Goal: Task Accomplishment & Management: Manage account settings

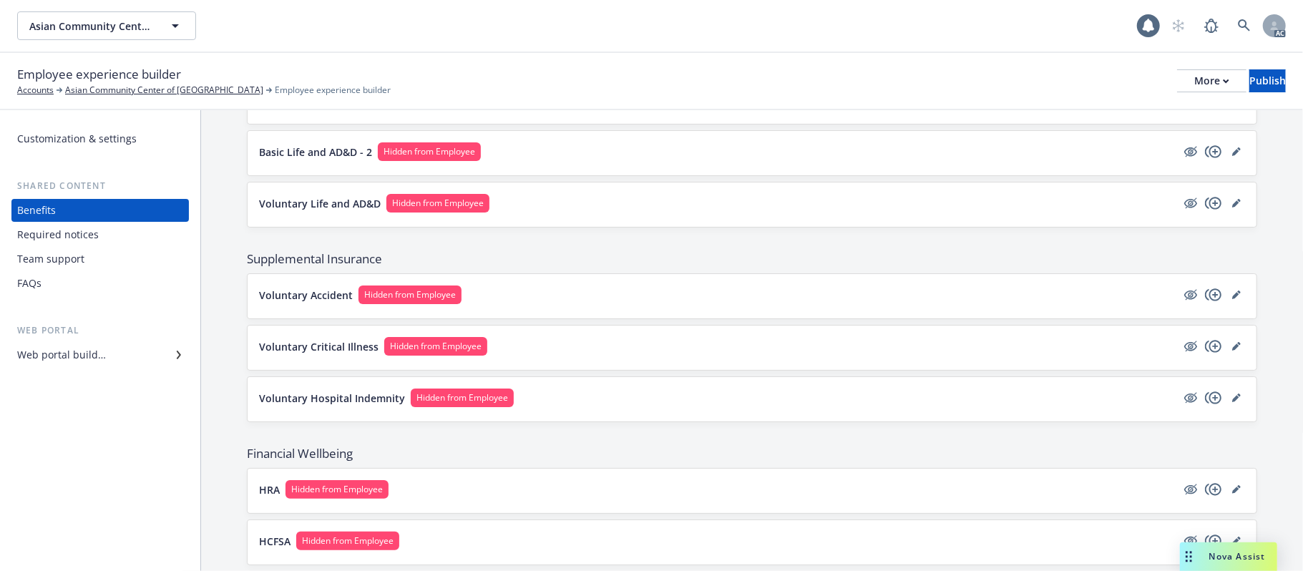
scroll to position [665, 0]
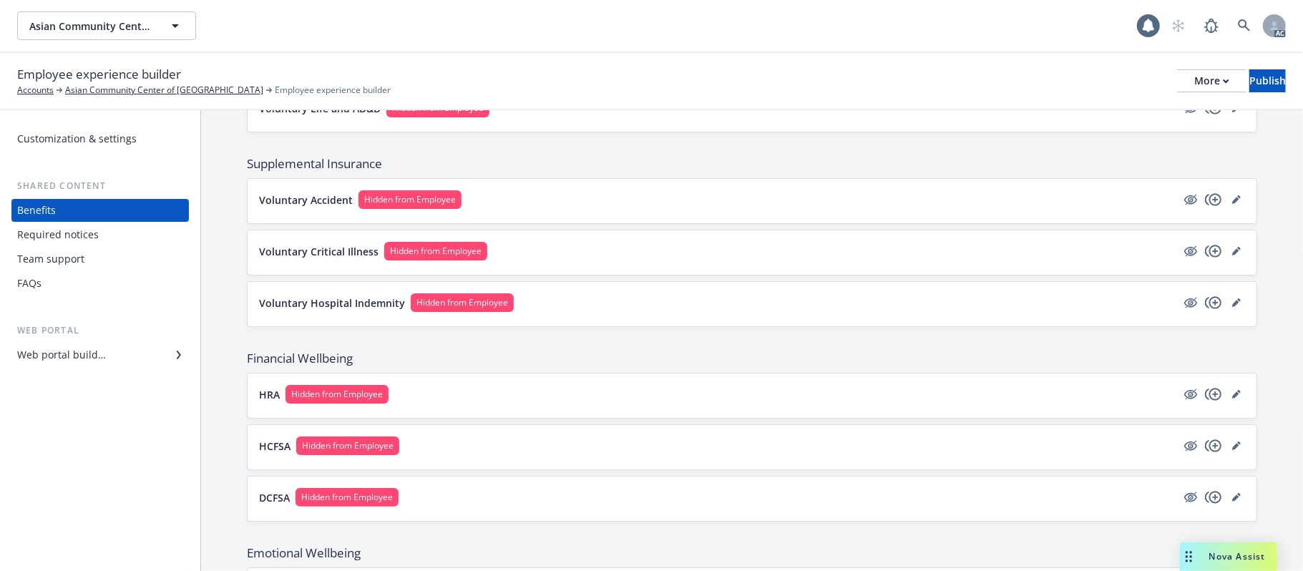
click at [919, 209] on button "Voluntary Accident Hidden from Employee" at bounding box center [718, 199] width 918 height 19
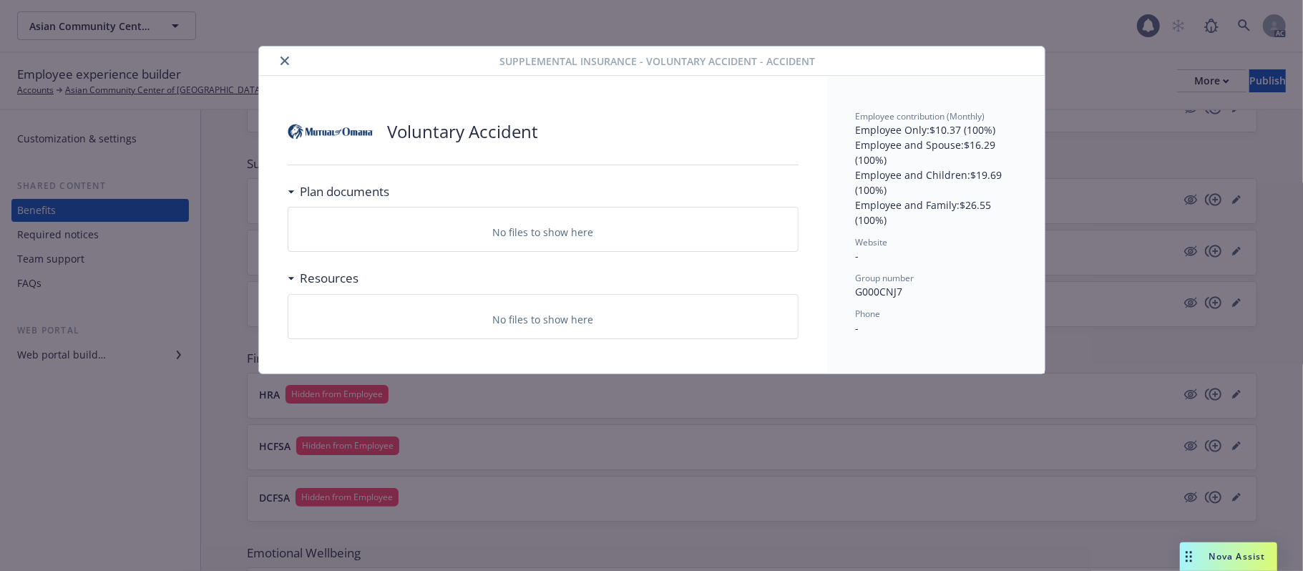
click at [284, 59] on icon "close" at bounding box center [285, 61] width 9 height 9
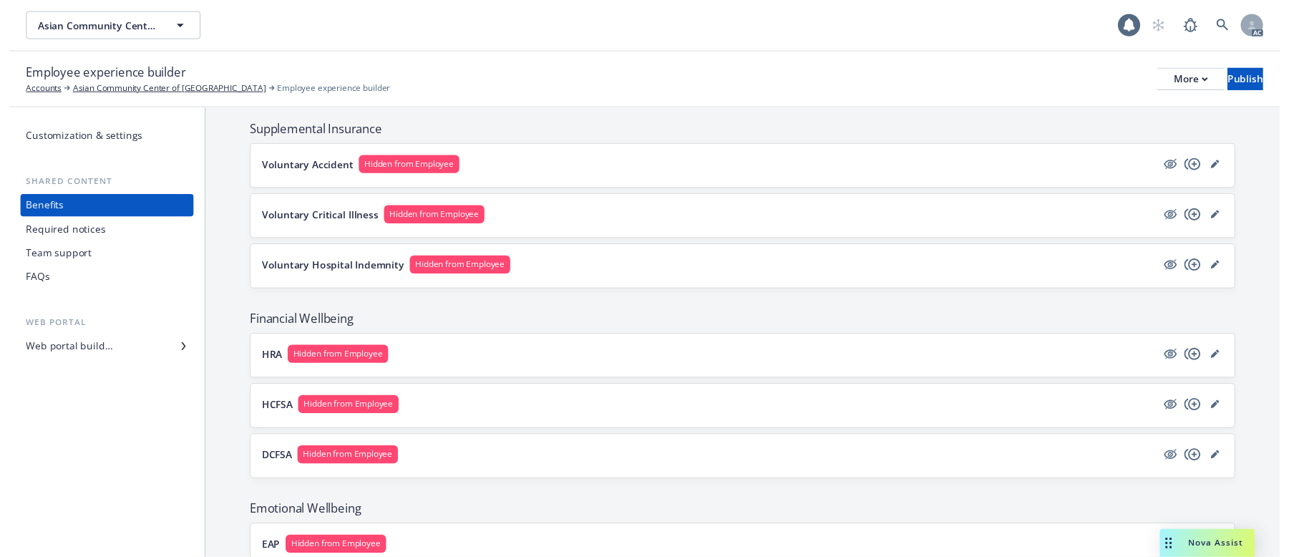
scroll to position [665, 0]
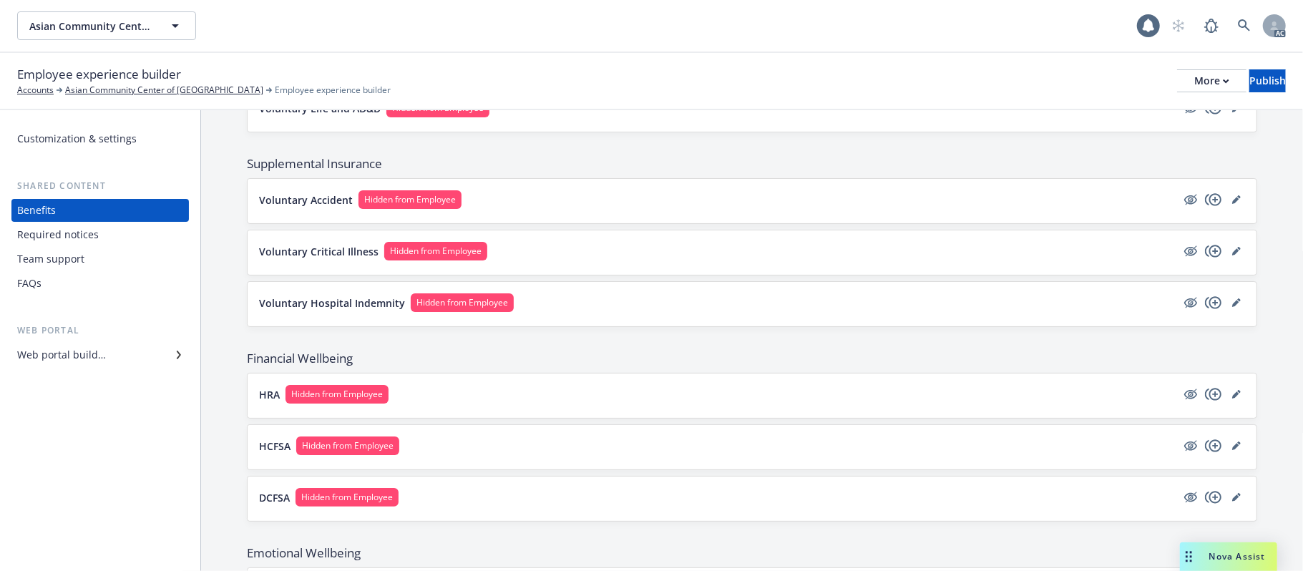
click at [759, 205] on button "Voluntary Accident Hidden from Employee" at bounding box center [718, 199] width 918 height 19
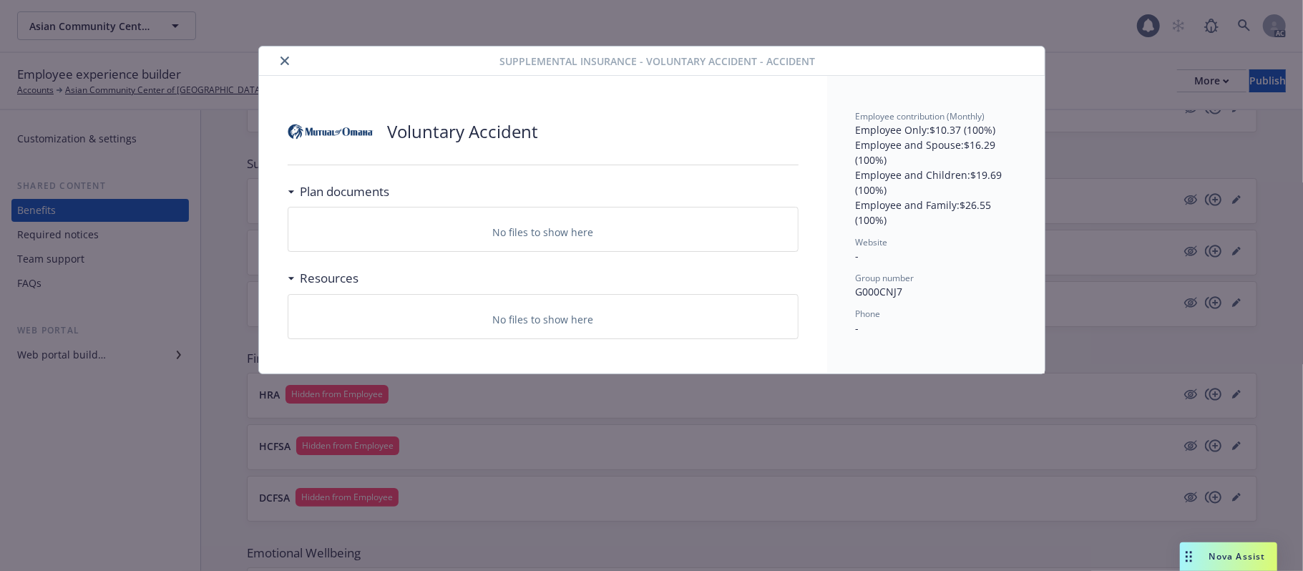
click at [281, 62] on icon "close" at bounding box center [285, 61] width 9 height 9
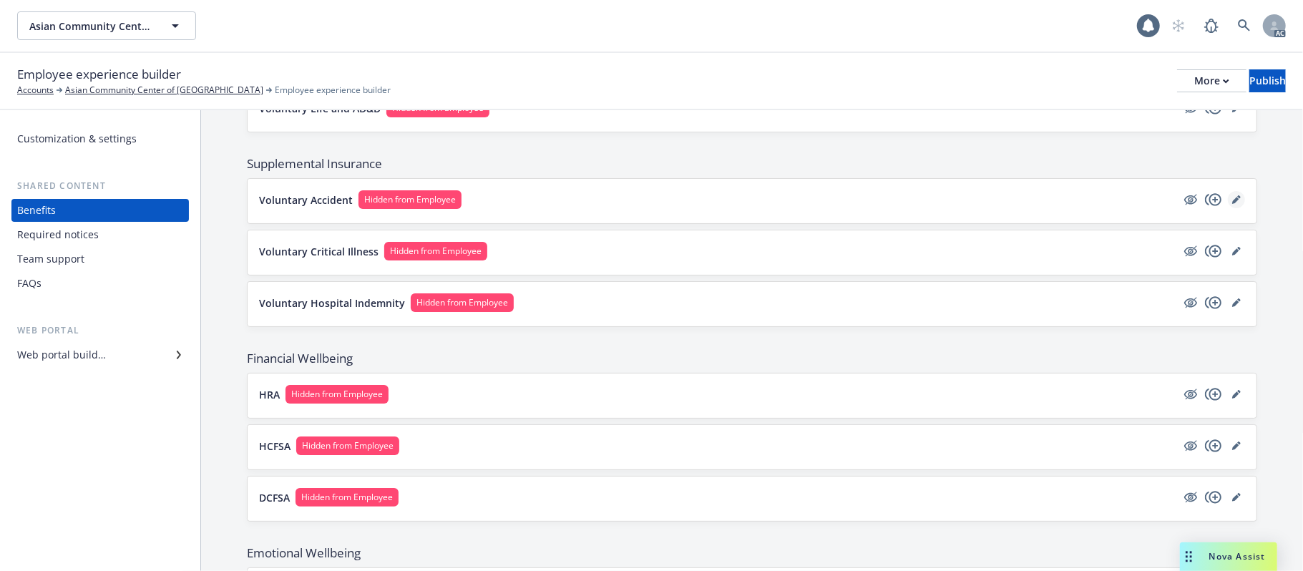
click at [1233, 203] on icon "editPencil" at bounding box center [1237, 199] width 9 height 9
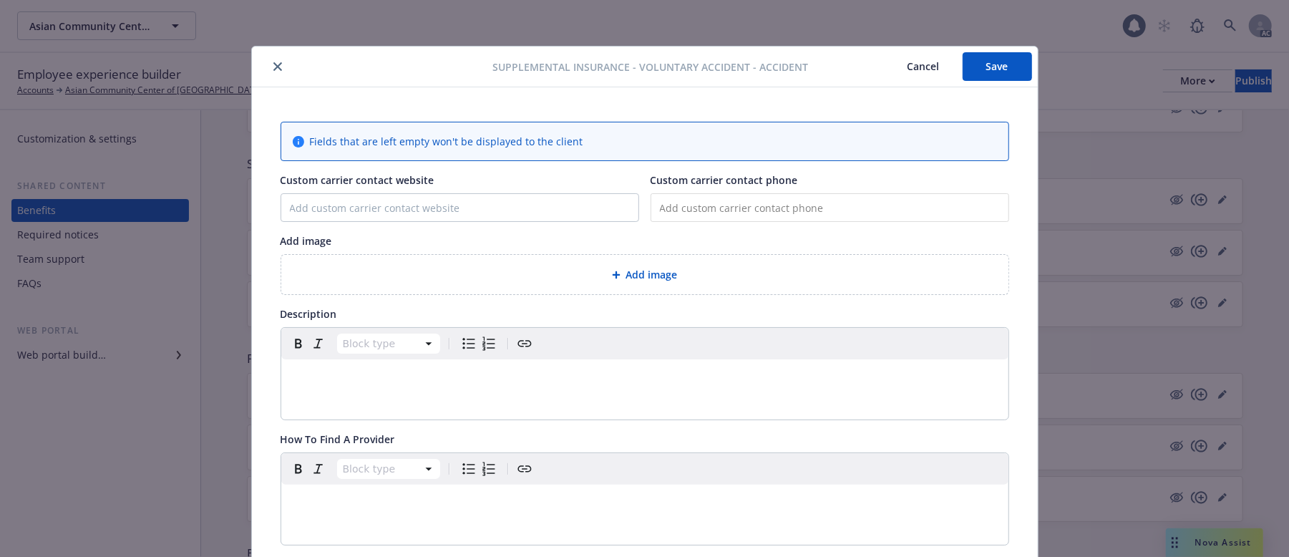
scroll to position [43, 0]
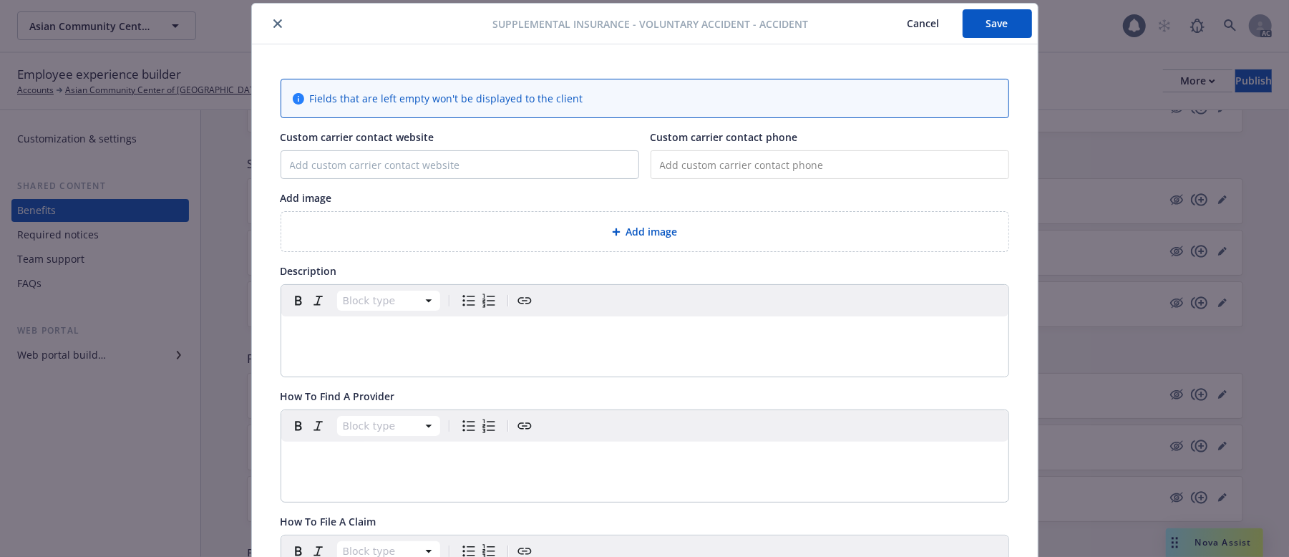
click at [535, 223] on div "Add image" at bounding box center [644, 231] width 727 height 39
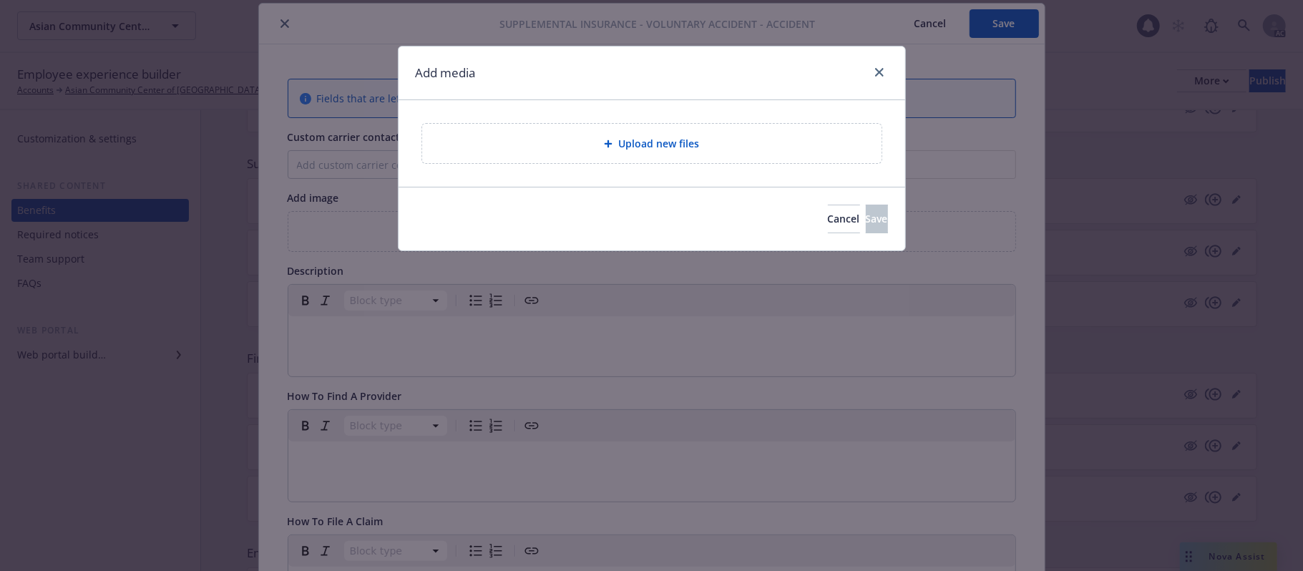
click at [703, 150] on div "Upload new files" at bounding box center [652, 143] width 437 height 16
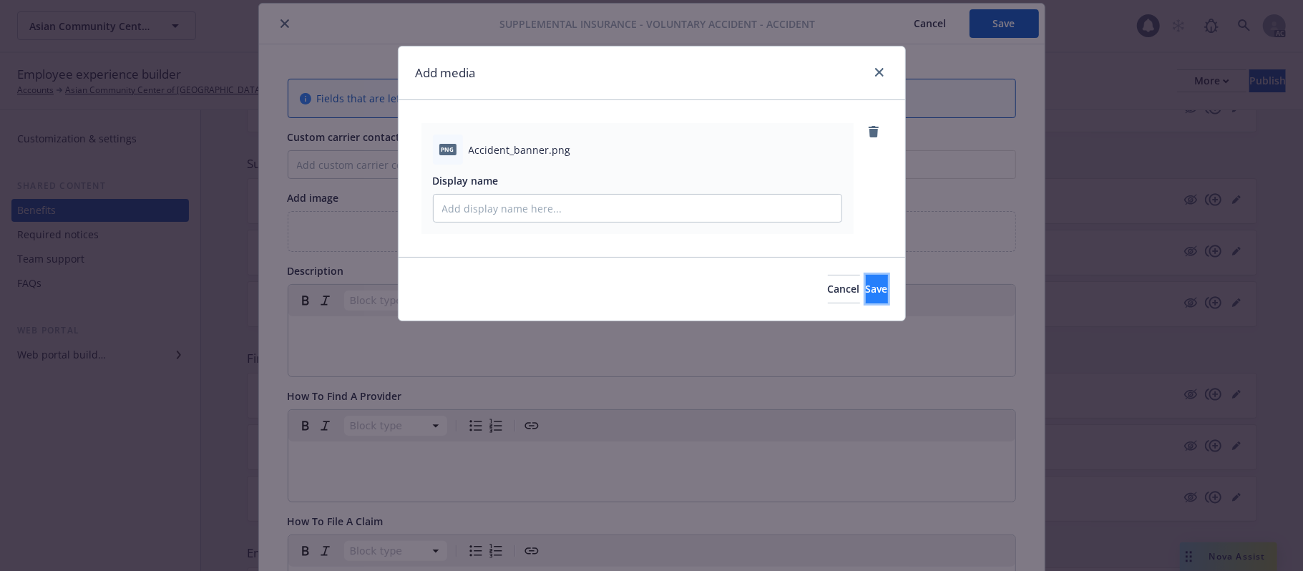
click at [866, 285] on span "Save" at bounding box center [877, 289] width 22 height 14
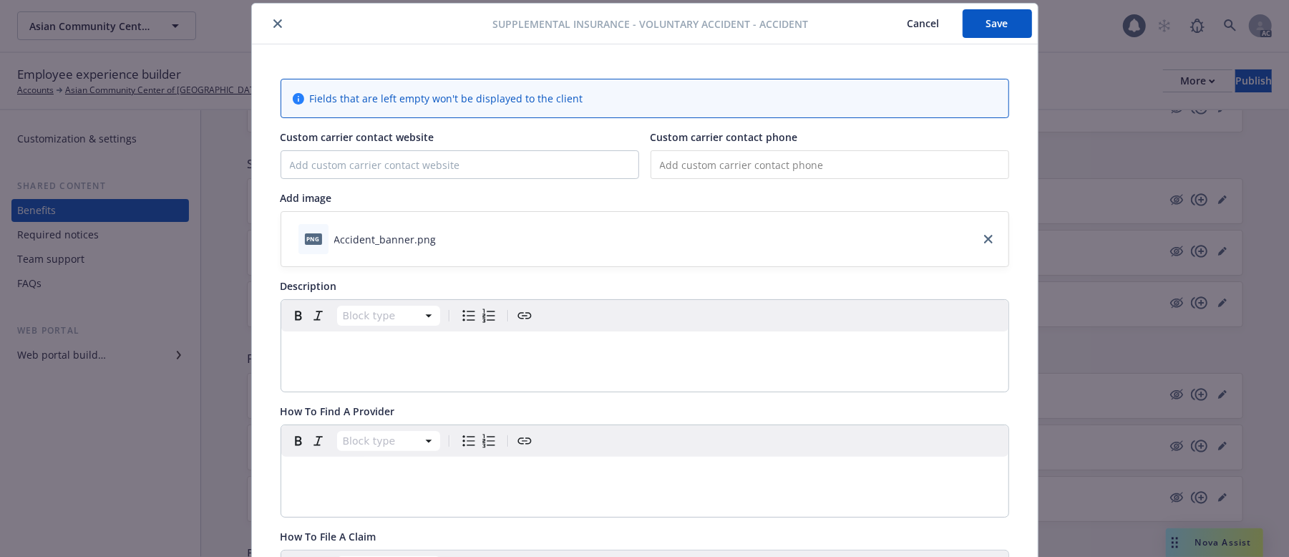
click at [379, 361] on div "editable markdown" at bounding box center [644, 348] width 727 height 34
click at [379, 362] on div "editable markdown" at bounding box center [644, 348] width 727 height 34
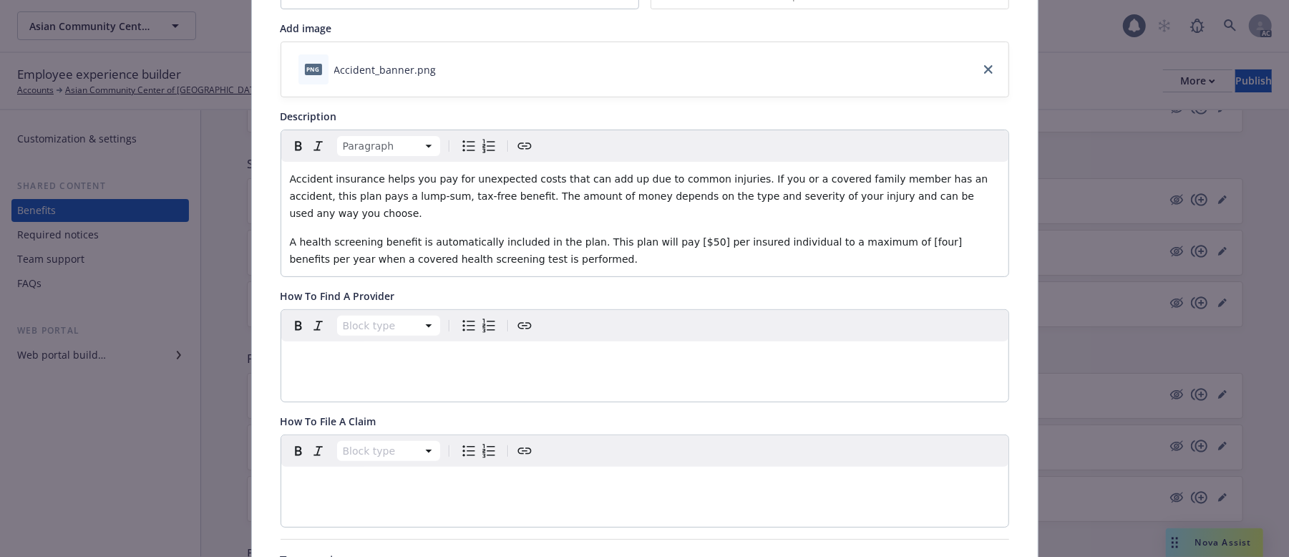
scroll to position [233, 0]
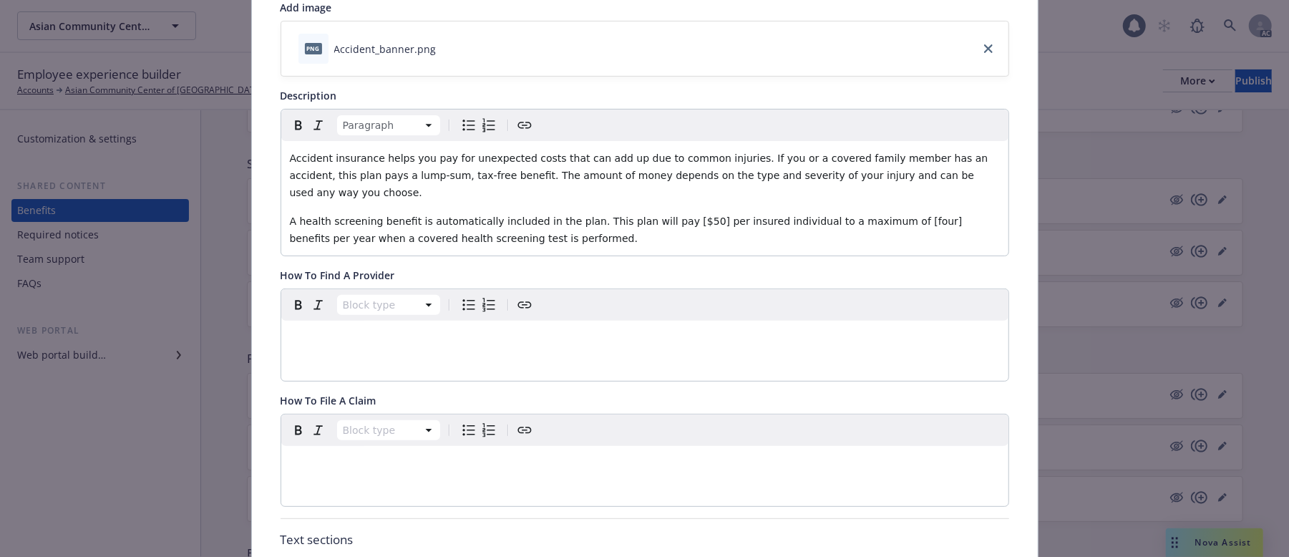
click at [414, 455] on p "editable markdown" at bounding box center [645, 463] width 710 height 17
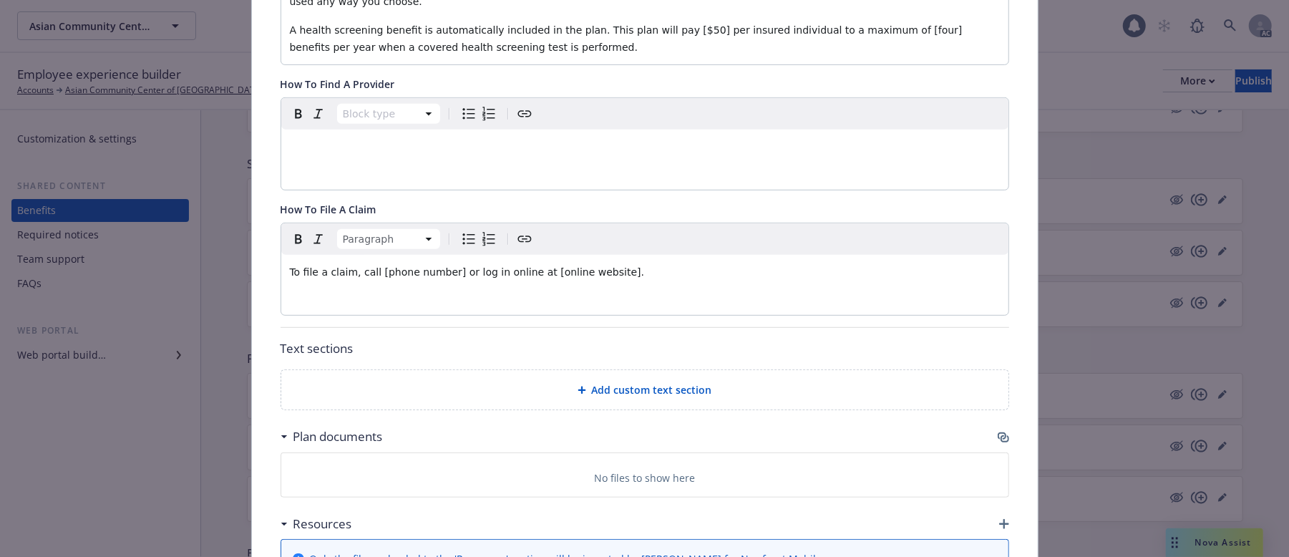
click at [1002, 418] on div "Fields that are left empty won't be displayed to the client Custom carrier cont…" at bounding box center [645, 189] width 786 height 1053
click at [999, 432] on icon "button" at bounding box center [1003, 437] width 11 height 11
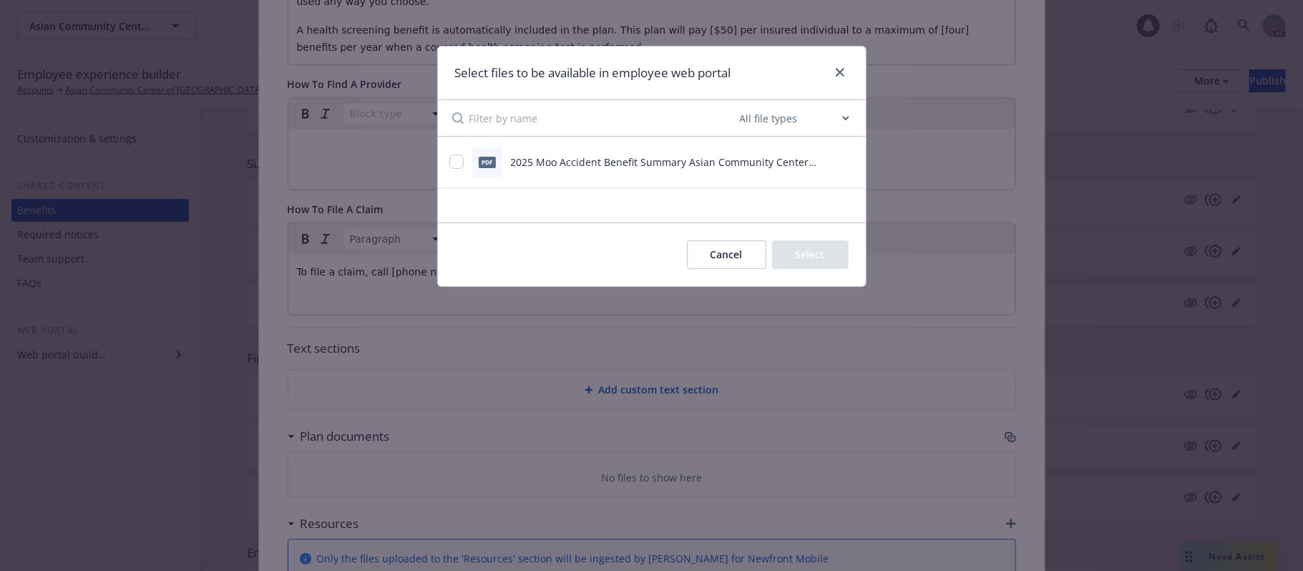
click at [530, 166] on span "2025 Moo Accident Benefit Summary Asian Community Center of [GEOGRAPHIC_DATA]pdf" at bounding box center [664, 169] width 306 height 29
click at [547, 164] on span "2025 Moo Accident Benefit Summary Asian Community Center of [GEOGRAPHIC_DATA]pdf" at bounding box center [664, 169] width 306 height 29
click at [451, 167] on input "checkbox" at bounding box center [457, 162] width 14 height 14
checkbox input "true"
click at [827, 256] on button "Select 1 file" at bounding box center [797, 255] width 103 height 29
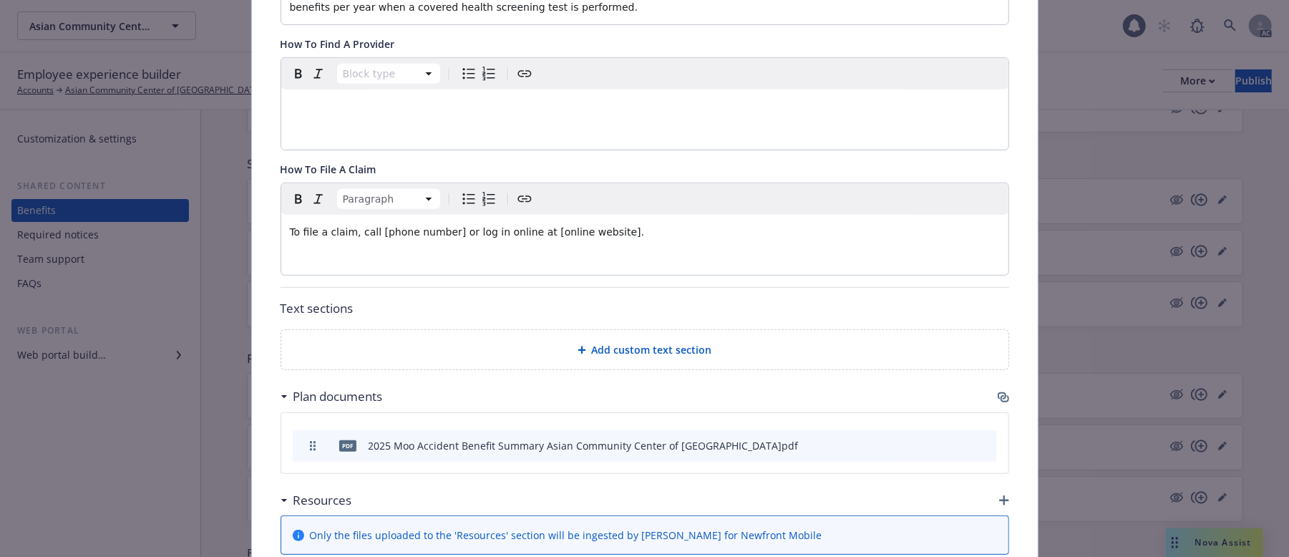
scroll to position [477, 0]
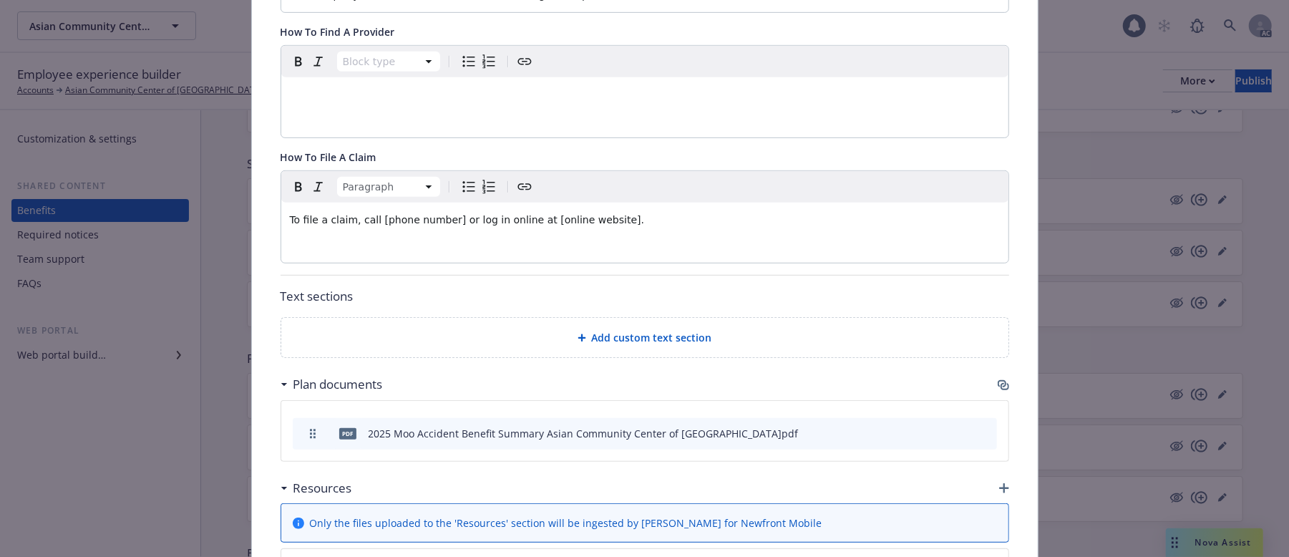
click at [714, 329] on div "Add custom text section" at bounding box center [645, 337] width 704 height 16
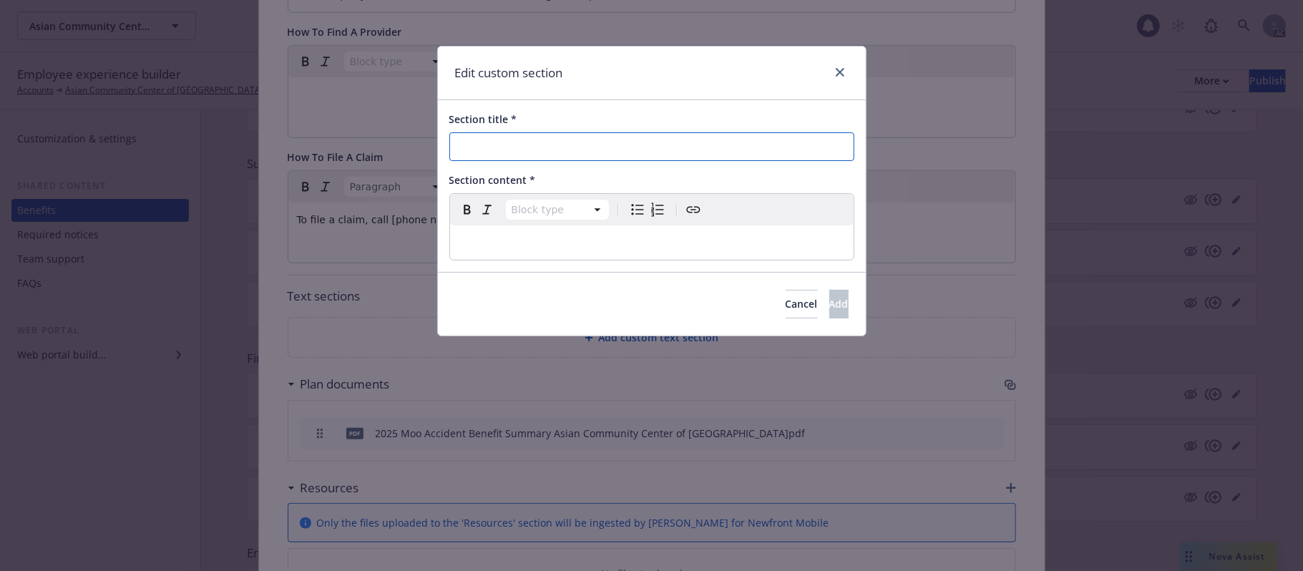
click at [573, 150] on input "Section title *" at bounding box center [652, 146] width 405 height 29
paste input "Things To Consider"
type input "Things To Consider"
click at [534, 250] on p "editable markdown" at bounding box center [652, 242] width 387 height 17
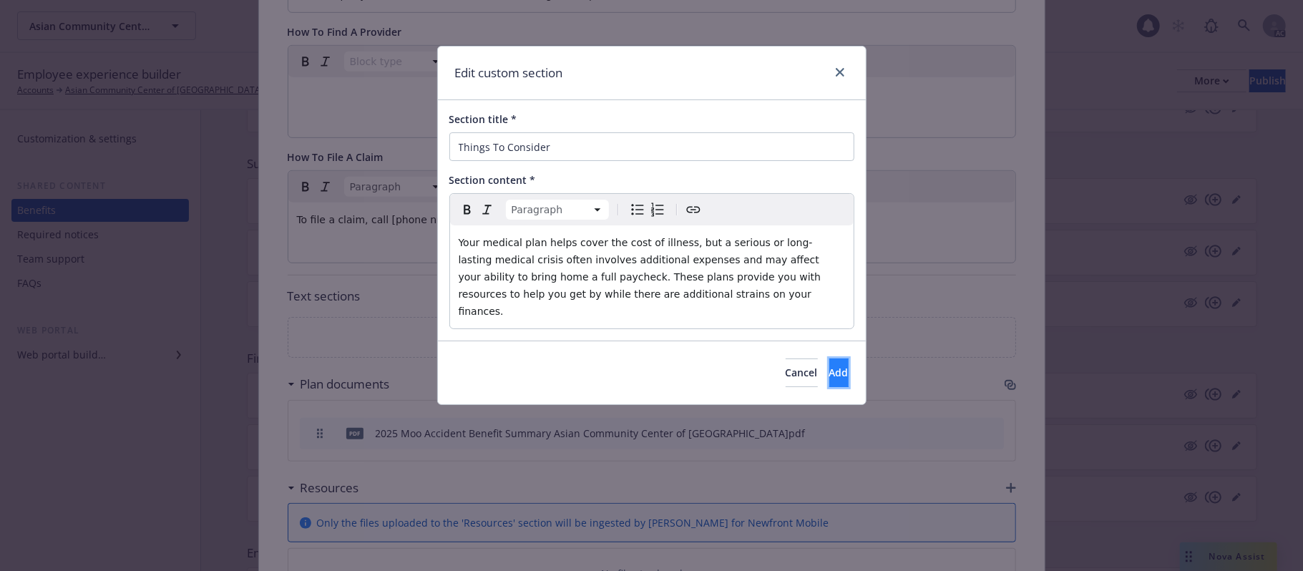
click at [839, 359] on button "Add" at bounding box center [839, 373] width 19 height 29
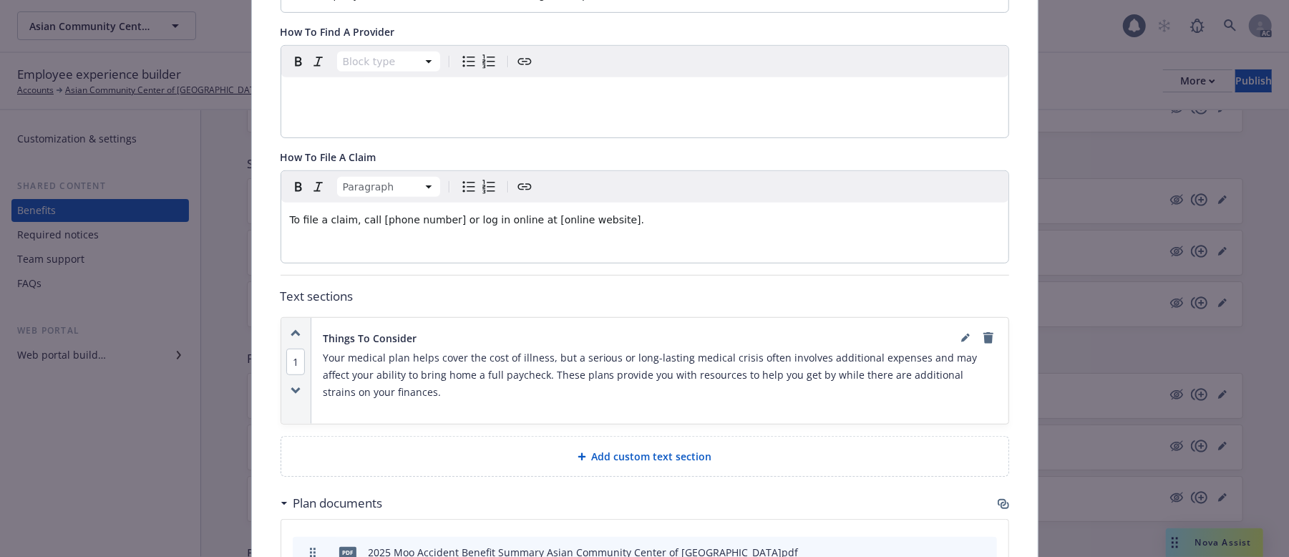
click at [573, 448] on div "Add custom text section" at bounding box center [645, 456] width 704 height 16
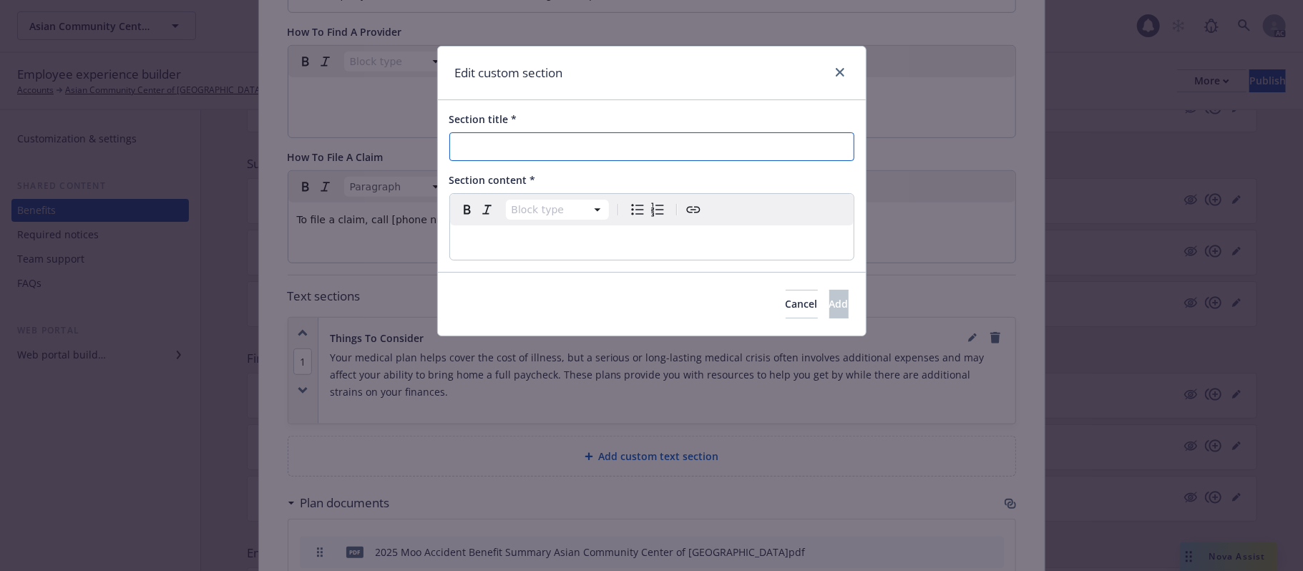
click at [547, 143] on input "Section title *" at bounding box center [652, 146] width 405 height 29
paste input "Calculate Your Cost"
type input "Calculate Your Cost"
click at [630, 243] on p "editable markdown" at bounding box center [652, 242] width 387 height 17
select select
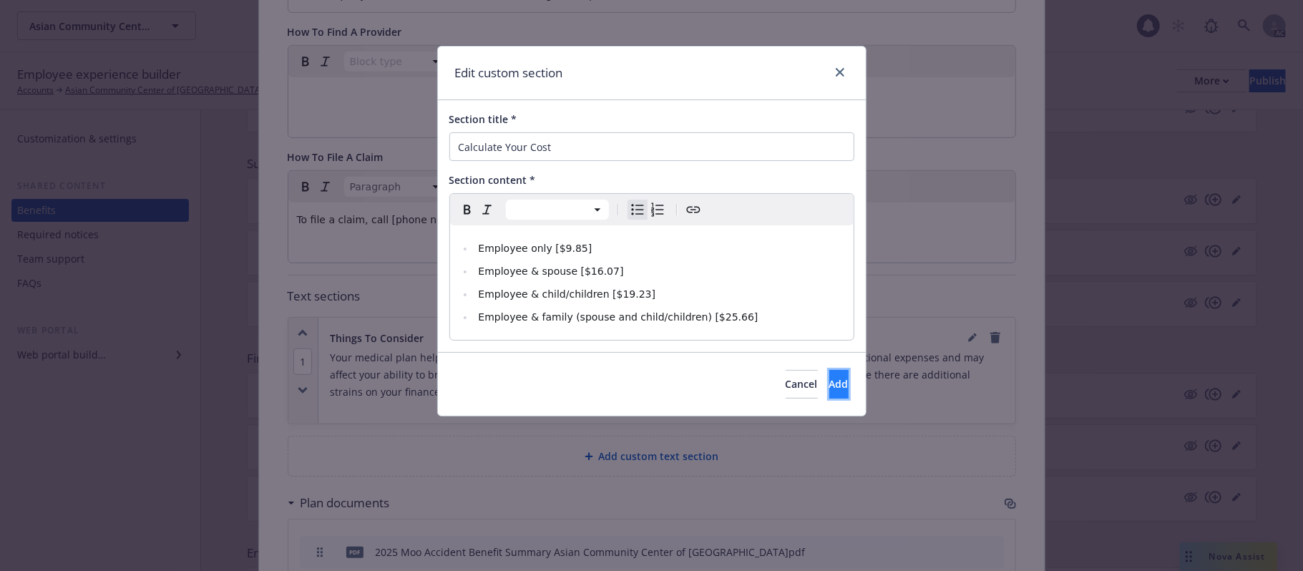
click at [830, 390] on span "Add" at bounding box center [839, 384] width 19 height 14
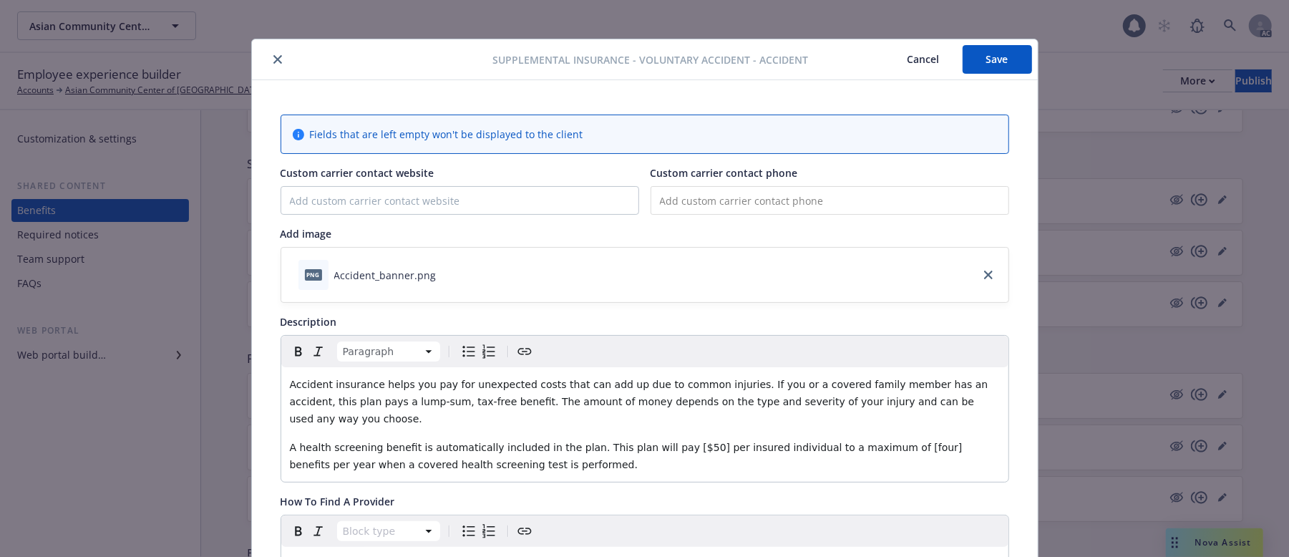
scroll to position [0, 0]
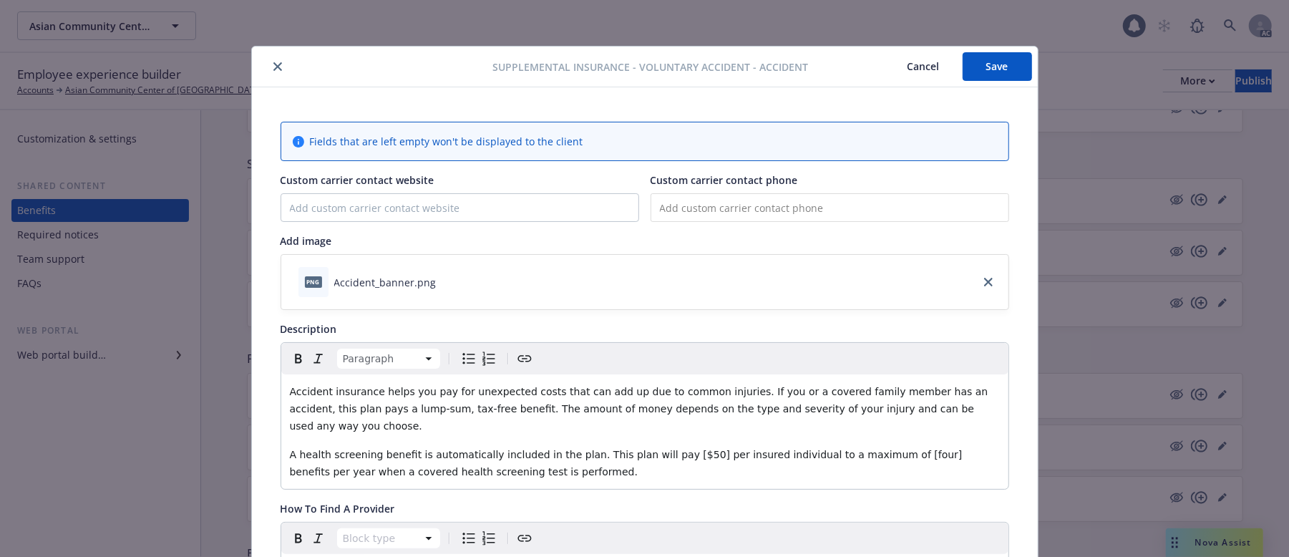
click at [999, 62] on button "Save" at bounding box center [997, 66] width 69 height 29
click at [994, 59] on button "Save" at bounding box center [997, 66] width 69 height 29
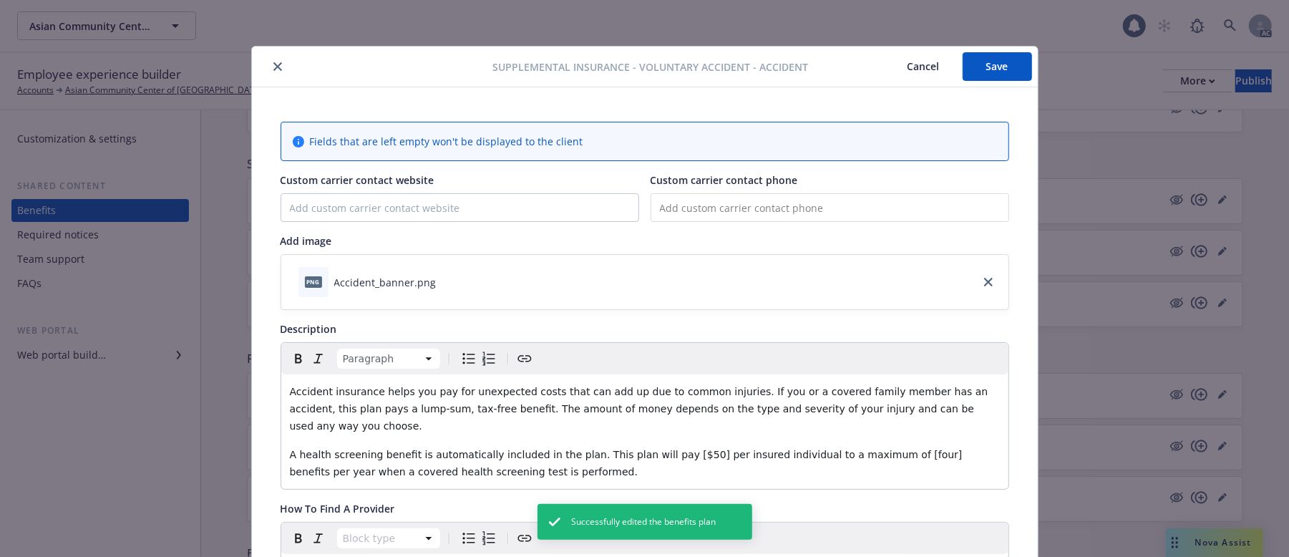
click at [920, 69] on button "Cancel" at bounding box center [924, 66] width 78 height 29
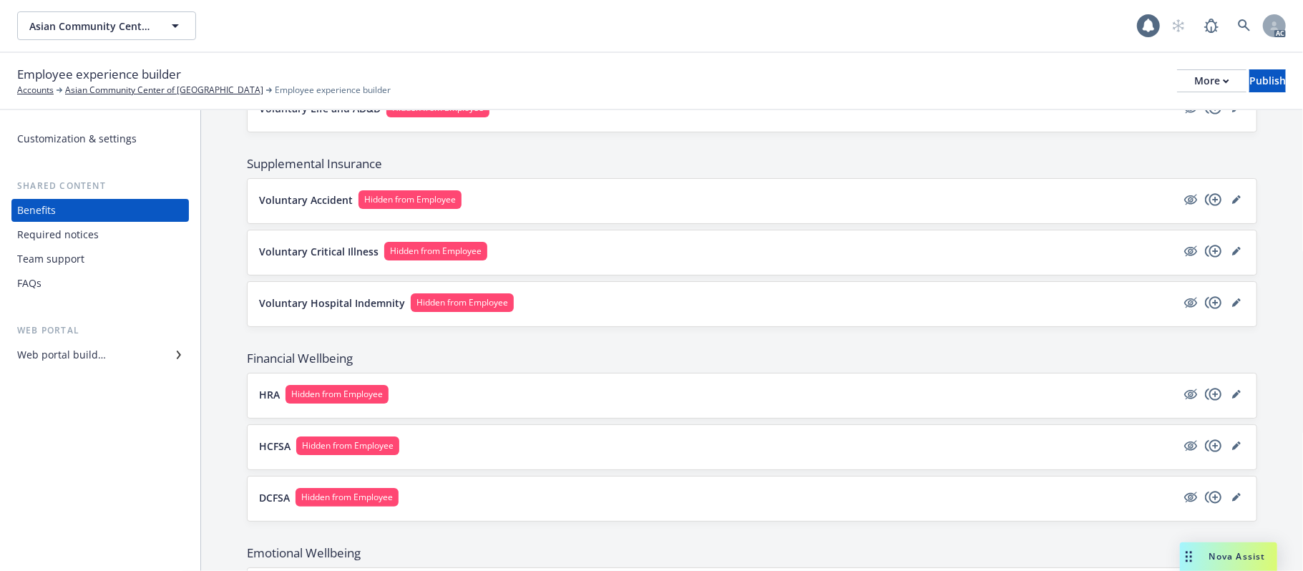
click at [835, 255] on button "Voluntary Critical Illness Hidden from Employee" at bounding box center [718, 251] width 918 height 19
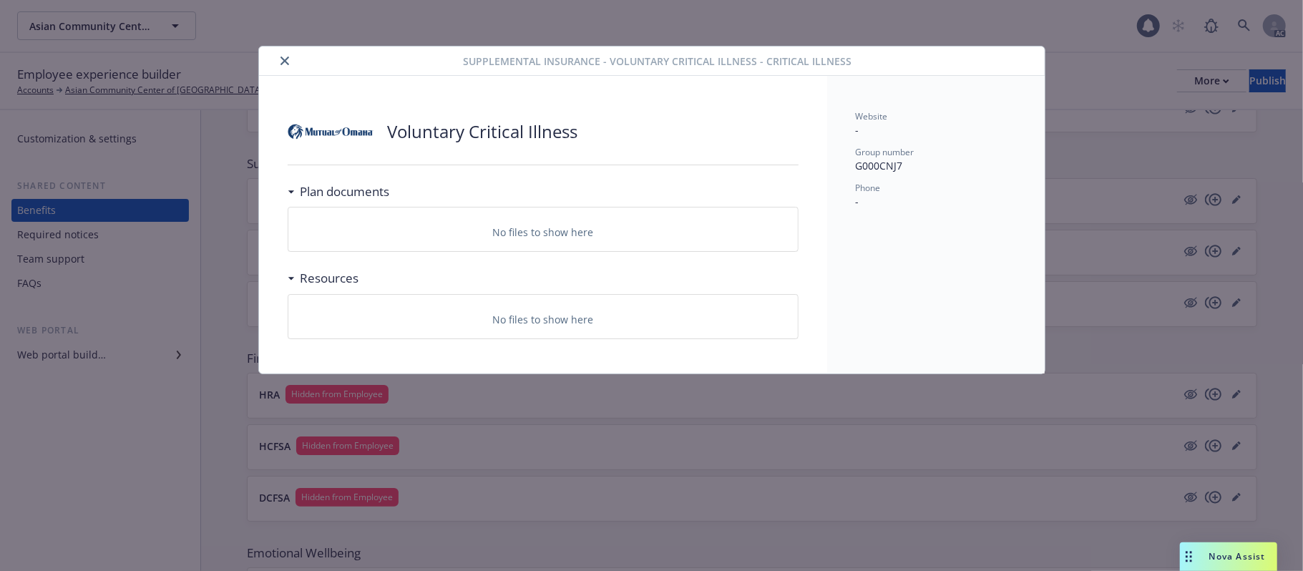
click at [282, 67] on button "close" at bounding box center [284, 60] width 17 height 17
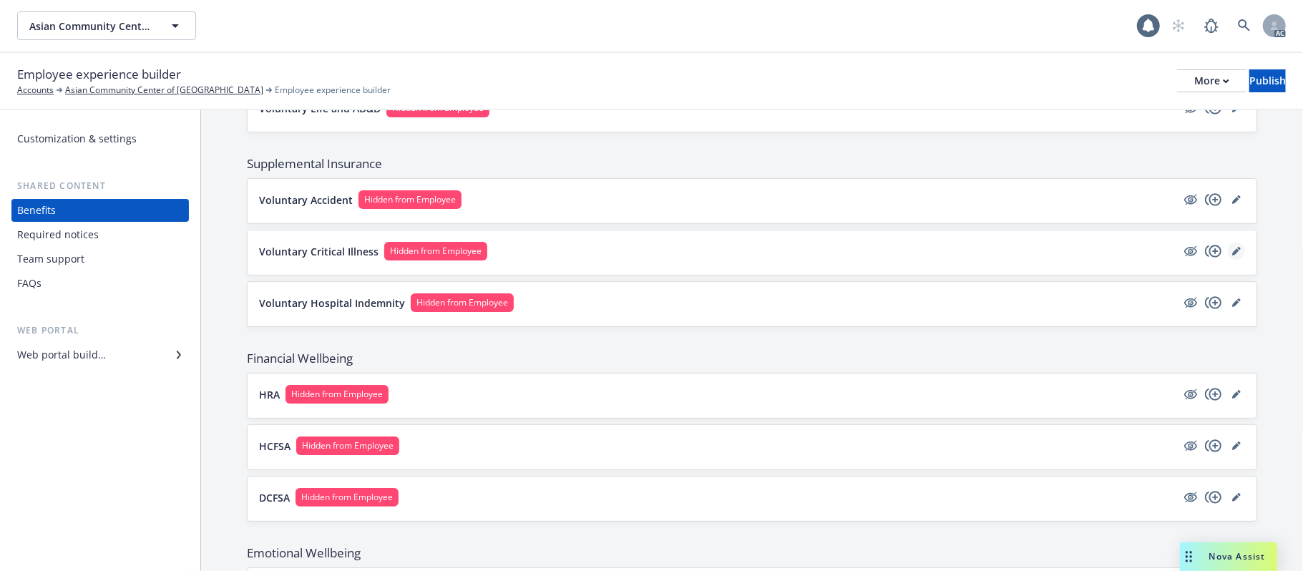
click at [1233, 256] on icon "editPencil" at bounding box center [1237, 251] width 9 height 9
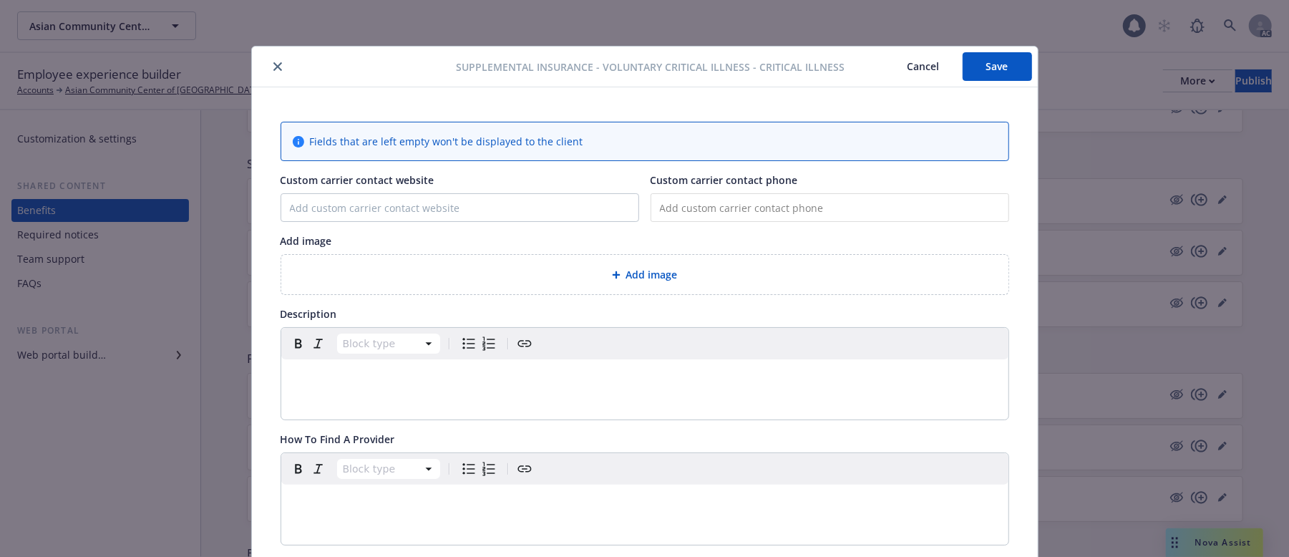
scroll to position [43, 0]
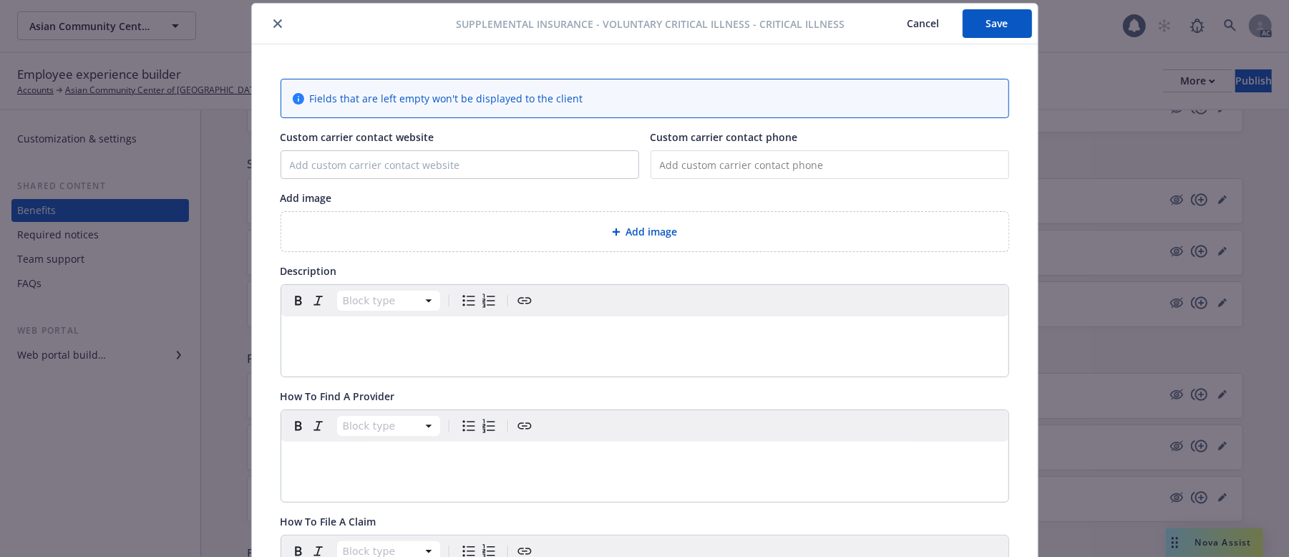
click at [550, 222] on div "Add image" at bounding box center [644, 231] width 727 height 39
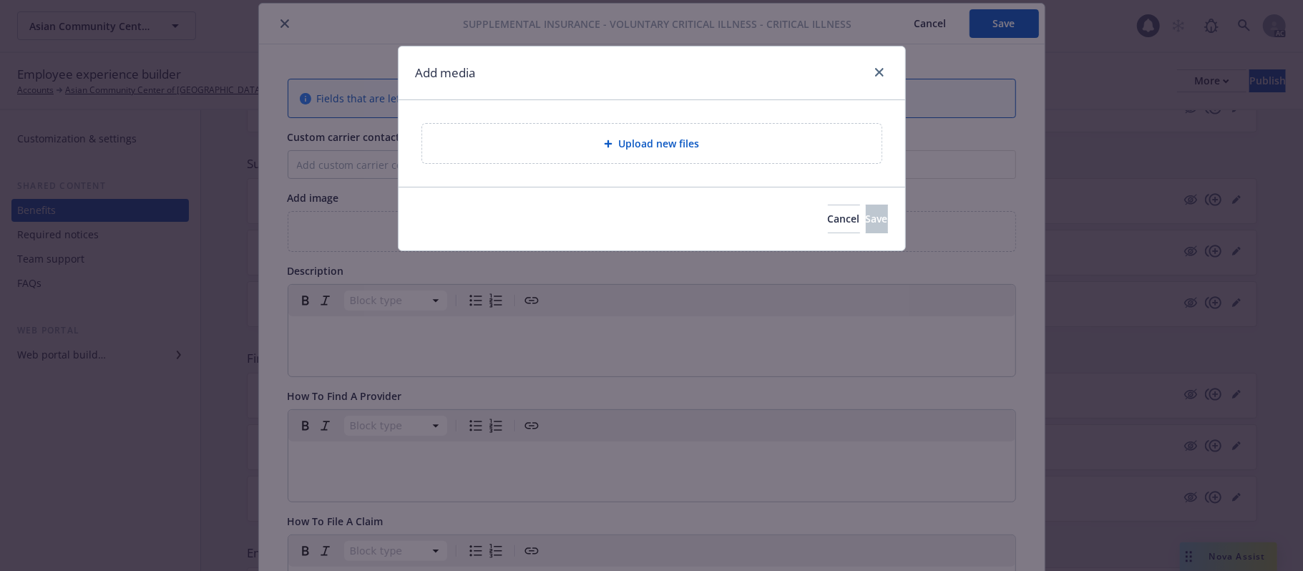
click at [669, 149] on span "Upload new files" at bounding box center [658, 143] width 81 height 15
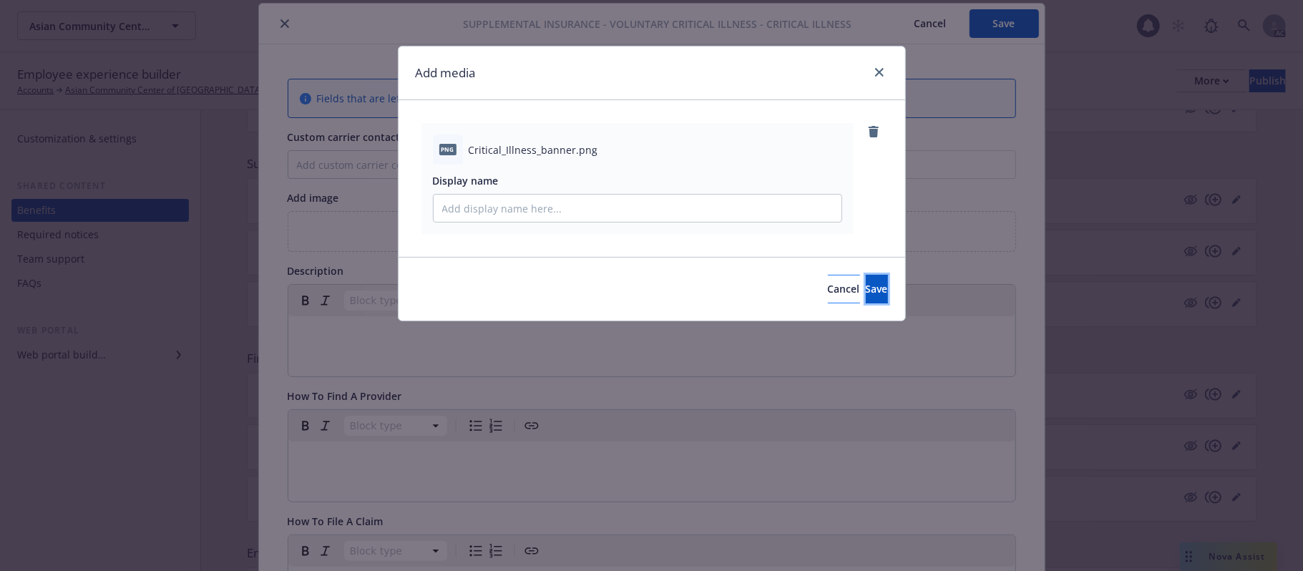
drag, startPoint x: 853, startPoint y: 287, endPoint x: 787, endPoint y: 293, distance: 66.2
click at [866, 287] on span "Save" at bounding box center [877, 289] width 22 height 14
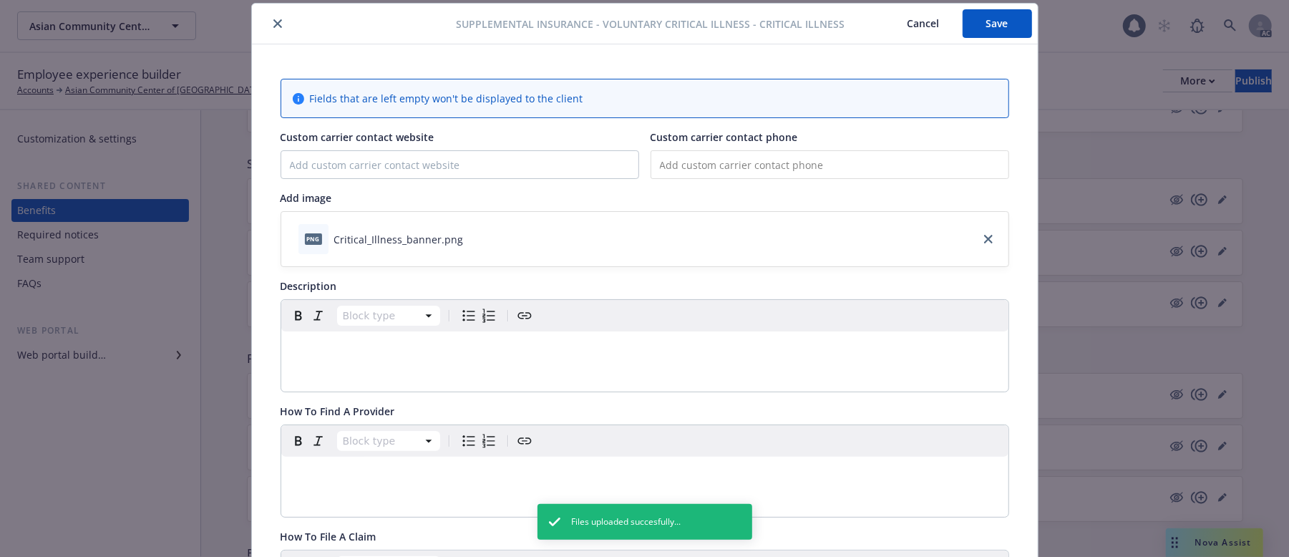
click at [388, 356] on p "editable markdown" at bounding box center [645, 348] width 710 height 17
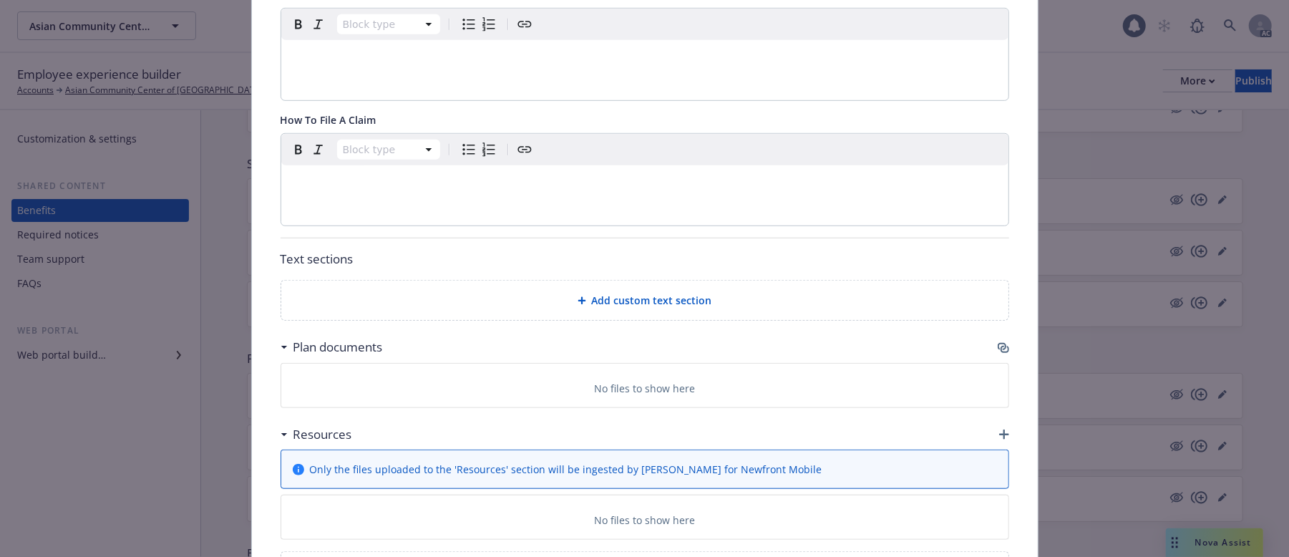
scroll to position [576, 0]
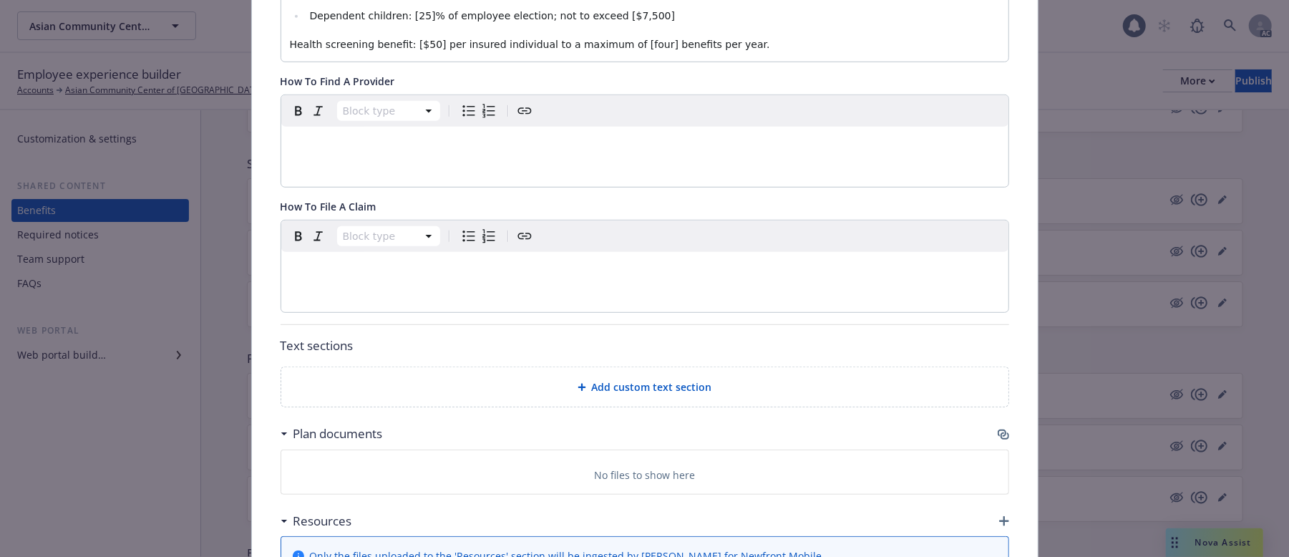
click at [413, 263] on div "editable markdown" at bounding box center [644, 269] width 727 height 34
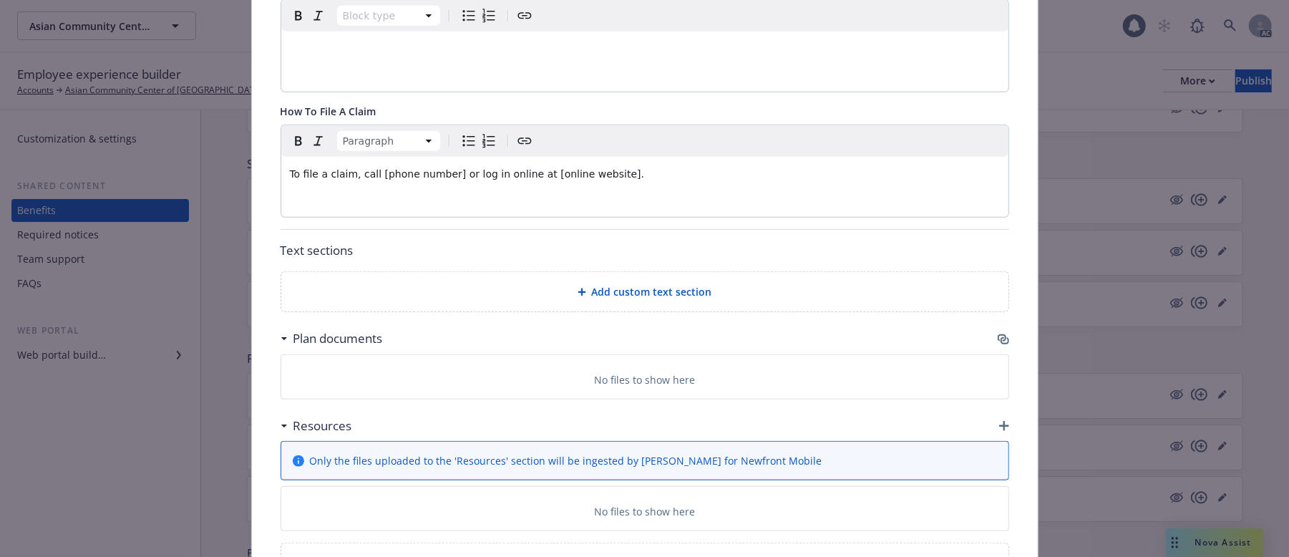
click at [998, 334] on icon "button" at bounding box center [1003, 339] width 11 height 11
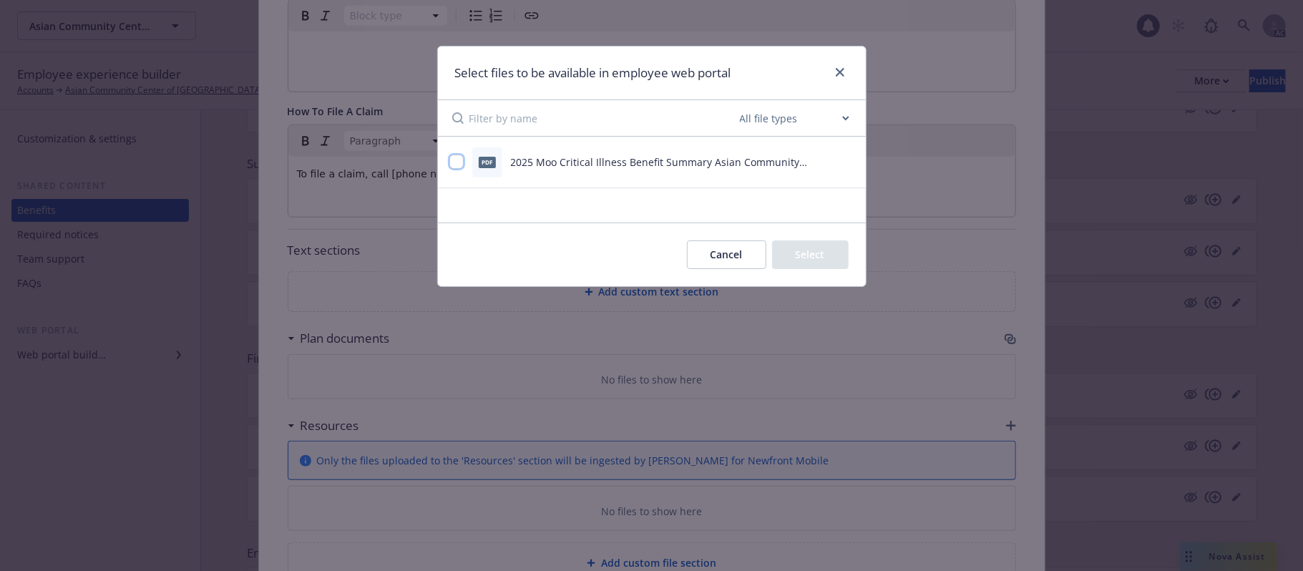
click at [461, 164] on input "checkbox" at bounding box center [457, 162] width 14 height 14
checkbox input "true"
click at [813, 261] on button "Select 1 file" at bounding box center [797, 255] width 103 height 29
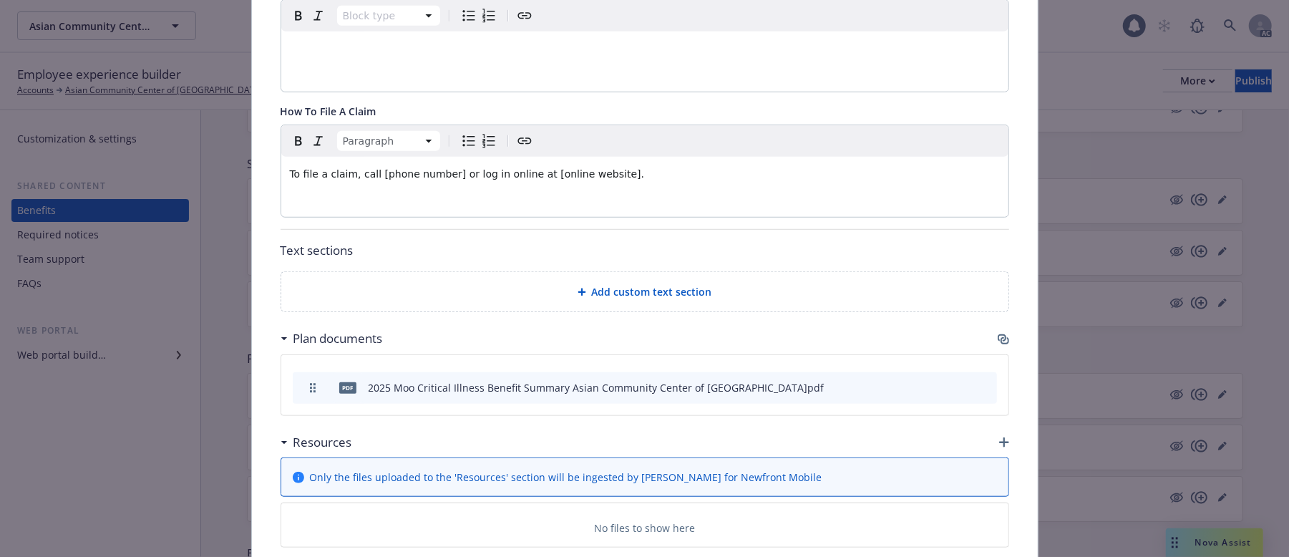
click at [631, 284] on span "Add custom text section" at bounding box center [652, 291] width 120 height 15
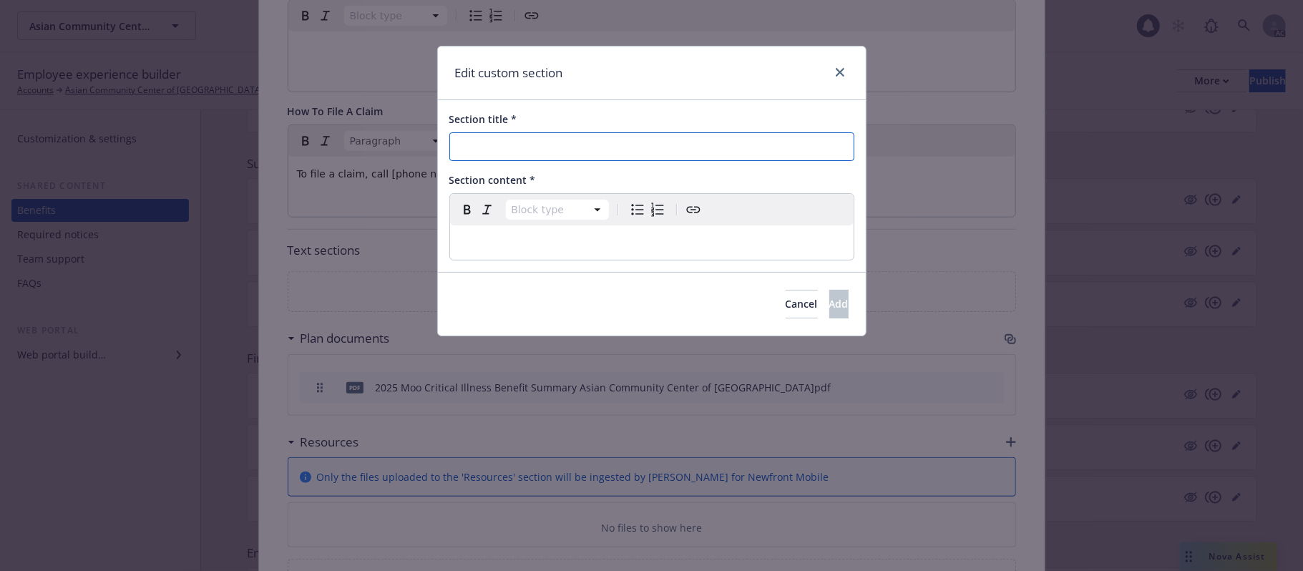
click at [573, 149] on input "Section title *" at bounding box center [652, 146] width 405 height 29
paste input "Things To Consider"
type input "Things To Consider"
click at [497, 243] on p "editable markdown" at bounding box center [652, 242] width 387 height 17
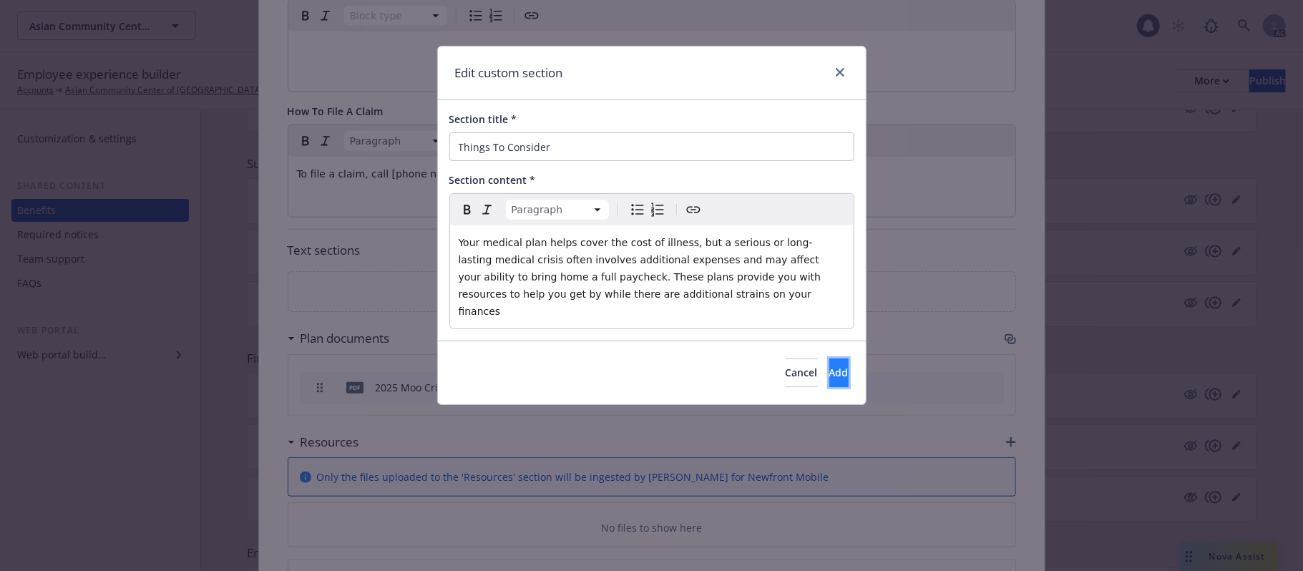
click at [830, 359] on button "Add" at bounding box center [839, 373] width 19 height 29
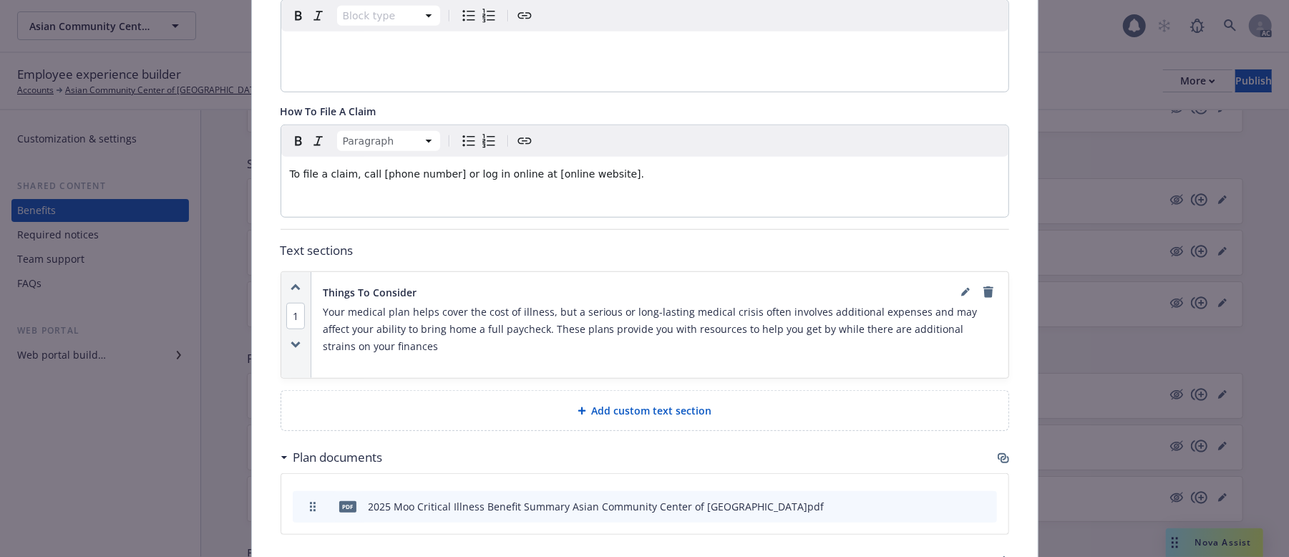
click at [643, 403] on span "Add custom text section" at bounding box center [652, 410] width 120 height 15
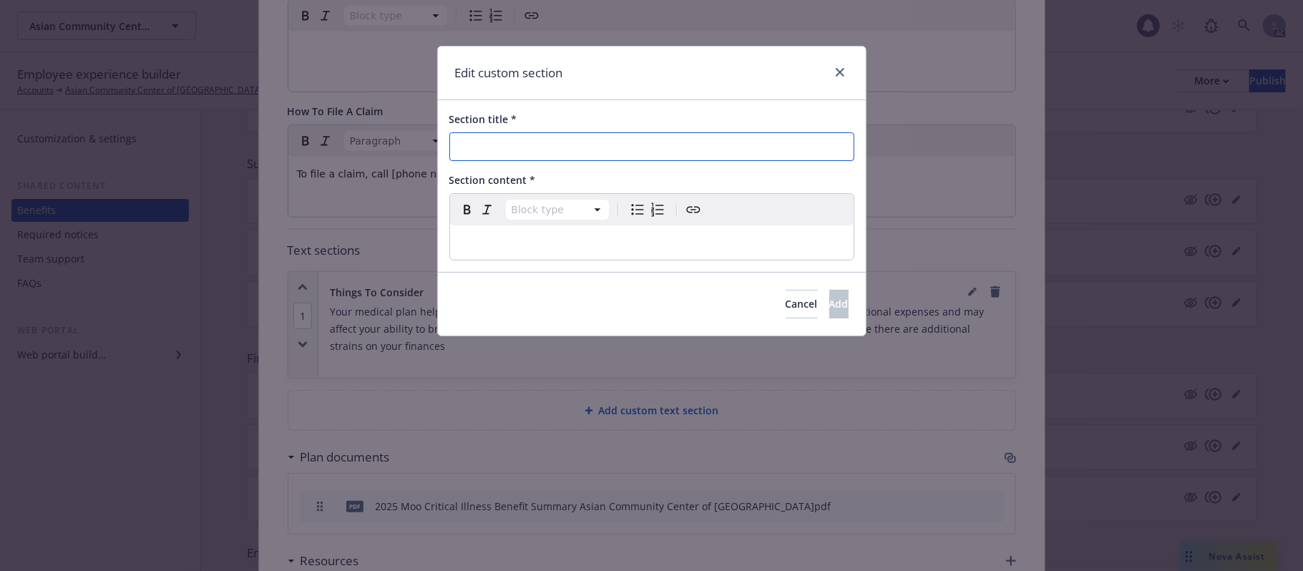
click at [576, 155] on input "Section title *" at bounding box center [652, 146] width 405 height 29
paste input "Calculate Your Cost"
type input "Calculate Your Cost"
click at [631, 233] on div "editable markdown" at bounding box center [652, 242] width 404 height 34
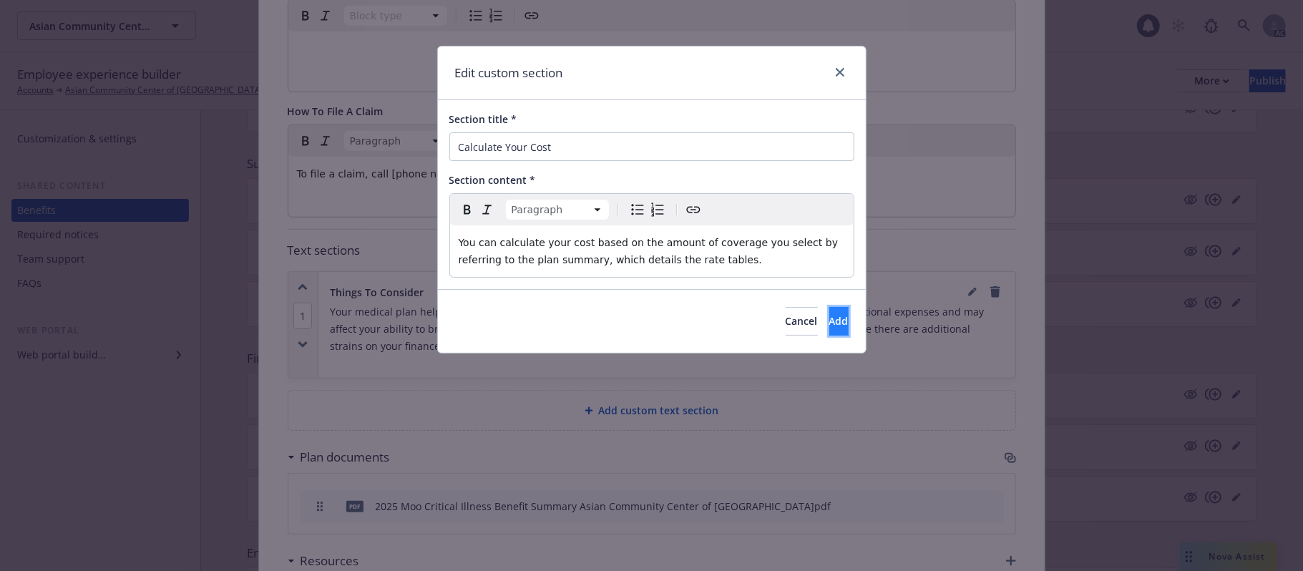
click at [836, 322] on button "Add" at bounding box center [839, 321] width 19 height 29
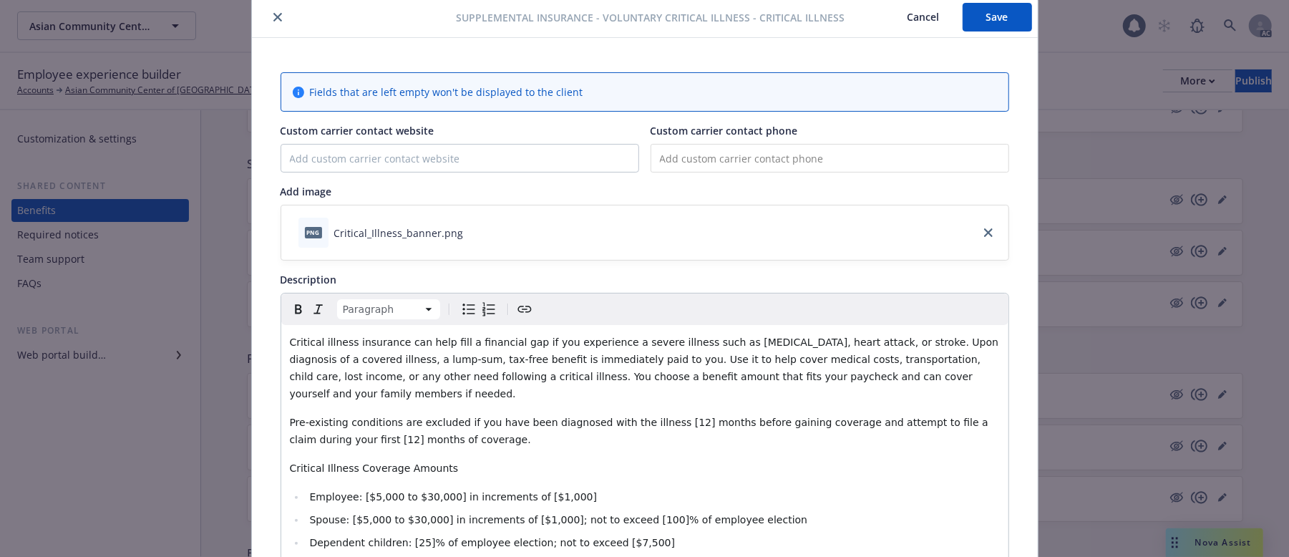
scroll to position [0, 0]
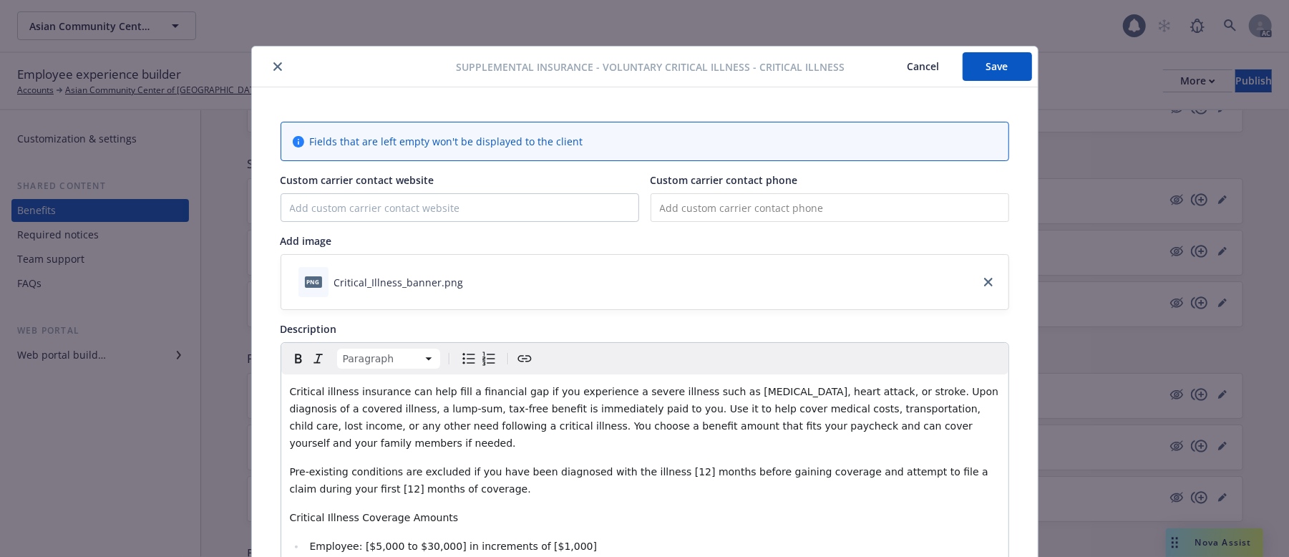
click at [1004, 72] on button "Save" at bounding box center [997, 66] width 69 height 29
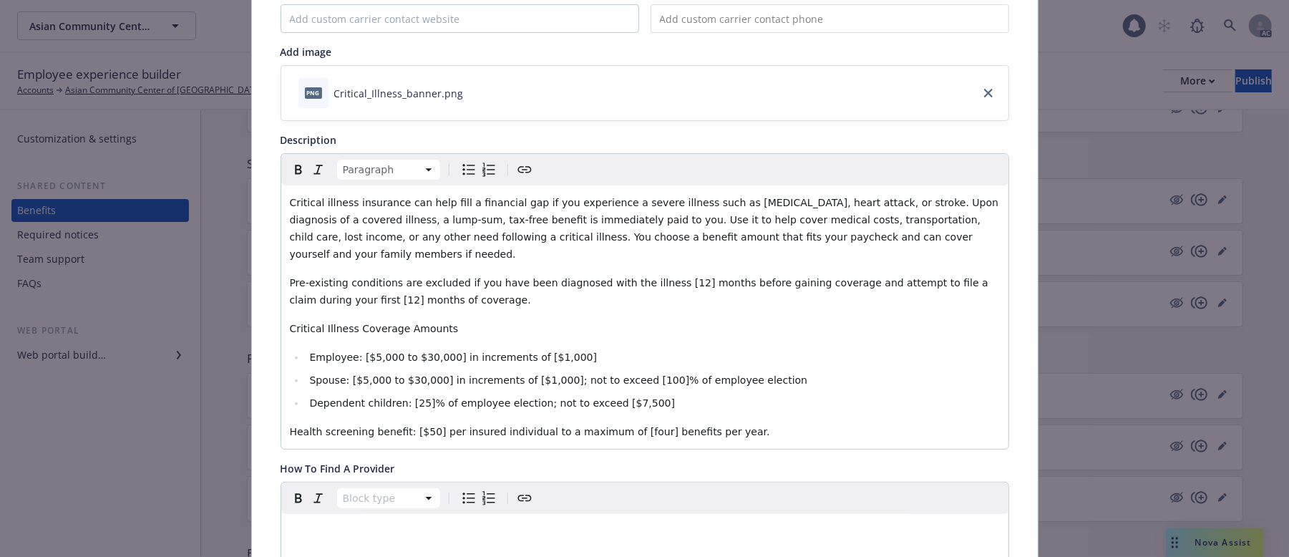
scroll to position [190, 0]
click at [453, 350] on span "Employee: [$5,000 to $30,000] in increments of [$1,000]" at bounding box center [453, 355] width 288 height 11
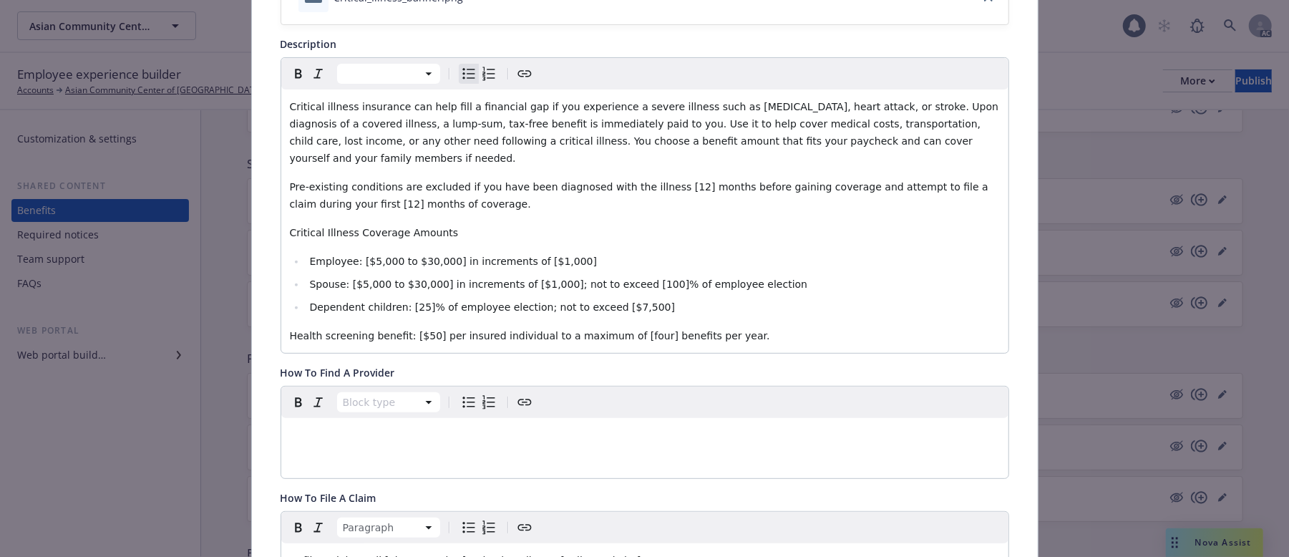
scroll to position [0, 0]
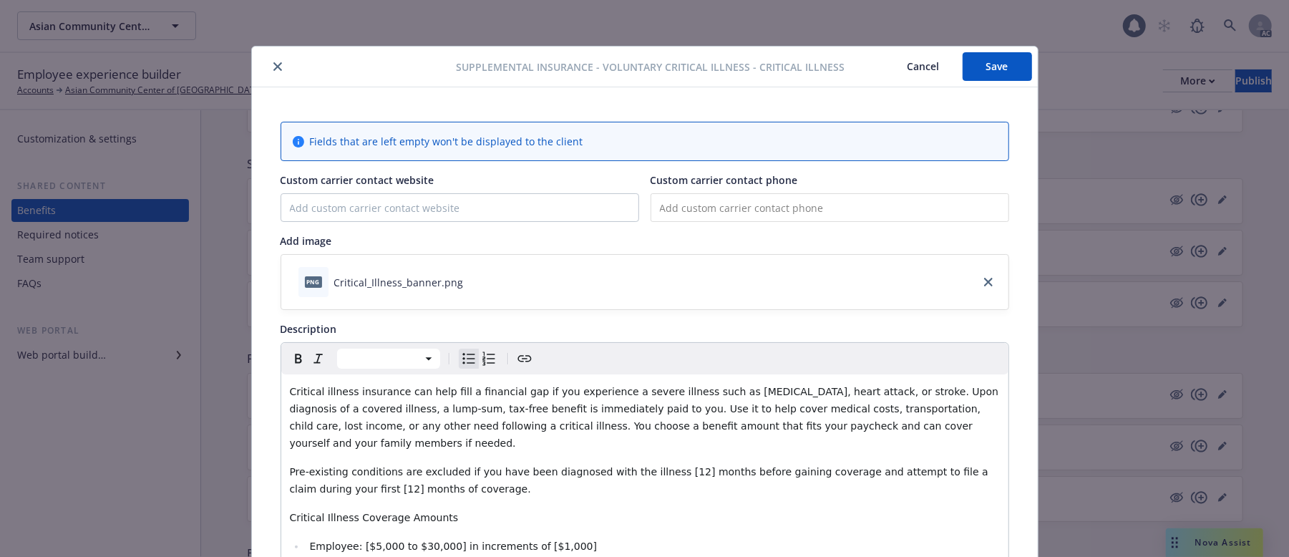
click at [971, 67] on button "Save" at bounding box center [997, 66] width 69 height 29
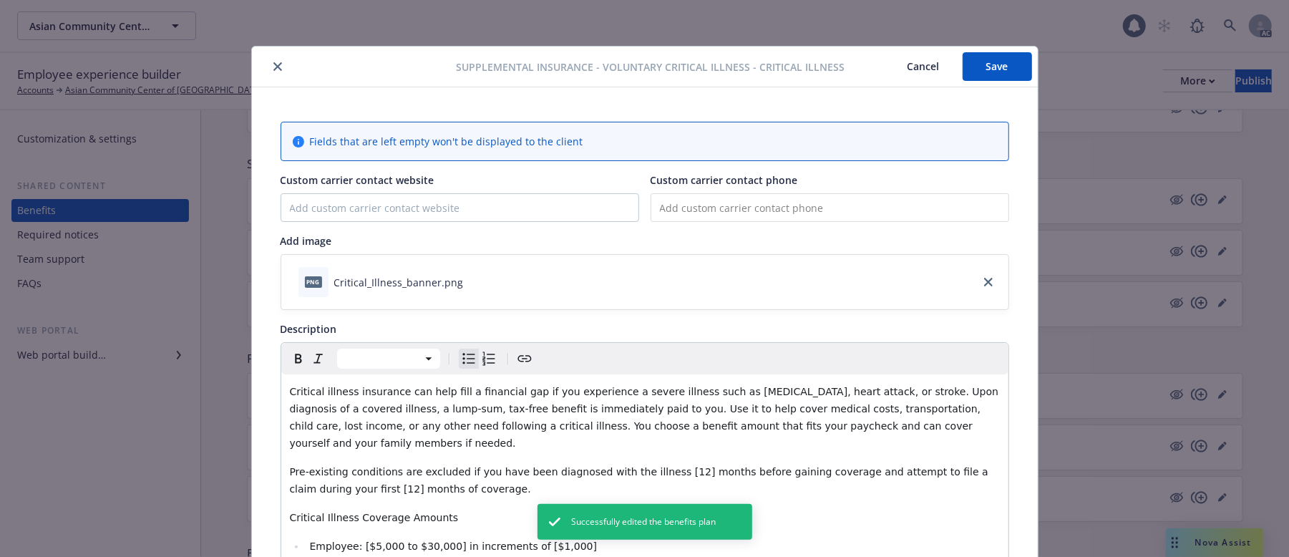
click at [915, 63] on button "Cancel" at bounding box center [924, 66] width 78 height 29
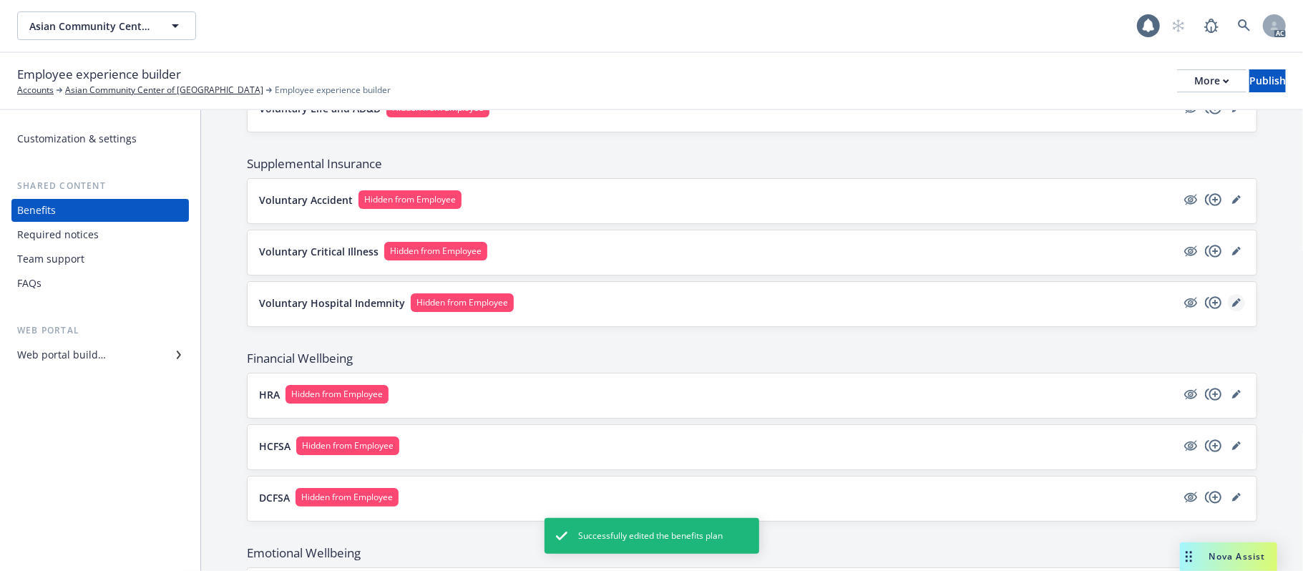
click at [1233, 306] on icon "editPencil" at bounding box center [1237, 302] width 9 height 9
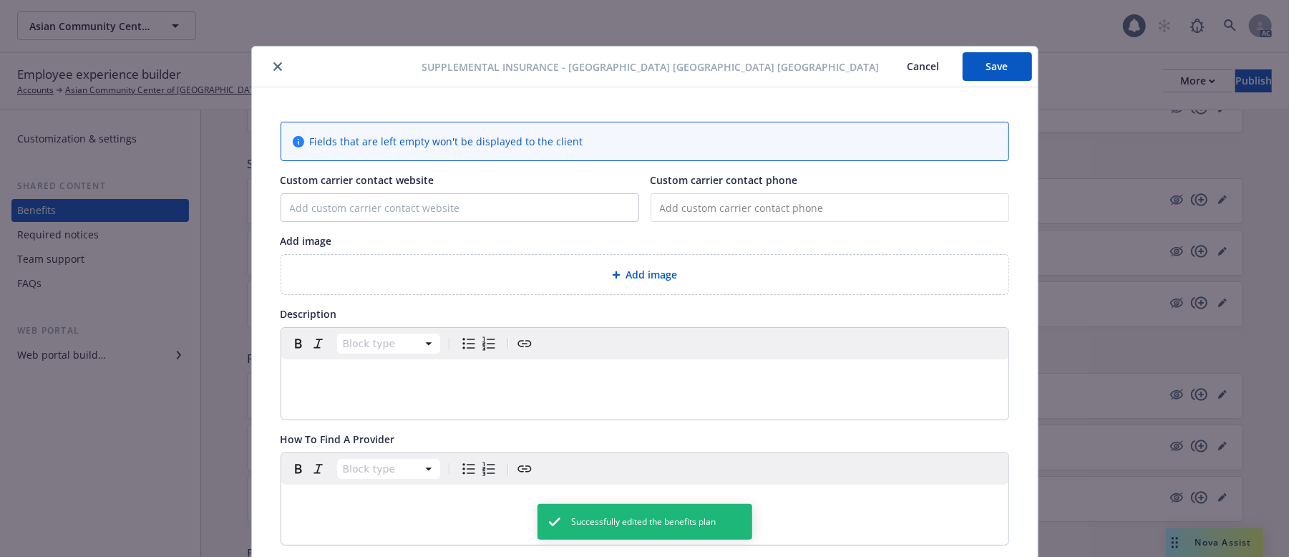
scroll to position [43, 0]
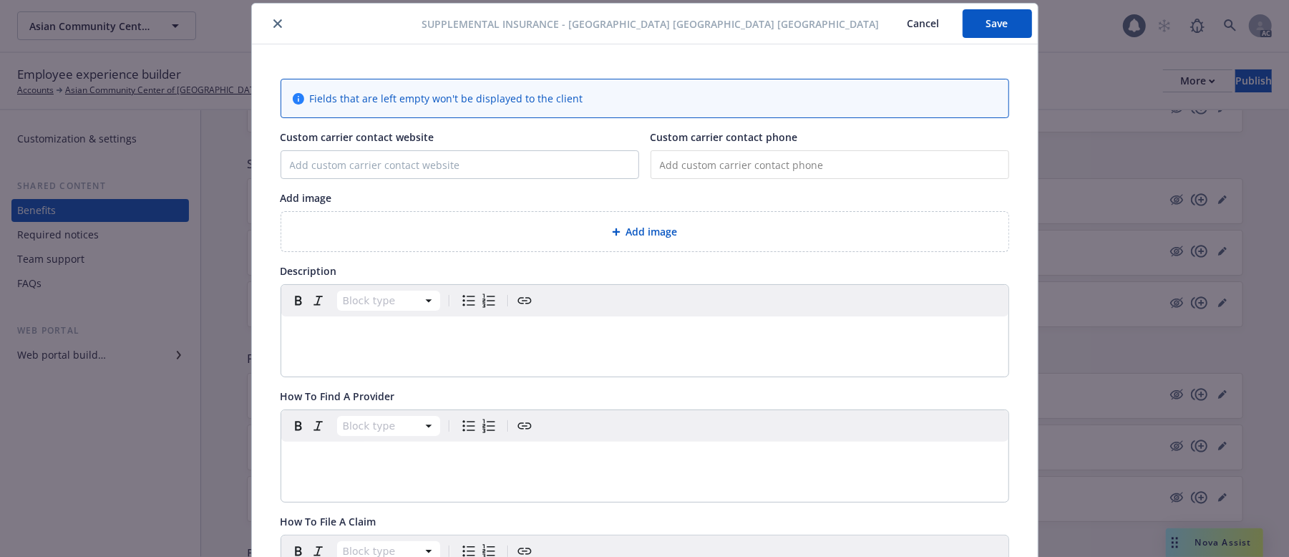
click at [523, 246] on div "Add image" at bounding box center [644, 231] width 727 height 39
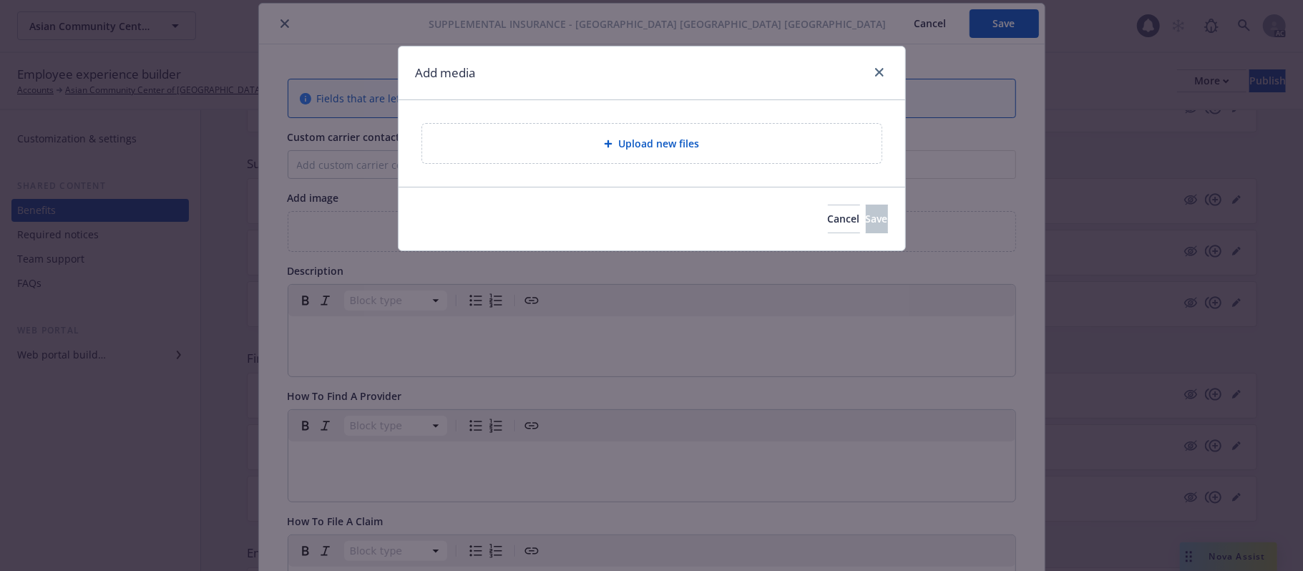
click at [750, 139] on div "Upload new files" at bounding box center [652, 143] width 437 height 16
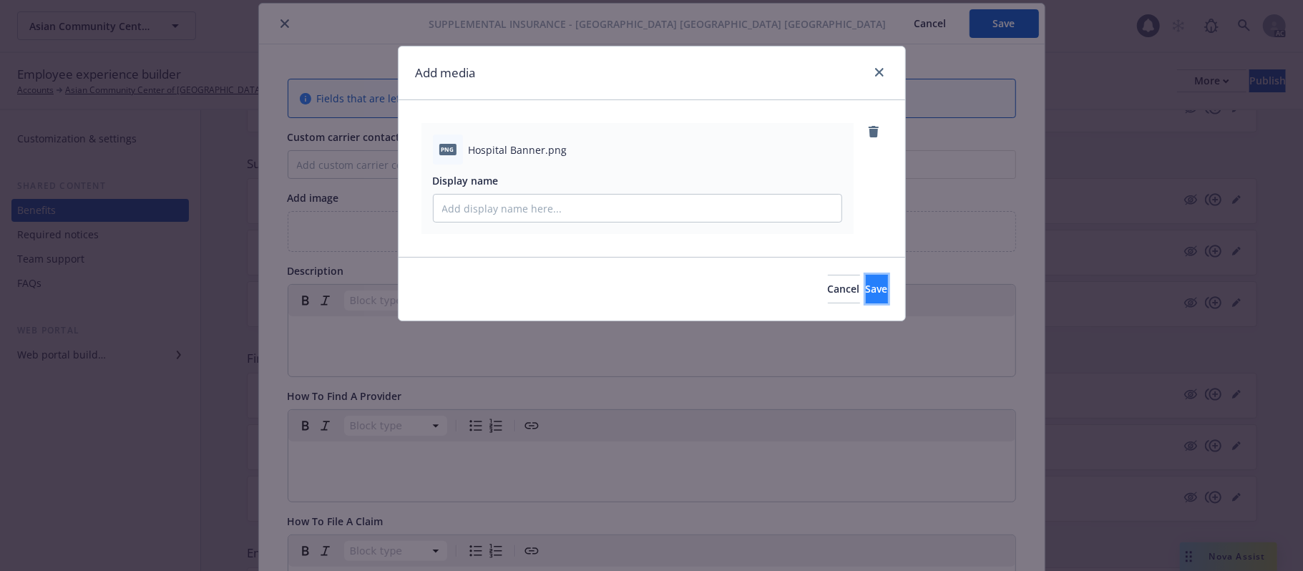
click at [866, 293] on span "Save" at bounding box center [877, 289] width 22 height 14
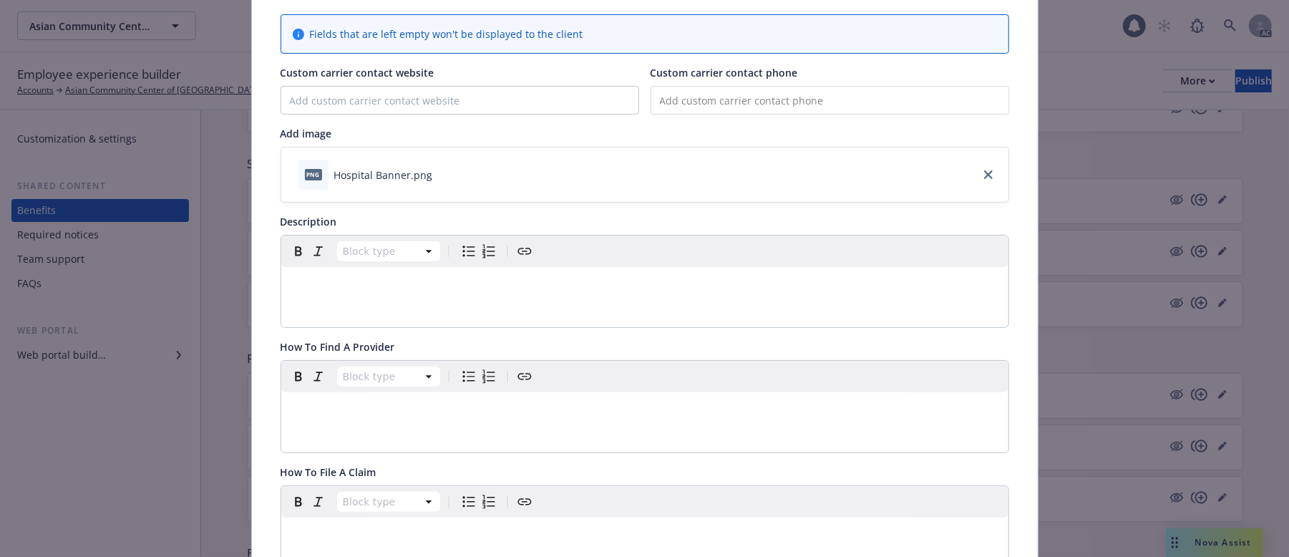
scroll to position [138, 0]
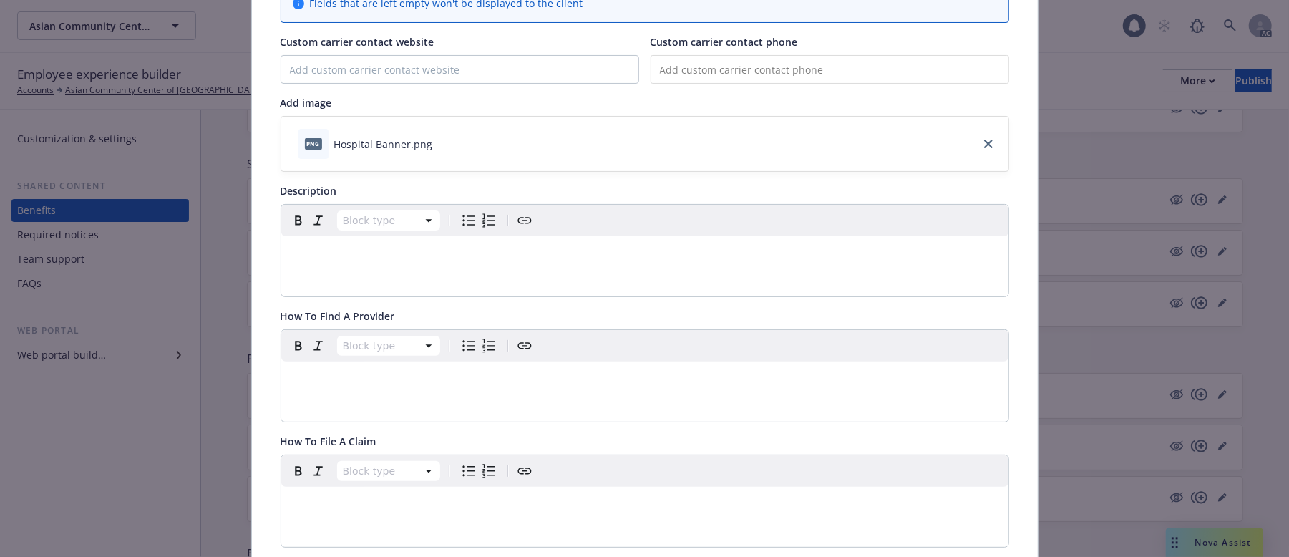
click at [355, 265] on div "editable markdown" at bounding box center [644, 253] width 727 height 34
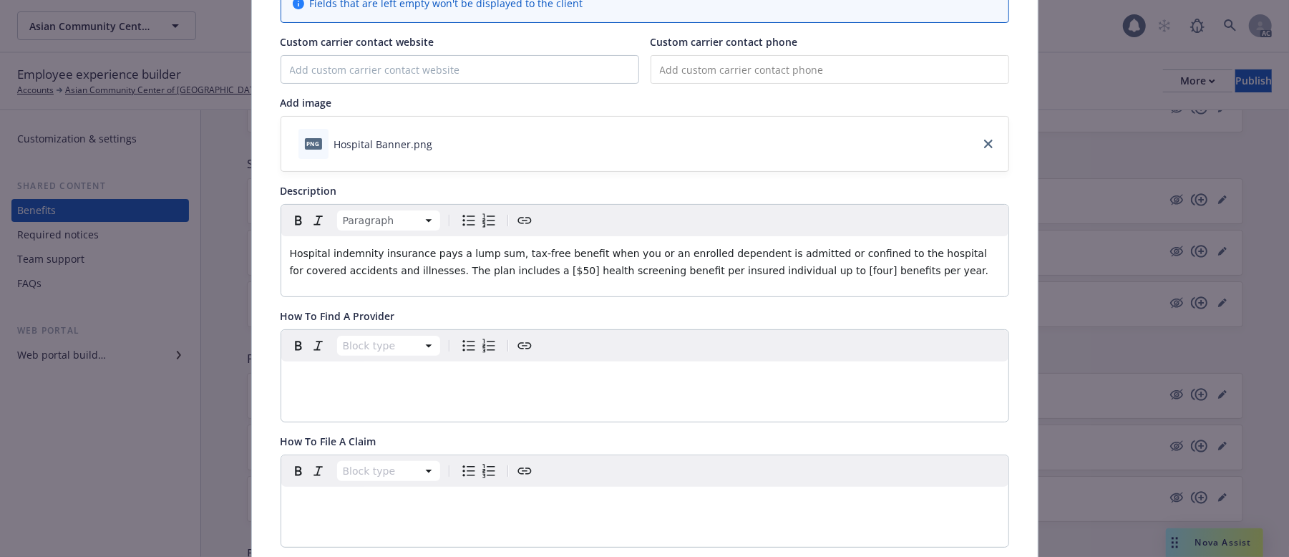
click at [336, 513] on p "editable markdown" at bounding box center [645, 503] width 710 height 17
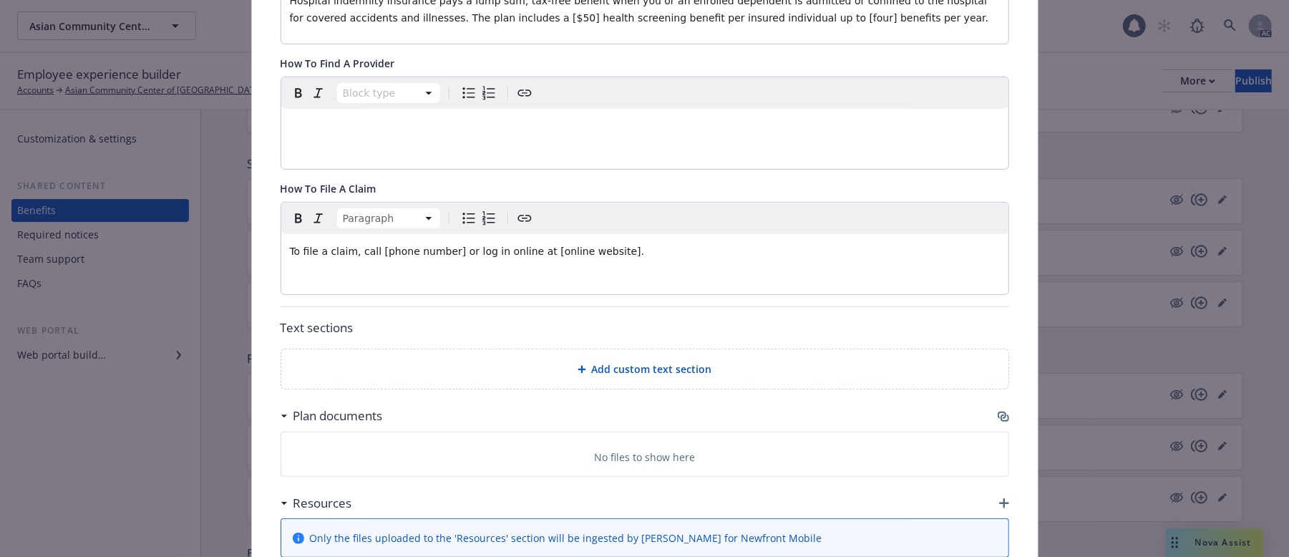
scroll to position [424, 0]
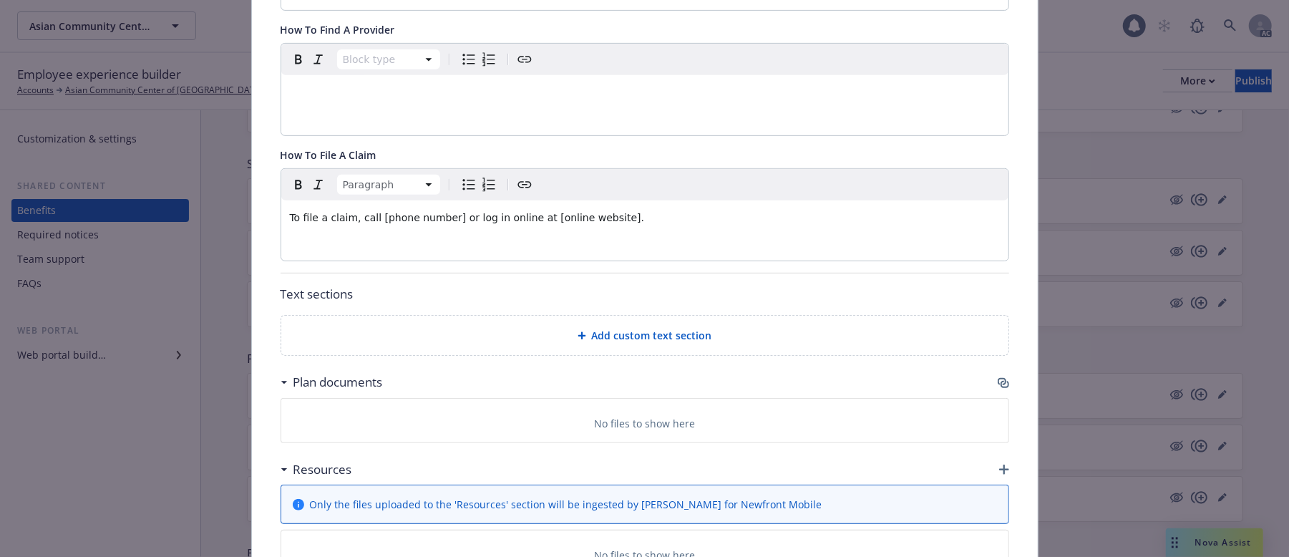
click at [998, 384] on icon "button" at bounding box center [1002, 381] width 9 height 7
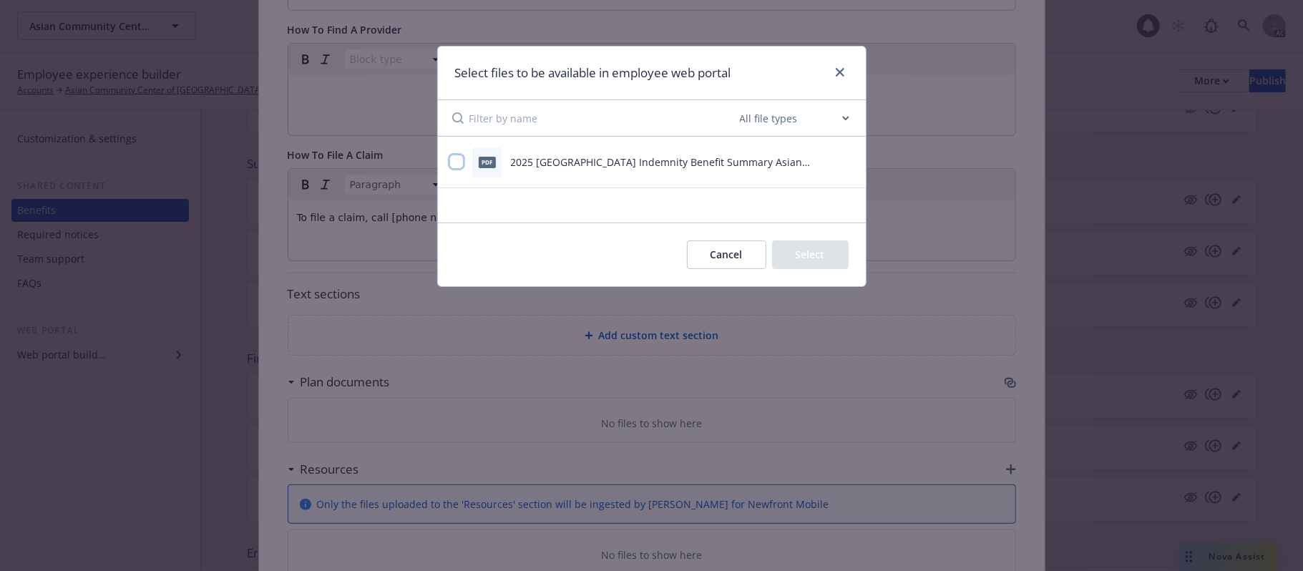
click at [457, 160] on input "checkbox" at bounding box center [457, 162] width 14 height 14
checkbox input "true"
click at [803, 259] on button "Select 1 file" at bounding box center [797, 255] width 103 height 29
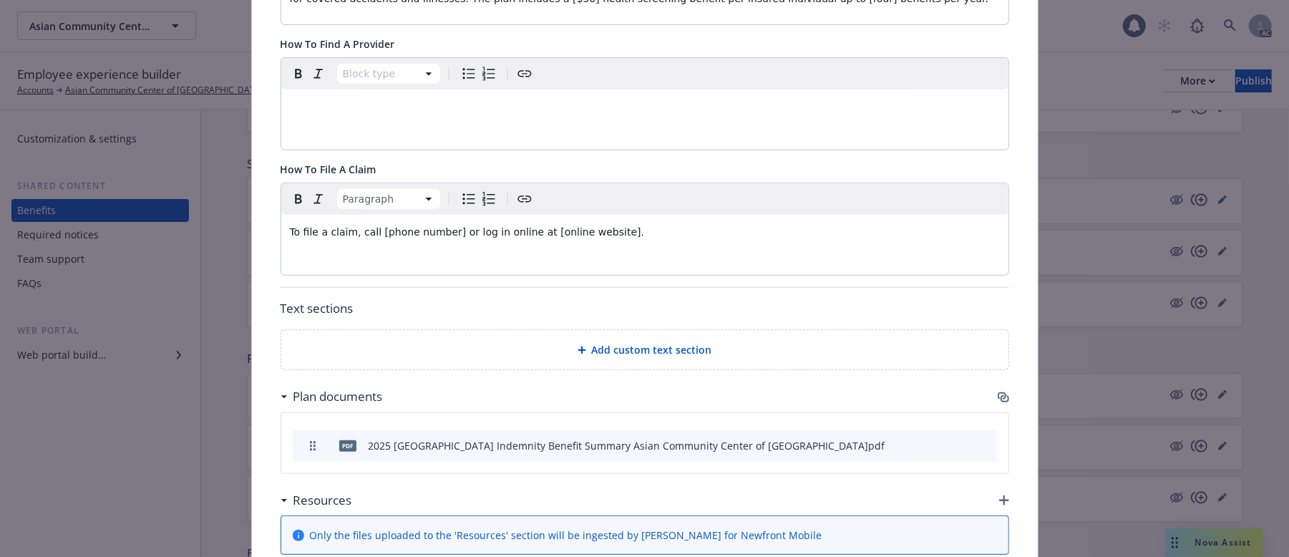
scroll to position [407, 0]
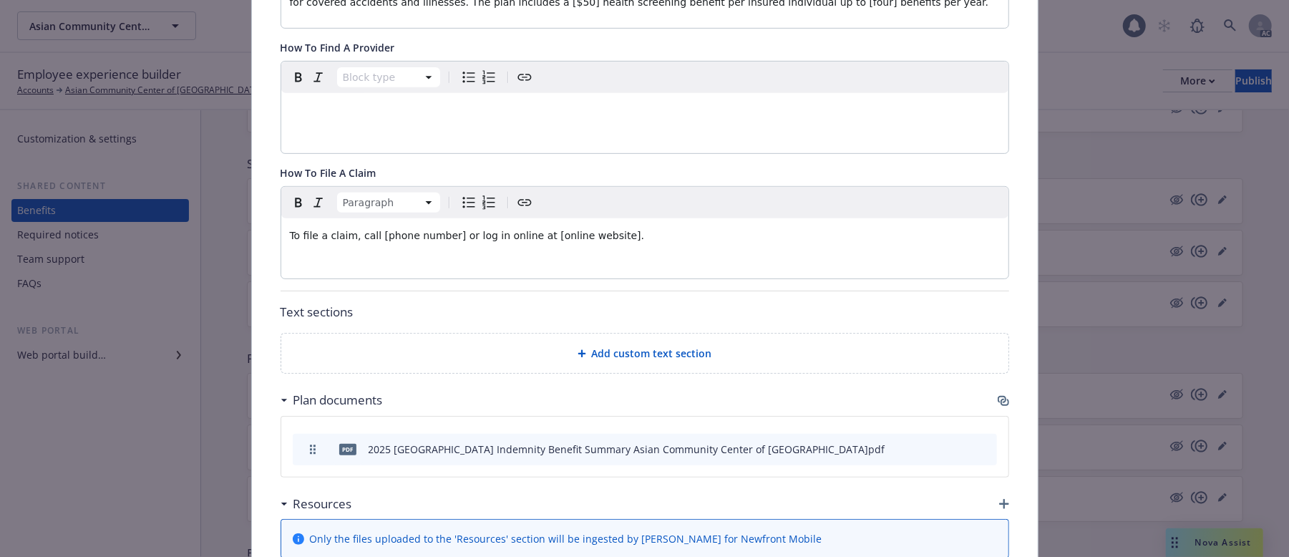
click at [637, 359] on span "Add custom text section" at bounding box center [652, 353] width 120 height 15
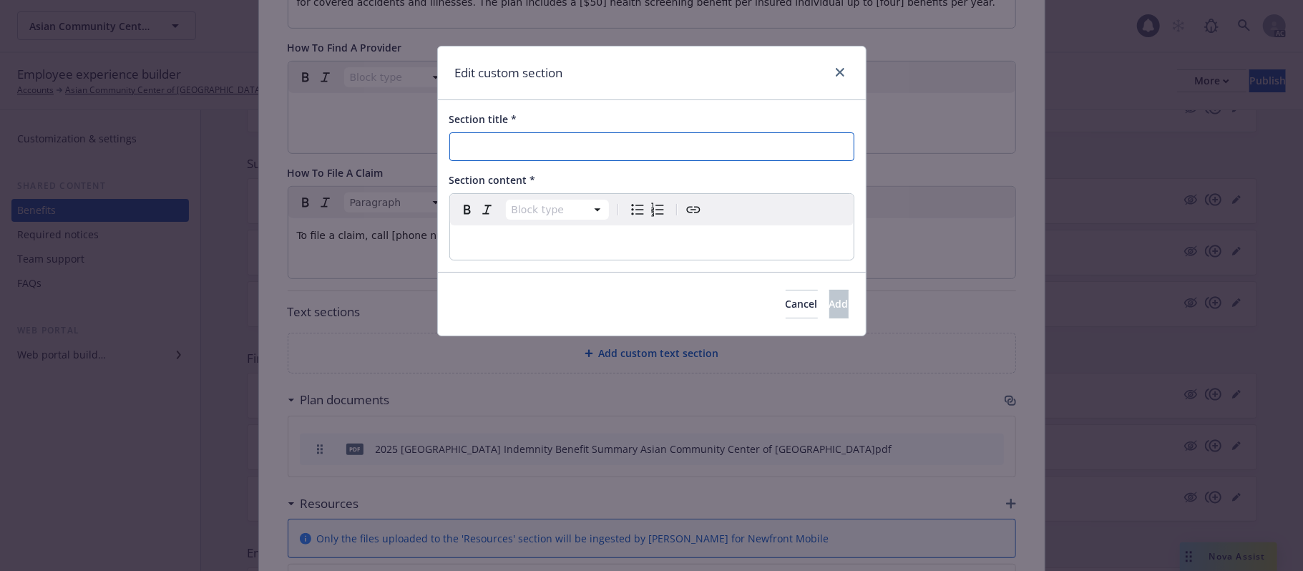
click at [480, 150] on input "Section title *" at bounding box center [652, 146] width 405 height 29
paste input "Things To Consider"
type input "Things To Consider"
drag, startPoint x: 693, startPoint y: 246, endPoint x: 725, endPoint y: 259, distance: 34.7
click at [693, 246] on p "editable markdown" at bounding box center [652, 242] width 387 height 17
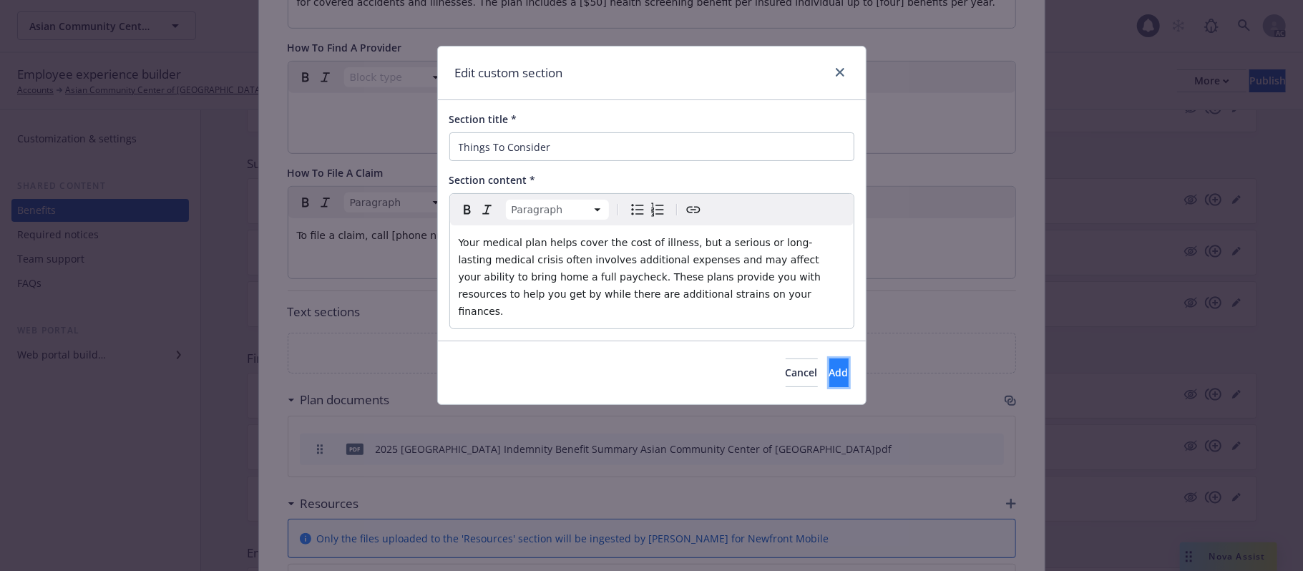
click at [830, 359] on button "Add" at bounding box center [839, 373] width 19 height 29
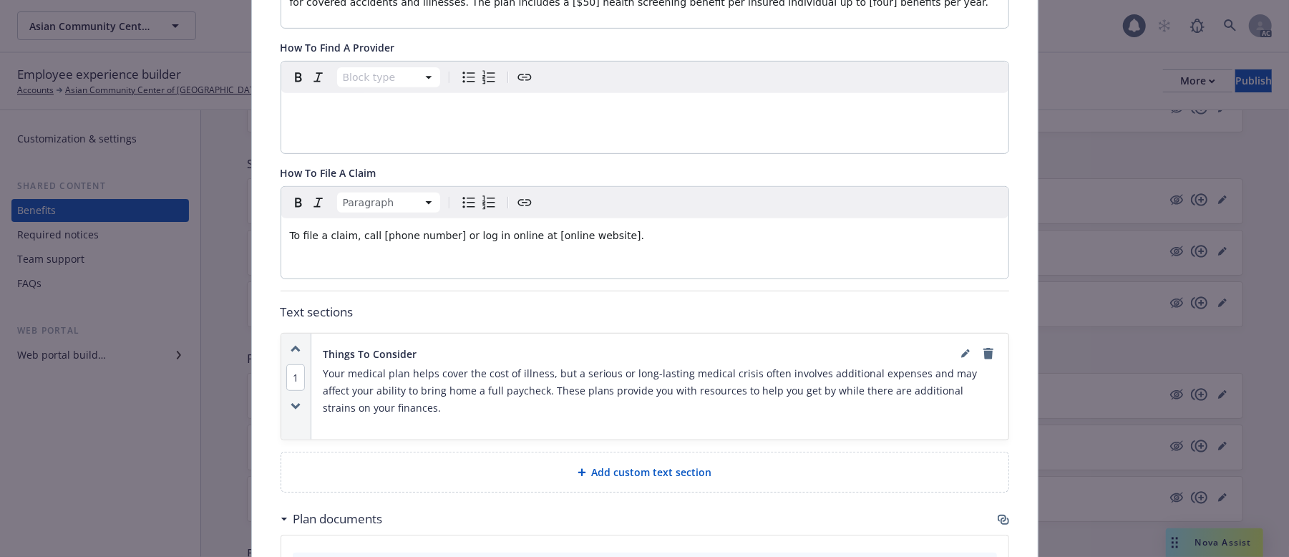
click at [553, 485] on div "Add custom text section" at bounding box center [644, 471] width 727 height 39
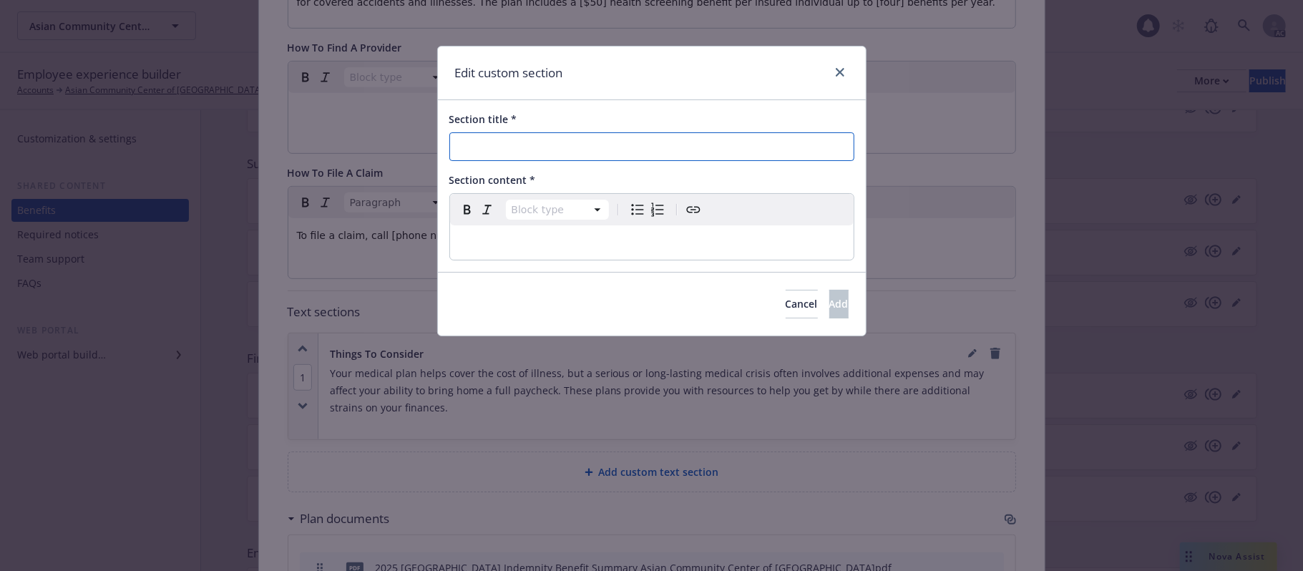
click at [539, 137] on input "Section title *" at bounding box center [652, 146] width 405 height 29
paste input "Calculate Your Cost"
type input "Calculate Your Cost"
click at [553, 239] on p "editable markdown" at bounding box center [652, 242] width 387 height 17
select select
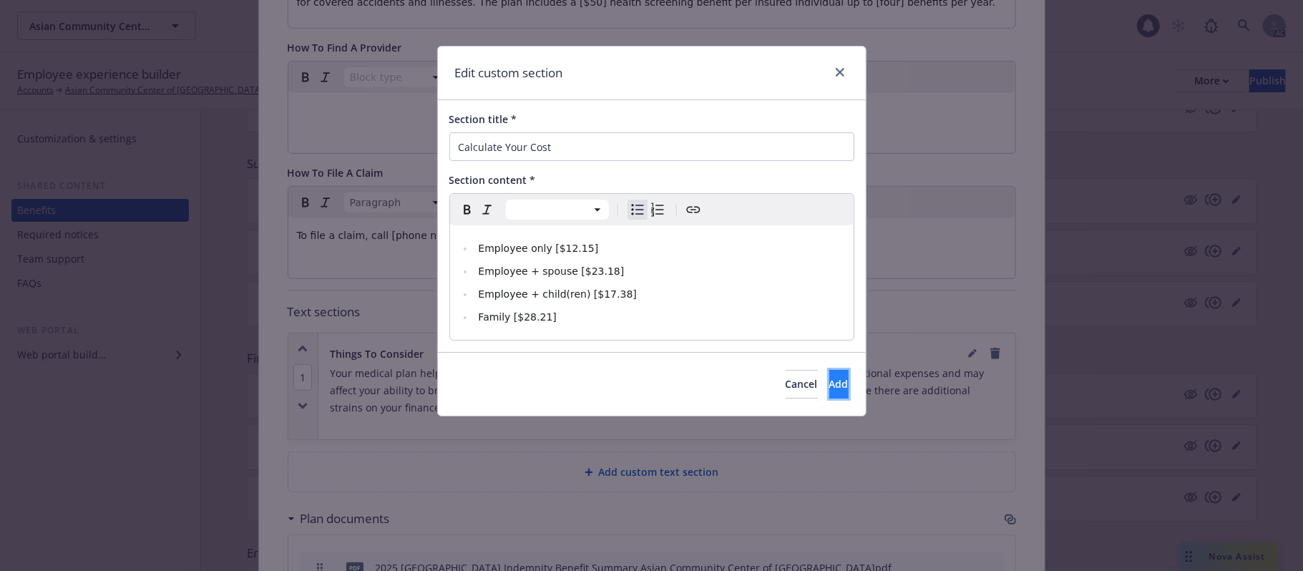
click at [830, 381] on span "Add" at bounding box center [839, 384] width 19 height 14
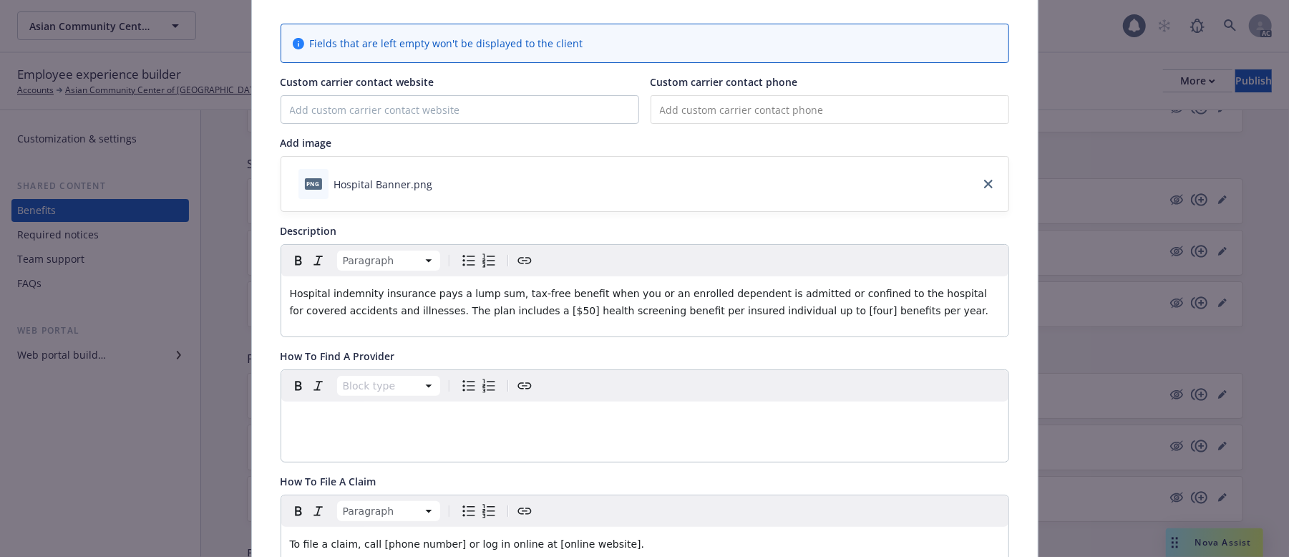
scroll to position [95, 0]
click at [550, 314] on span "Hospital indemnity insurance pays a lump sum, tax-free benefit when you or an e…" at bounding box center [640, 305] width 701 height 29
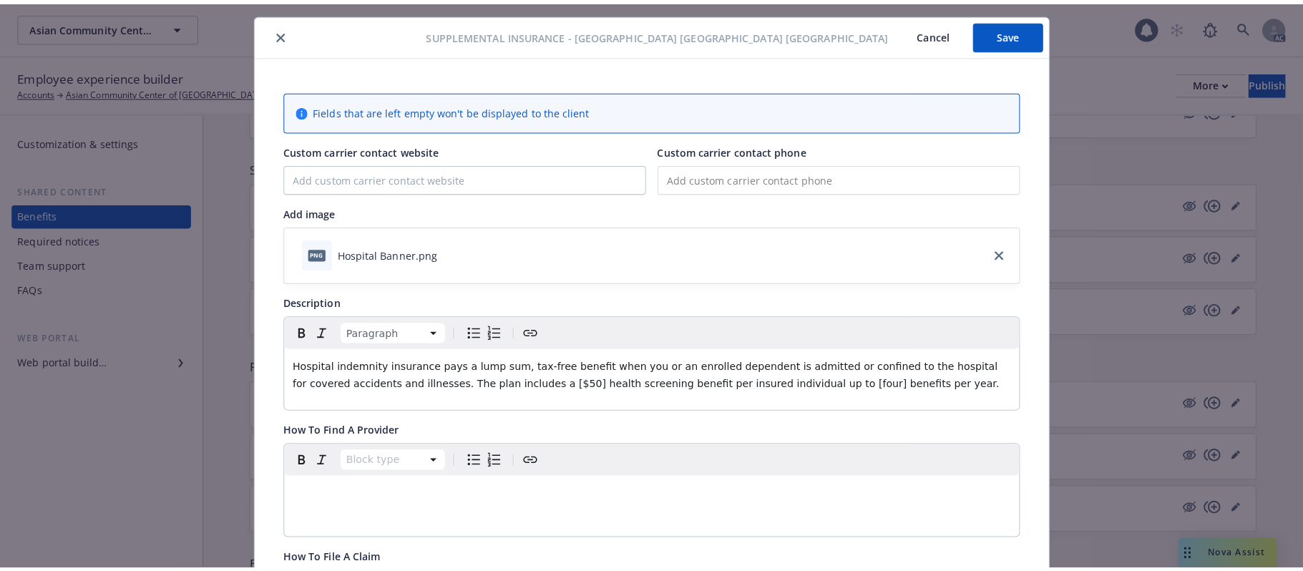
scroll to position [0, 0]
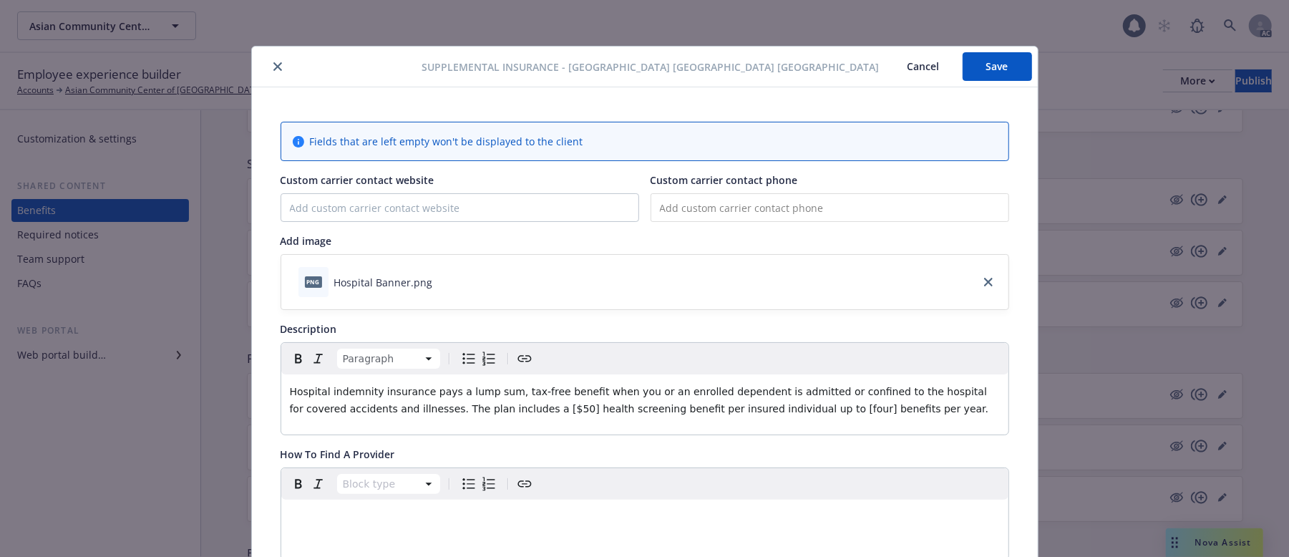
click at [1002, 58] on button "Save" at bounding box center [997, 66] width 69 height 29
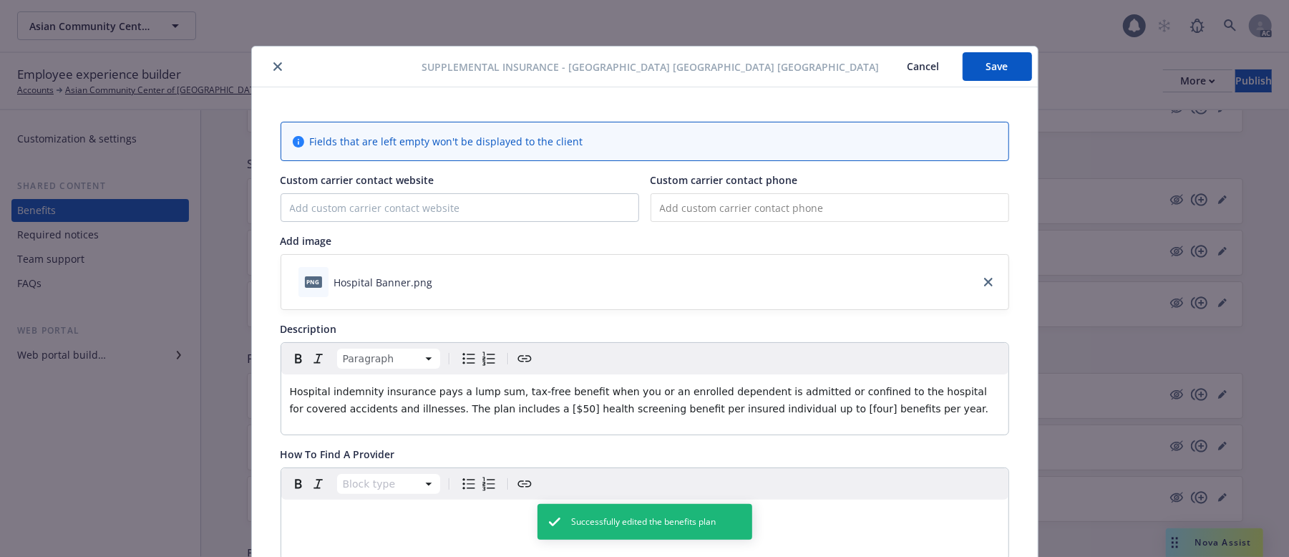
click at [915, 63] on button "Cancel" at bounding box center [924, 66] width 78 height 29
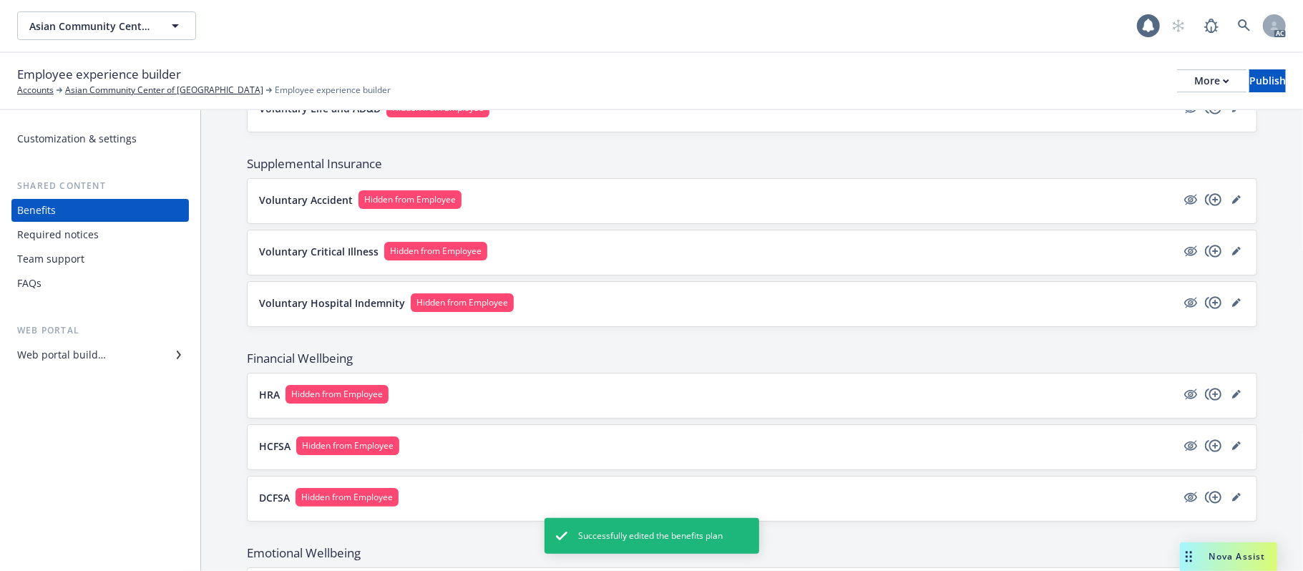
click at [696, 312] on button "Voluntary Hospital Indemnity Hidden from Employee" at bounding box center [718, 302] width 918 height 19
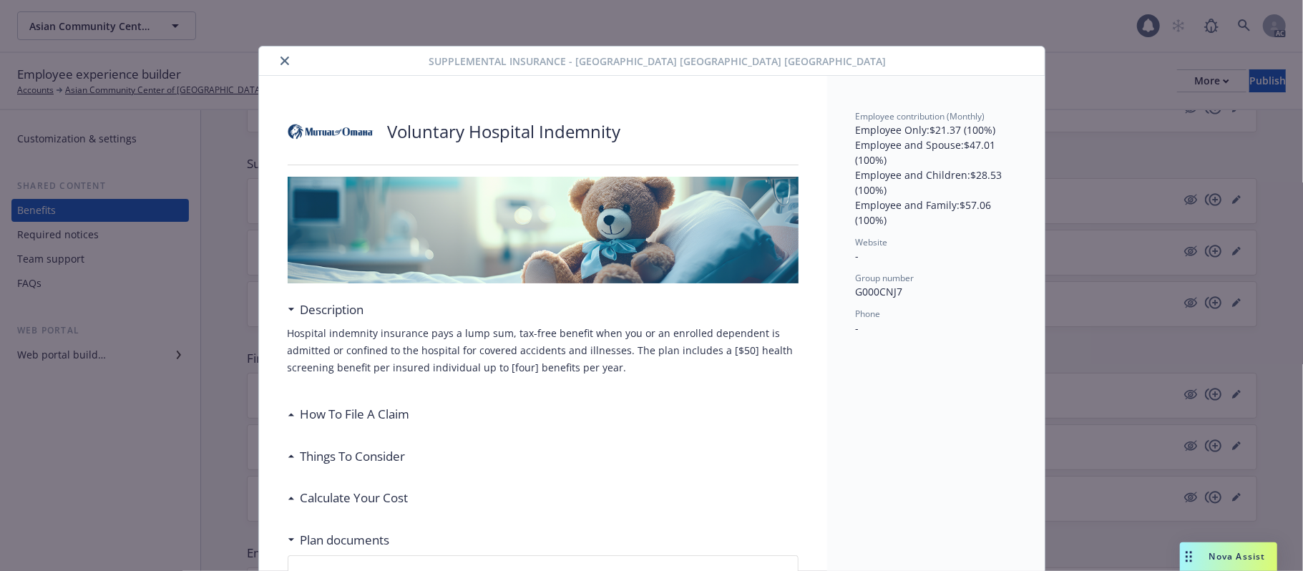
click at [283, 63] on button "close" at bounding box center [284, 60] width 17 height 17
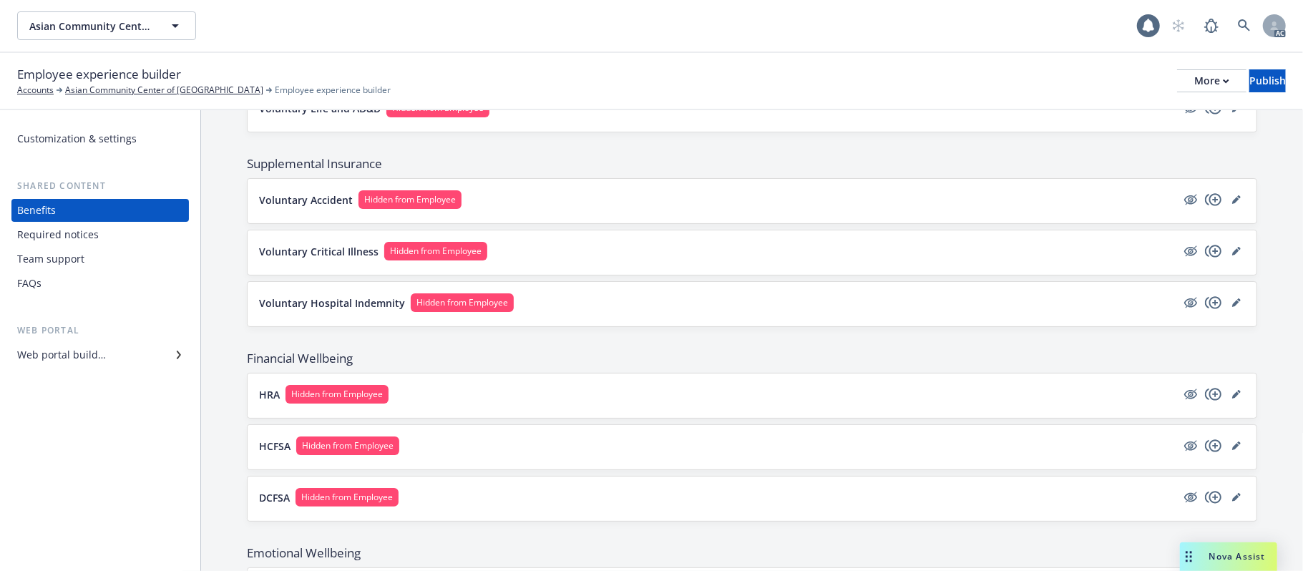
click at [598, 253] on button "Voluntary Critical Illness Hidden from Employee" at bounding box center [718, 251] width 918 height 19
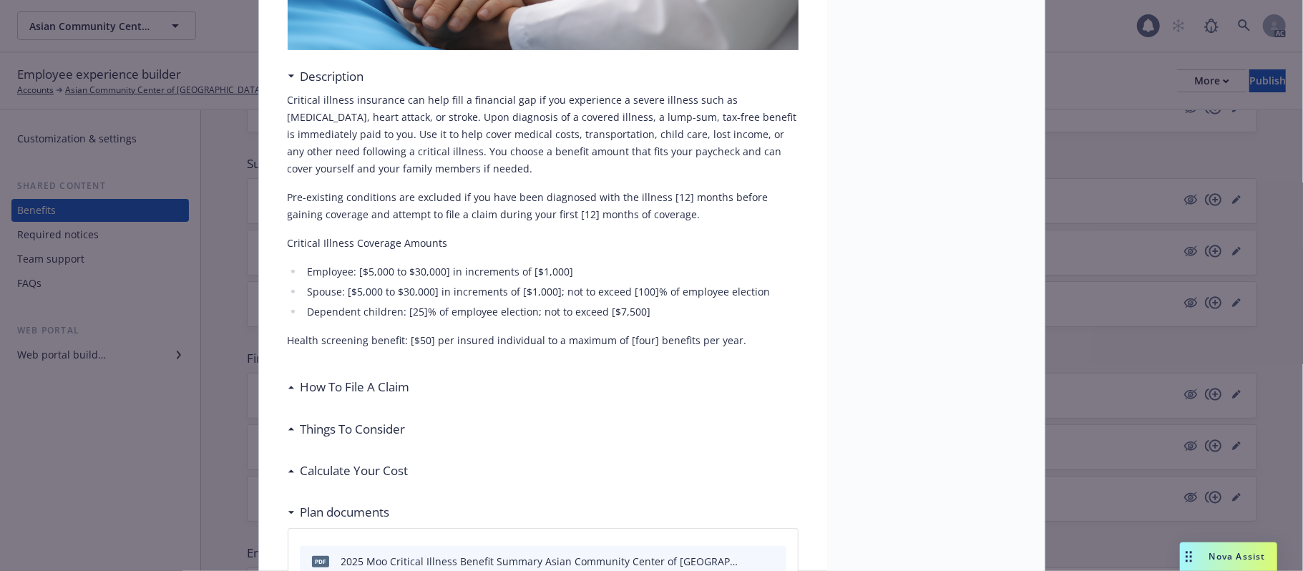
scroll to position [329, 0]
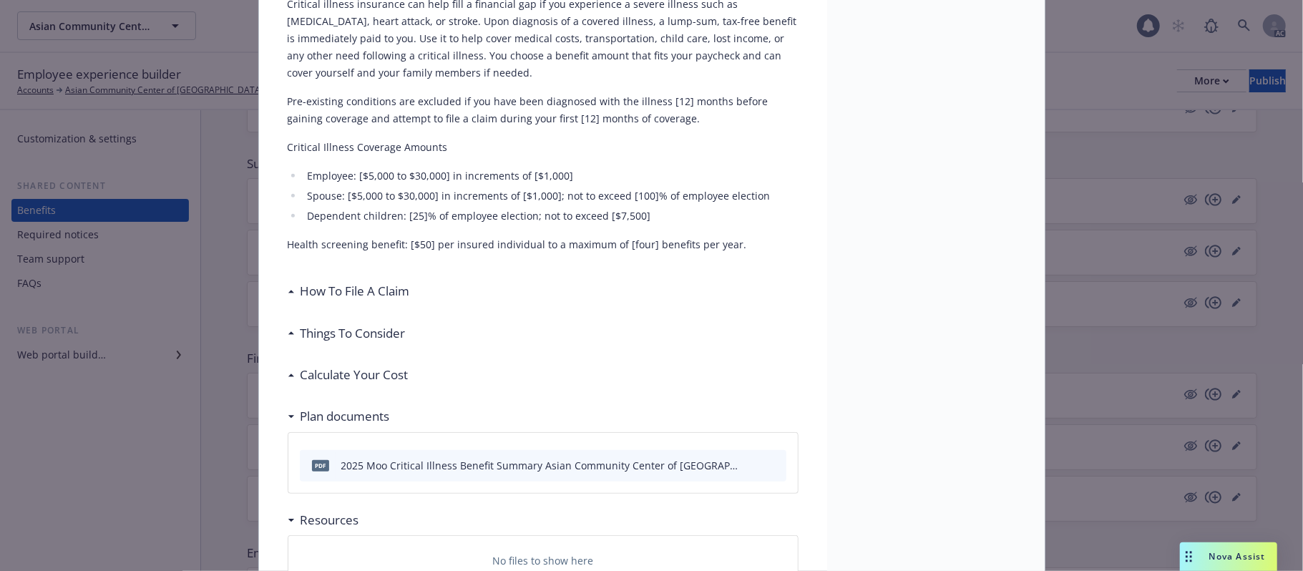
click at [475, 292] on div "How To File A Claim" at bounding box center [543, 291] width 511 height 30
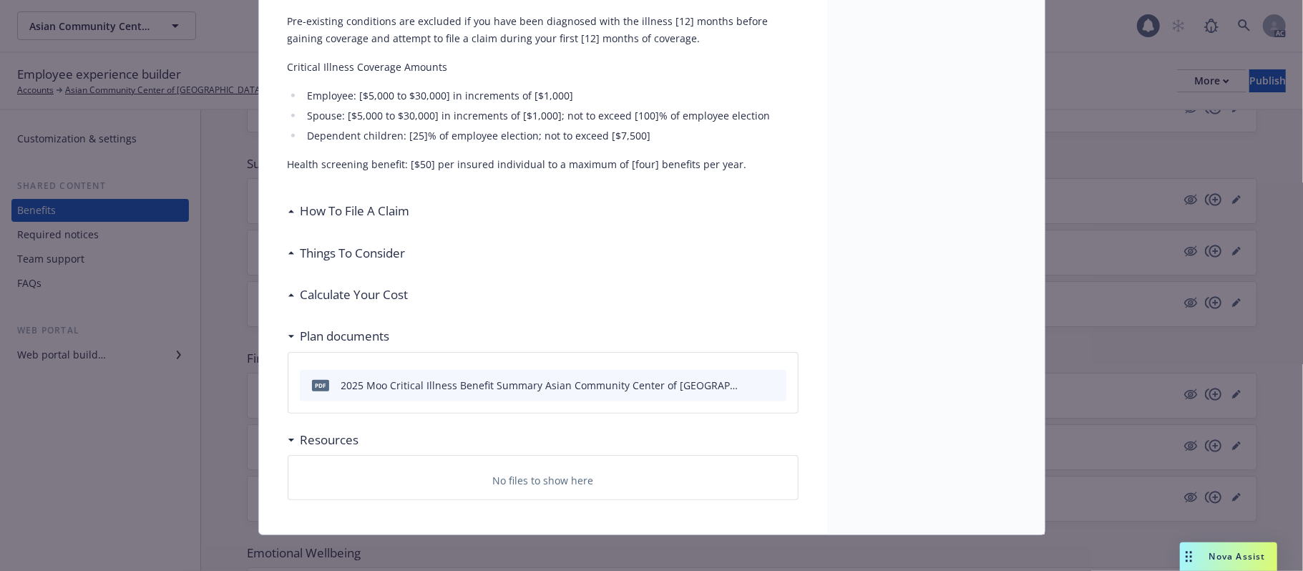
scroll to position [421, 0]
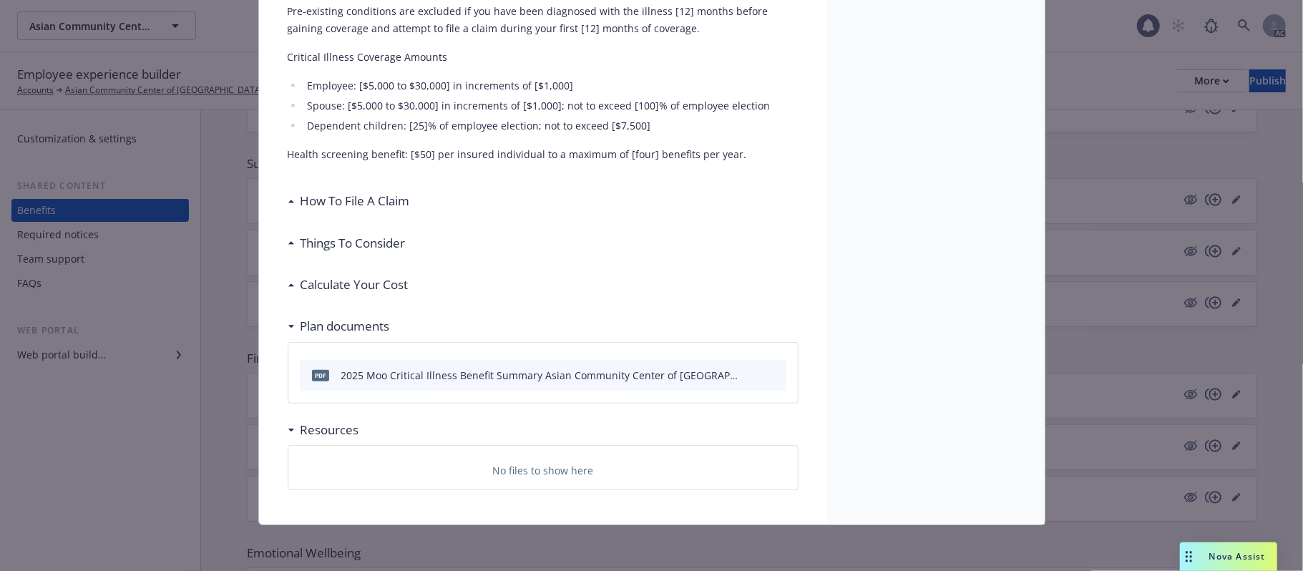
click at [348, 195] on h3 "How To File A Claim" at bounding box center [356, 201] width 110 height 19
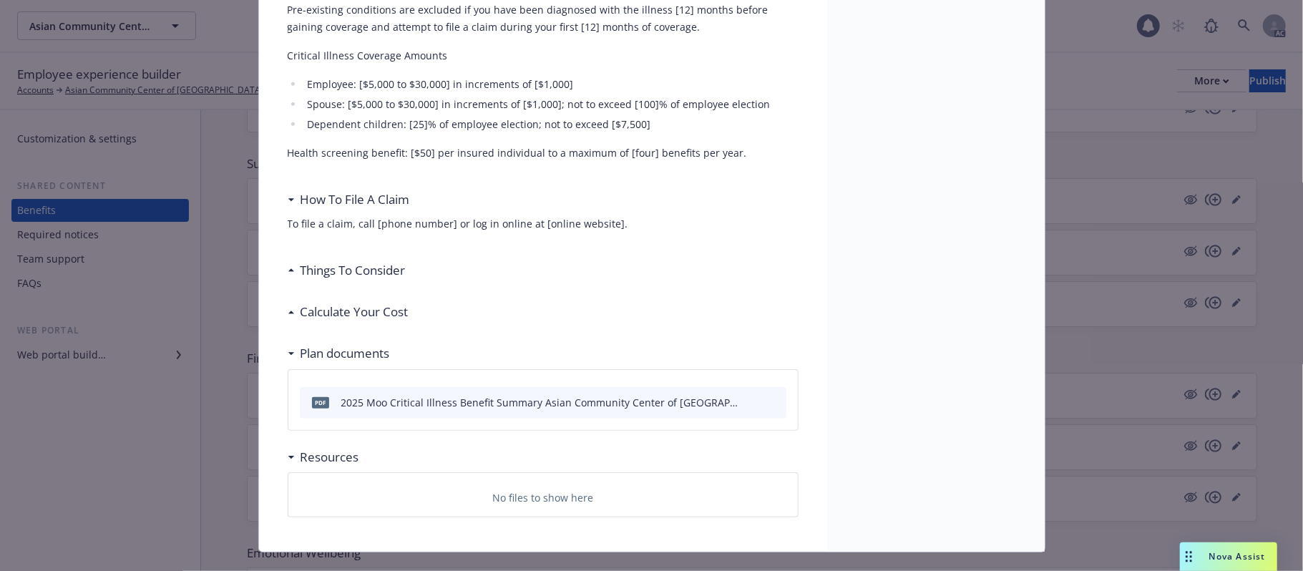
click at [348, 265] on h3 "Things To Consider" at bounding box center [353, 270] width 105 height 19
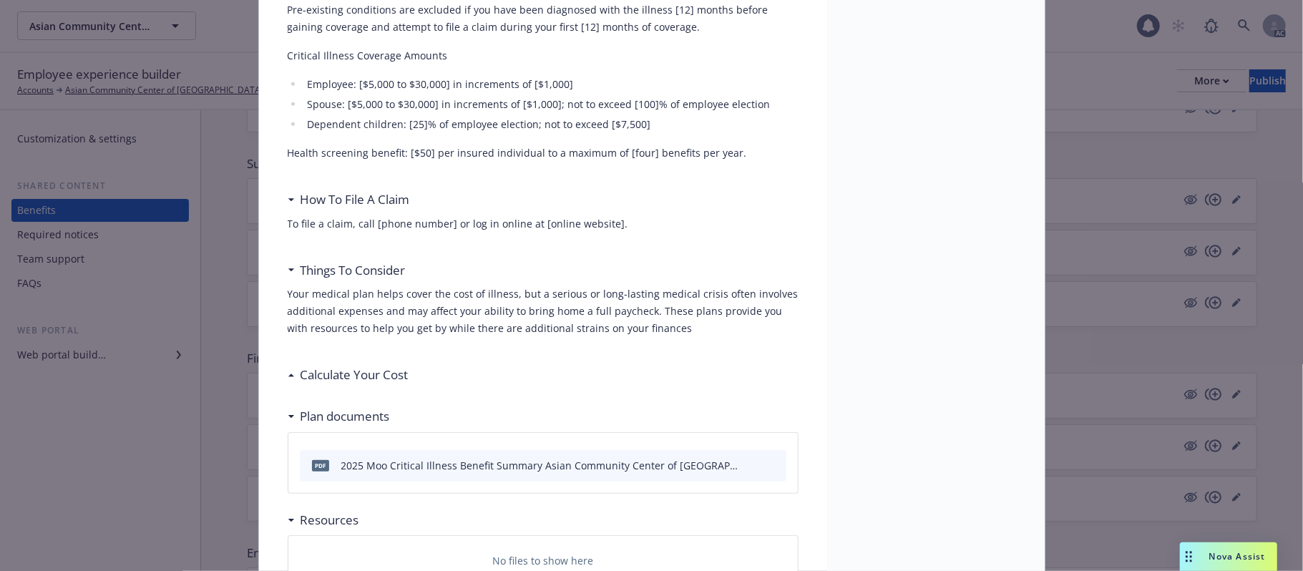
scroll to position [513, 0]
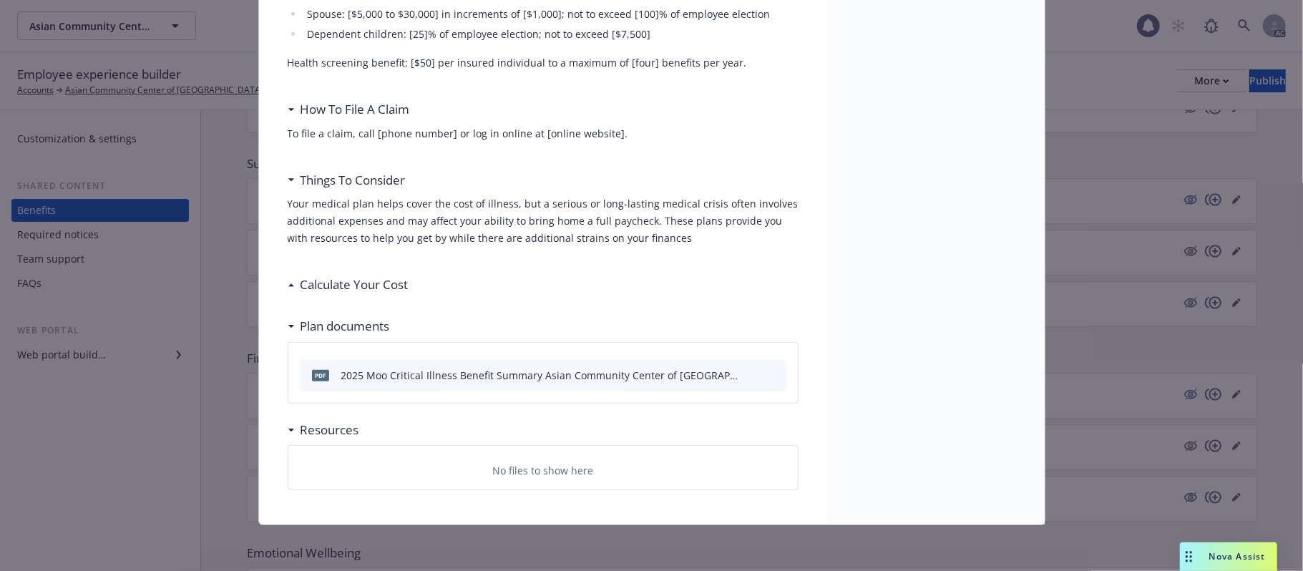
click at [344, 287] on h3 "Calculate Your Cost" at bounding box center [355, 285] width 108 height 19
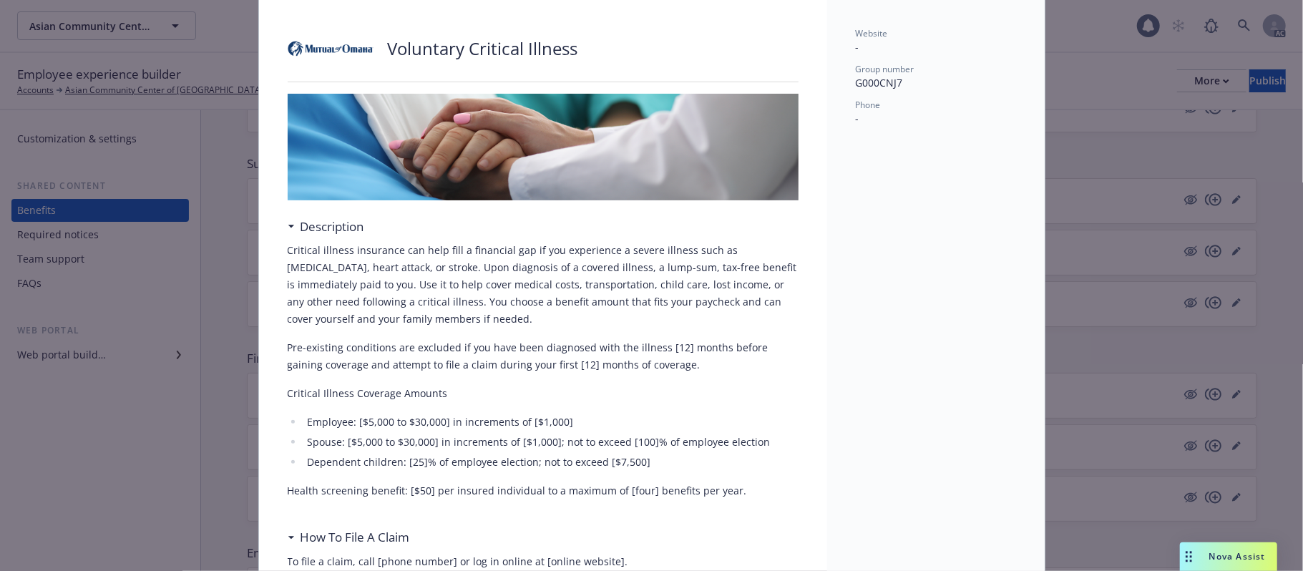
scroll to position [0, 0]
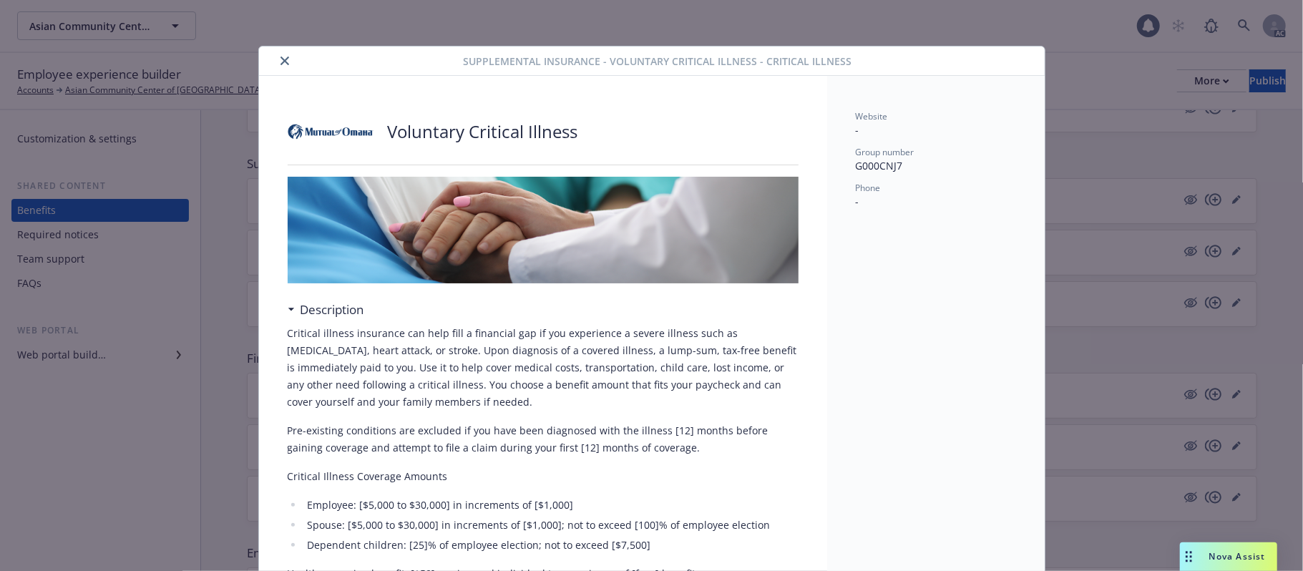
click at [281, 58] on icon "close" at bounding box center [285, 61] width 9 height 9
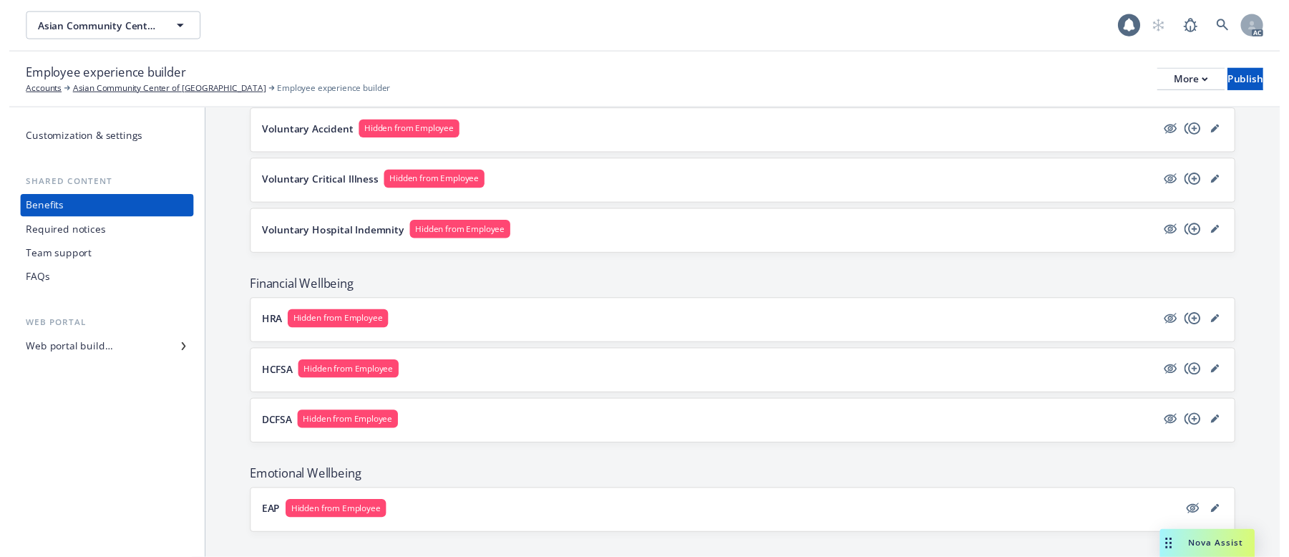
scroll to position [760, 0]
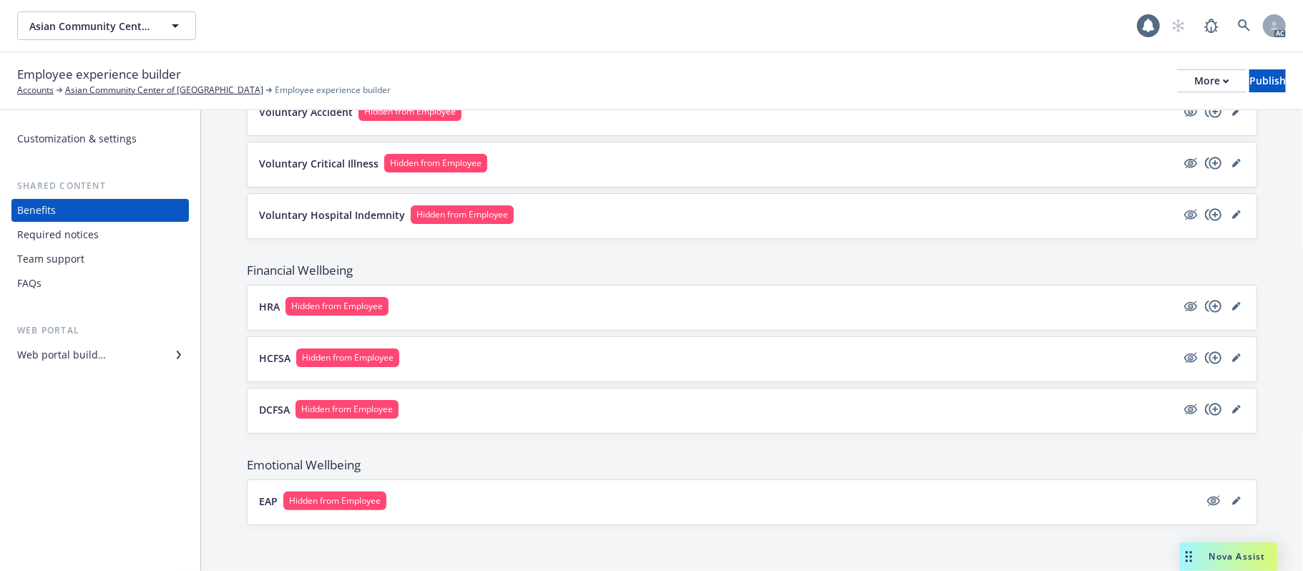
click at [812, 304] on button "HRA Hidden from Employee" at bounding box center [718, 306] width 918 height 19
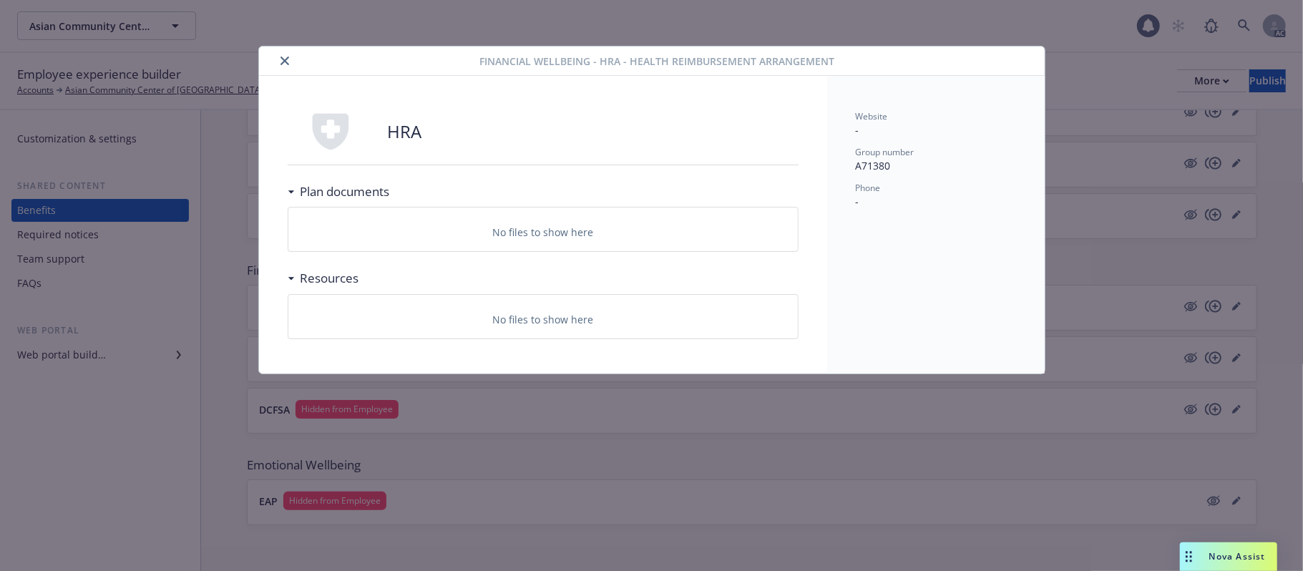
click at [289, 61] on button "close" at bounding box center [284, 60] width 17 height 17
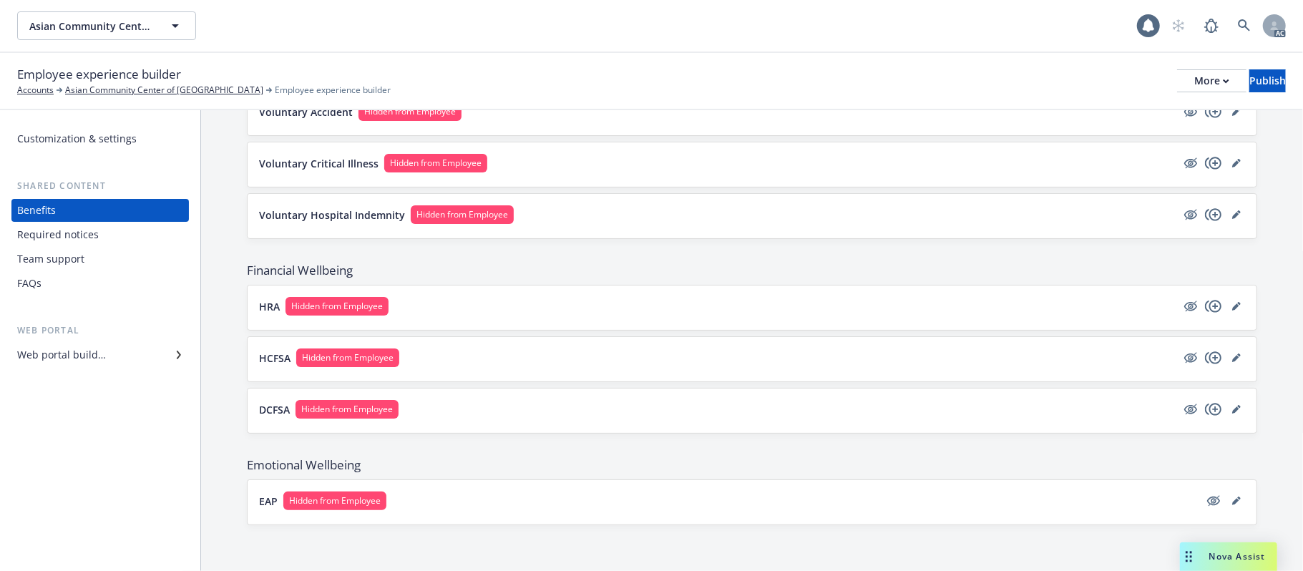
click at [537, 349] on button "HCFSA Hidden from Employee" at bounding box center [718, 358] width 918 height 19
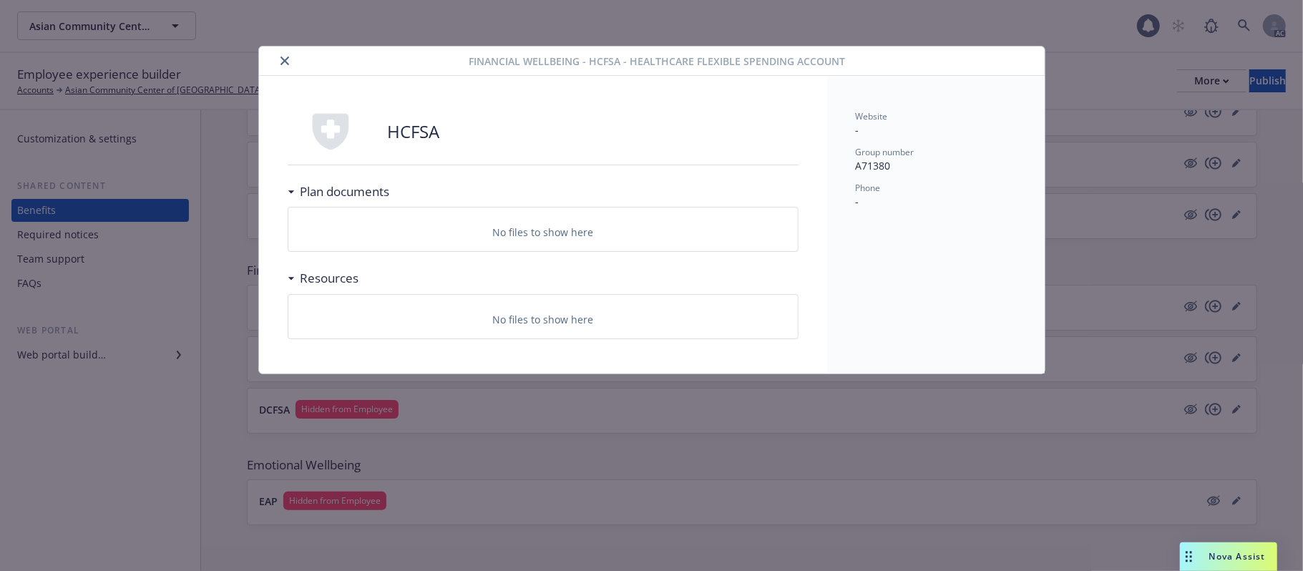
click at [284, 58] on icon "close" at bounding box center [285, 61] width 9 height 9
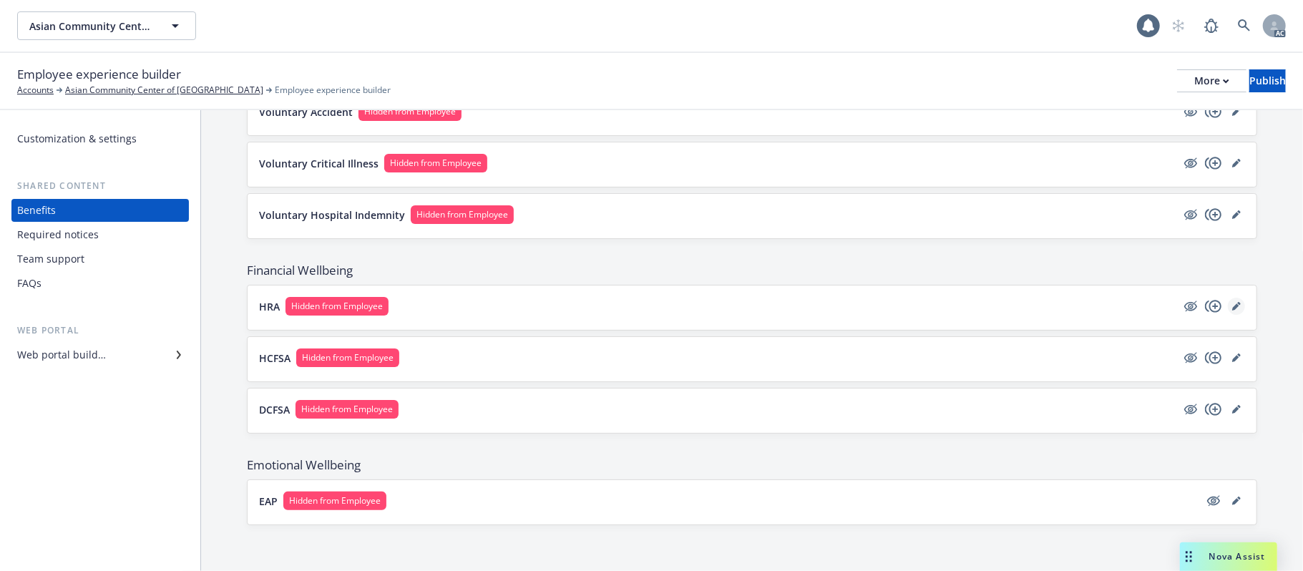
click at [1233, 306] on icon "editPencil" at bounding box center [1236, 306] width 7 height 7
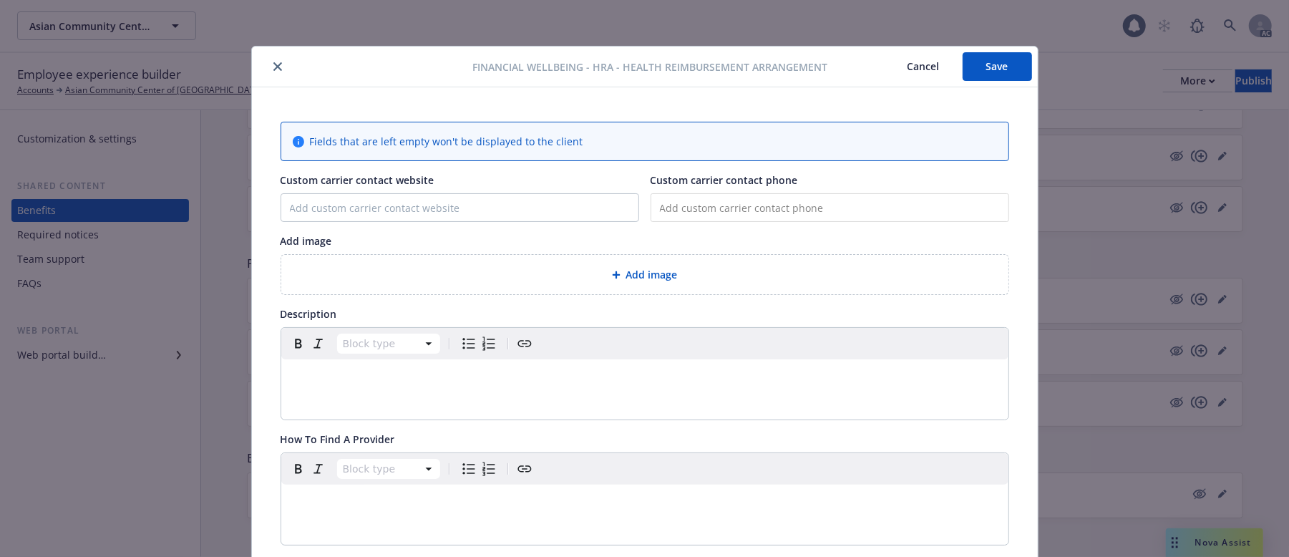
scroll to position [43, 0]
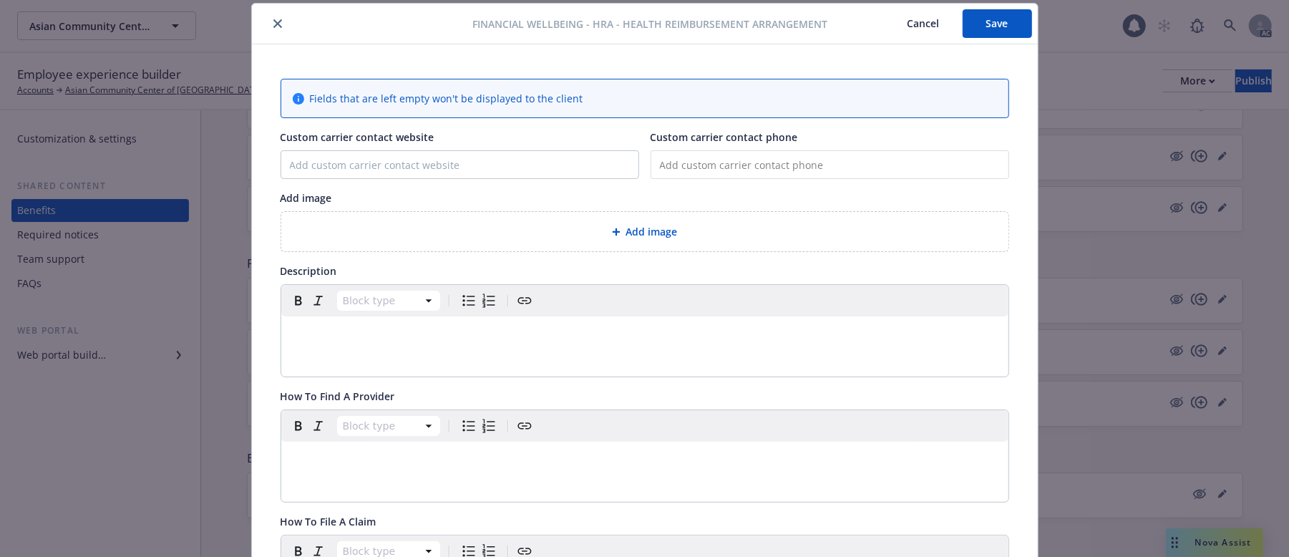
click at [626, 235] on span "Add image" at bounding box center [652, 231] width 52 height 15
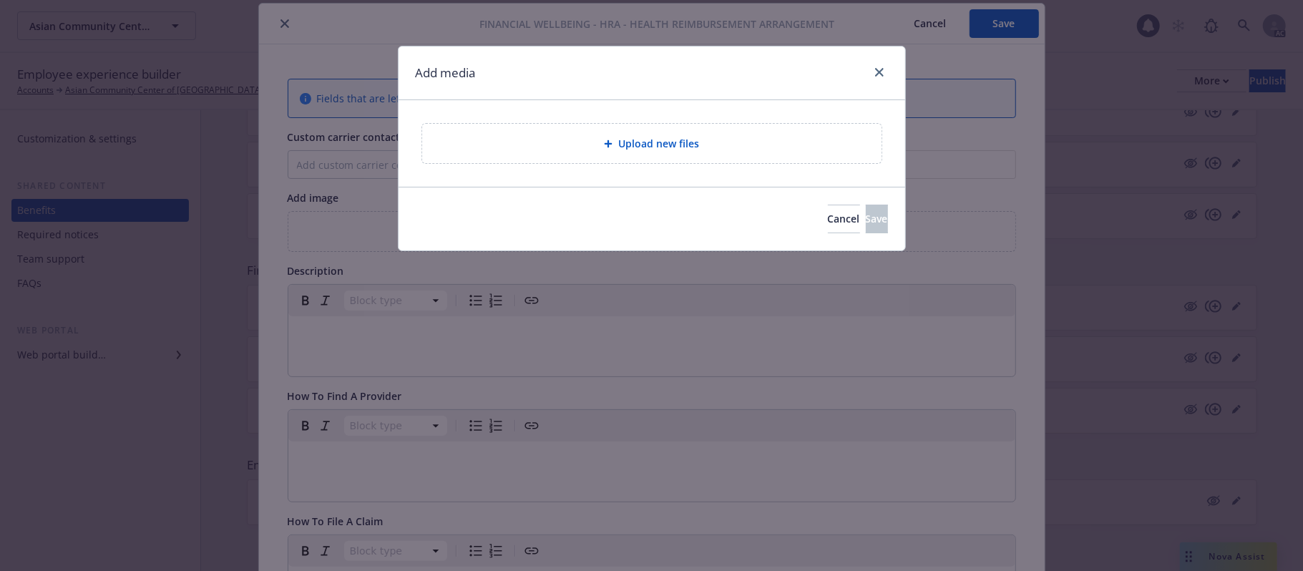
click at [681, 151] on span "Upload new files" at bounding box center [658, 143] width 81 height 15
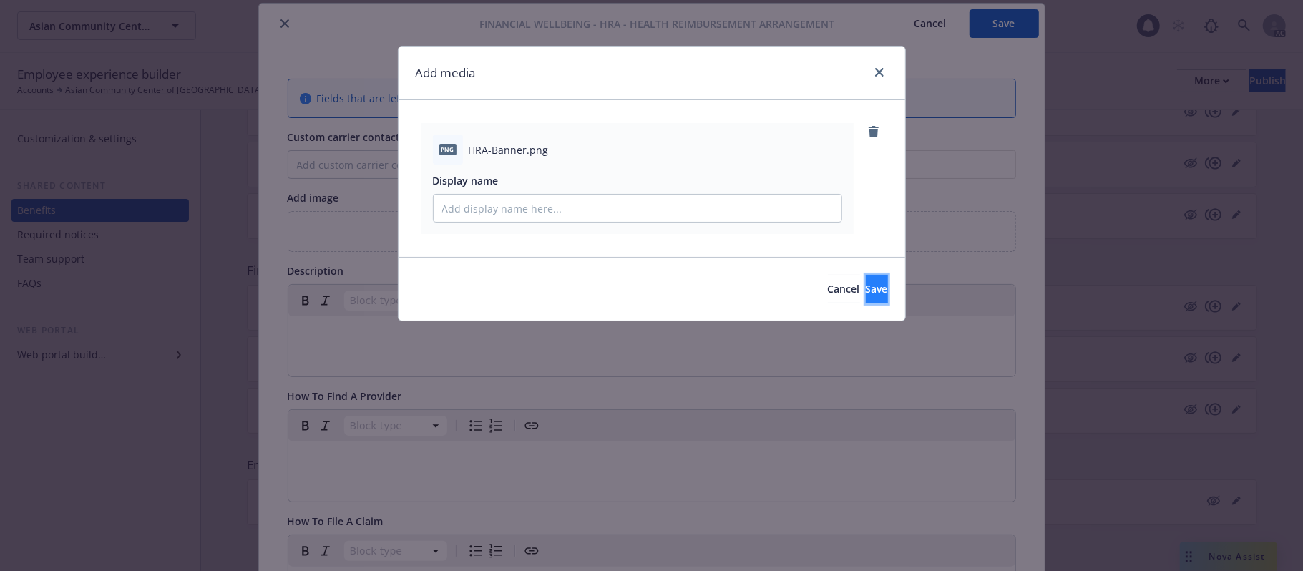
drag, startPoint x: 876, startPoint y: 292, endPoint x: 828, endPoint y: 291, distance: 48.0
click at [876, 292] on button "Save" at bounding box center [877, 289] width 22 height 29
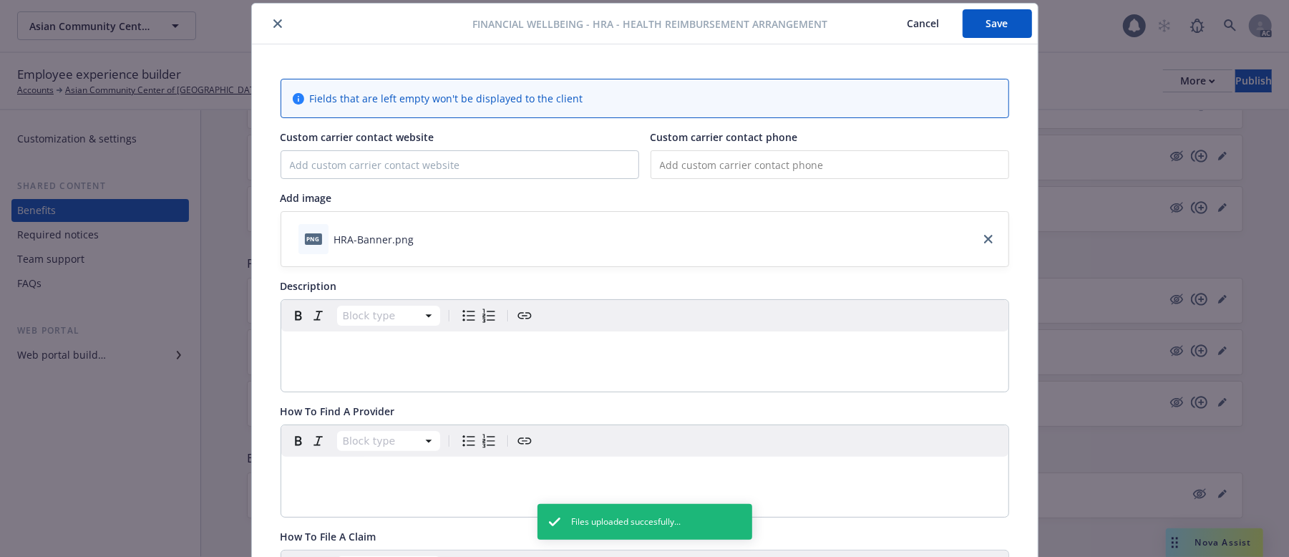
click at [356, 359] on div "editable markdown" at bounding box center [644, 348] width 727 height 34
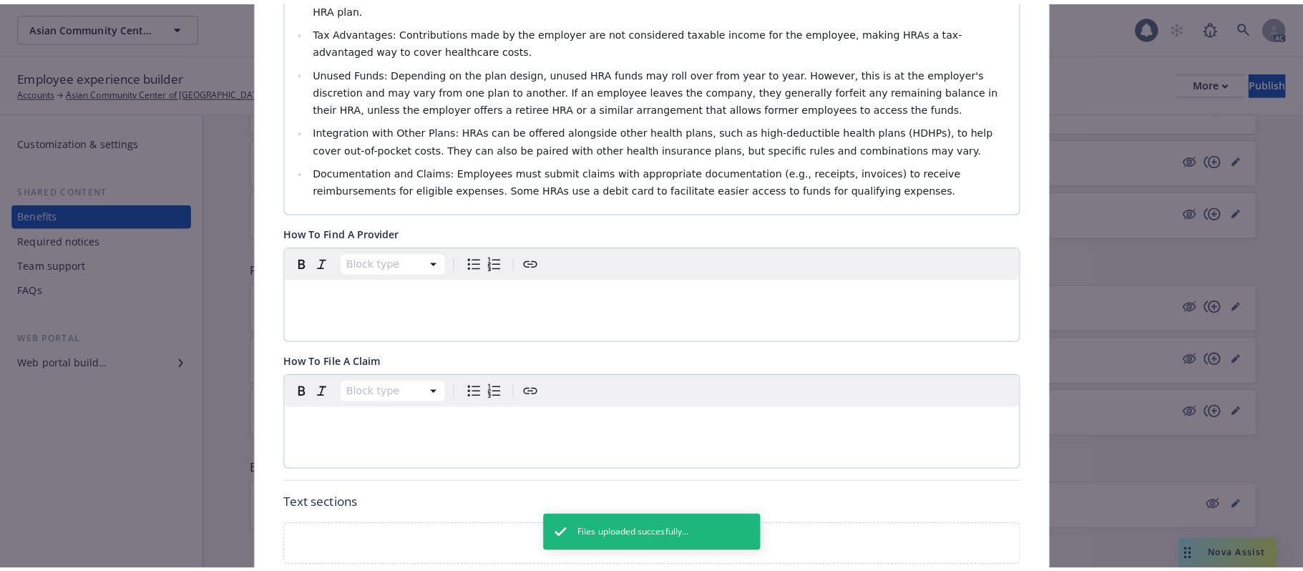
scroll to position [583, 0]
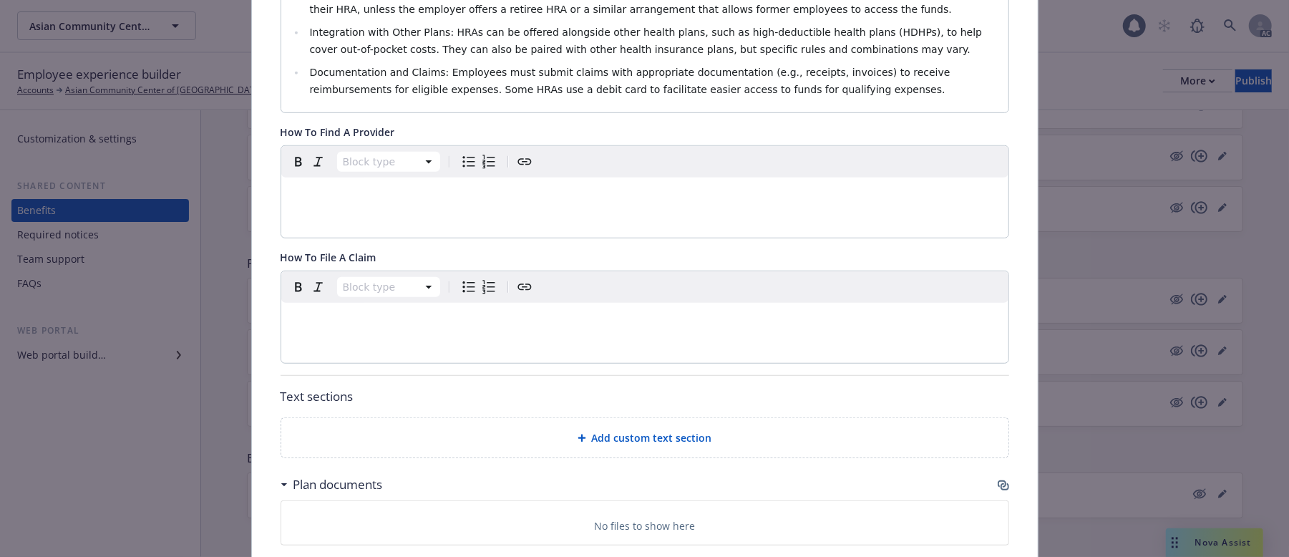
click at [684, 432] on div "Add custom text section" at bounding box center [644, 437] width 727 height 39
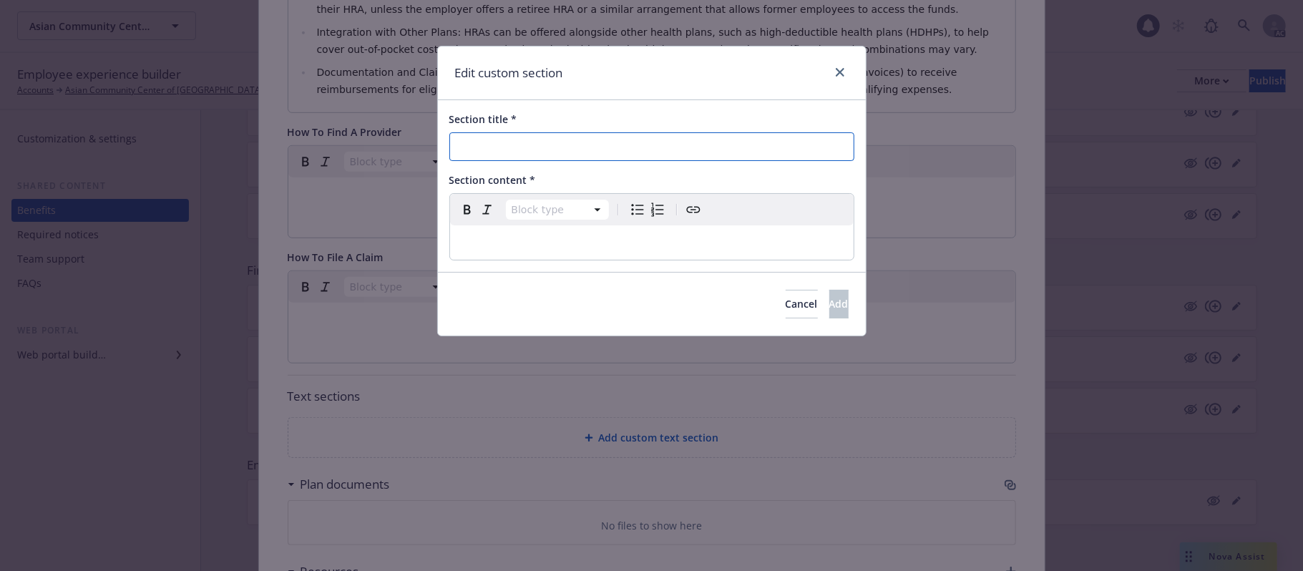
click at [567, 149] on input "Section title *" at bounding box center [652, 146] width 405 height 29
paste input "How To Use HRA Funds"
type input "How To Use HRA Funds"
click at [544, 243] on p "editable markdown" at bounding box center [652, 242] width 387 height 17
select select
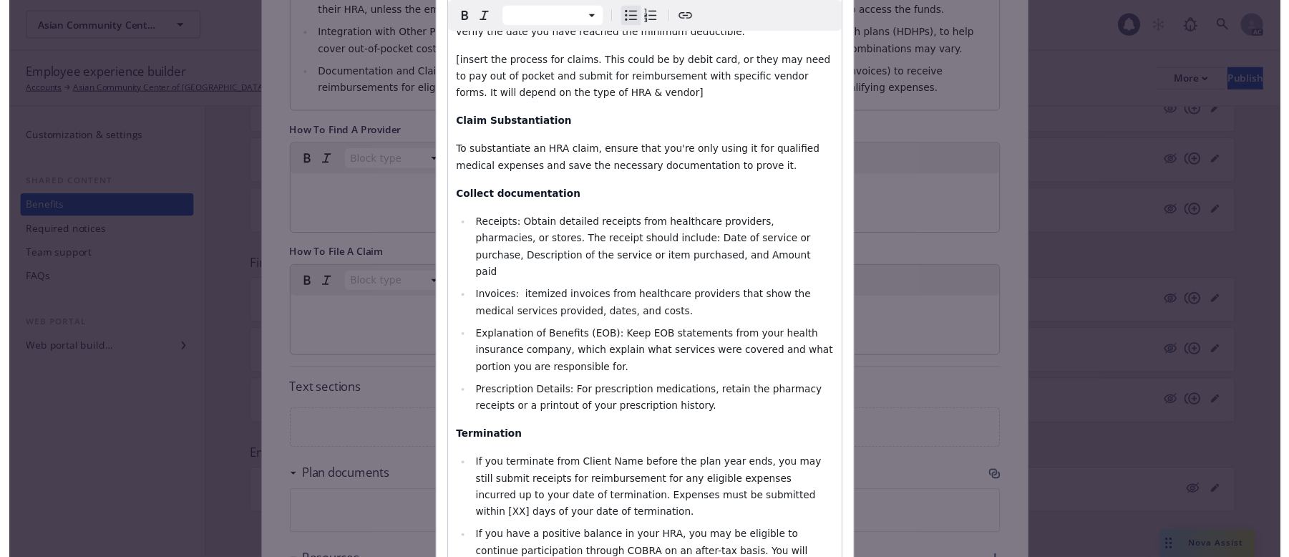
scroll to position [510, 0]
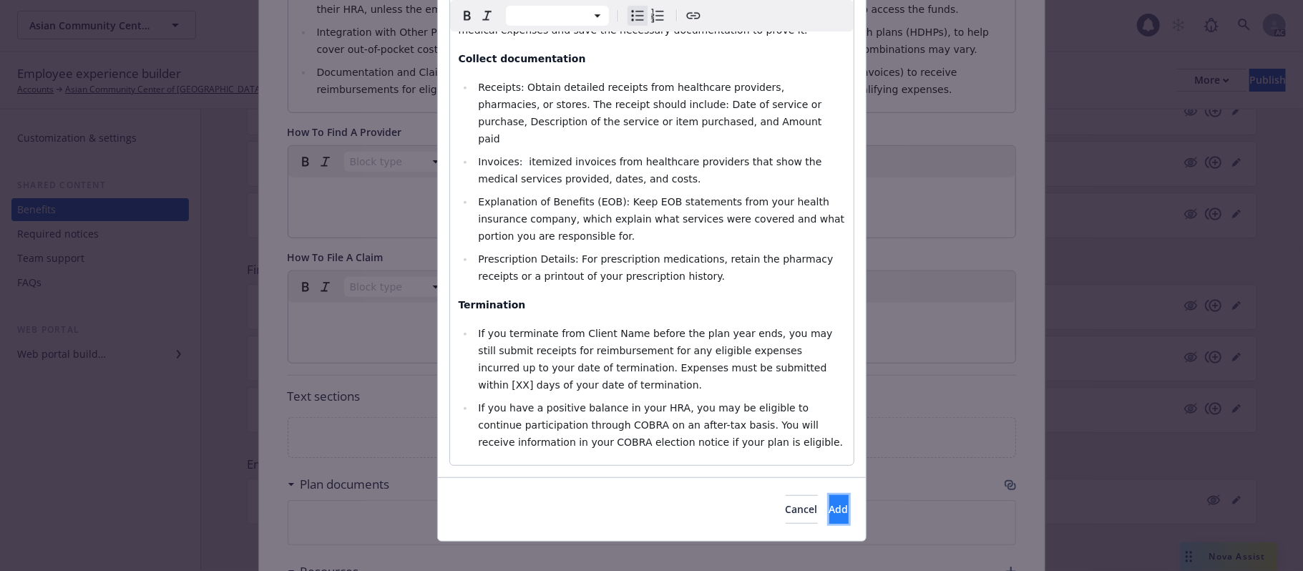
click at [830, 495] on button "Add" at bounding box center [839, 509] width 19 height 29
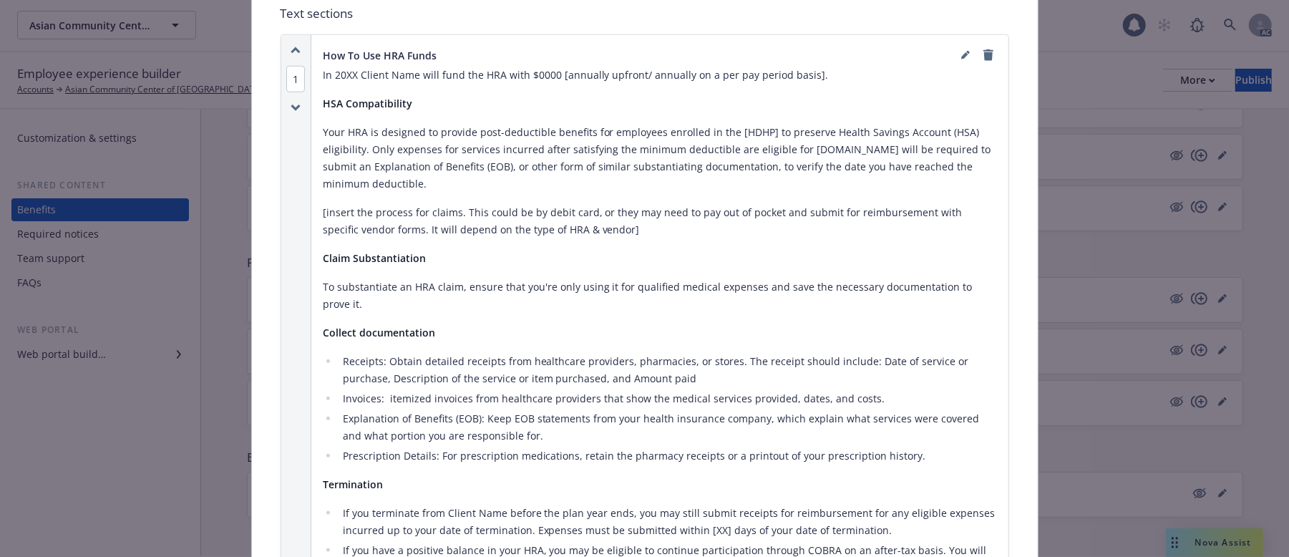
scroll to position [1251, 0]
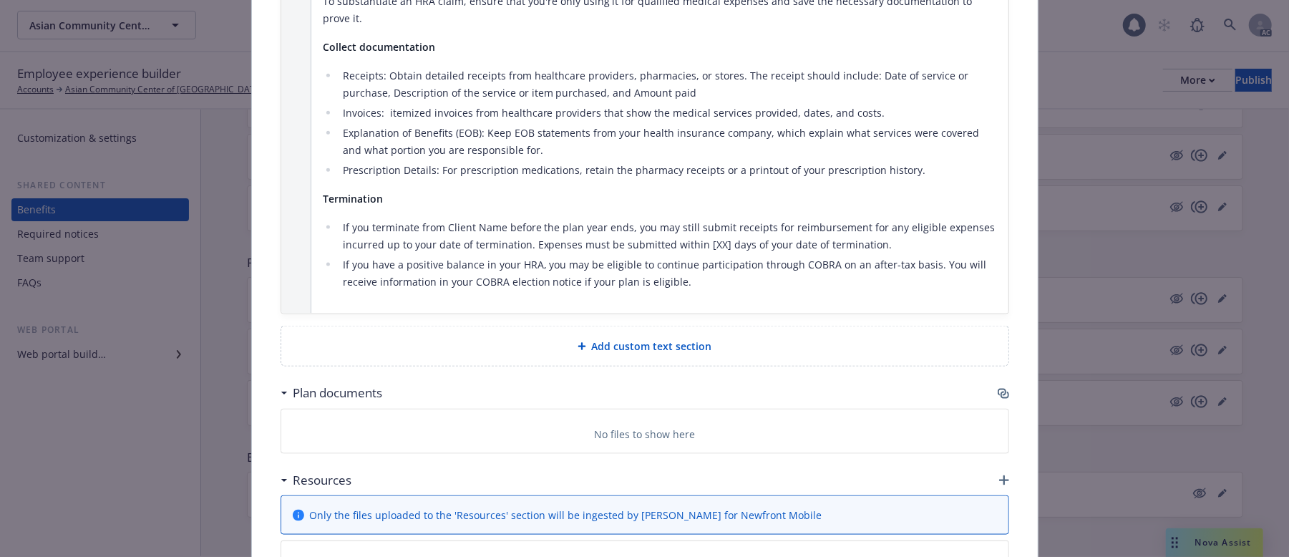
click at [671, 339] on span "Add custom text section" at bounding box center [652, 346] width 120 height 15
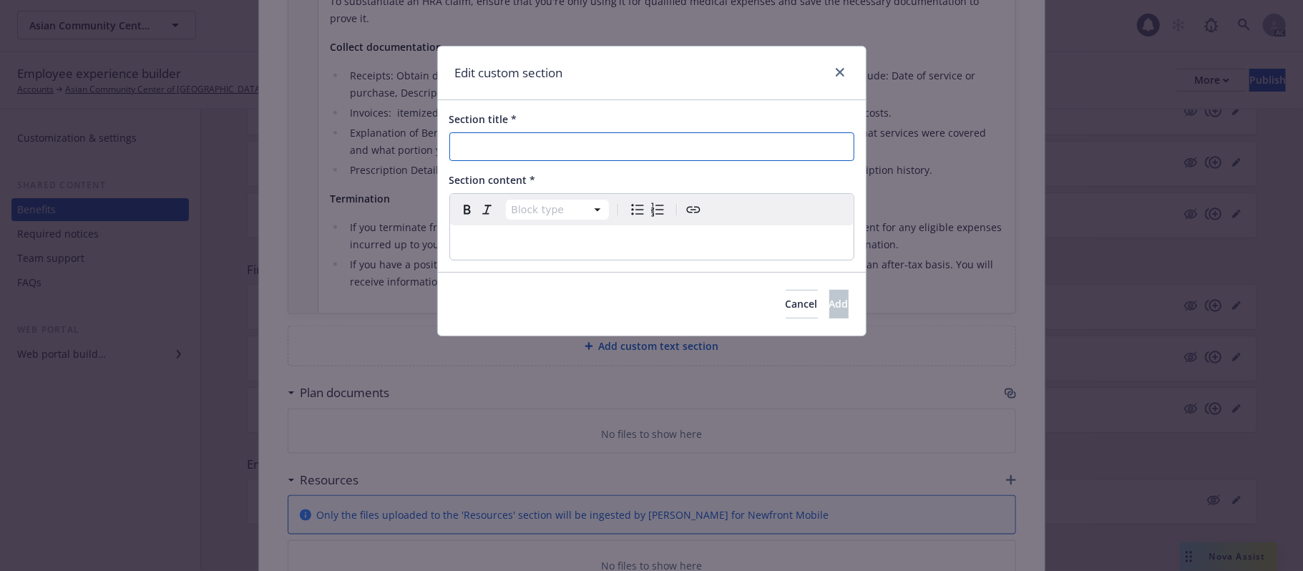
click at [568, 155] on input "Section title *" at bounding box center [652, 146] width 405 height 29
paste input "Are you Eligible?"
type input "Are you Eligible?"
click at [530, 241] on p "editable markdown" at bounding box center [652, 242] width 387 height 17
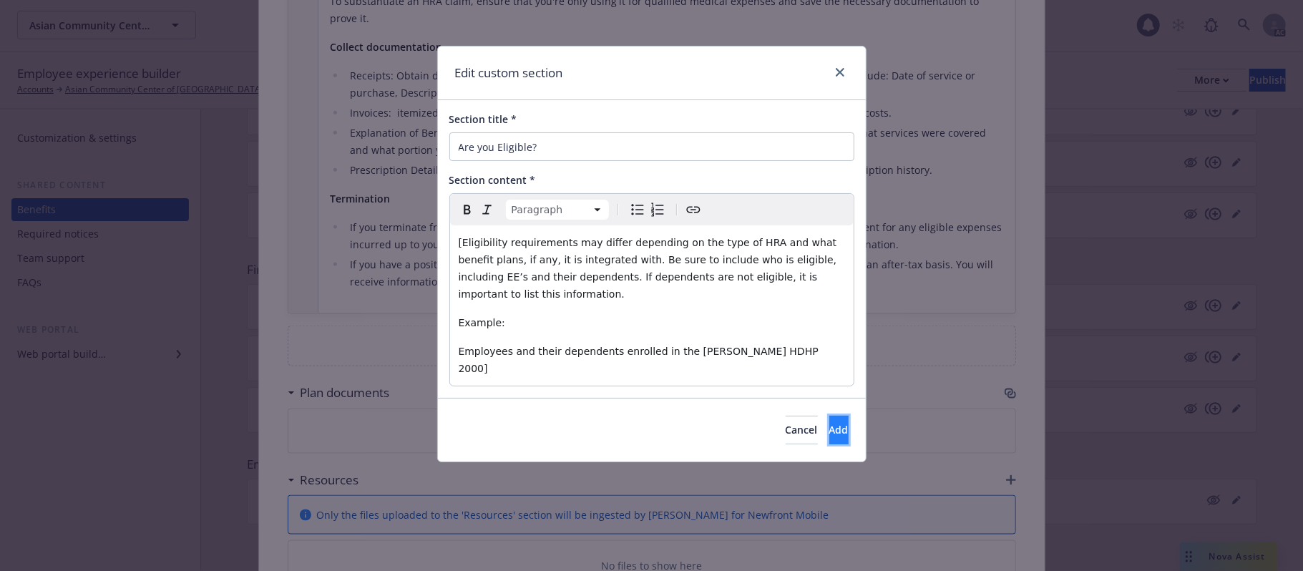
click at [830, 416] on button "Add" at bounding box center [839, 430] width 19 height 29
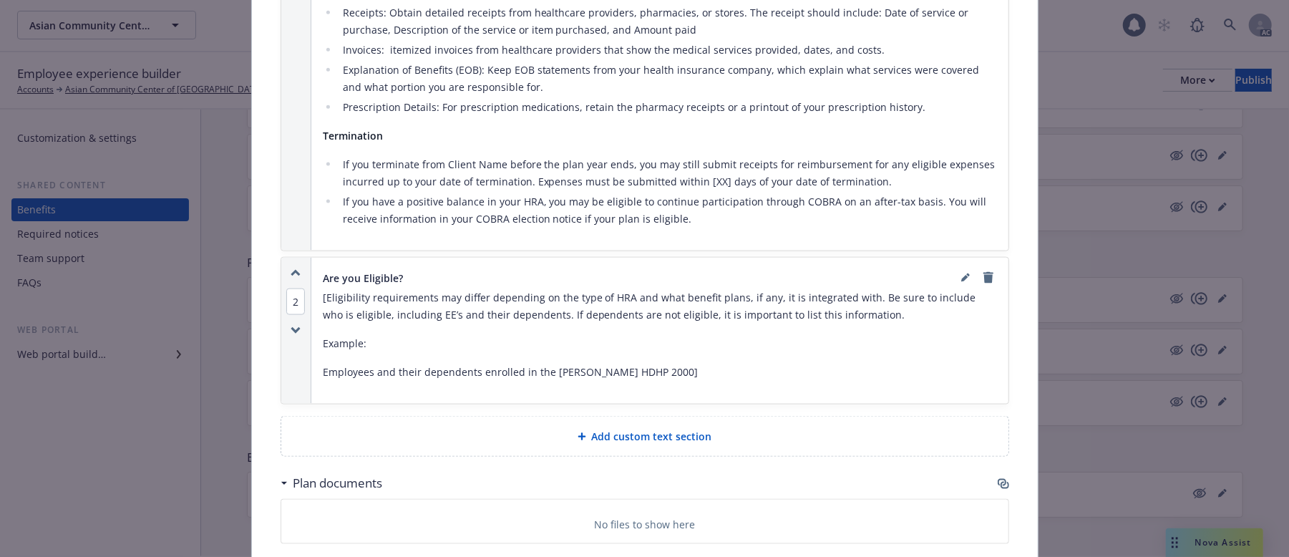
scroll to position [1346, 0]
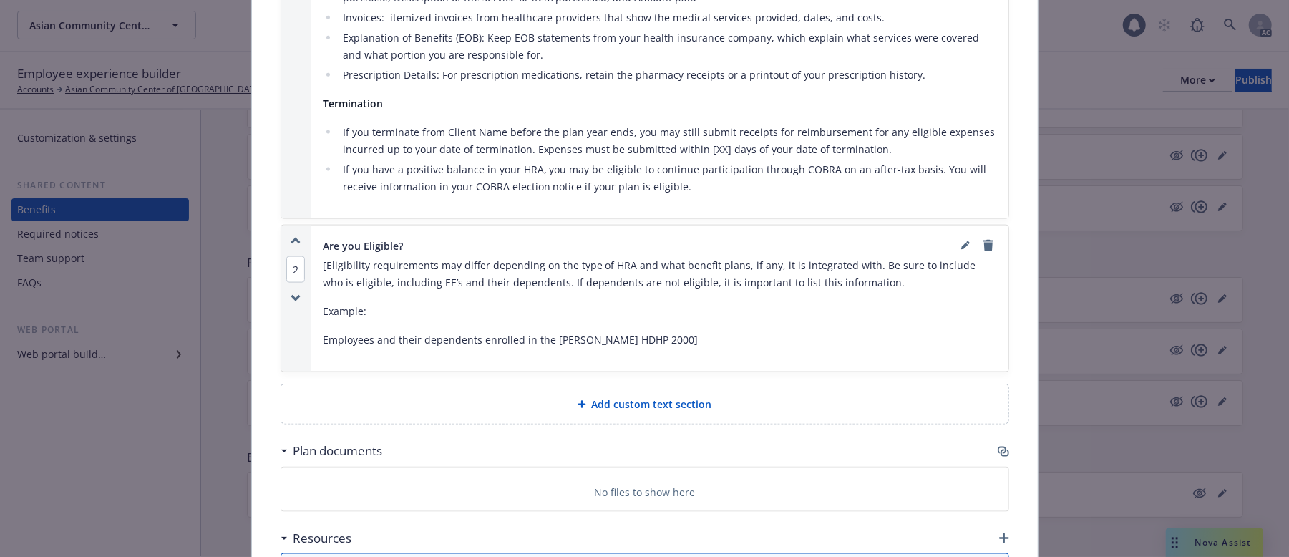
click at [999, 446] on icon "button" at bounding box center [1003, 451] width 11 height 11
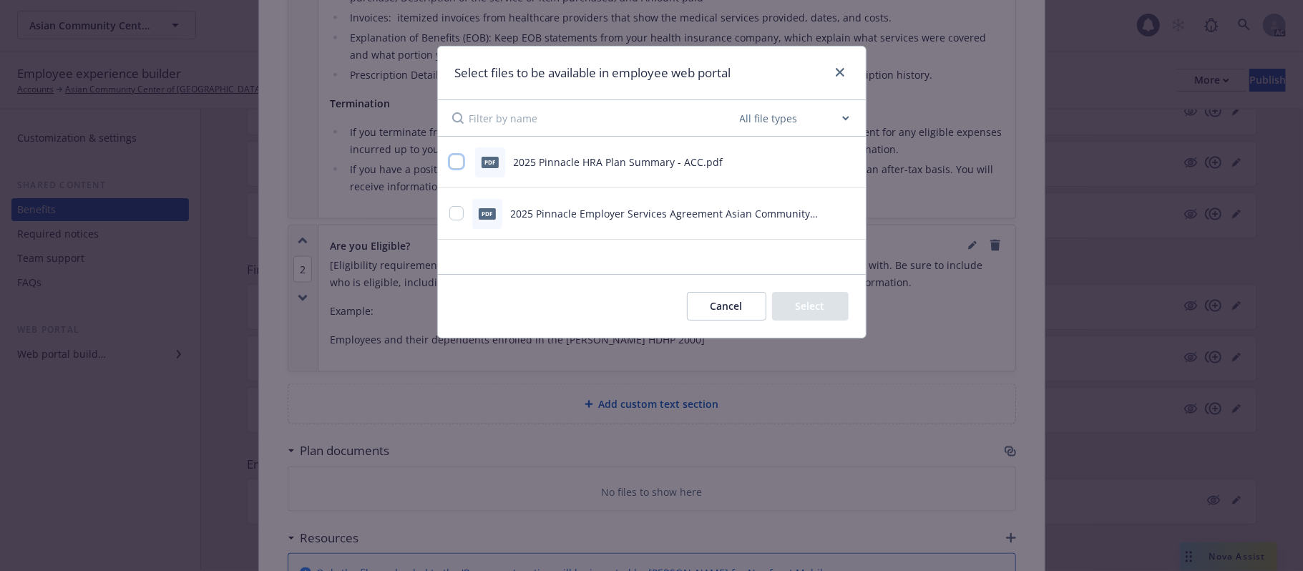
click at [458, 162] on input "checkbox" at bounding box center [457, 162] width 14 height 14
checkbox input "true"
click at [456, 215] on input "checkbox" at bounding box center [457, 213] width 14 height 14
checkbox input "true"
click at [786, 311] on button "Select 2 files" at bounding box center [795, 306] width 108 height 29
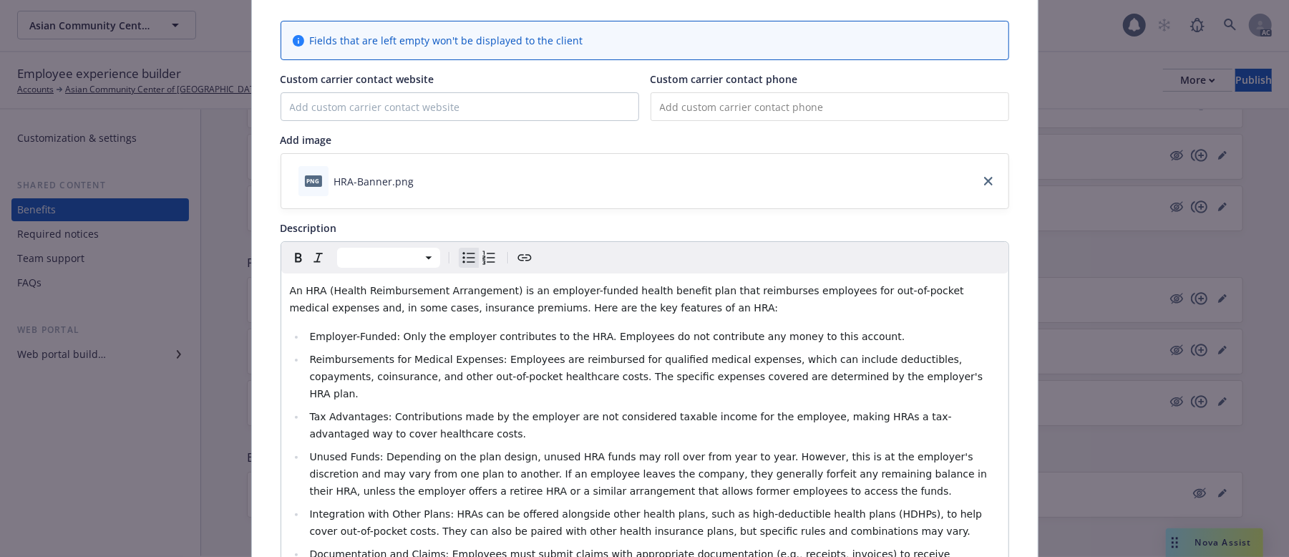
scroll to position [0, 0]
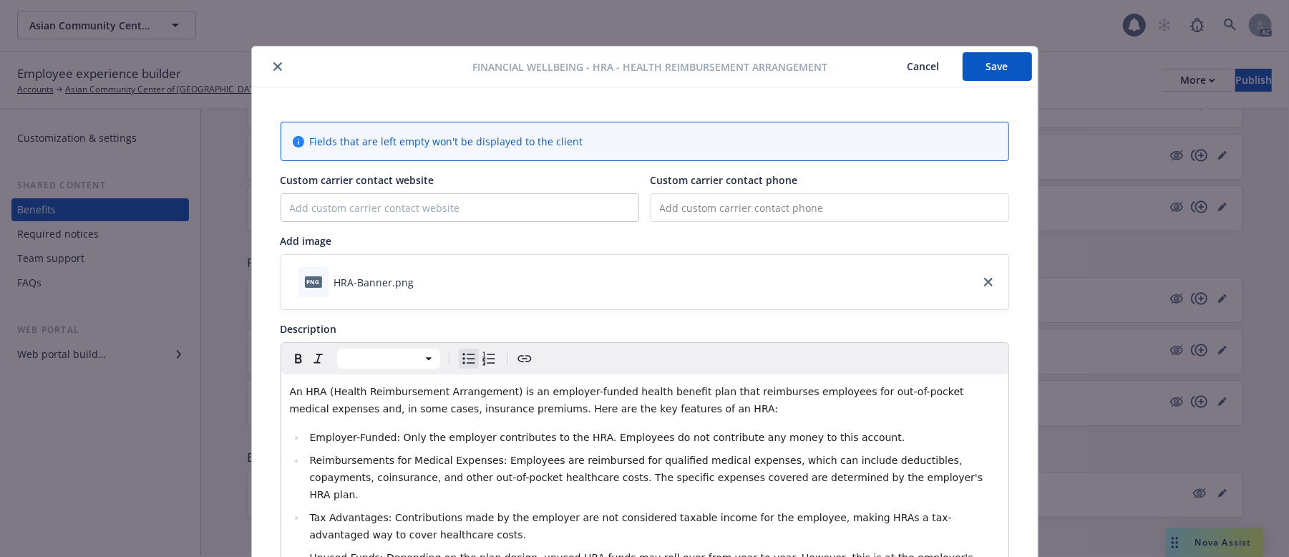
click at [989, 60] on button "Save" at bounding box center [997, 66] width 69 height 29
click at [994, 67] on button "Save" at bounding box center [997, 66] width 69 height 29
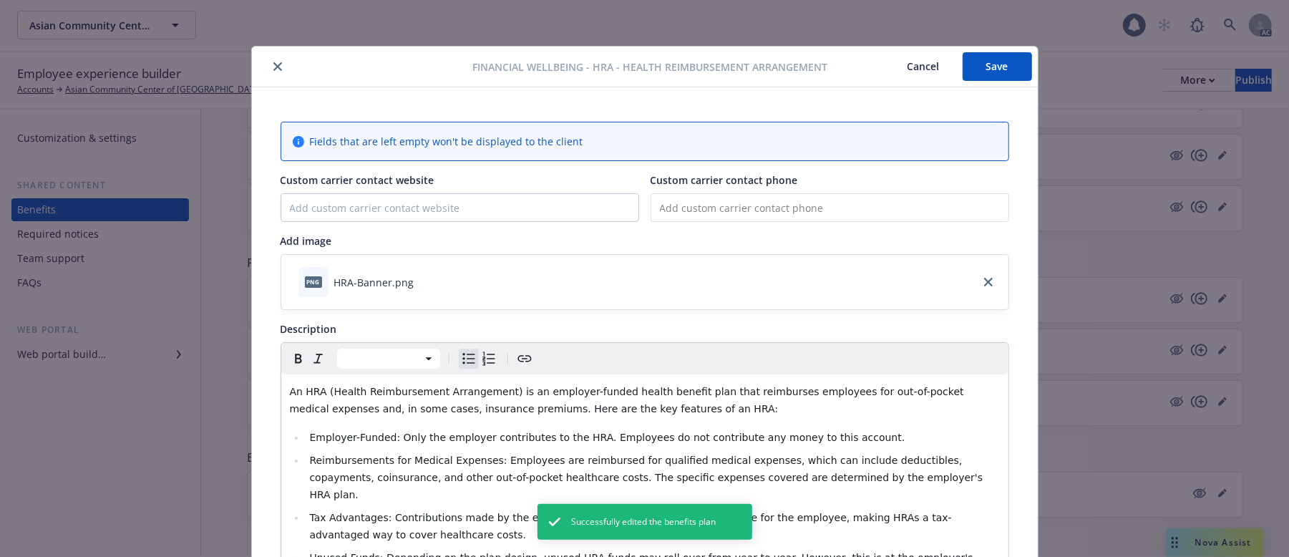
click at [911, 62] on button "Cancel" at bounding box center [924, 66] width 78 height 29
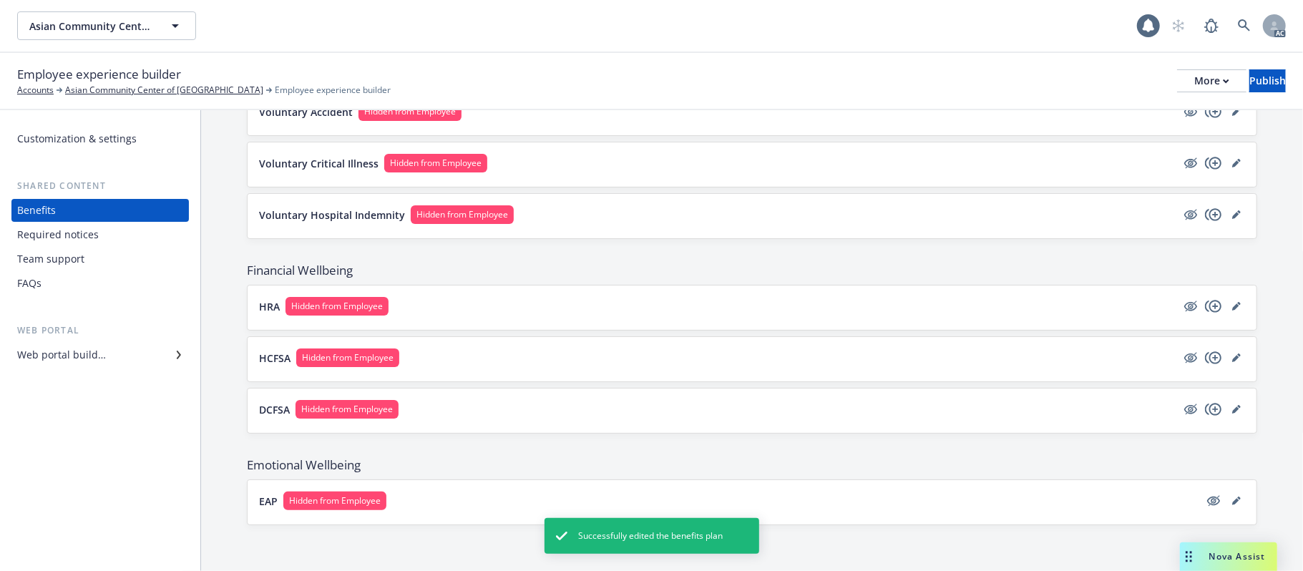
click at [500, 356] on button "HCFSA Hidden from Employee" at bounding box center [718, 358] width 918 height 19
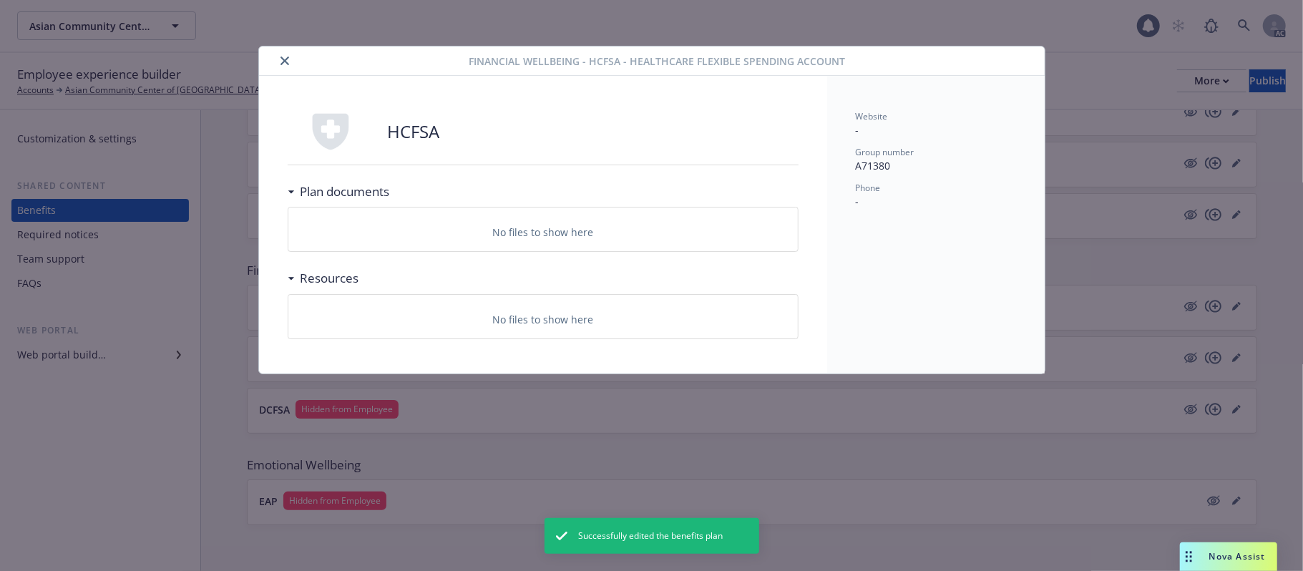
click at [284, 60] on icon "close" at bounding box center [285, 61] width 9 height 9
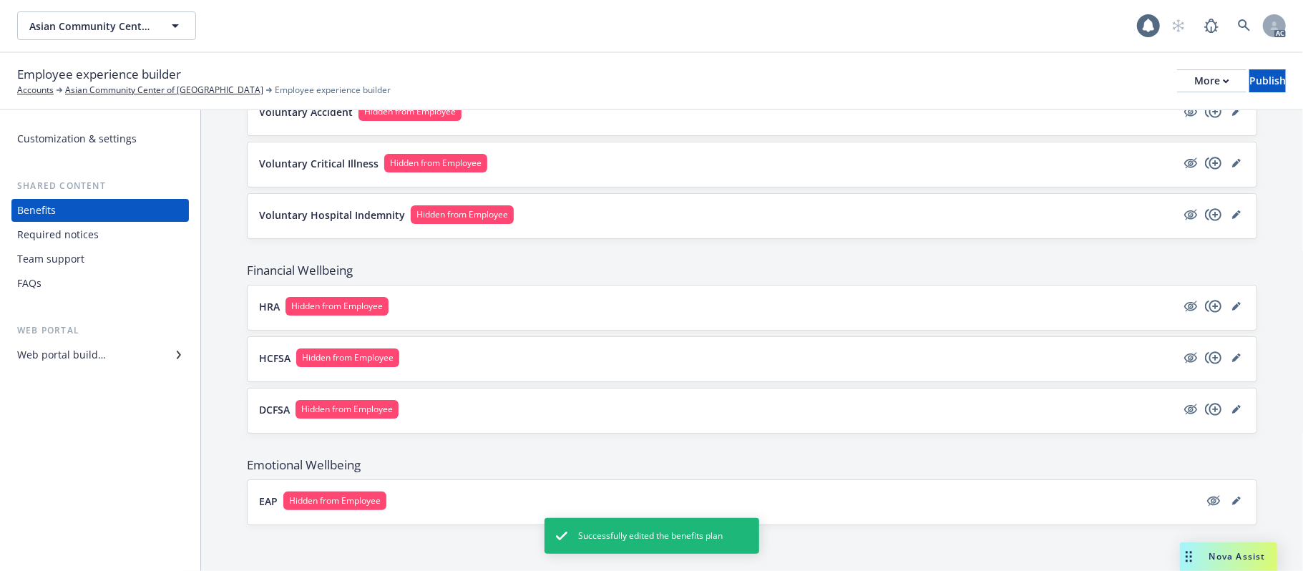
click at [636, 306] on button "HRA Hidden from Employee" at bounding box center [718, 306] width 918 height 19
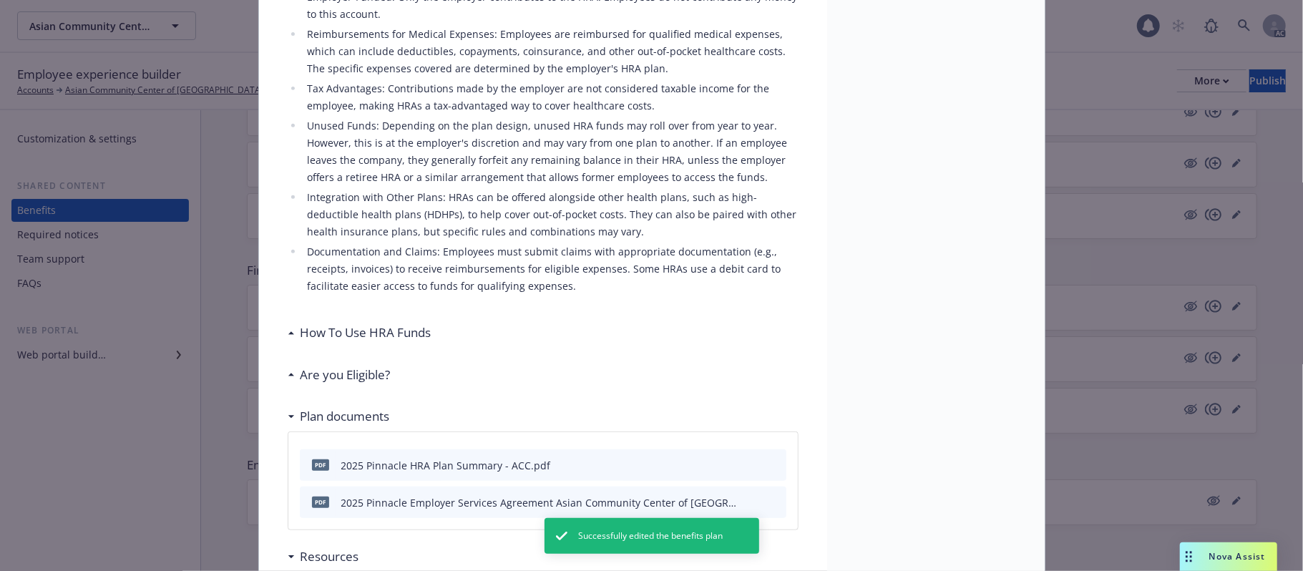
scroll to position [528, 0]
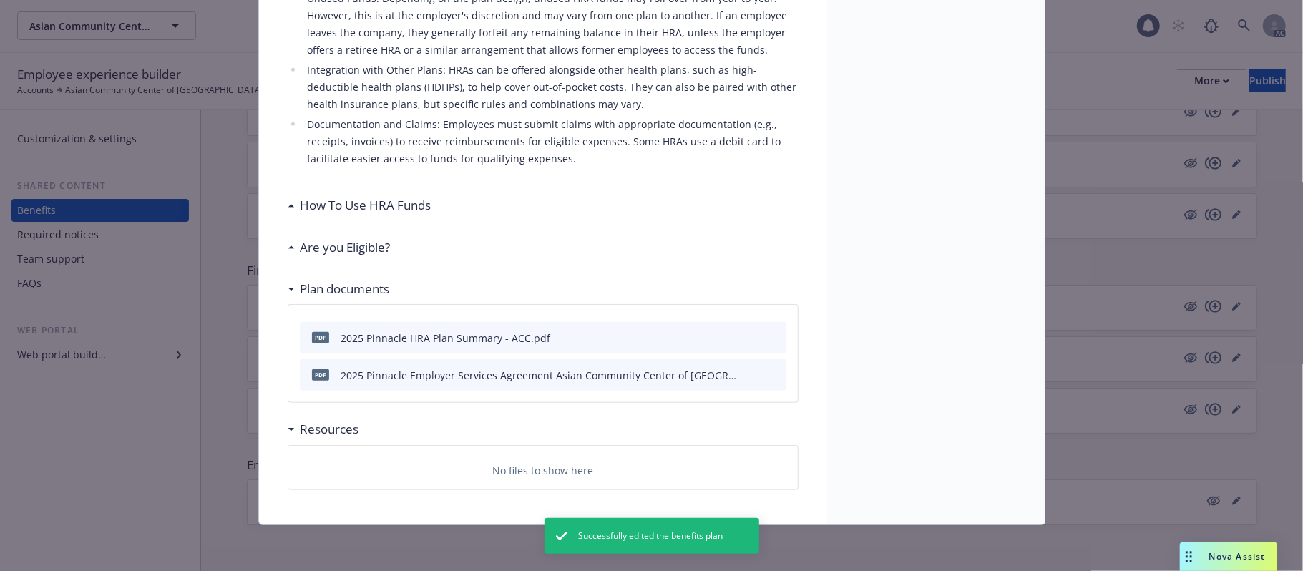
click at [397, 202] on h3 "How To Use HRA Funds" at bounding box center [366, 205] width 131 height 19
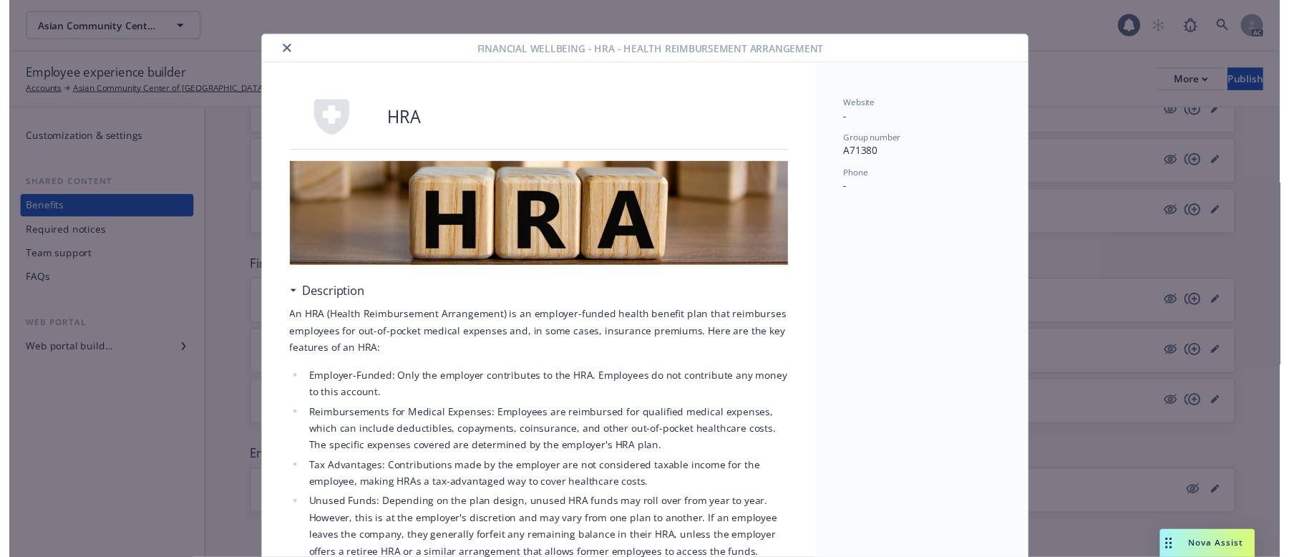
scroll to position [0, 0]
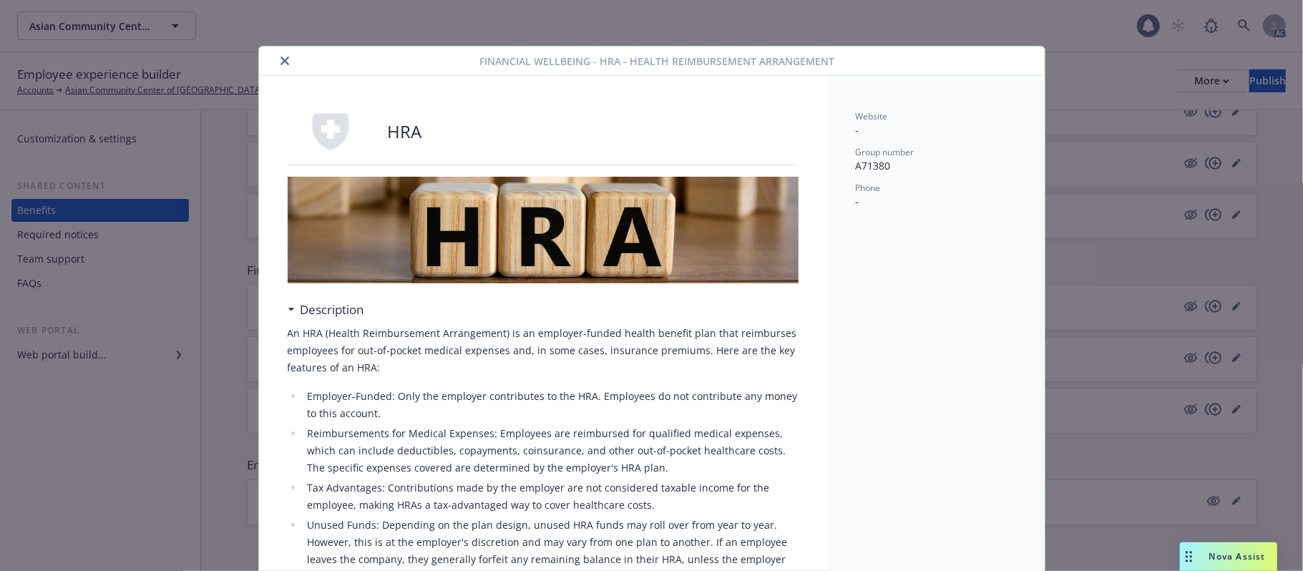
drag, startPoint x: 281, startPoint y: 64, endPoint x: 310, endPoint y: 69, distance: 29.2
click at [281, 64] on icon "close" at bounding box center [285, 61] width 9 height 9
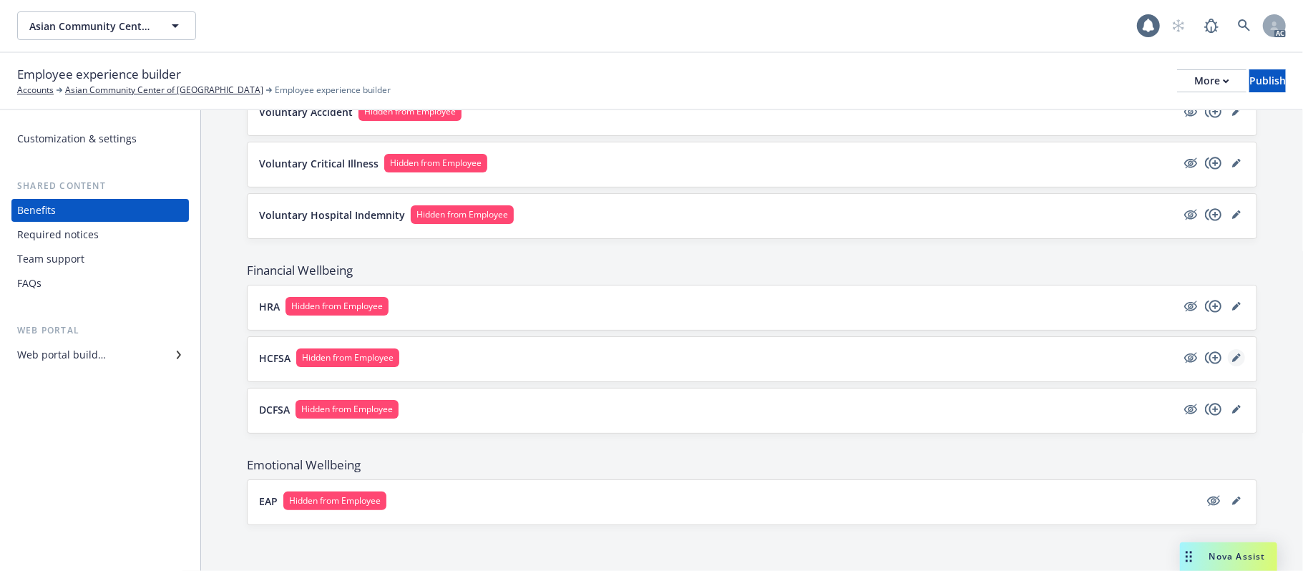
click at [1233, 356] on icon "editPencil" at bounding box center [1237, 358] width 9 height 9
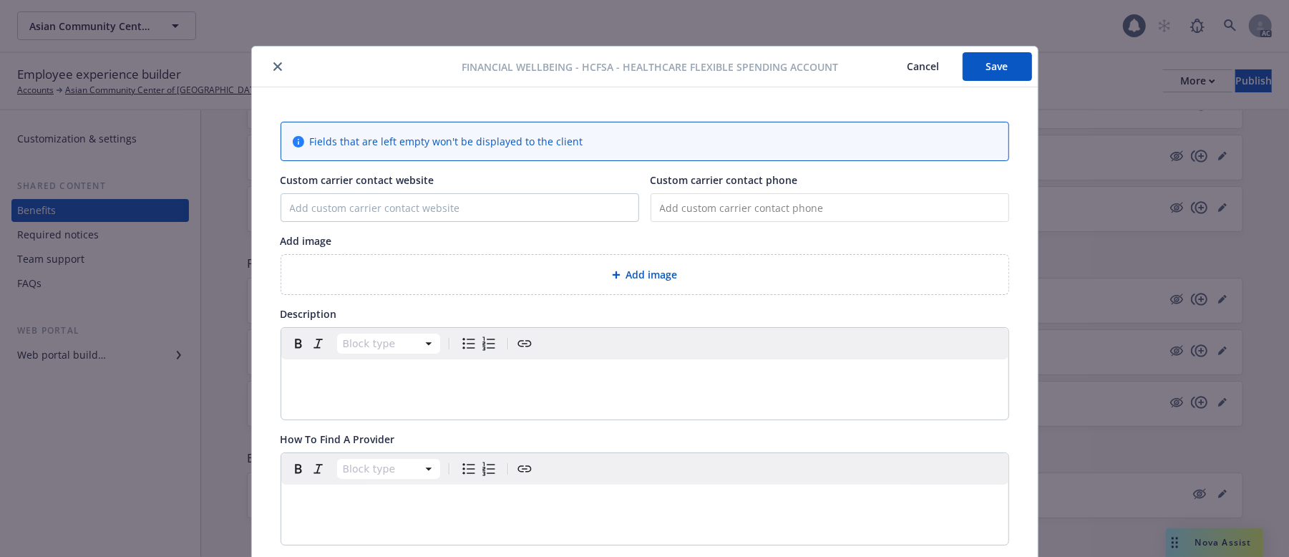
scroll to position [43, 0]
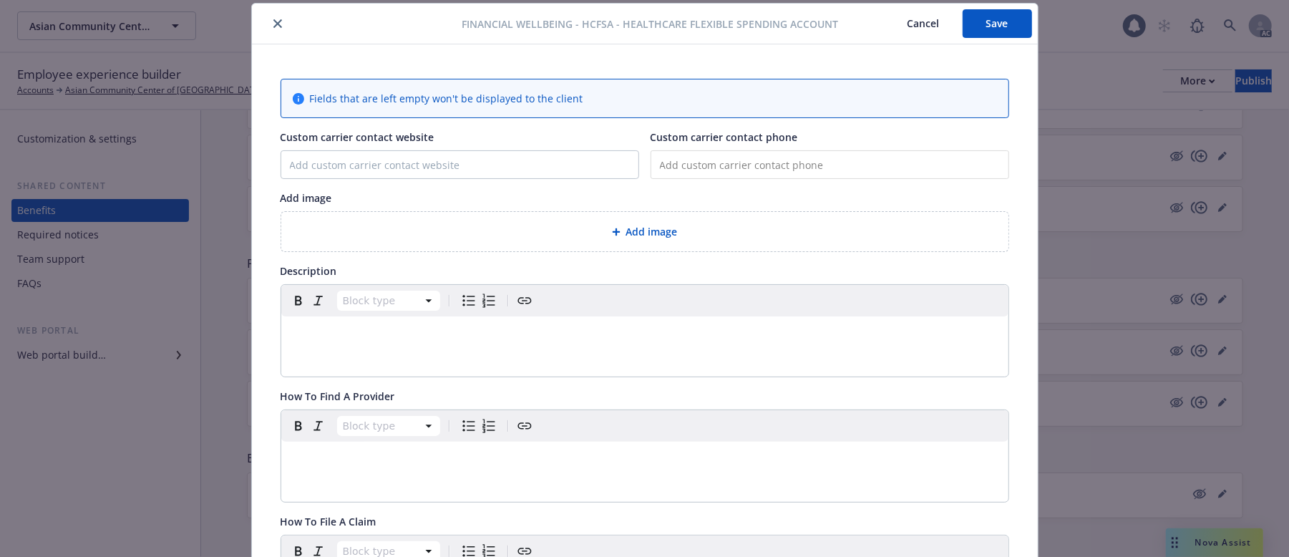
click at [722, 238] on div "Add image" at bounding box center [645, 231] width 704 height 16
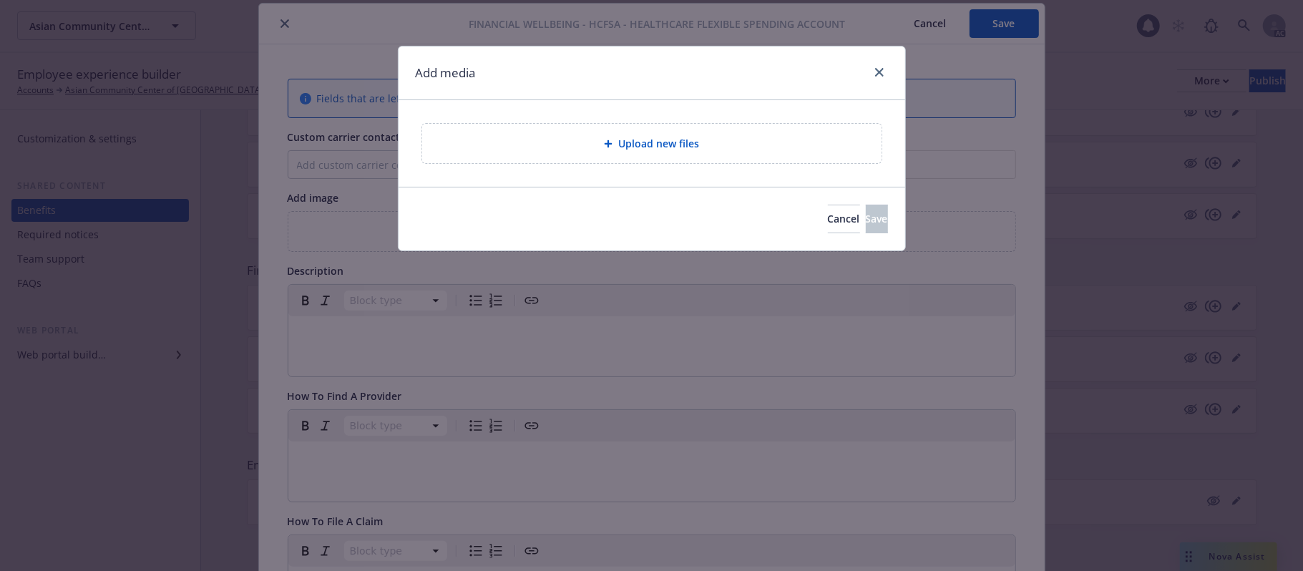
click at [643, 135] on div "Upload new files" at bounding box center [652, 143] width 460 height 39
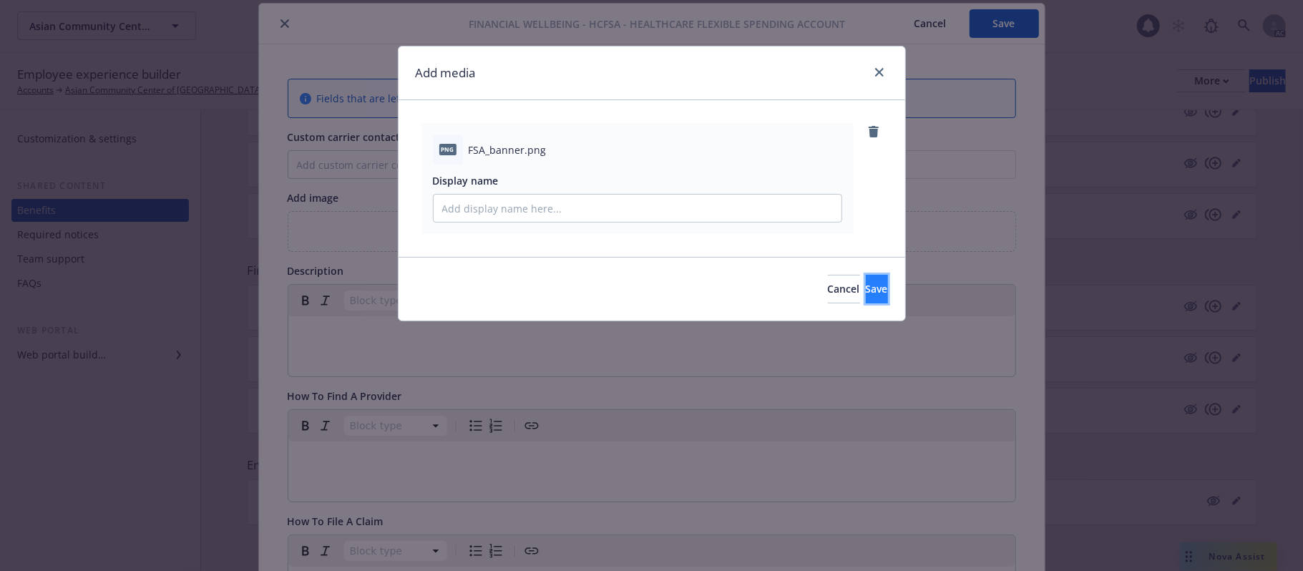
click at [866, 293] on span "Save" at bounding box center [877, 289] width 22 height 14
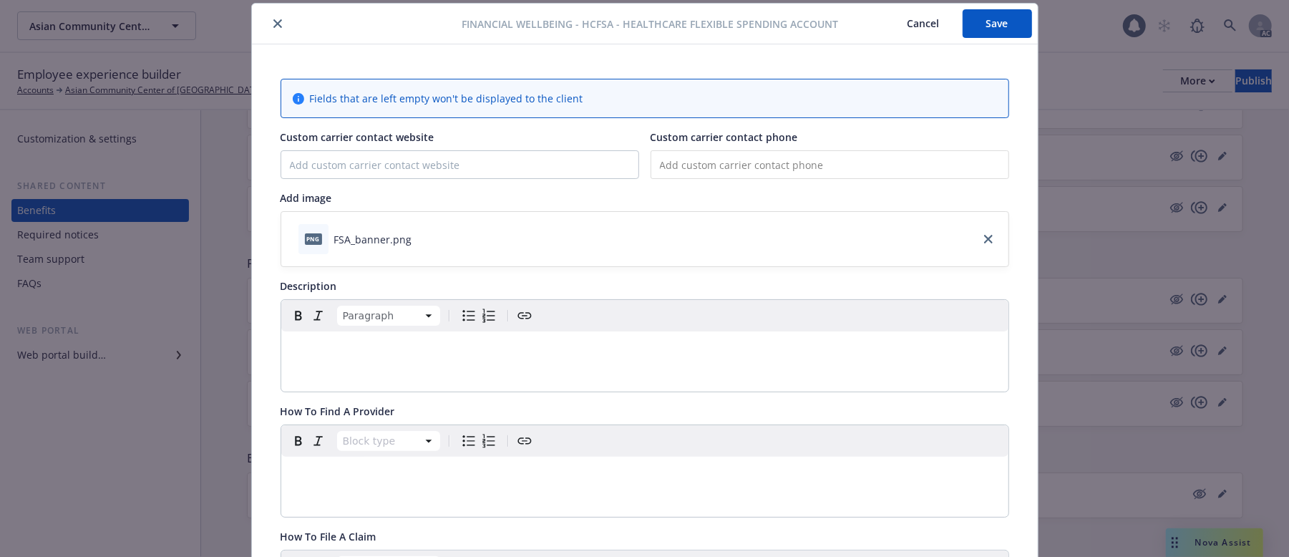
click at [418, 356] on p "editable markdown" at bounding box center [645, 348] width 710 height 17
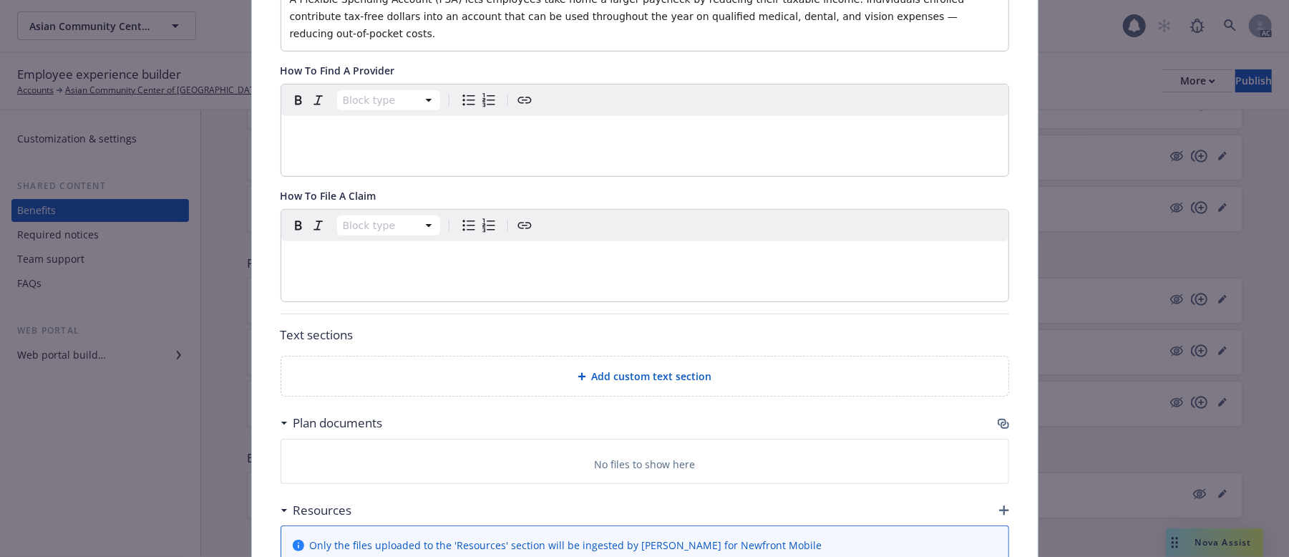
scroll to position [424, 0]
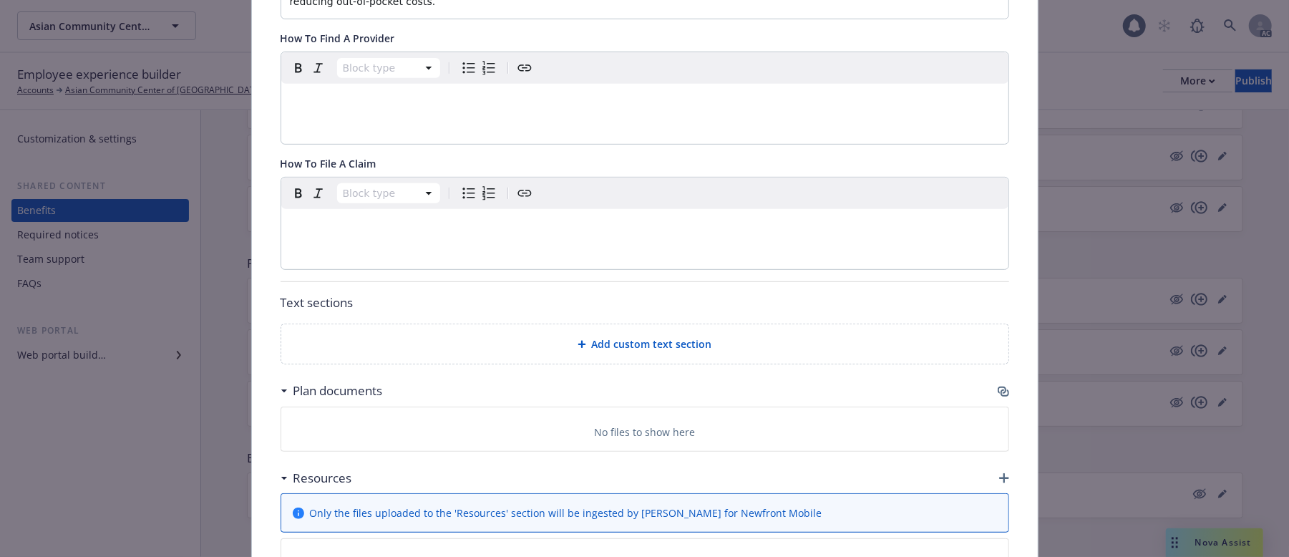
click at [998, 386] on icon "button" at bounding box center [1003, 391] width 11 height 11
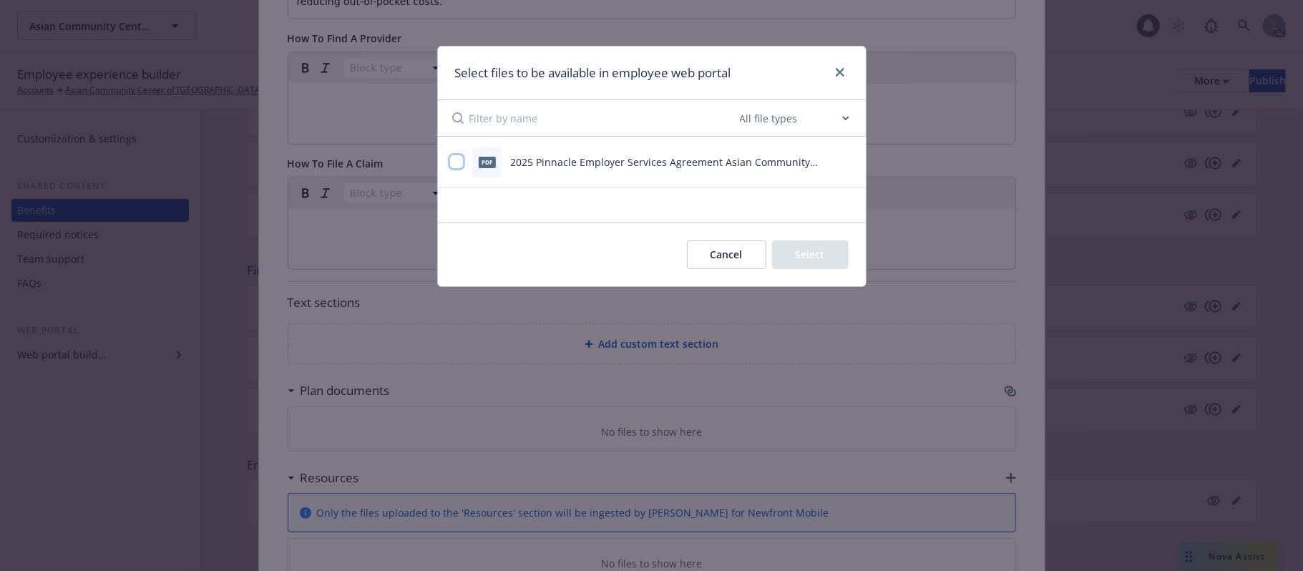
click at [457, 156] on input "checkbox" at bounding box center [457, 162] width 14 height 14
checkbox input "true"
click at [791, 253] on button "Select 1 file" at bounding box center [797, 255] width 103 height 29
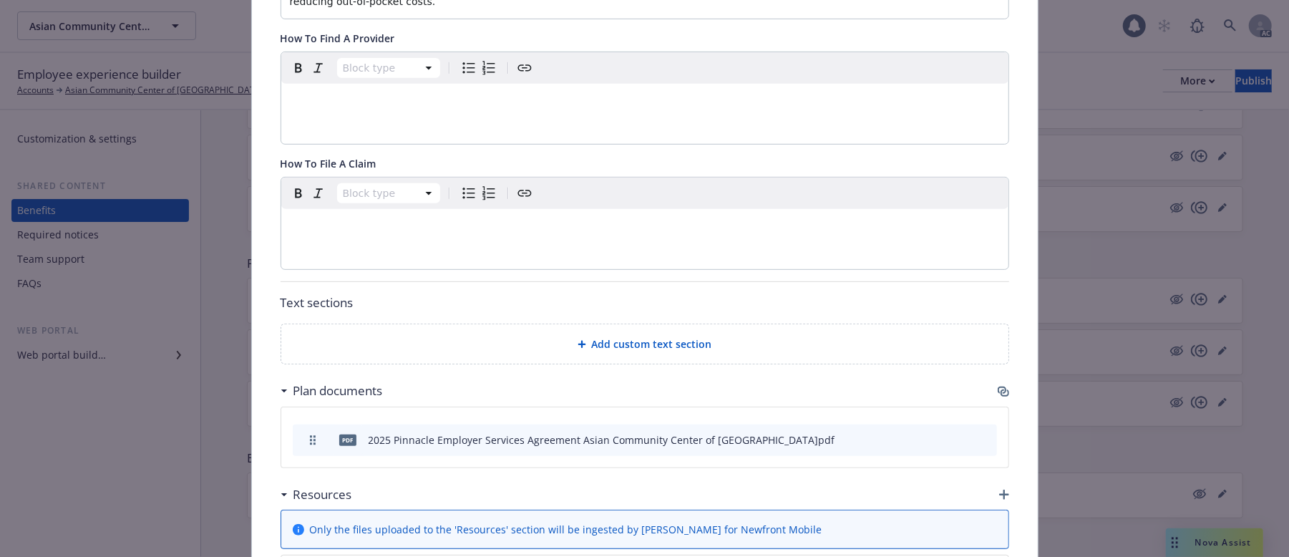
click at [358, 241] on div "Block type" at bounding box center [644, 224] width 727 height 92
click at [361, 230] on div "editable markdown" at bounding box center [644, 226] width 727 height 34
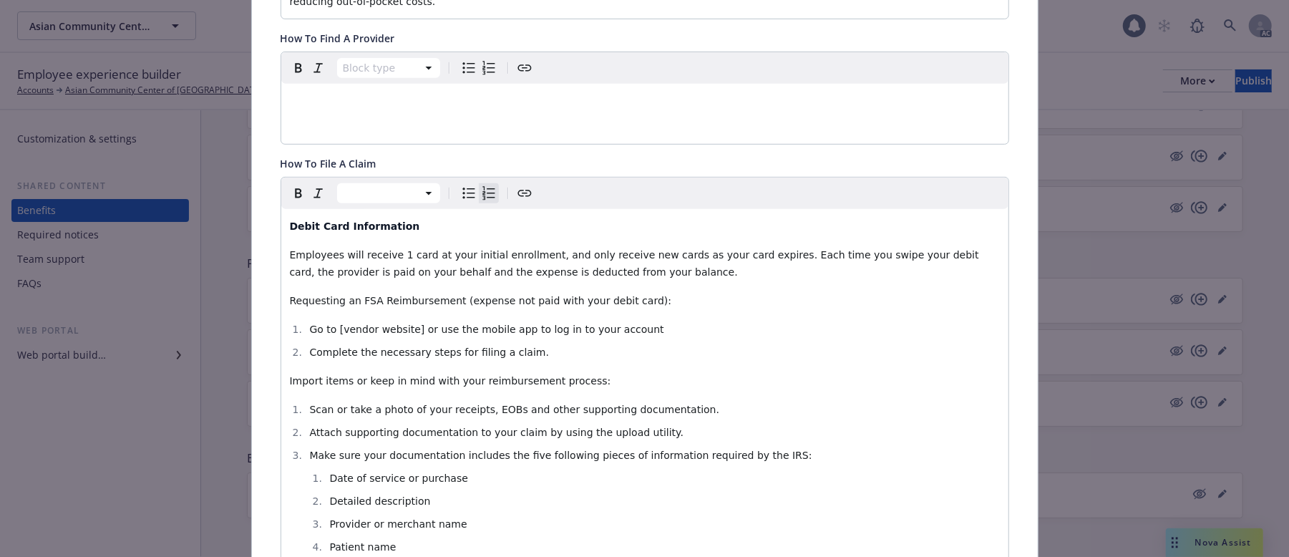
scroll to position [438, 0]
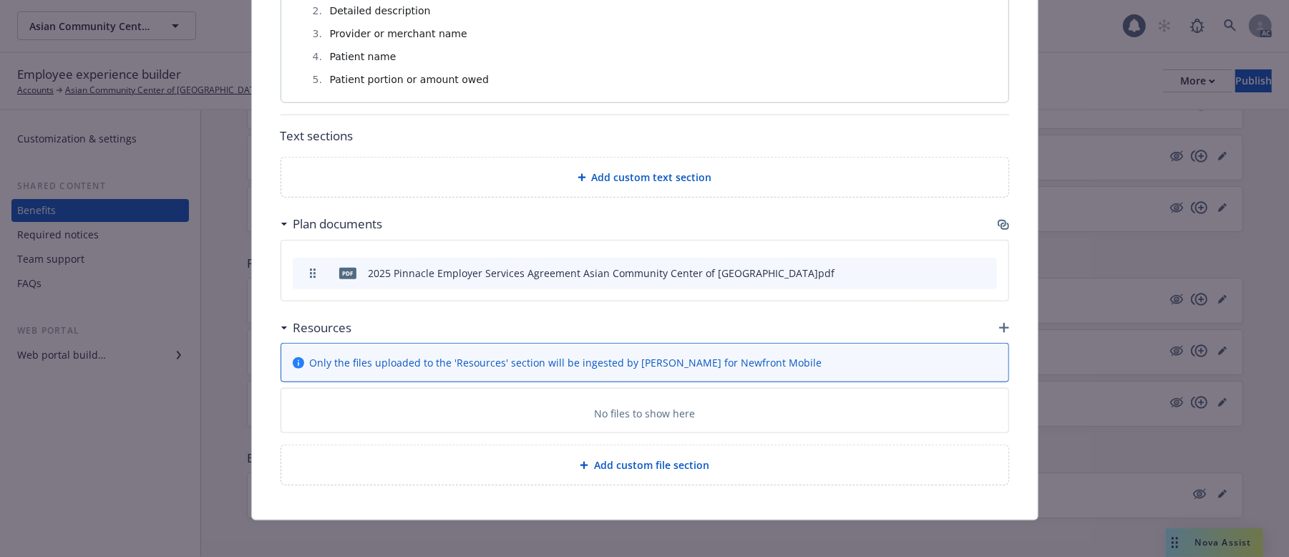
click at [656, 170] on span "Add custom text section" at bounding box center [652, 177] width 120 height 15
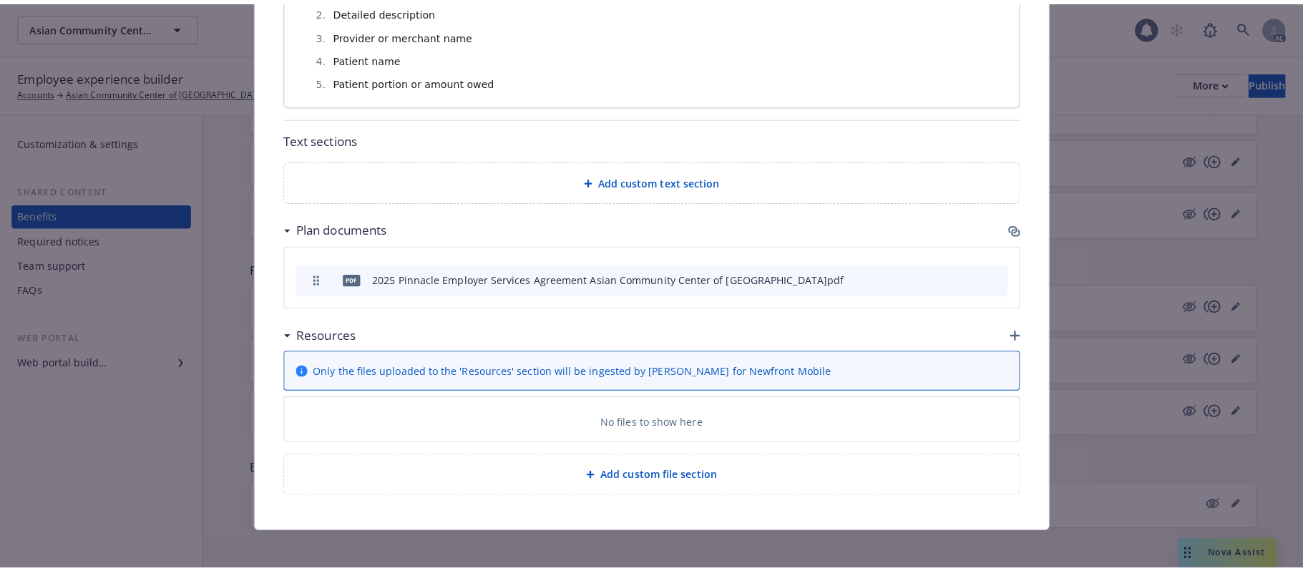
scroll to position [906, 0]
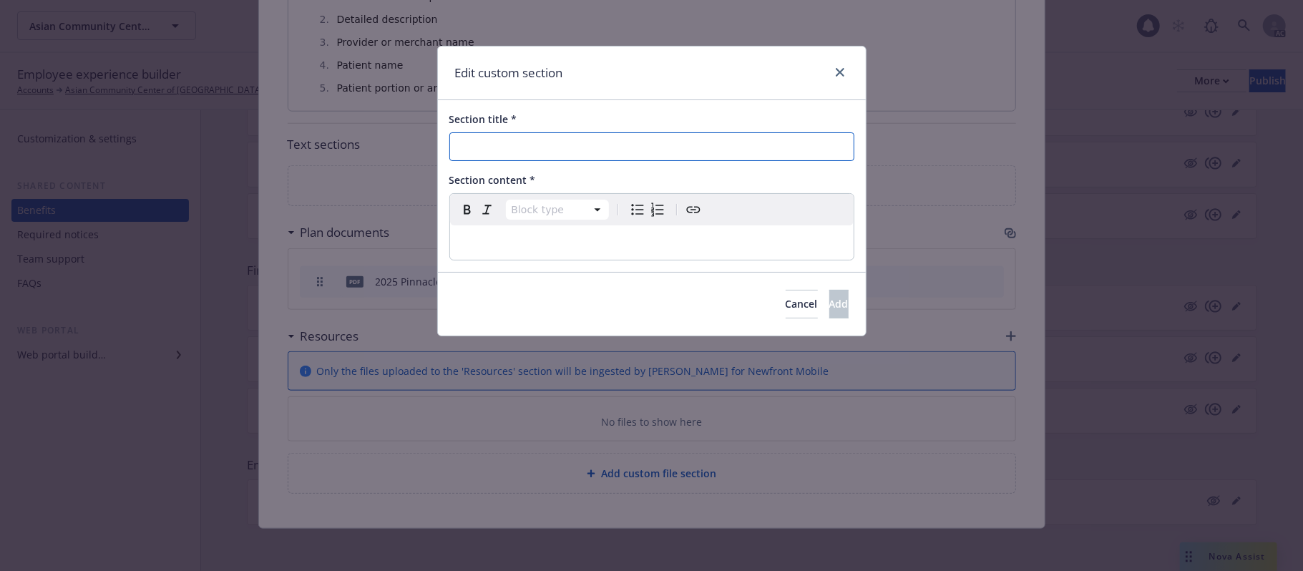
click at [505, 140] on input "Section title *" at bounding box center [652, 146] width 405 height 29
paste input "How The FSA Plan Works"
type input "How The FSA Plan Works"
click at [710, 235] on p "editable markdown" at bounding box center [652, 242] width 387 height 17
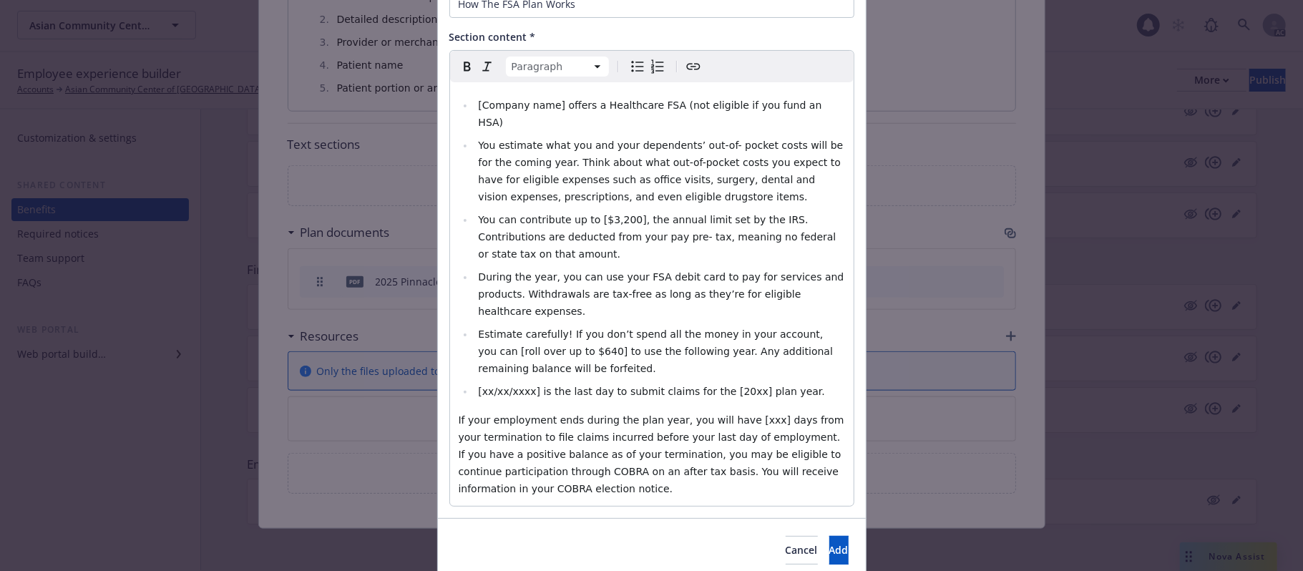
scroll to position [150, 0]
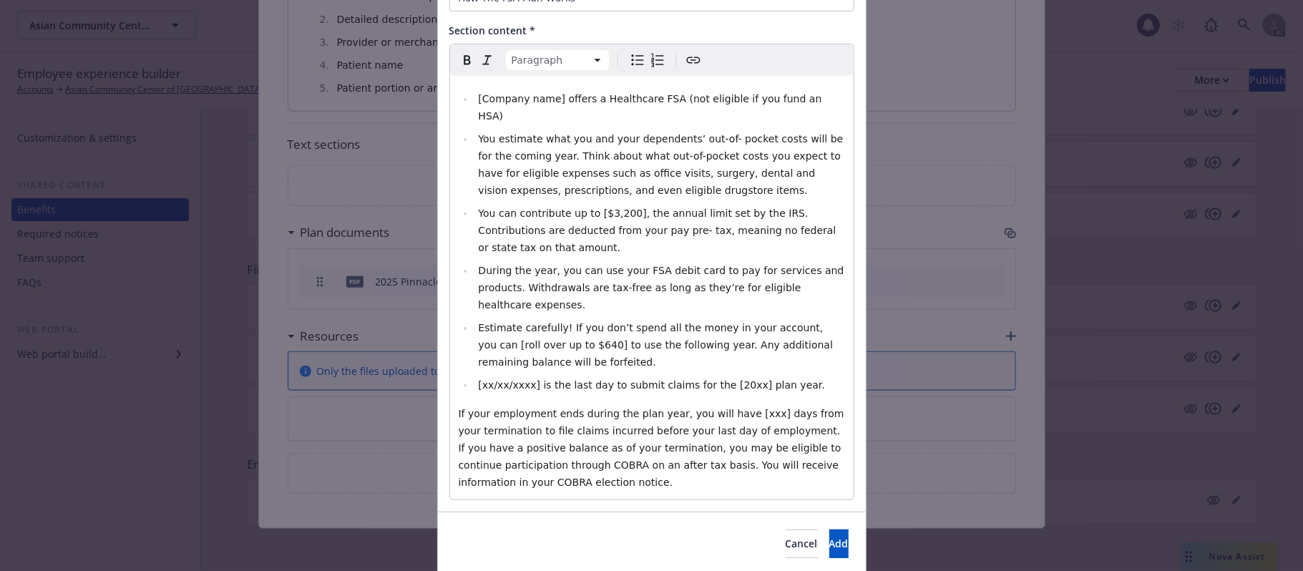
select select
drag, startPoint x: 471, startPoint y: 99, endPoint x: 551, endPoint y: 93, distance: 80.4
click at [551, 93] on span "[Company name] offers a Healthcare FSA (not eligible if you fund an HSA)" at bounding box center [651, 107] width 346 height 29
paste div "editable markdown"
select select "paragraph"
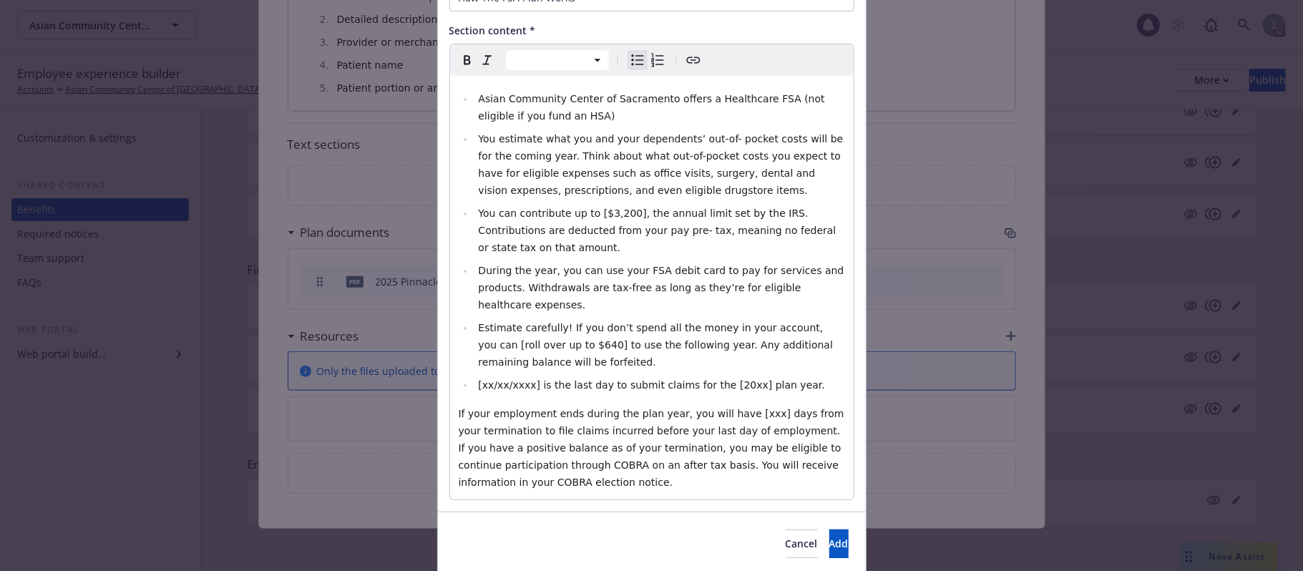
click at [611, 438] on span "If your employment ends during the plan year, you will have [xxx] days from you…" at bounding box center [653, 448] width 389 height 80
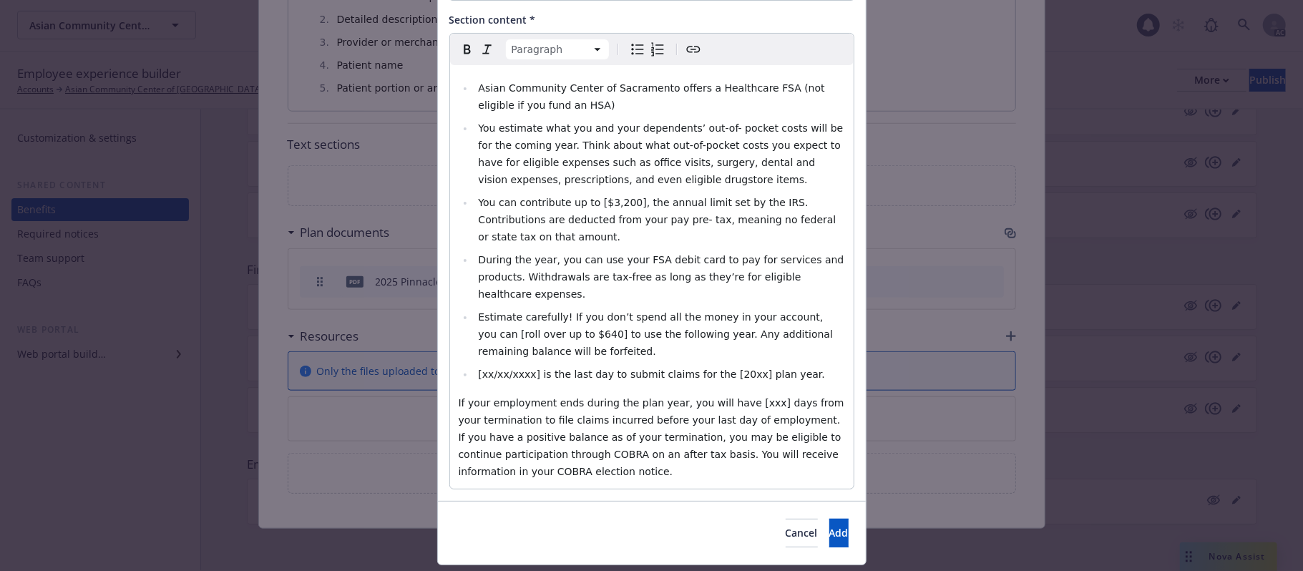
scroll to position [167, 0]
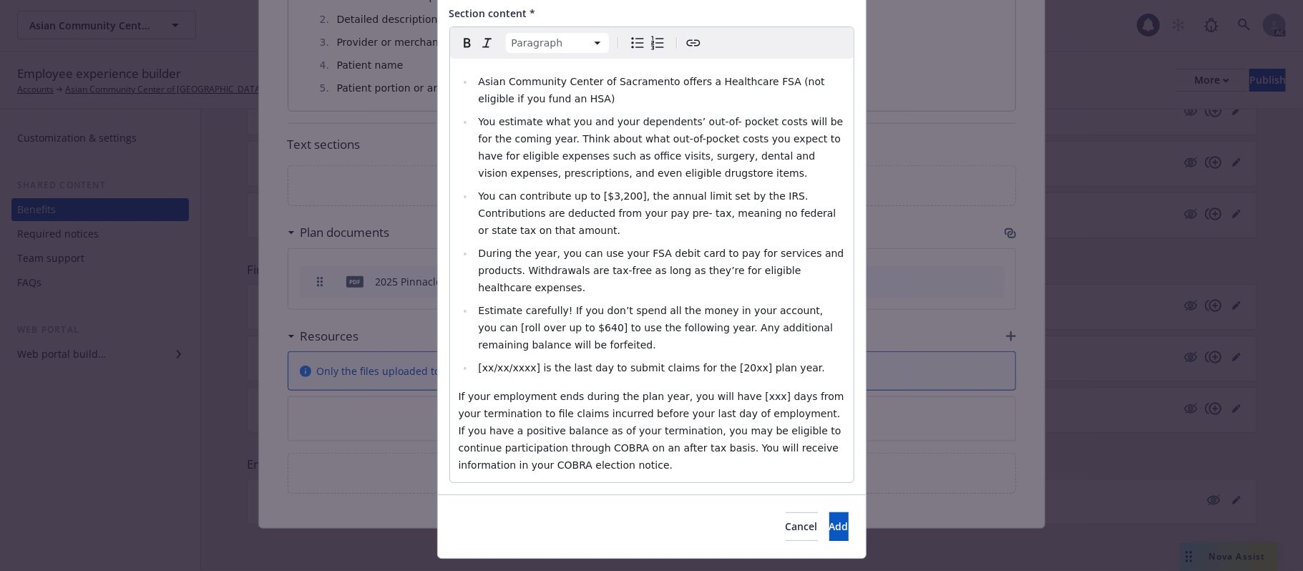
select select
click at [604, 198] on span "You can contribute up to [$3,200], the annual limit set by the IRS. Contributio…" at bounding box center [658, 213] width 361 height 46
drag, startPoint x: 601, startPoint y: 193, endPoint x: 671, endPoint y: 155, distance: 78.8
click at [601, 193] on span "You can contribute up to [$3,200], the annual limit set by the IRS. Contributio…" at bounding box center [658, 213] width 361 height 46
click at [538, 305] on span "Estimate carefully! If you don’t spend all the money in your account, you can […" at bounding box center [657, 328] width 358 height 46
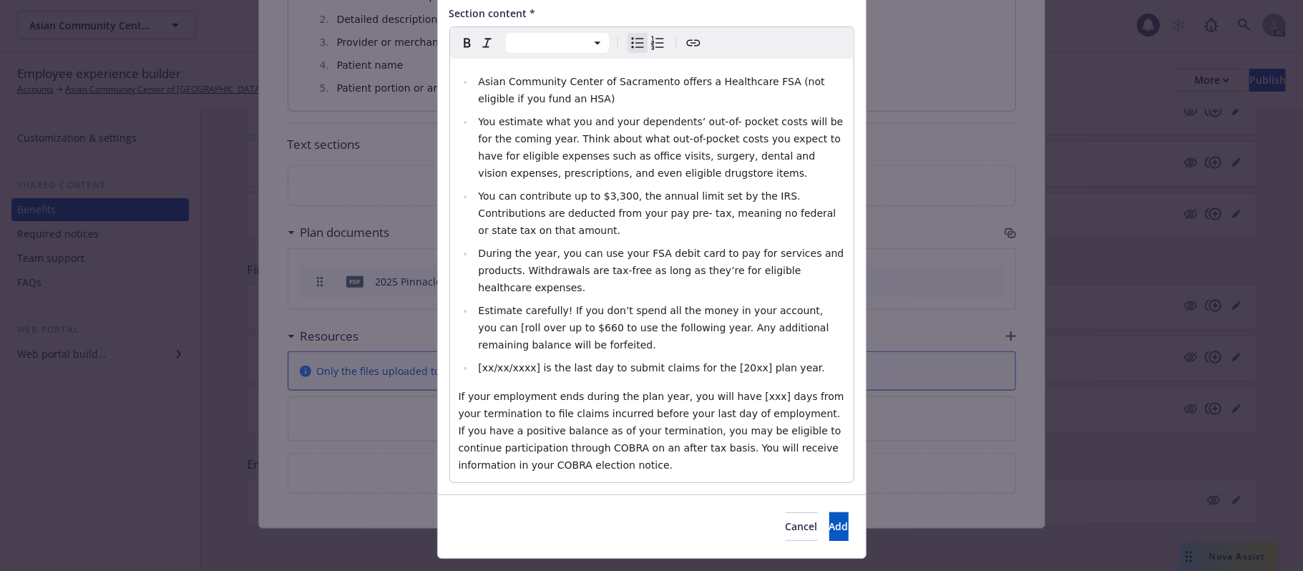
click at [811, 305] on span "Estimate carefully! If you don’t spend all the money in your account, you can […" at bounding box center [655, 328] width 354 height 46
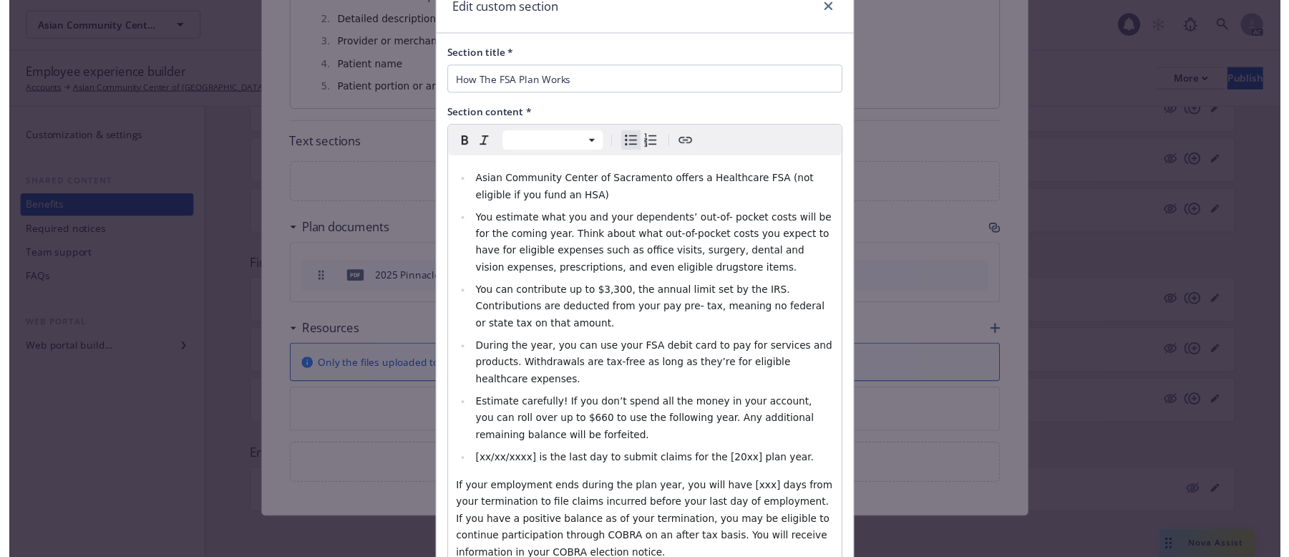
scroll to position [95, 0]
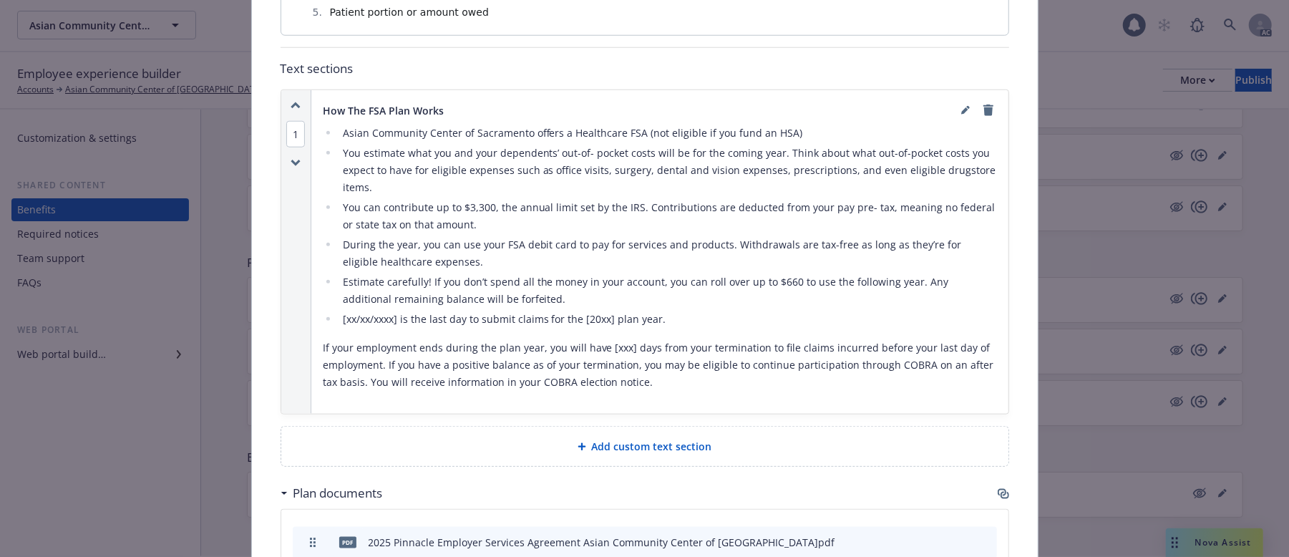
scroll to position [1002, 0]
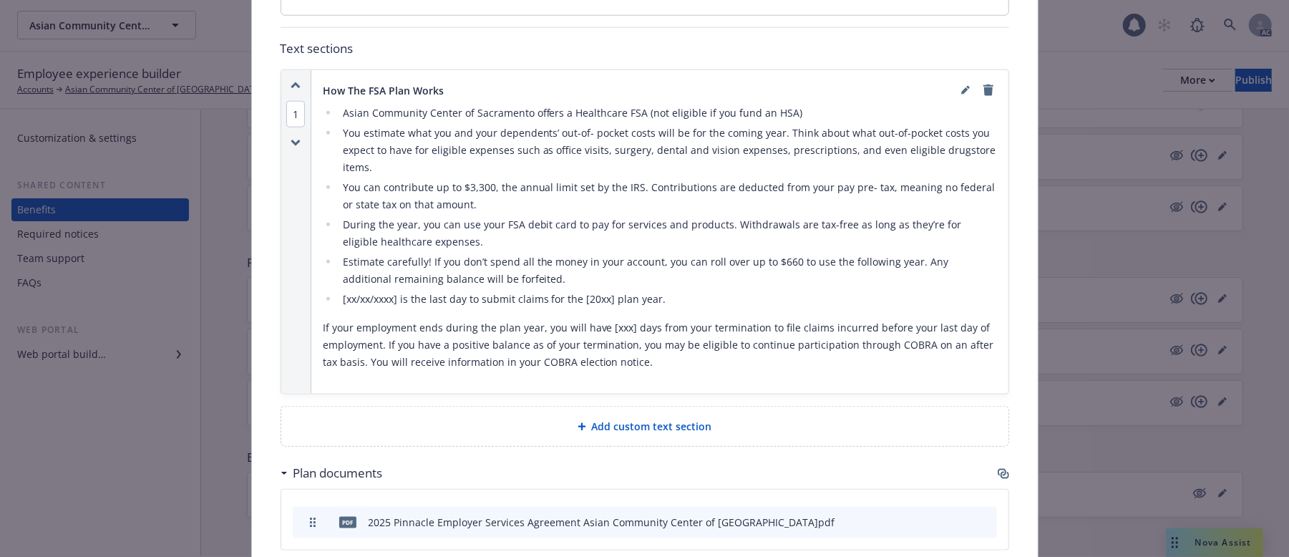
click at [515, 427] on div "Add custom text section" at bounding box center [645, 426] width 704 height 16
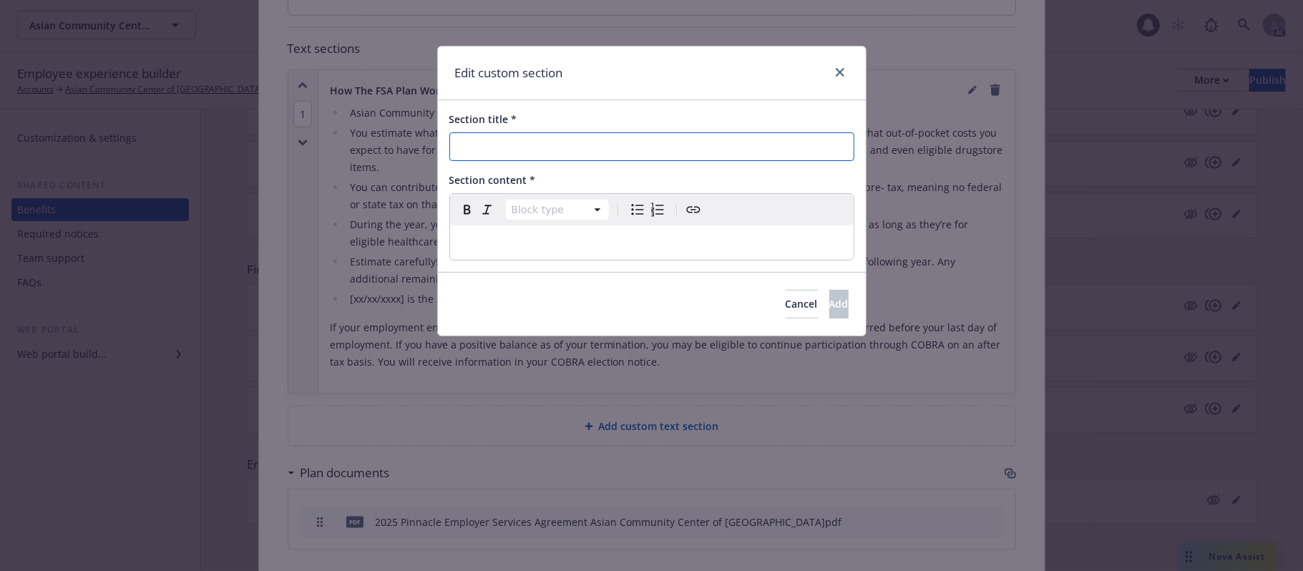
click at [565, 143] on input "Section title *" at bounding box center [652, 146] width 405 height 29
paste input "FSA Tax Savings Examples"
type input "FSA Tax Savings Examples"
drag, startPoint x: 562, startPoint y: 238, endPoint x: 576, endPoint y: 242, distance: 14.8
click at [562, 238] on p "editable markdown" at bounding box center [652, 242] width 387 height 17
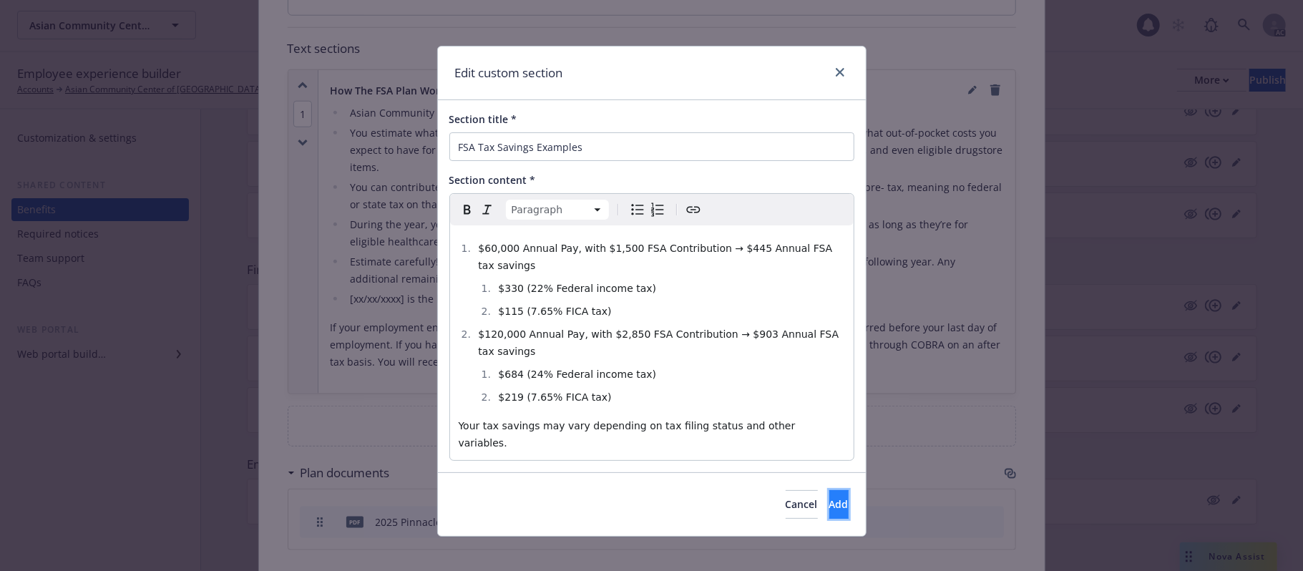
click at [830, 490] on button "Add" at bounding box center [839, 504] width 19 height 29
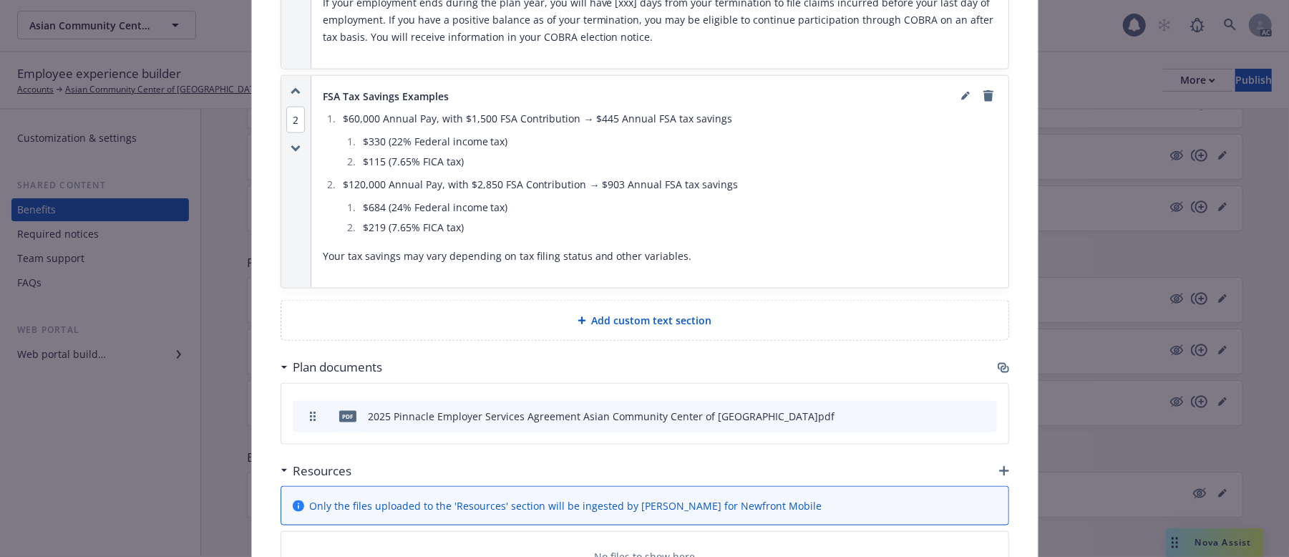
scroll to position [1477, 0]
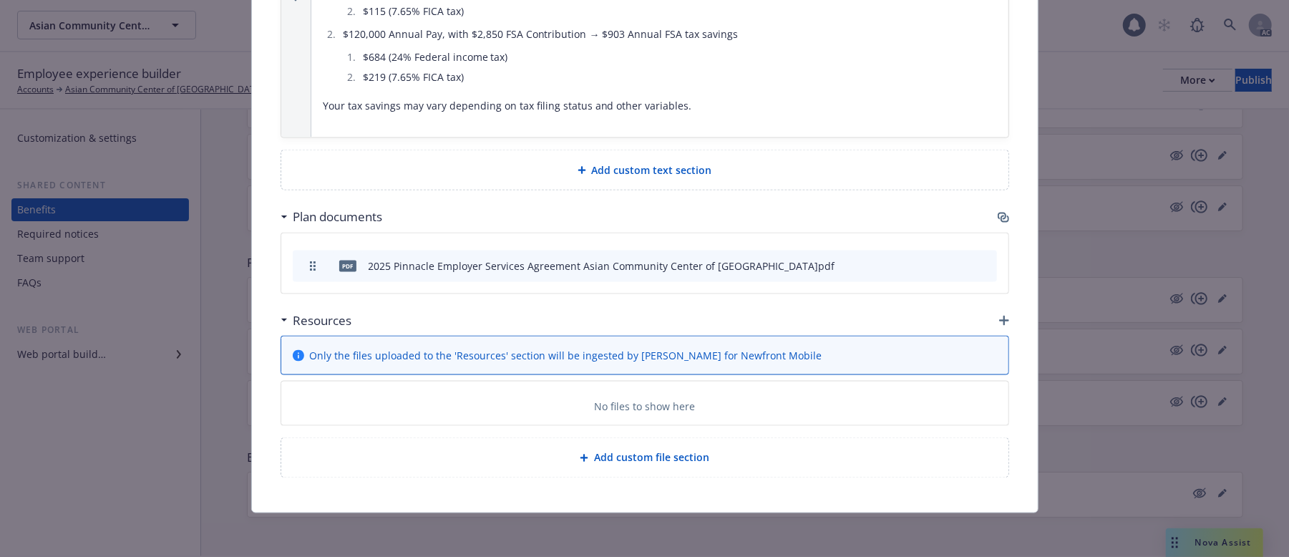
click at [582, 167] on div at bounding box center [585, 170] width 14 height 9
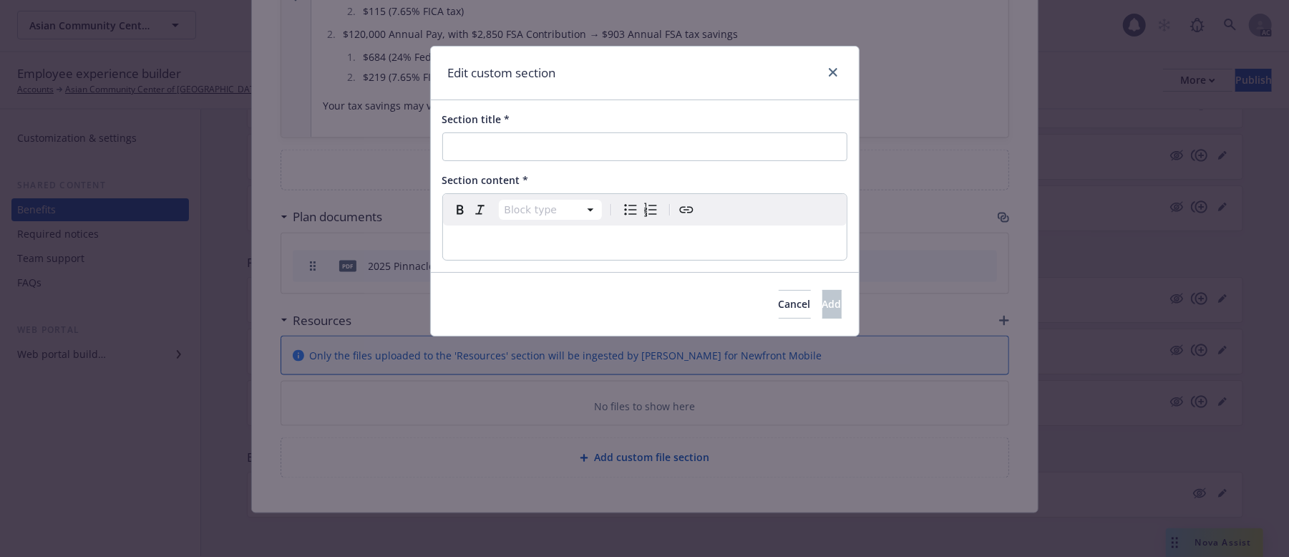
scroll to position [1463, 0]
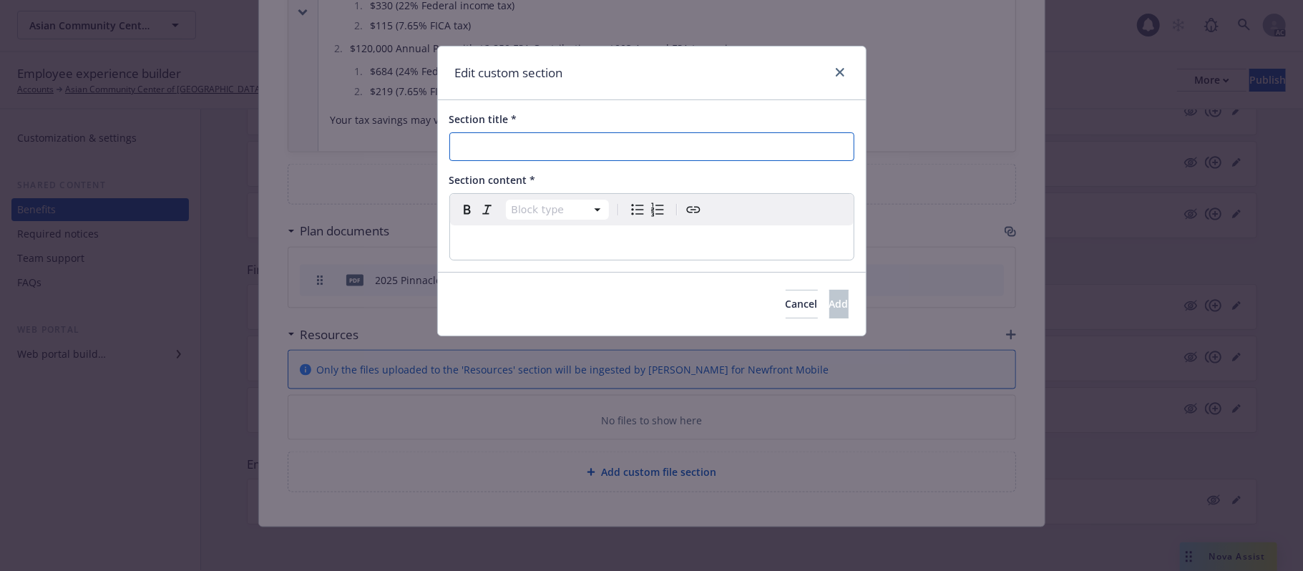
click at [547, 147] on input "Section title *" at bounding box center [652, 146] width 405 height 29
paste input "Are you Eligible?"
type input "Are you Eligible?"
click at [674, 241] on p "editable markdown" at bounding box center [652, 242] width 387 height 17
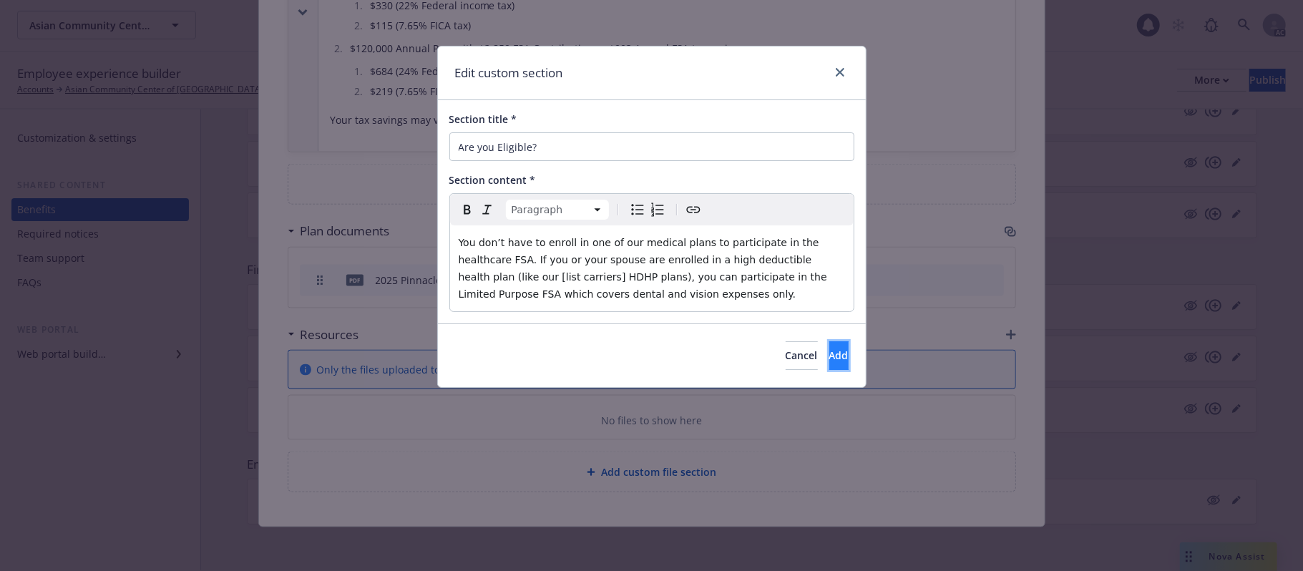
click at [830, 359] on button "Add" at bounding box center [839, 355] width 19 height 29
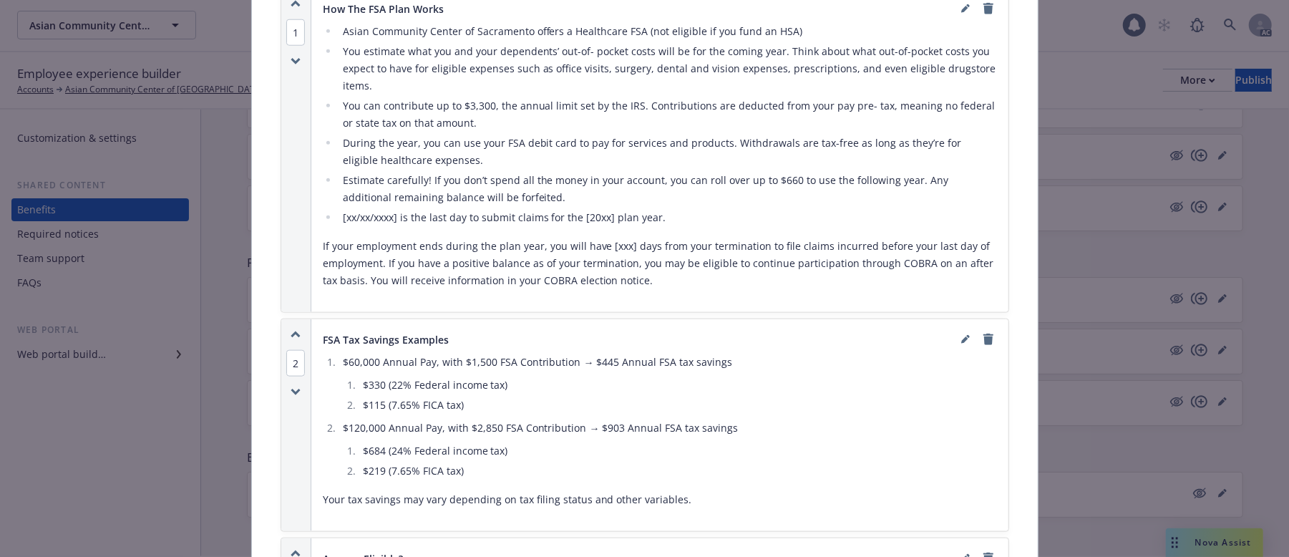
scroll to position [905, 0]
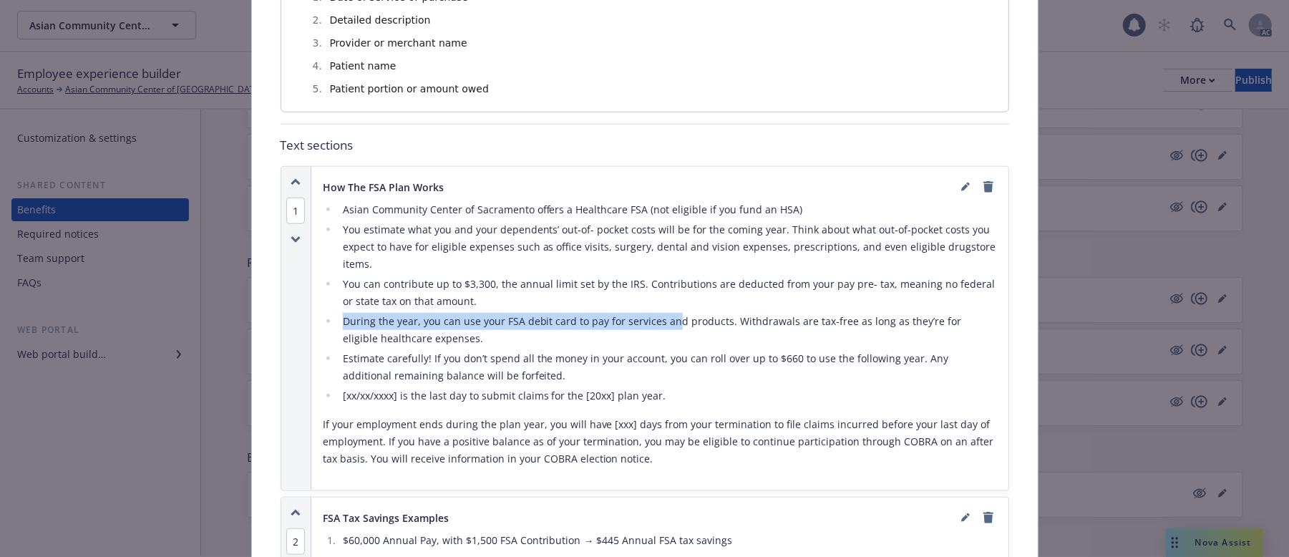
drag, startPoint x: 568, startPoint y: 301, endPoint x: 806, endPoint y: 319, distance: 239.0
click at [806, 319] on ul "Asian Community Center of Sacramento offers a Healthcare FSA (not eligible if y…" at bounding box center [660, 302] width 674 height 203
click at [505, 258] on li "You estimate what you and your dependents’ out-of- pocket costs will be for the…" at bounding box center [668, 247] width 659 height 52
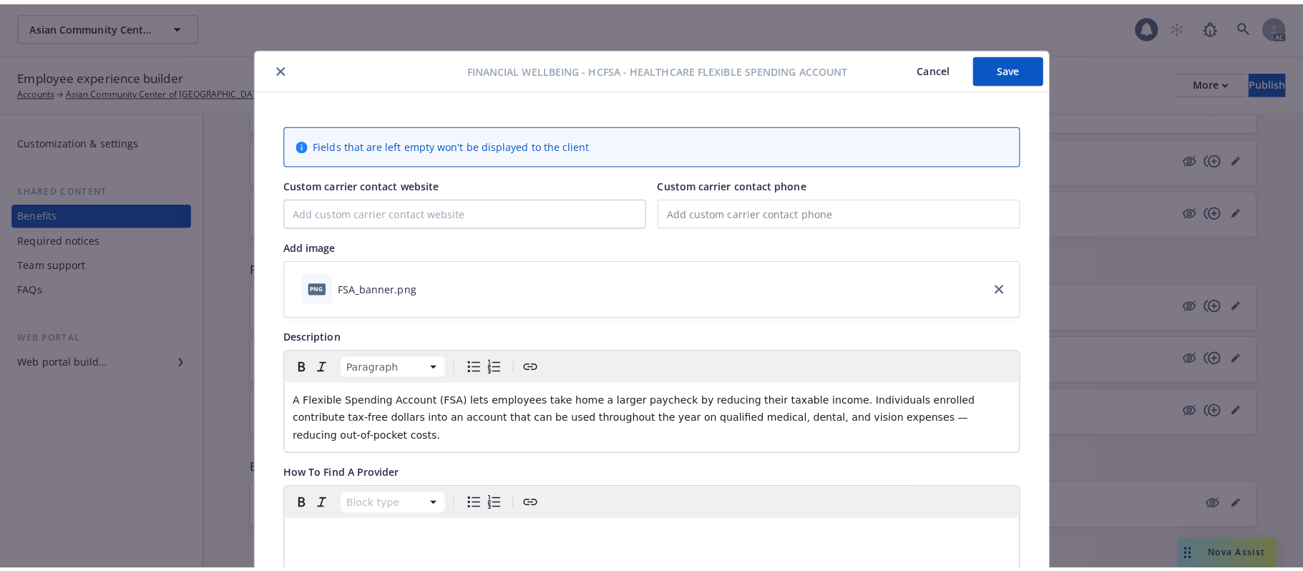
scroll to position [0, 0]
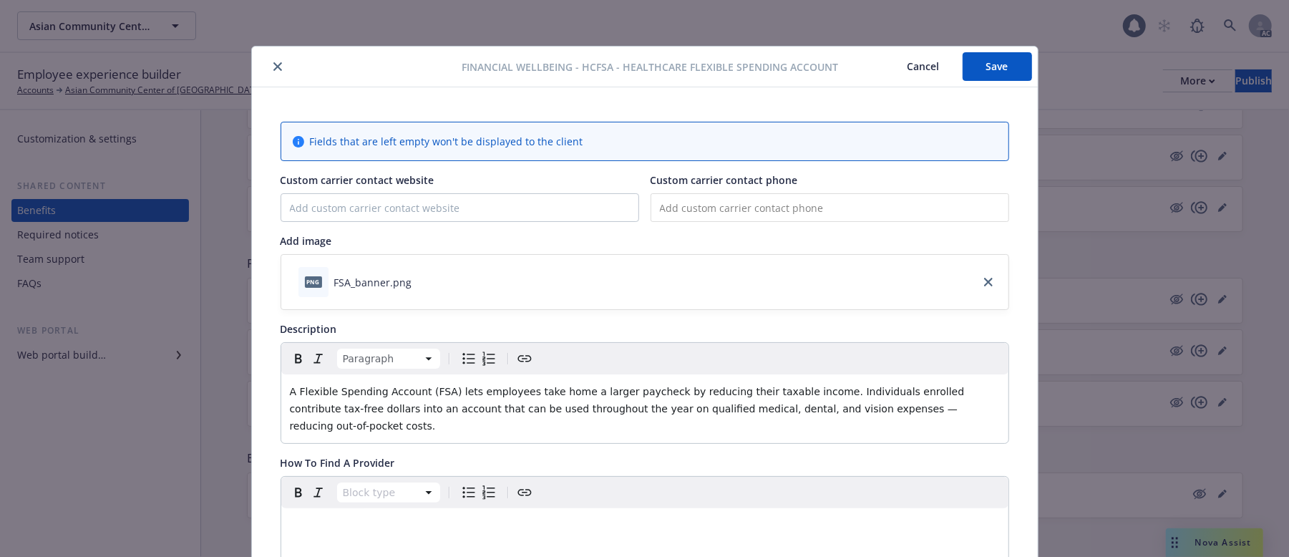
click at [989, 67] on button "Save" at bounding box center [997, 66] width 69 height 29
click at [912, 60] on button "Cancel" at bounding box center [924, 66] width 78 height 29
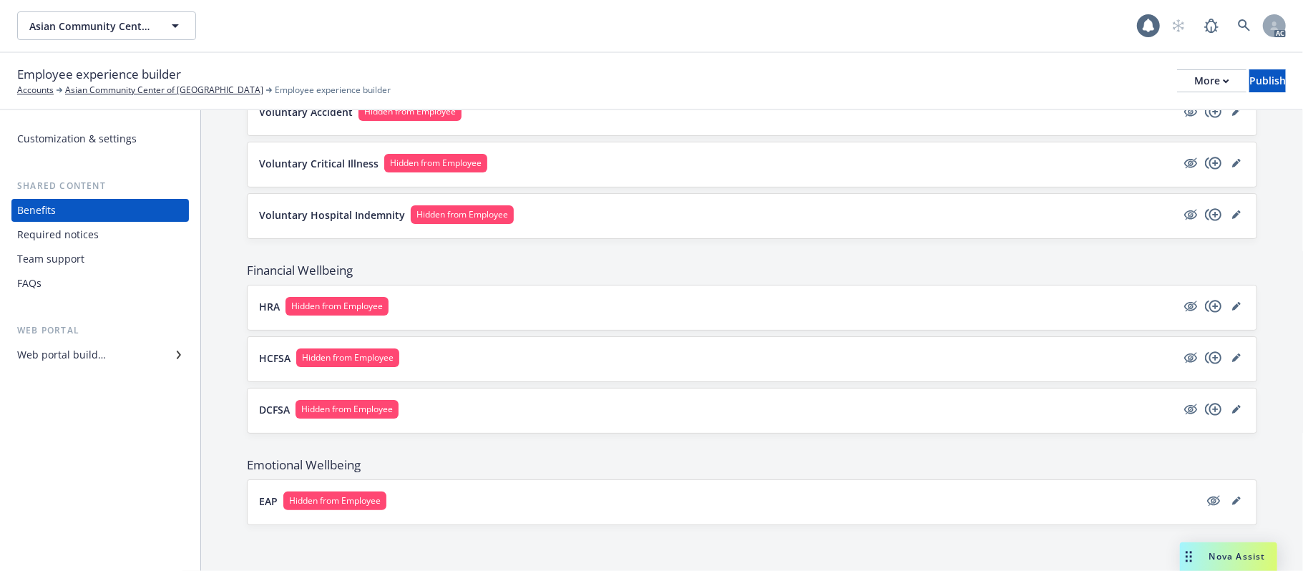
click at [716, 400] on button "DCFSA Hidden from Employee" at bounding box center [718, 409] width 918 height 19
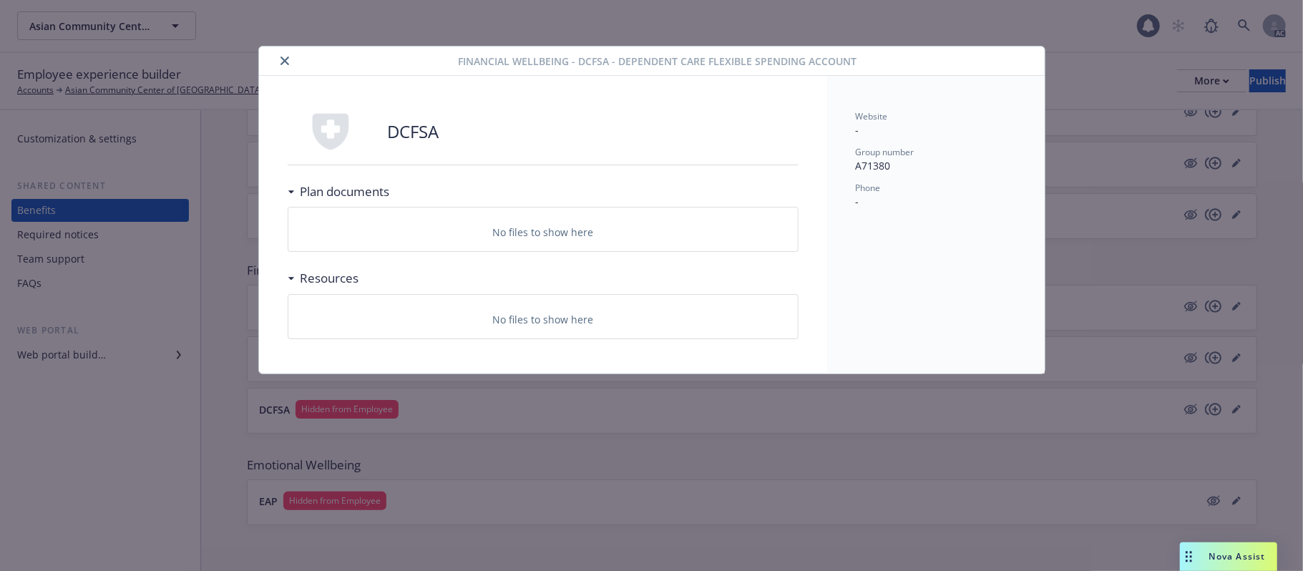
click at [282, 57] on icon "close" at bounding box center [285, 61] width 9 height 9
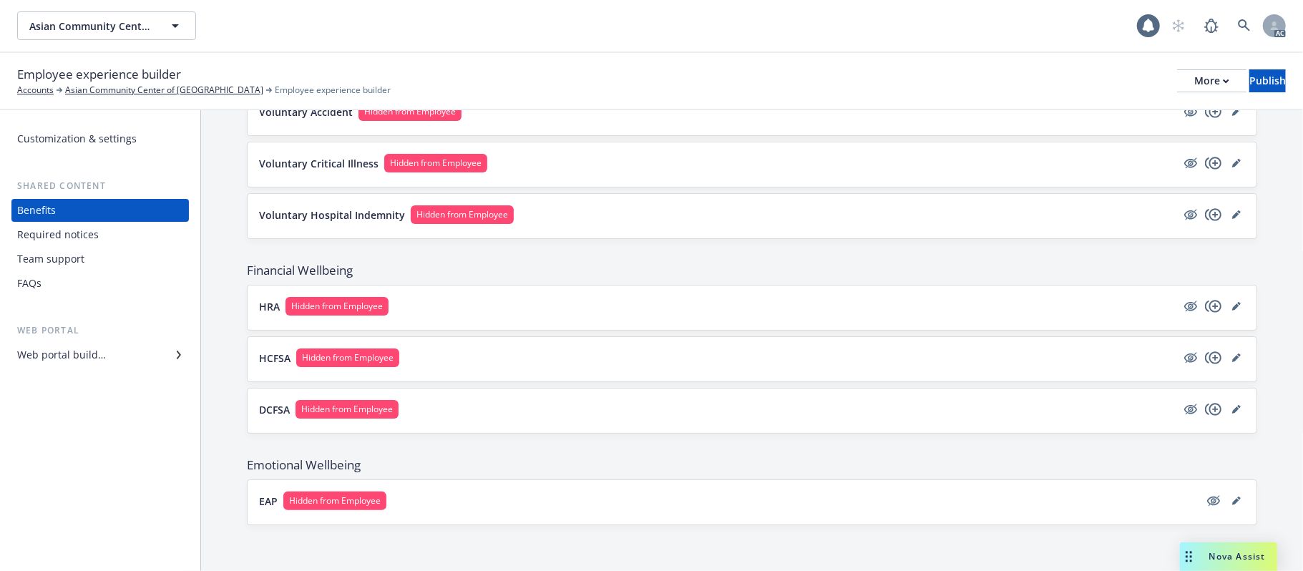
click at [617, 368] on div "HCFSA Hidden from Employee" at bounding box center [752, 359] width 986 height 21
click at [624, 355] on button "HCFSA Hidden from Employee" at bounding box center [718, 358] width 918 height 19
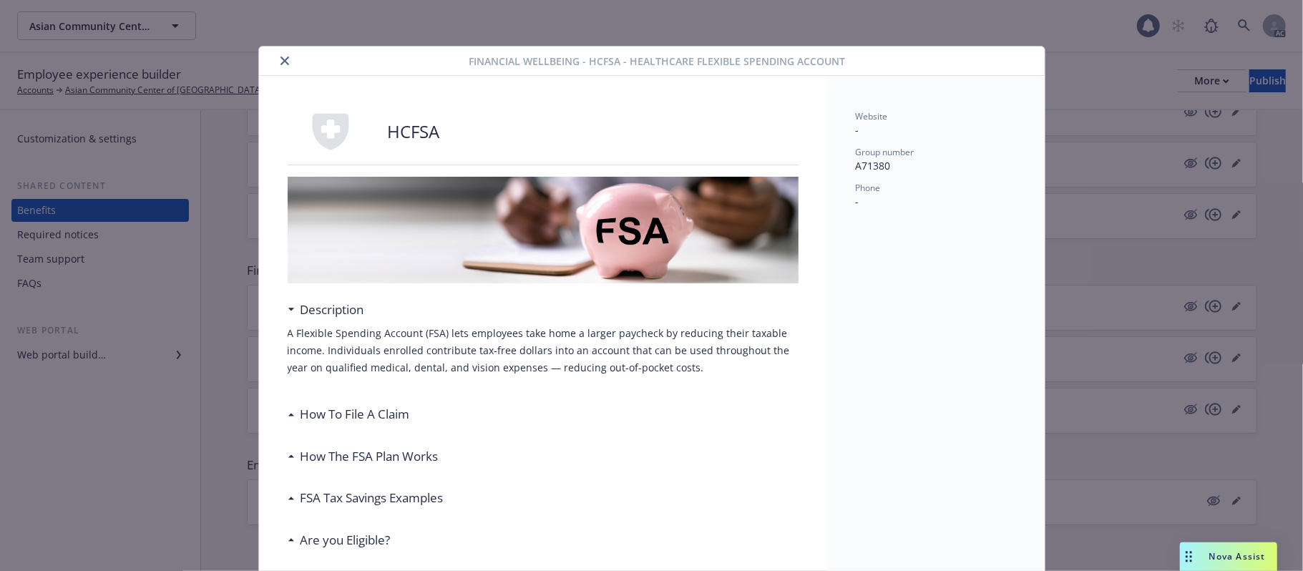
drag, startPoint x: 283, startPoint y: 60, endPoint x: 324, endPoint y: 92, distance: 51.5
click at [283, 60] on button "close" at bounding box center [284, 60] width 17 height 17
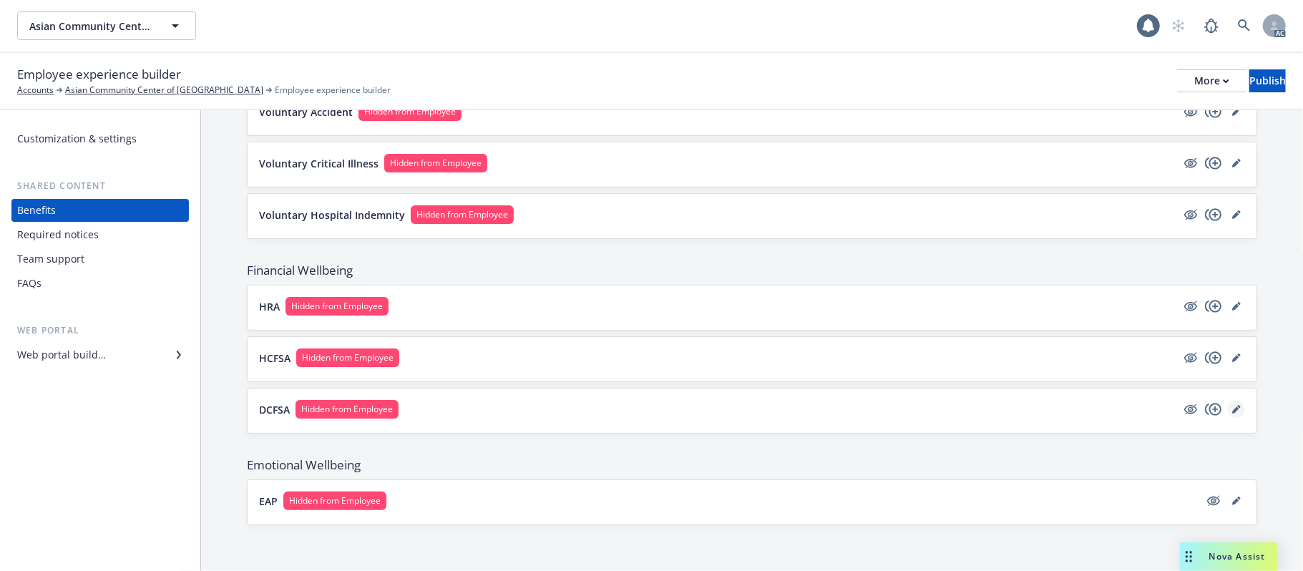
click at [1233, 411] on icon "editPencil" at bounding box center [1237, 409] width 9 height 9
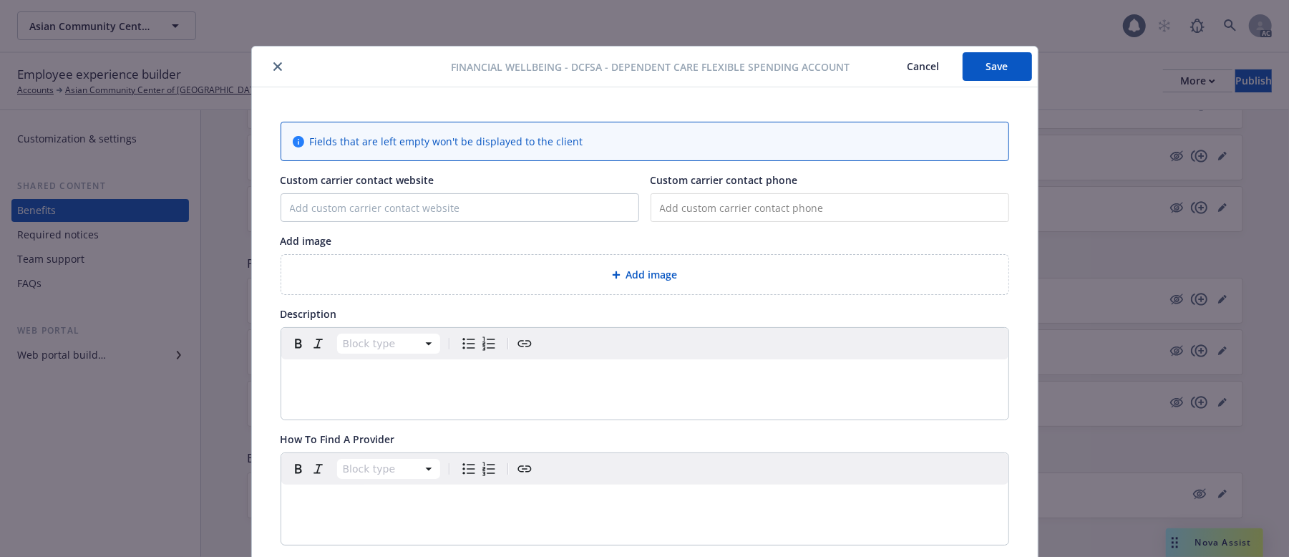
scroll to position [43, 0]
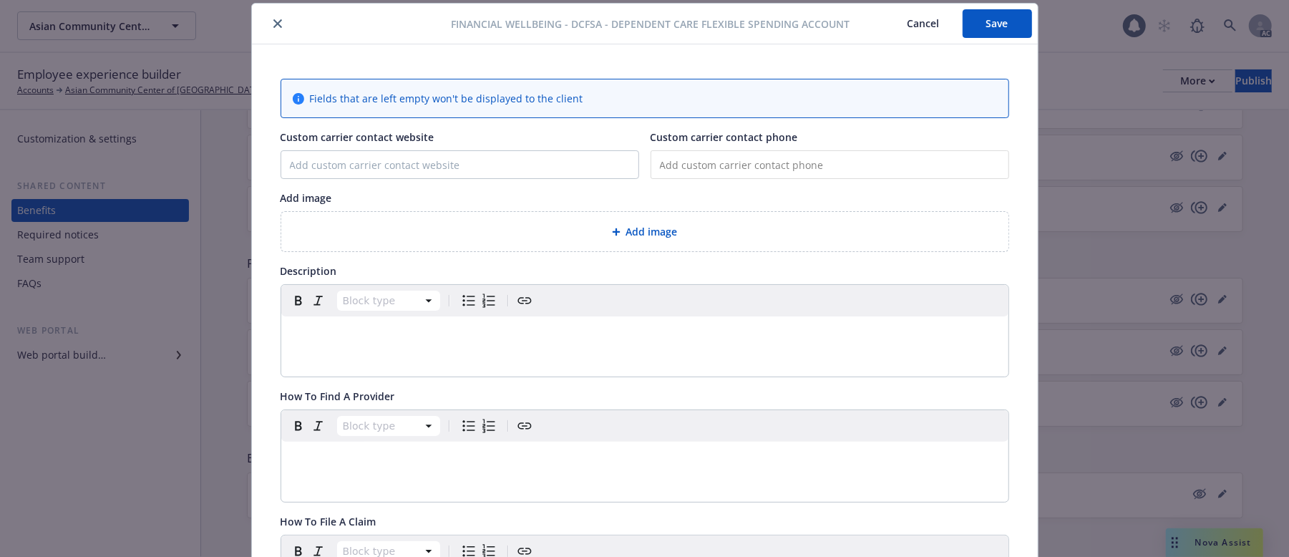
click at [618, 222] on div "Add image" at bounding box center [644, 231] width 727 height 39
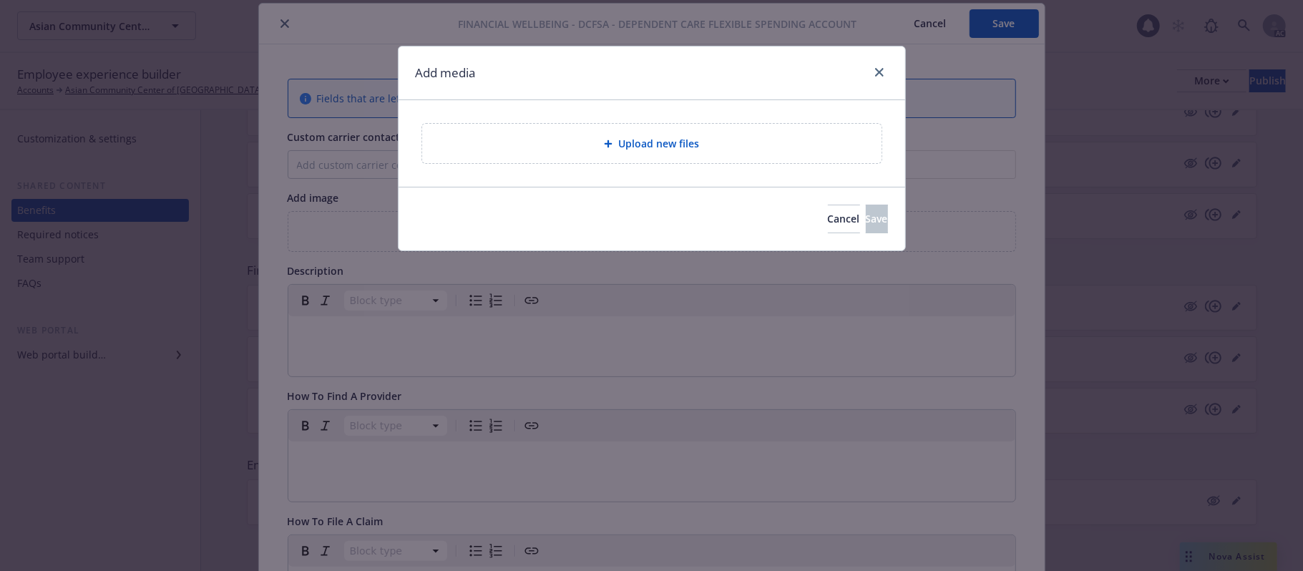
click at [633, 150] on span "Upload new files" at bounding box center [658, 143] width 81 height 15
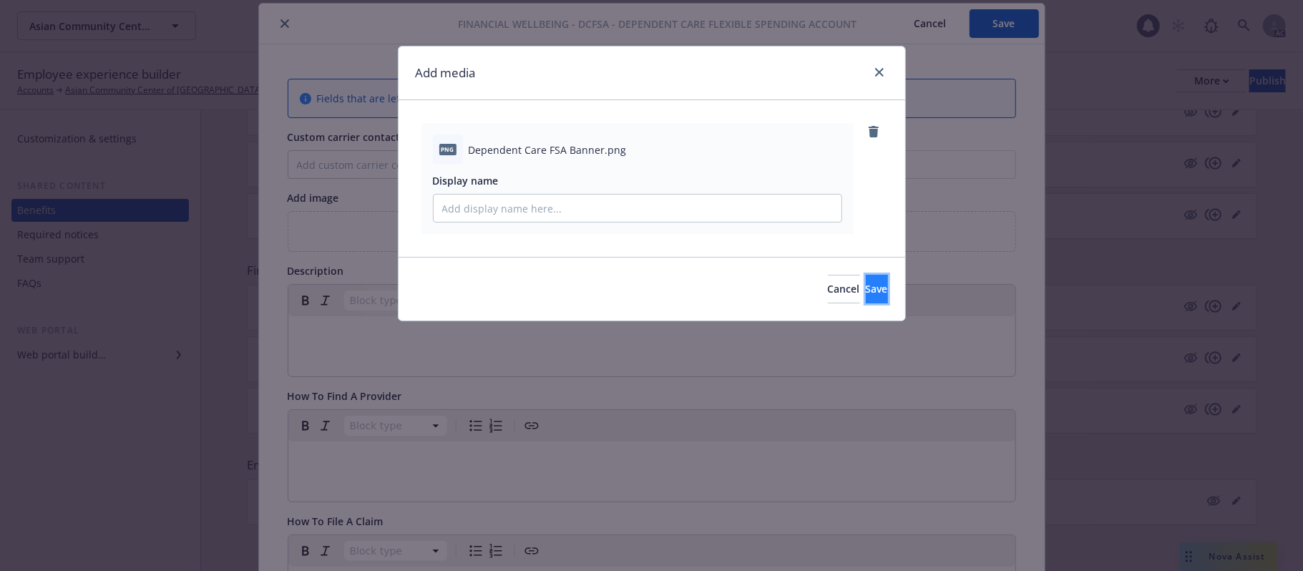
click at [875, 293] on button "Save" at bounding box center [877, 289] width 22 height 29
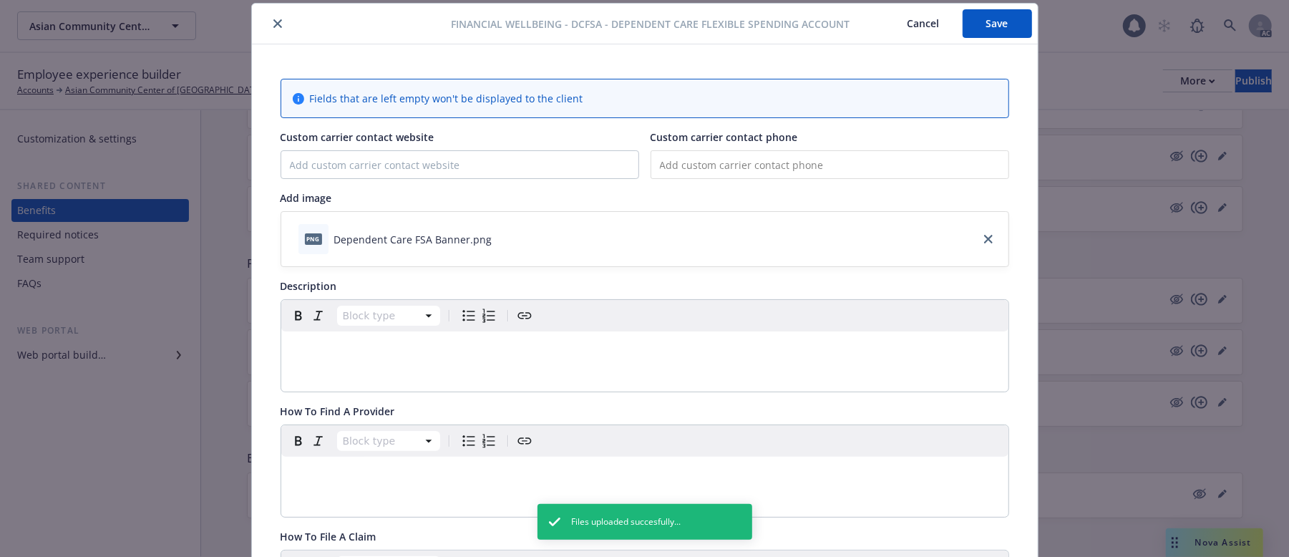
click at [348, 372] on div "Block type" at bounding box center [644, 346] width 727 height 92
click at [352, 354] on p "editable markdown" at bounding box center [645, 348] width 710 height 17
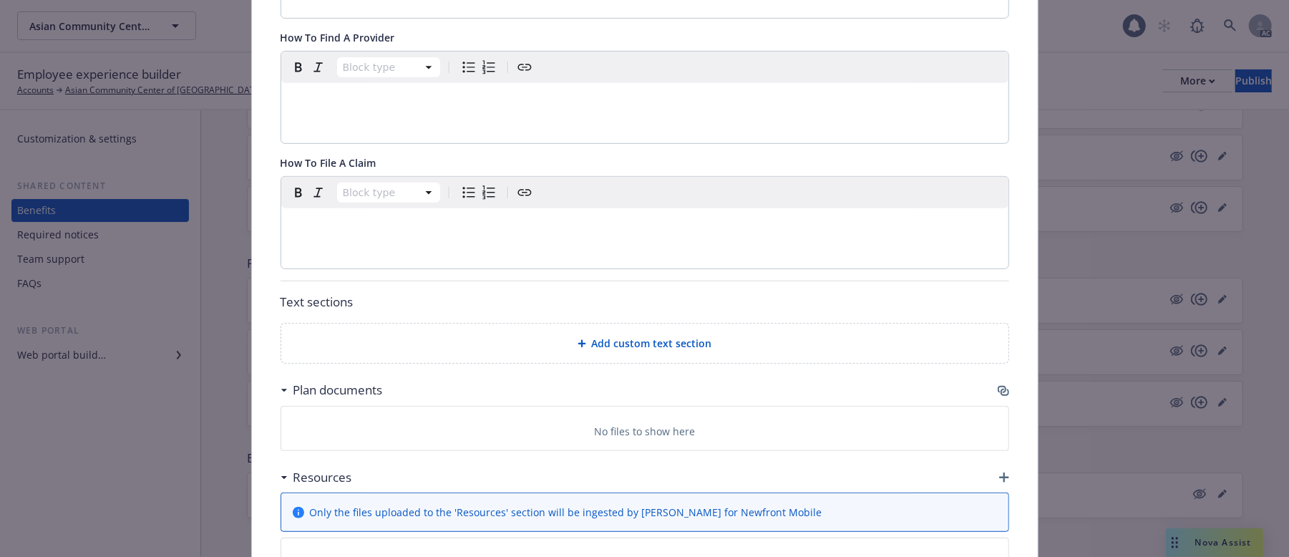
scroll to position [424, 0]
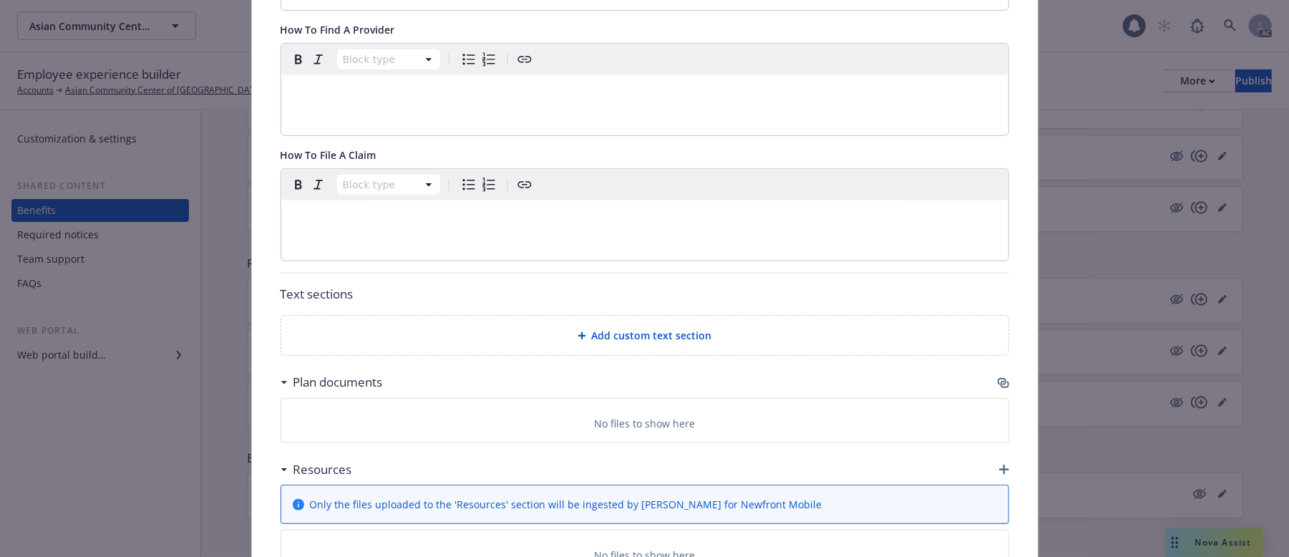
click at [407, 229] on div "editable markdown" at bounding box center [644, 217] width 727 height 34
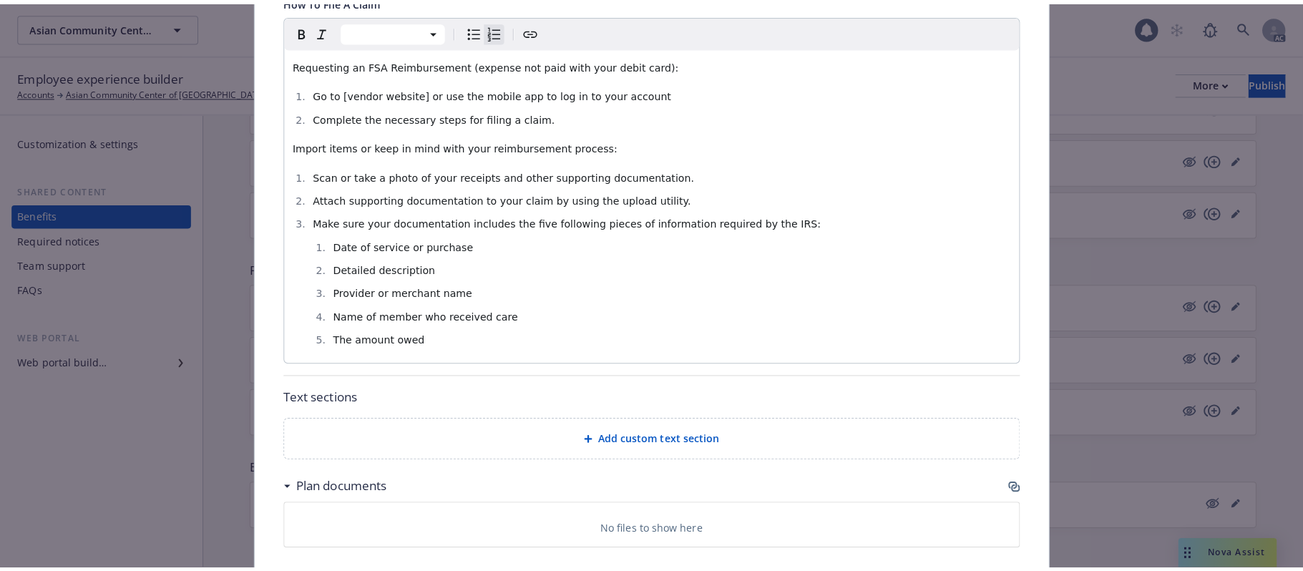
scroll to position [711, 0]
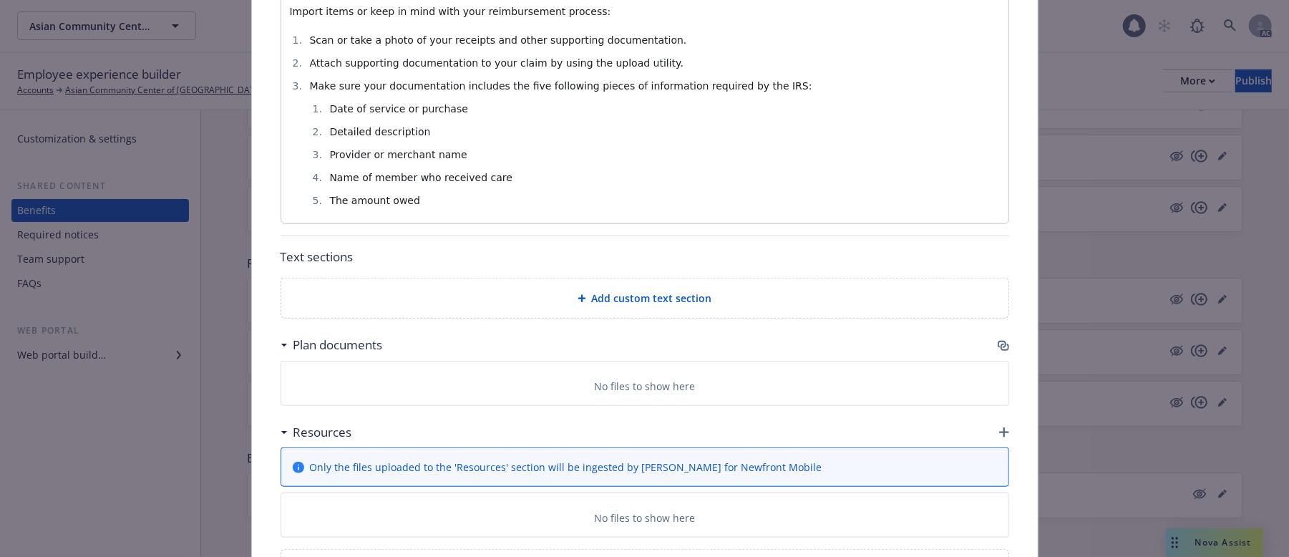
click at [622, 305] on span "Add custom text section" at bounding box center [652, 298] width 120 height 15
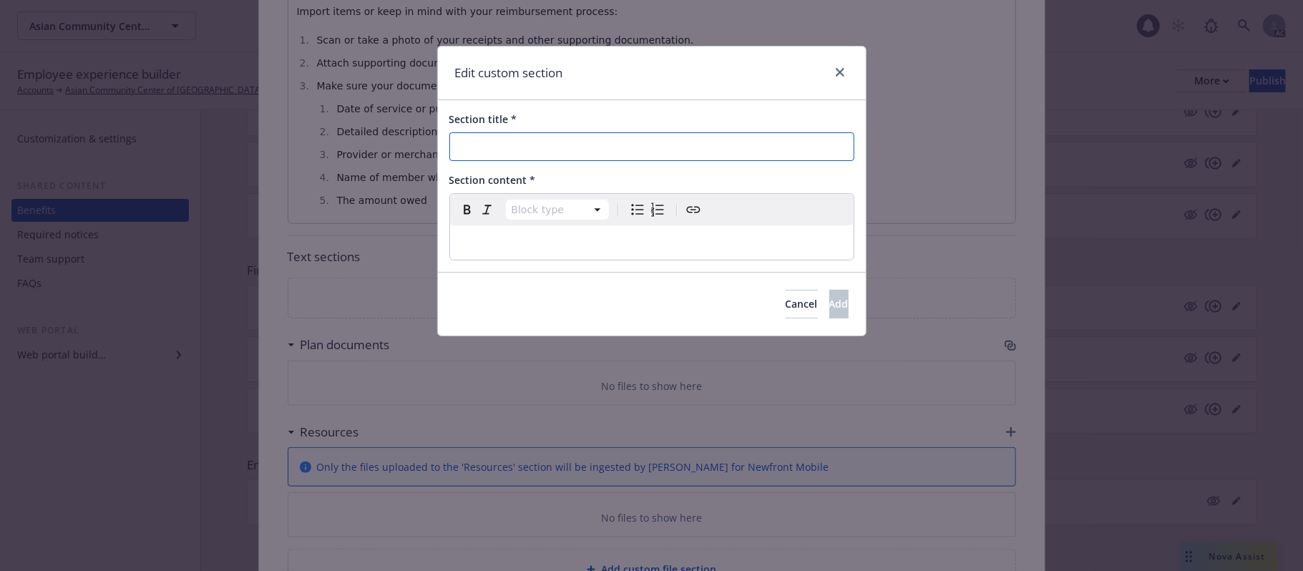
click at [537, 144] on input "Section title *" at bounding box center [652, 146] width 405 height 29
paste input "How The Dependent Care FSA Plan Works"
type input "How The Dependent Care FSA Plan Works"
click at [611, 241] on p "editable markdown" at bounding box center [652, 242] width 387 height 17
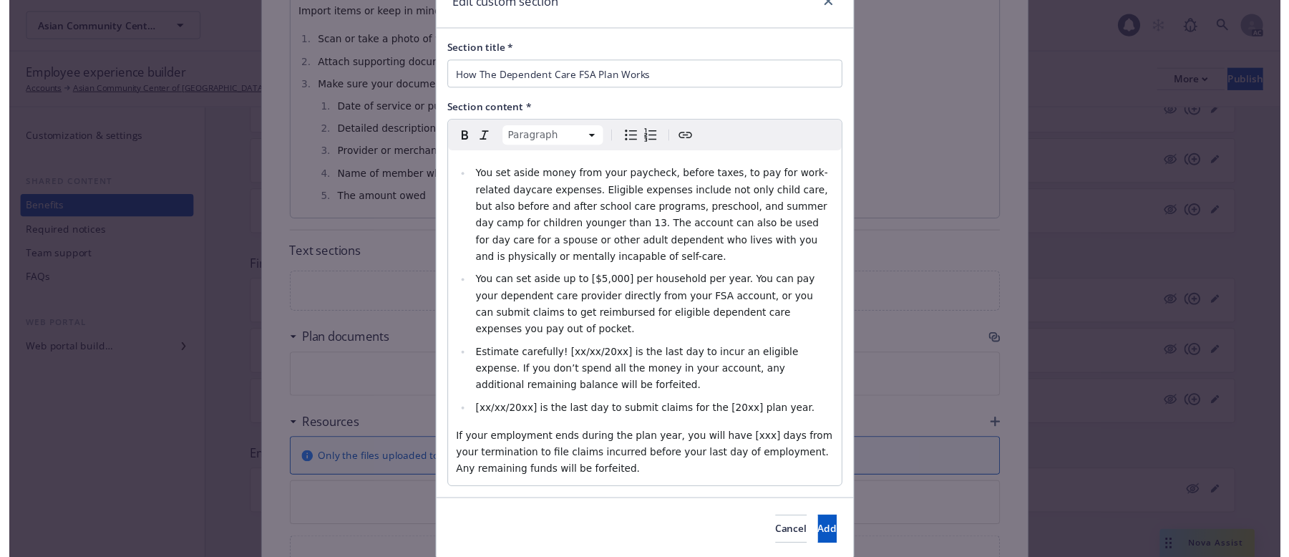
scroll to position [104, 0]
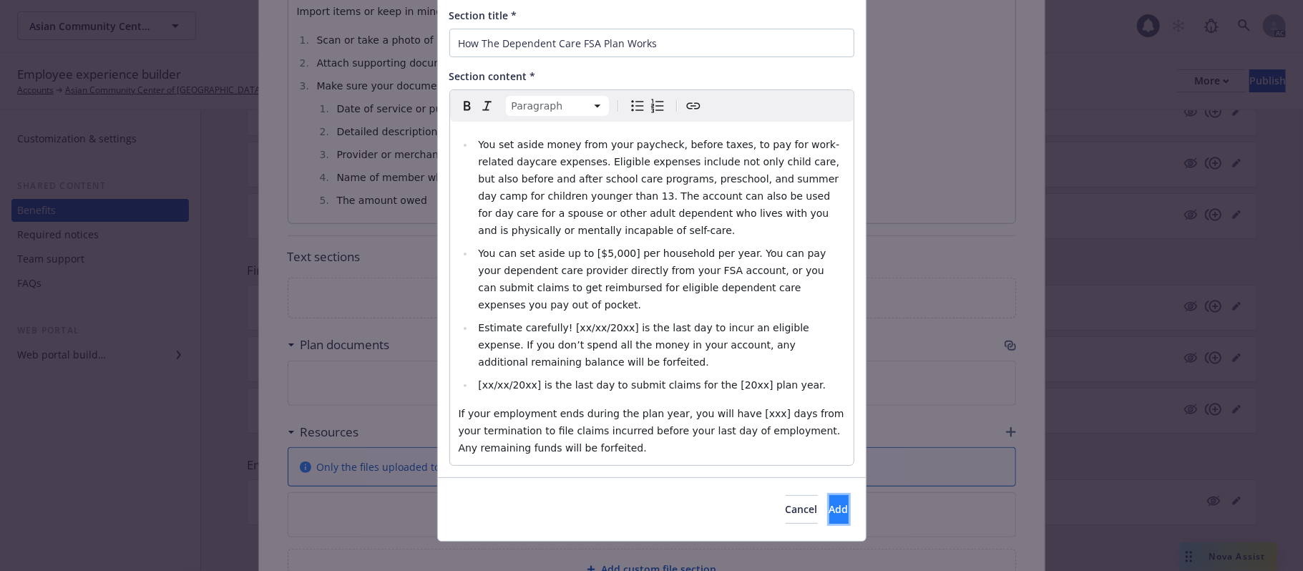
click at [830, 497] on button "Add" at bounding box center [839, 509] width 19 height 29
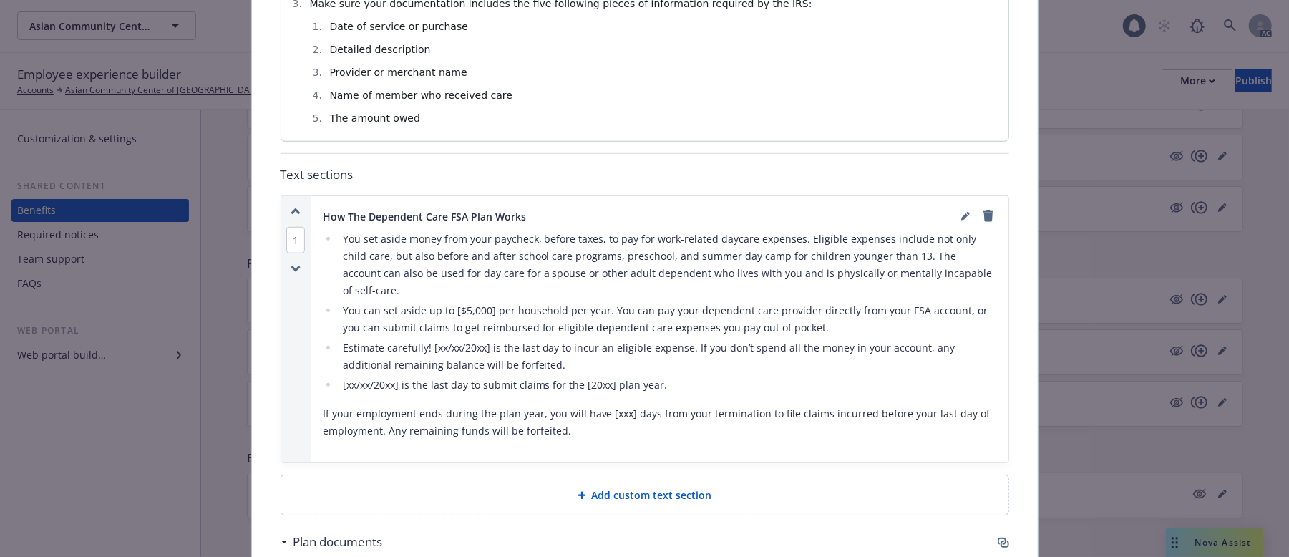
scroll to position [902, 0]
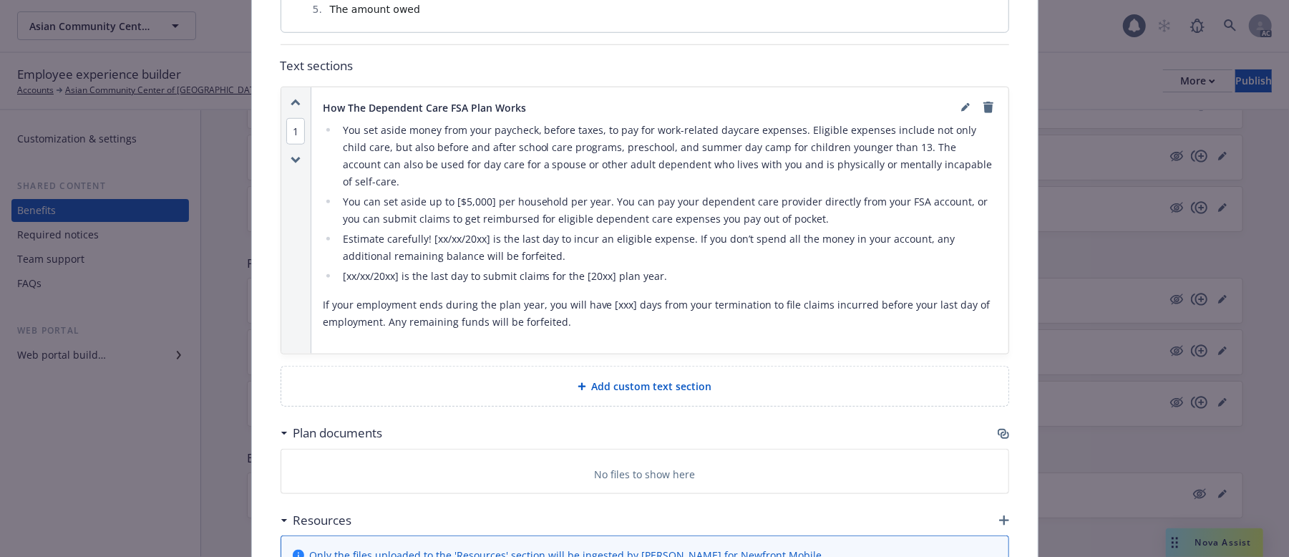
click at [636, 366] on div "Add custom text section" at bounding box center [644, 385] width 727 height 39
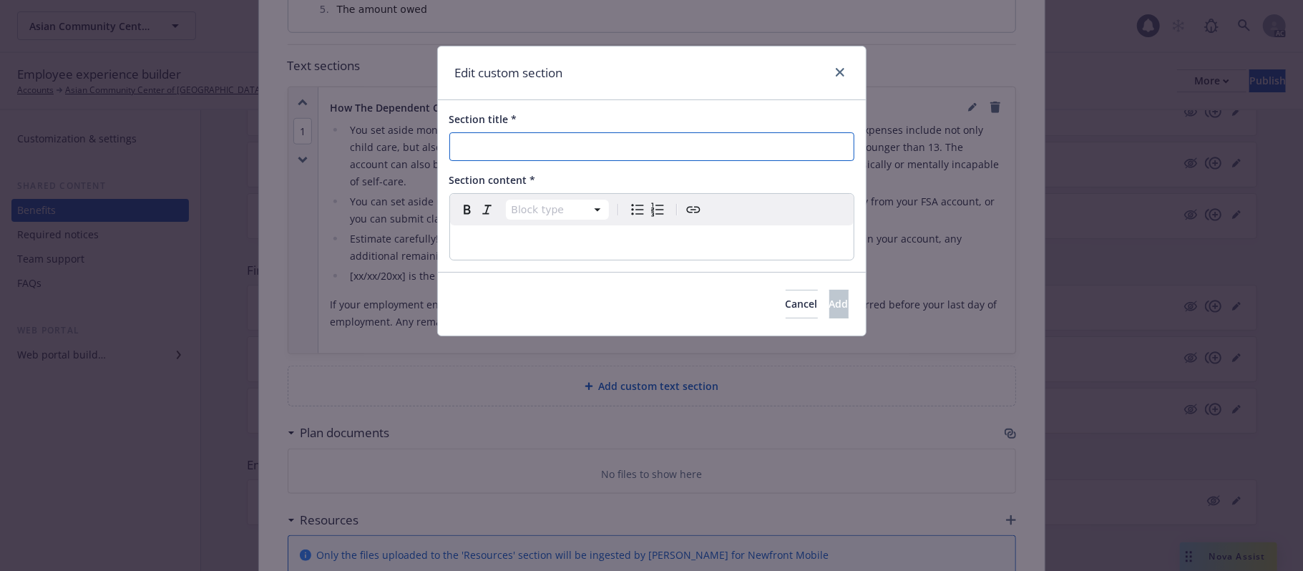
click at [558, 139] on input "Section title *" at bounding box center [652, 146] width 405 height 29
paste input "Dependent Care FSA Tax Savings Examples"
type input "Dependent Care FSA Tax Savings Examples"
drag, startPoint x: 511, startPoint y: 244, endPoint x: 541, endPoint y: 241, distance: 30.2
click at [511, 244] on p "editable markdown" at bounding box center [652, 242] width 387 height 17
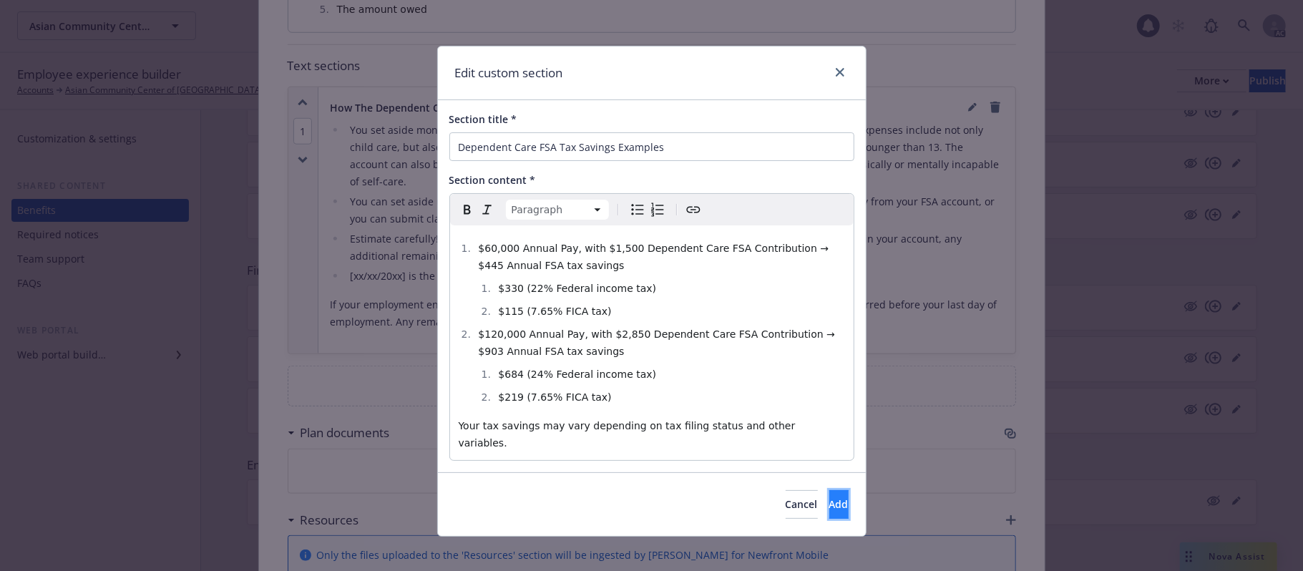
click at [830, 490] on button "Add" at bounding box center [839, 504] width 19 height 29
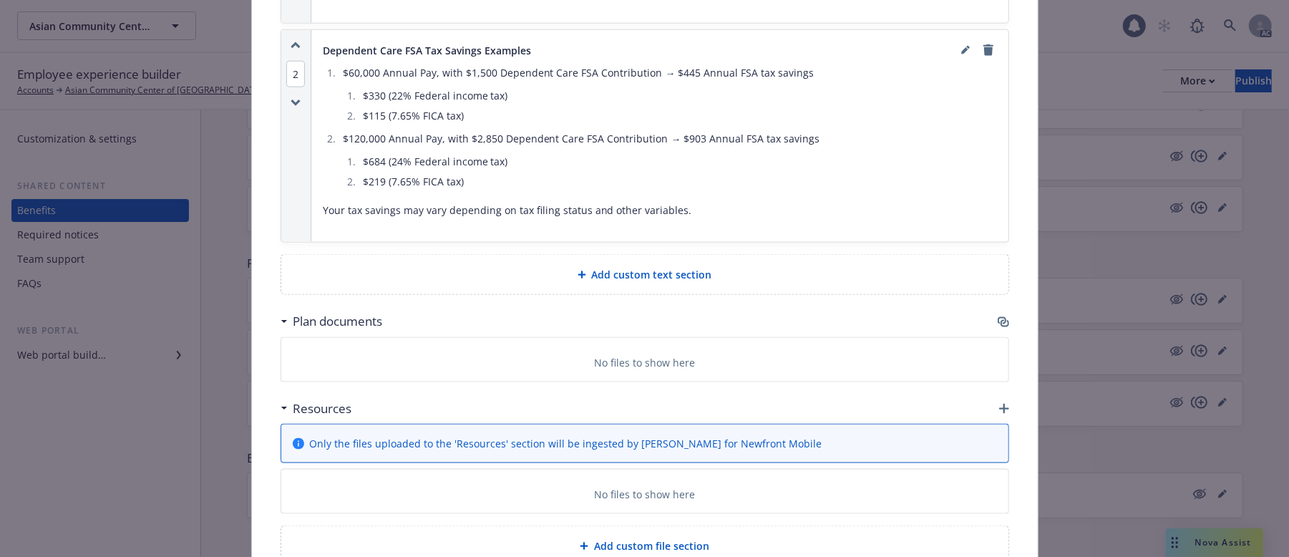
scroll to position [1283, 0]
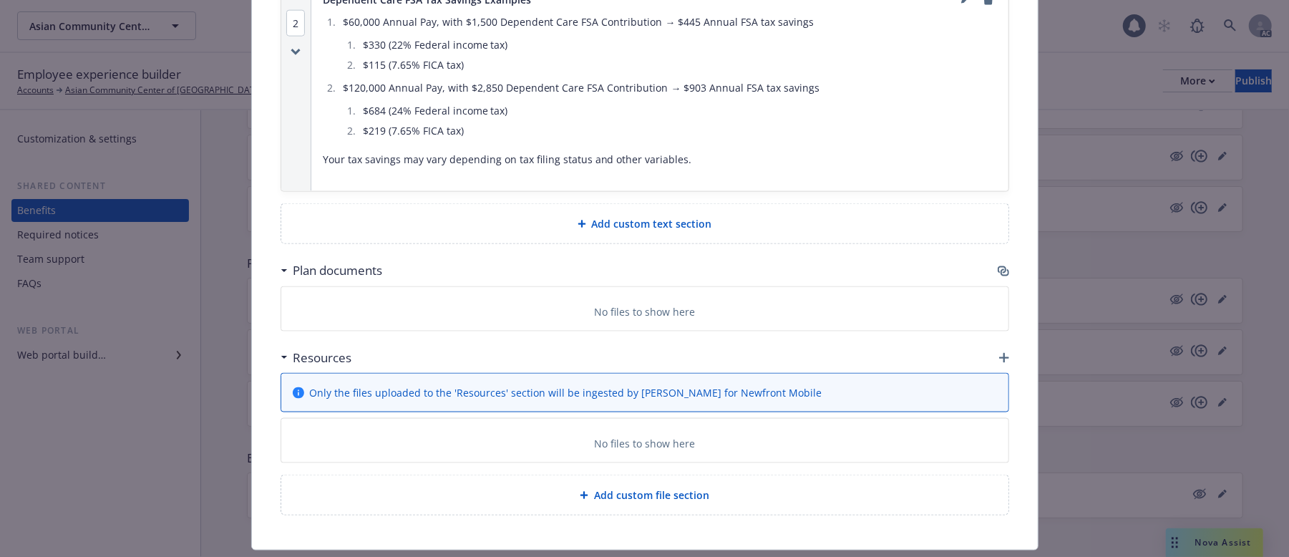
click at [998, 266] on icon "button" at bounding box center [1003, 271] width 11 height 11
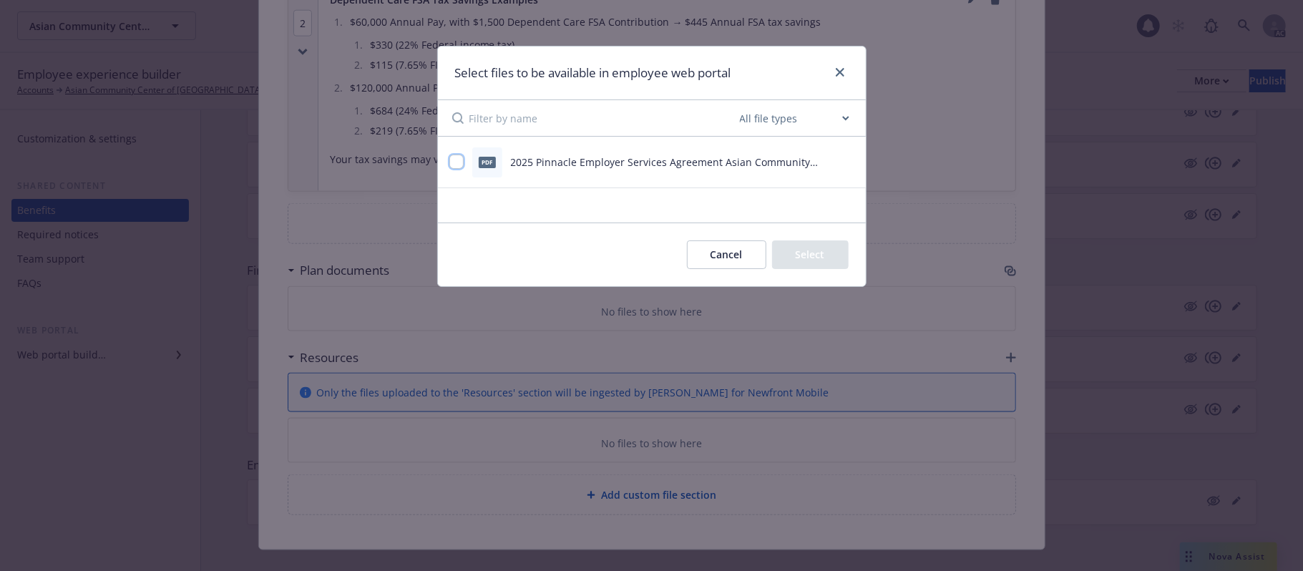
click at [459, 161] on input "checkbox" at bounding box center [457, 162] width 14 height 14
checkbox input "true"
click at [793, 252] on button "Select 1 file" at bounding box center [797, 255] width 103 height 29
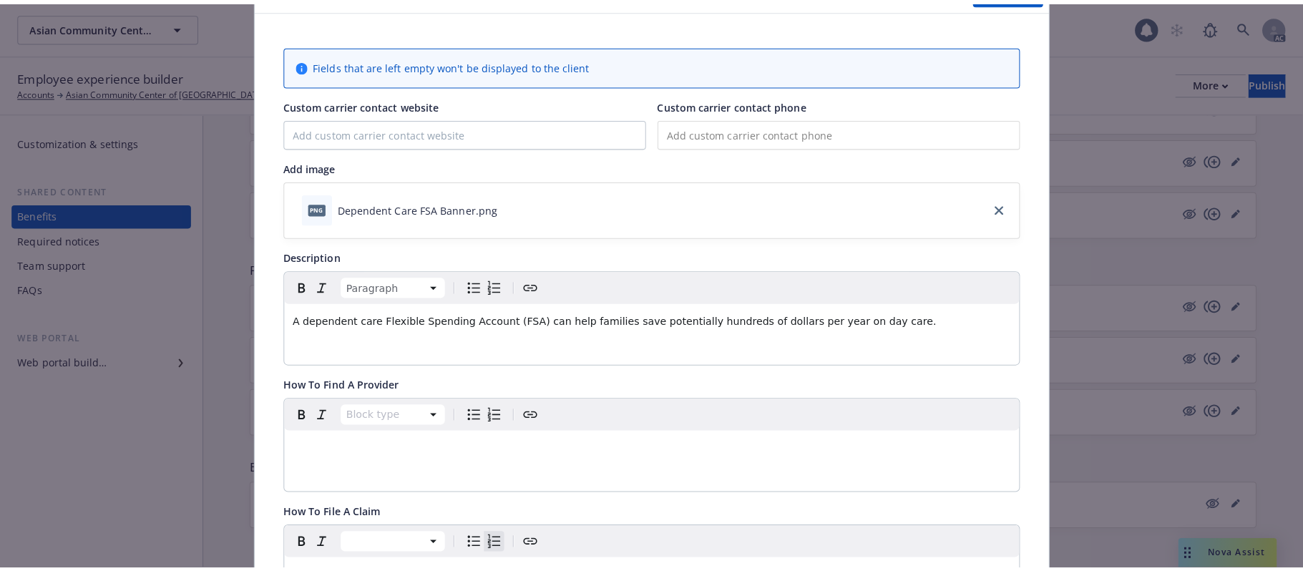
scroll to position [0, 0]
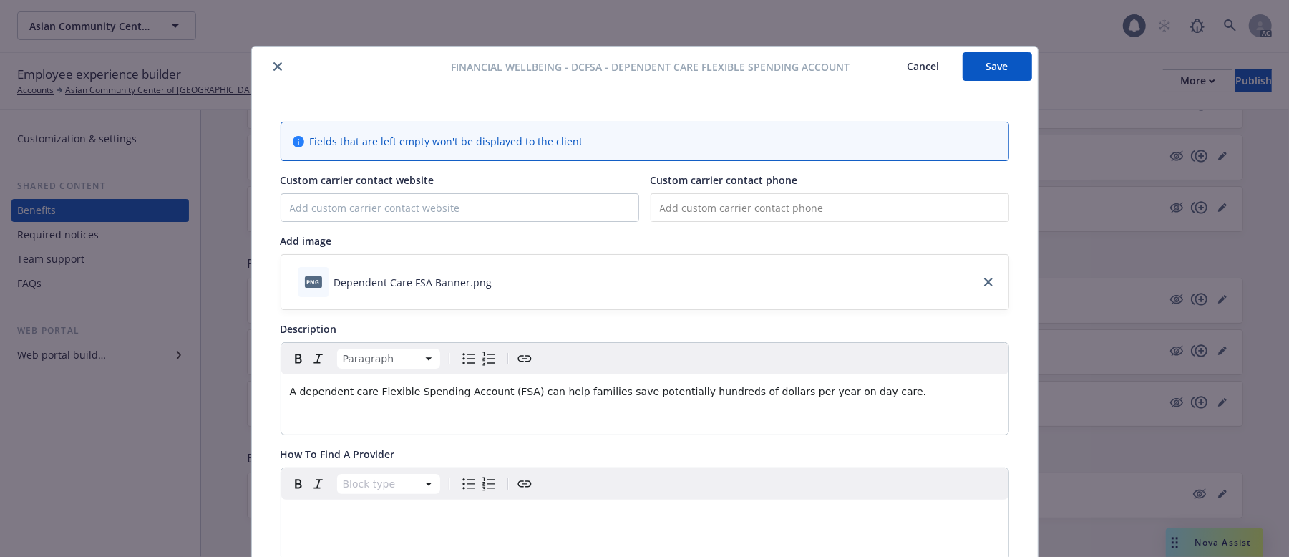
click at [991, 69] on button "Save" at bounding box center [997, 66] width 69 height 29
click at [908, 59] on button "Cancel" at bounding box center [924, 66] width 78 height 29
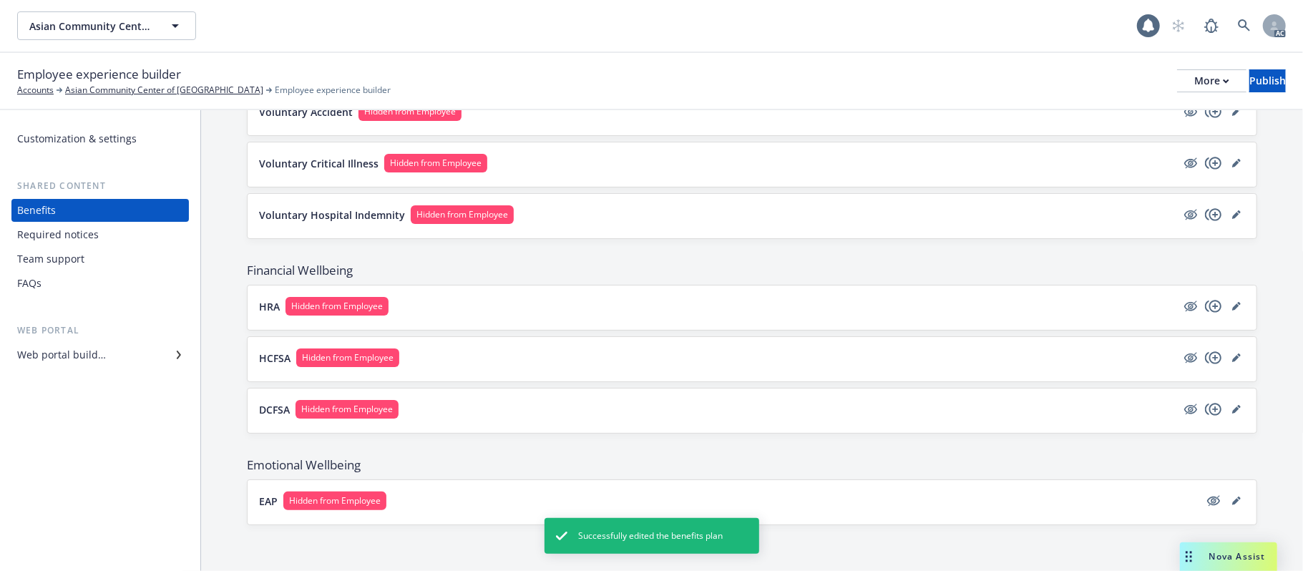
click at [508, 412] on button "DCFSA Hidden from Employee" at bounding box center [718, 409] width 918 height 19
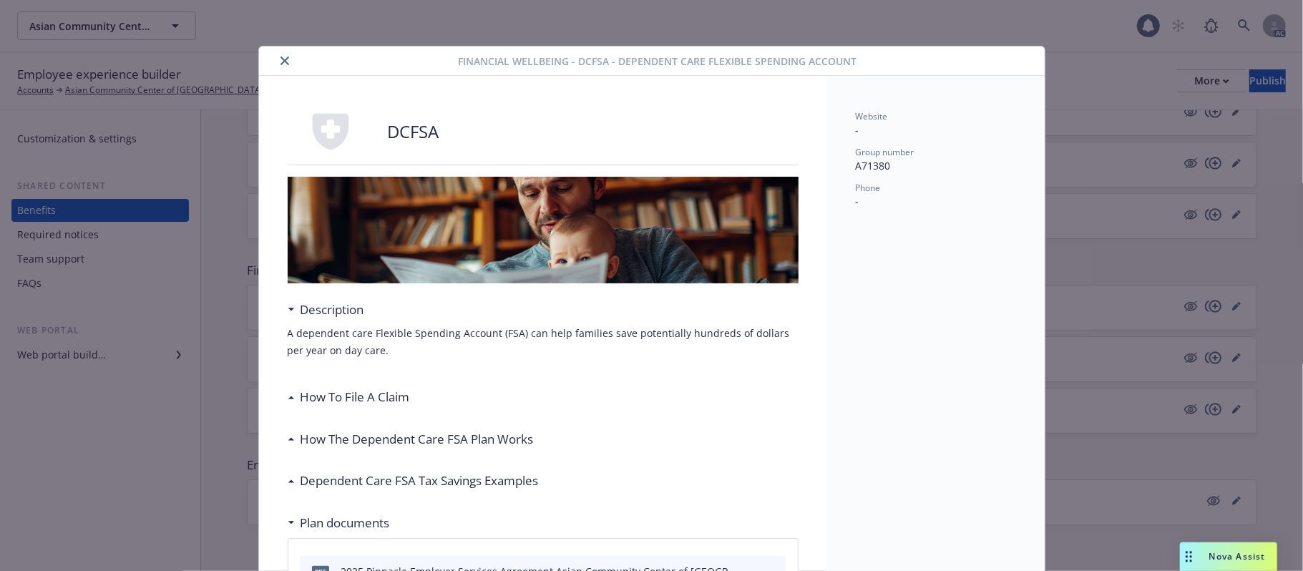
click at [281, 61] on icon "close" at bounding box center [285, 61] width 9 height 9
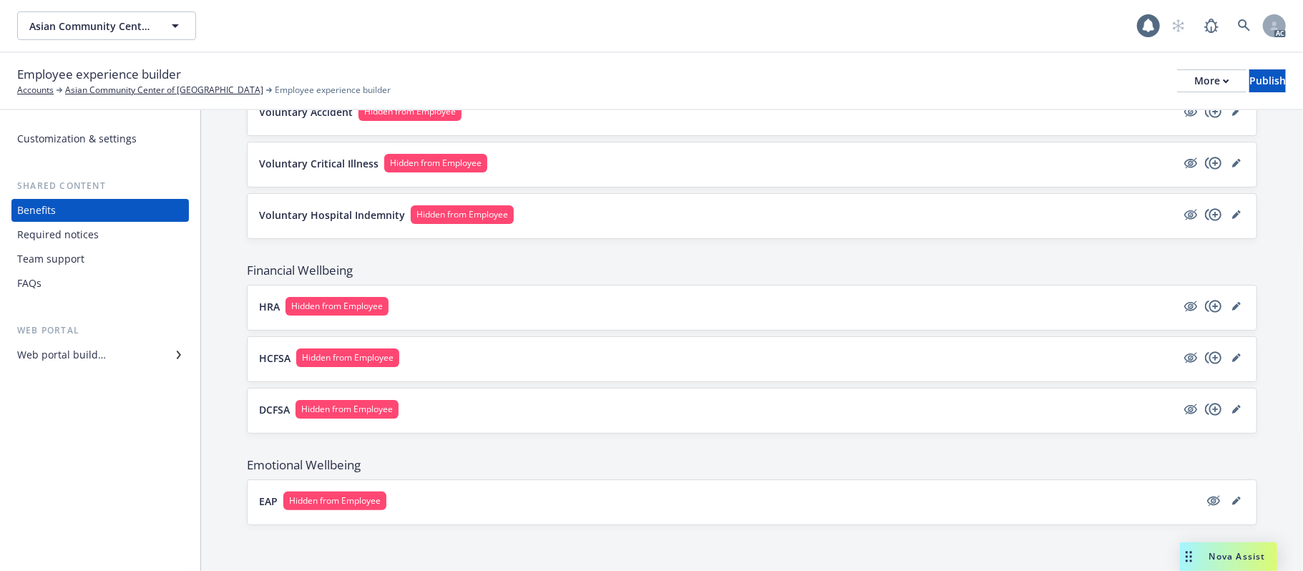
click at [885, 499] on button "EAP Hidden from Employee" at bounding box center [729, 501] width 941 height 19
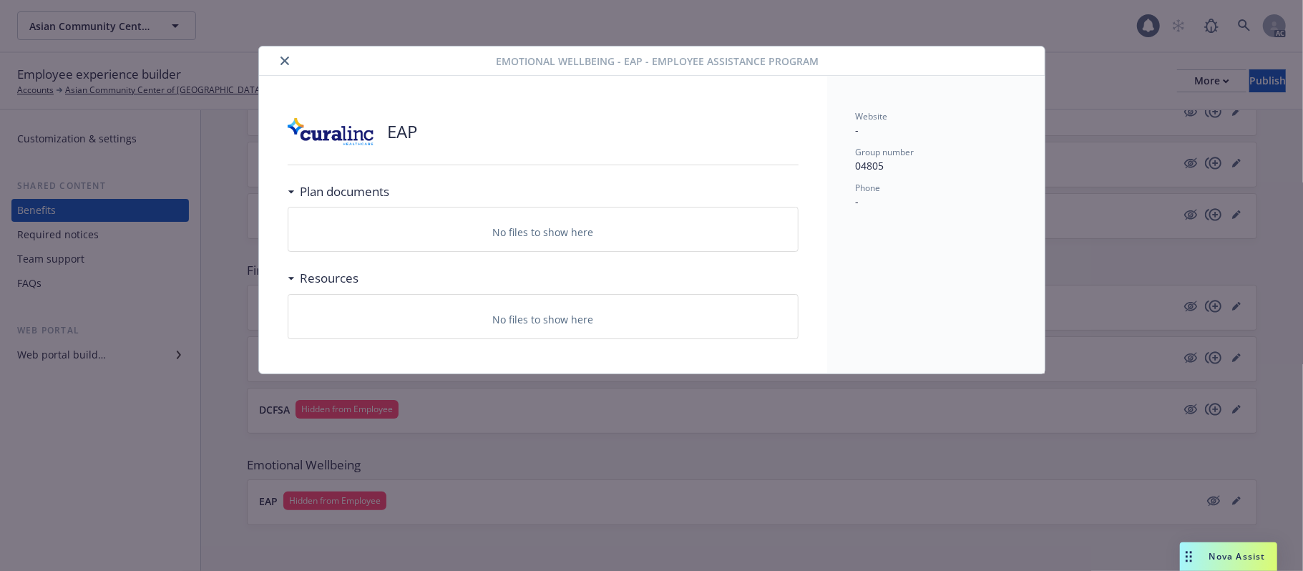
click at [286, 58] on icon "close" at bounding box center [285, 61] width 9 height 9
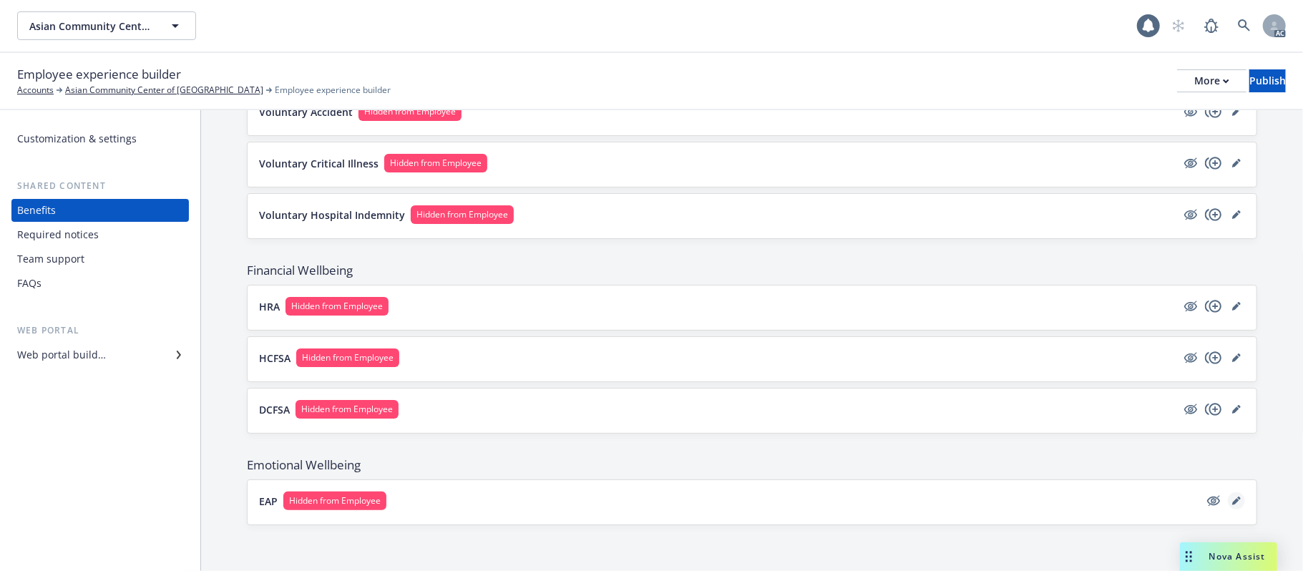
click at [1233, 502] on icon "editPencil" at bounding box center [1237, 501] width 9 height 9
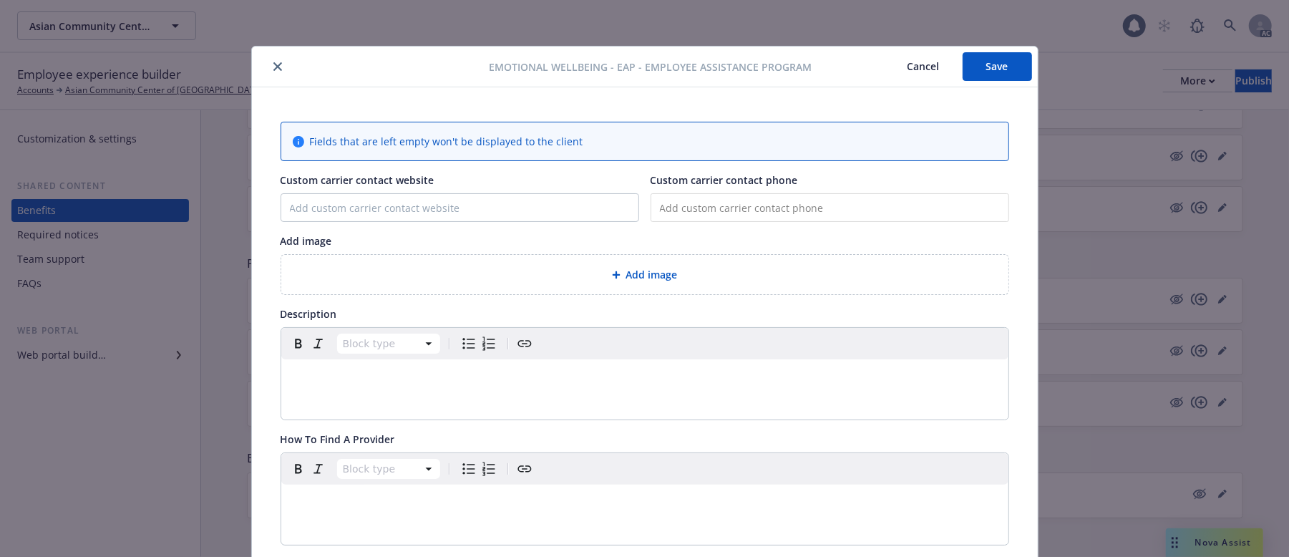
scroll to position [43, 0]
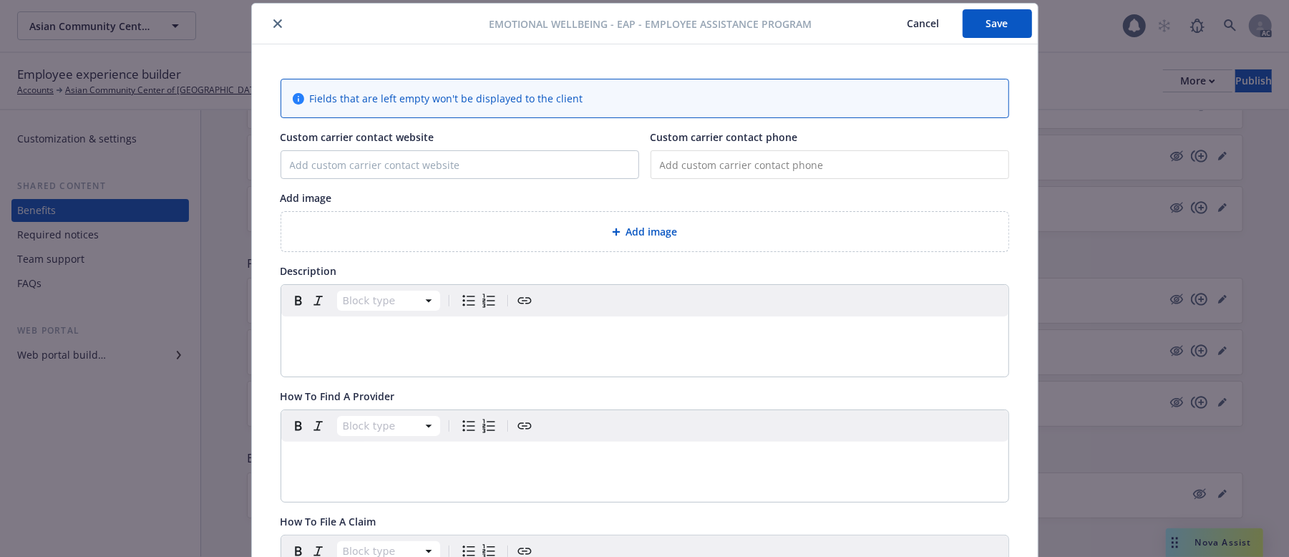
click at [760, 236] on div "Add image" at bounding box center [645, 231] width 704 height 16
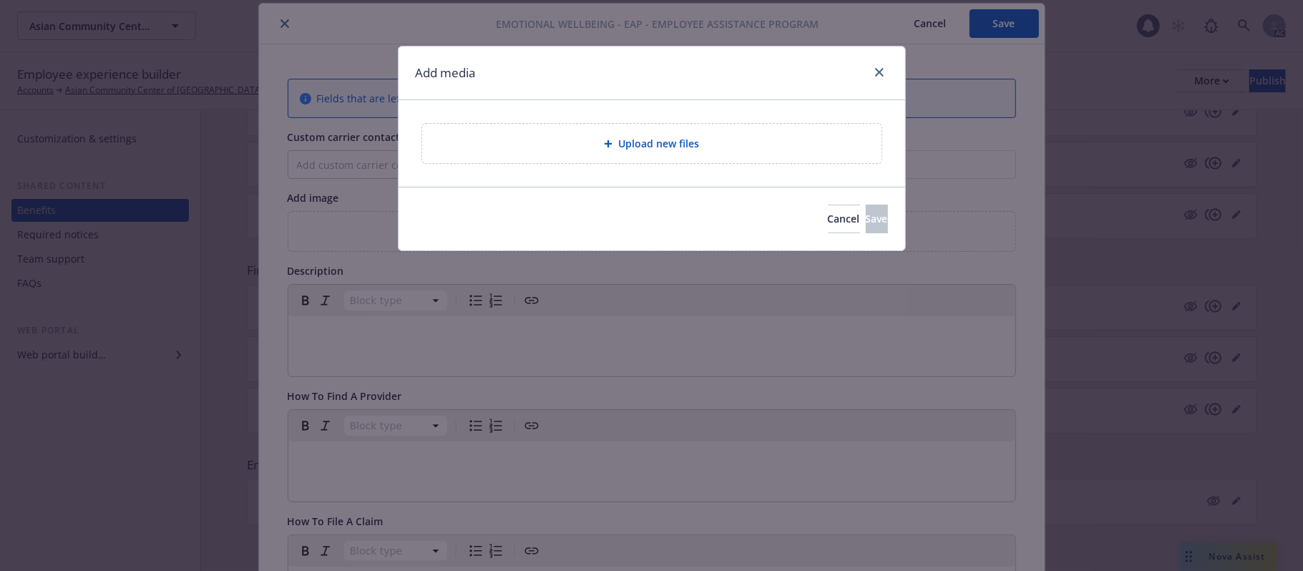
click at [668, 135] on div "Upload new files" at bounding box center [652, 143] width 437 height 16
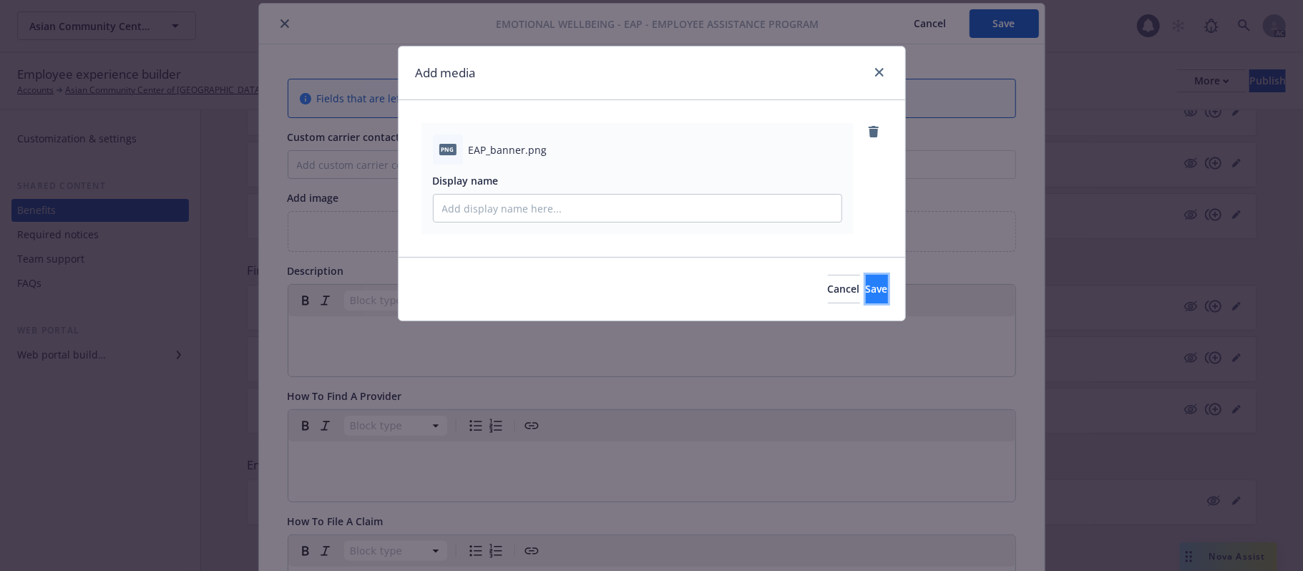
click at [879, 295] on button "Save" at bounding box center [877, 289] width 22 height 29
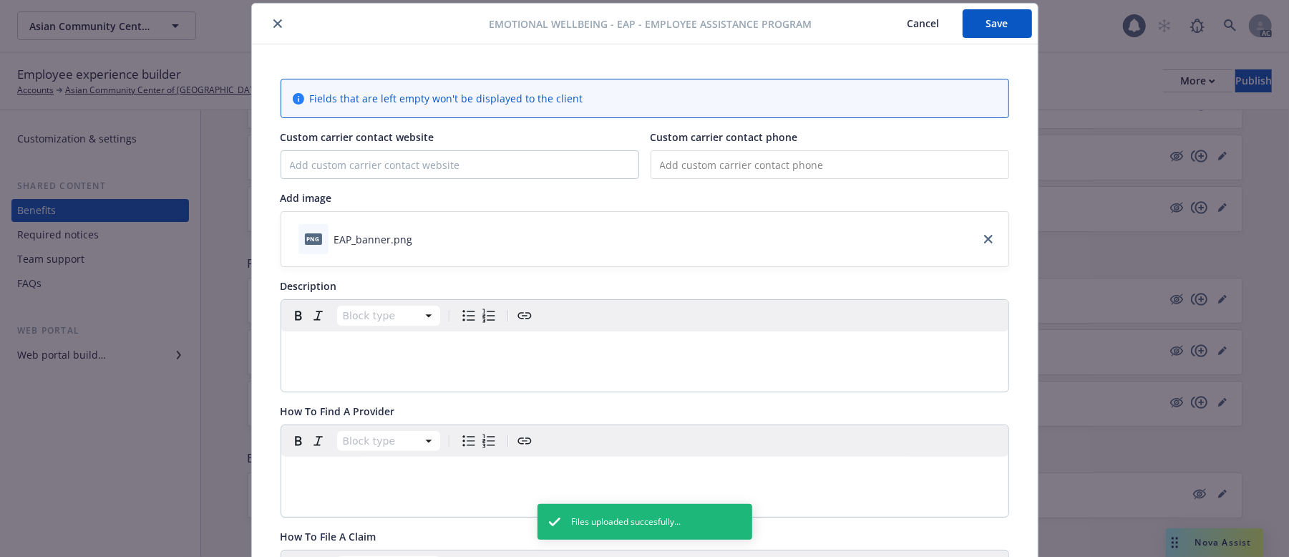
click at [385, 372] on div "Block type" at bounding box center [644, 346] width 727 height 92
click at [419, 349] on p "editable markdown" at bounding box center [645, 348] width 710 height 17
click at [419, 368] on div "Paragraph" at bounding box center [644, 346] width 727 height 92
click at [505, 364] on div "editable markdown" at bounding box center [644, 348] width 727 height 34
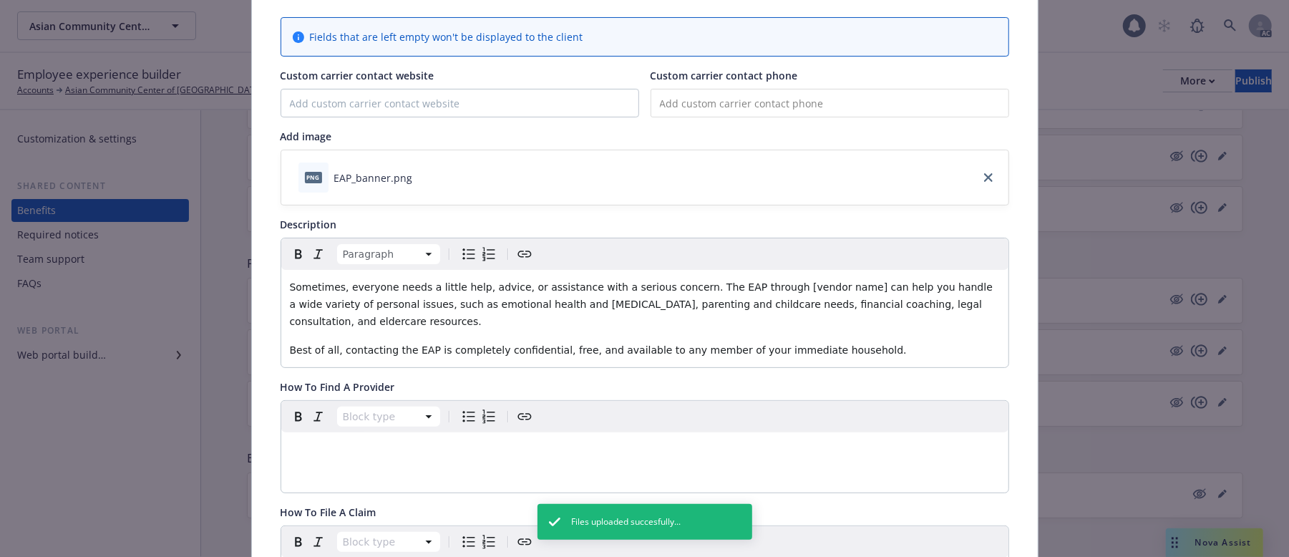
scroll to position [138, 0]
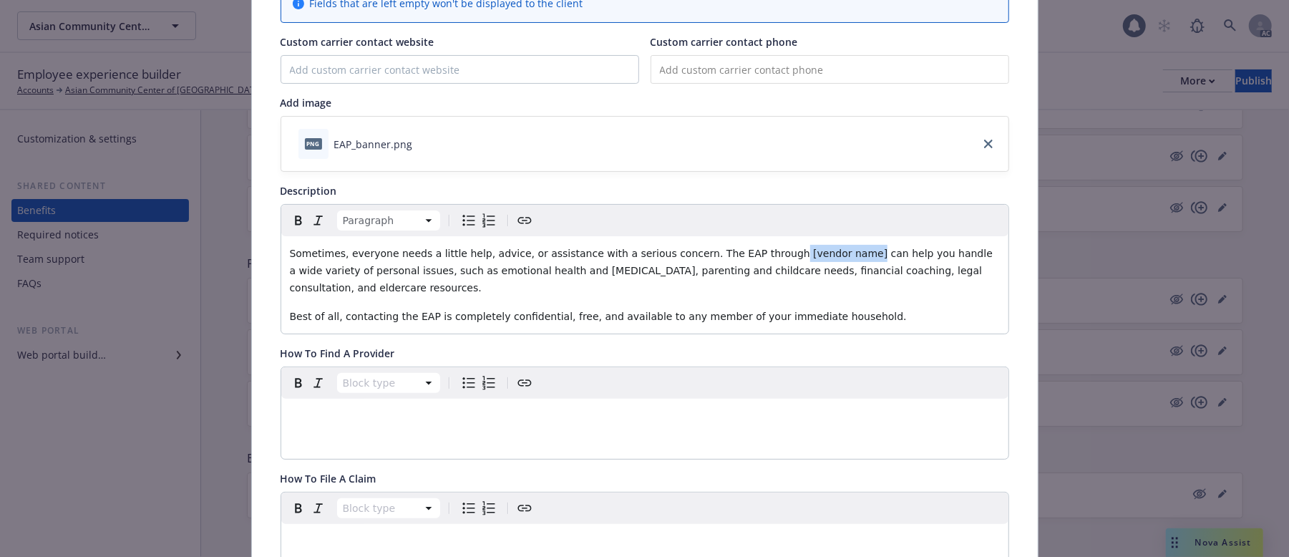
drag, startPoint x: 734, startPoint y: 255, endPoint x: 802, endPoint y: 252, distance: 68.1
click at [802, 252] on span "Sometimes, everyone needs a little help, advice, or assistance with a serious c…" at bounding box center [643, 271] width 706 height 46
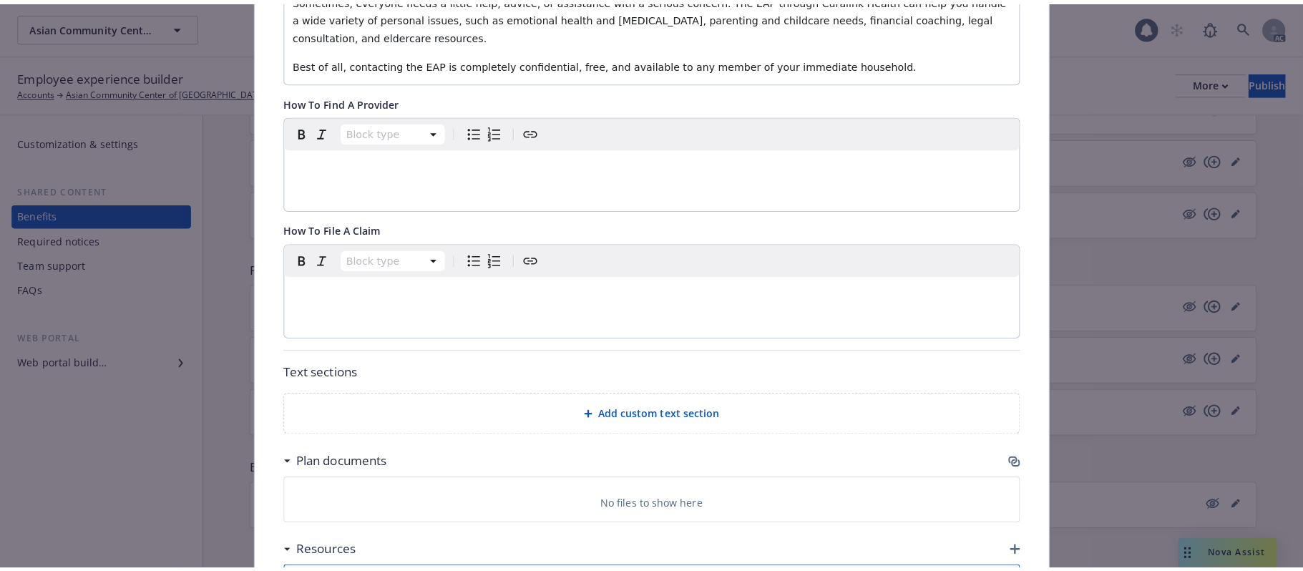
scroll to position [424, 0]
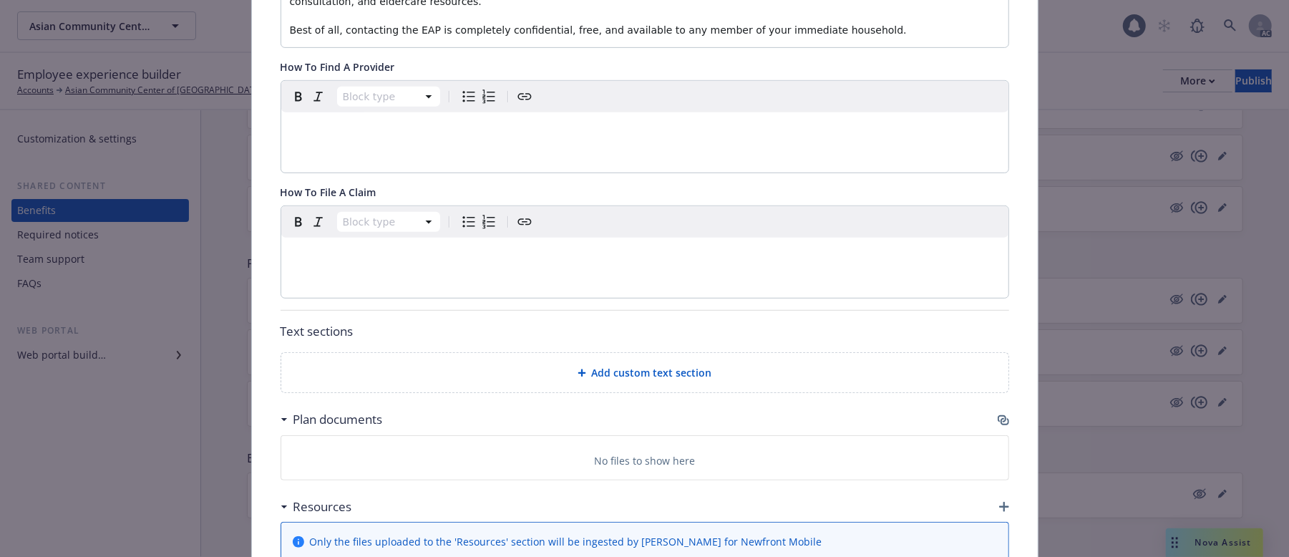
click at [631, 367] on div "Add custom text section" at bounding box center [645, 372] width 704 height 16
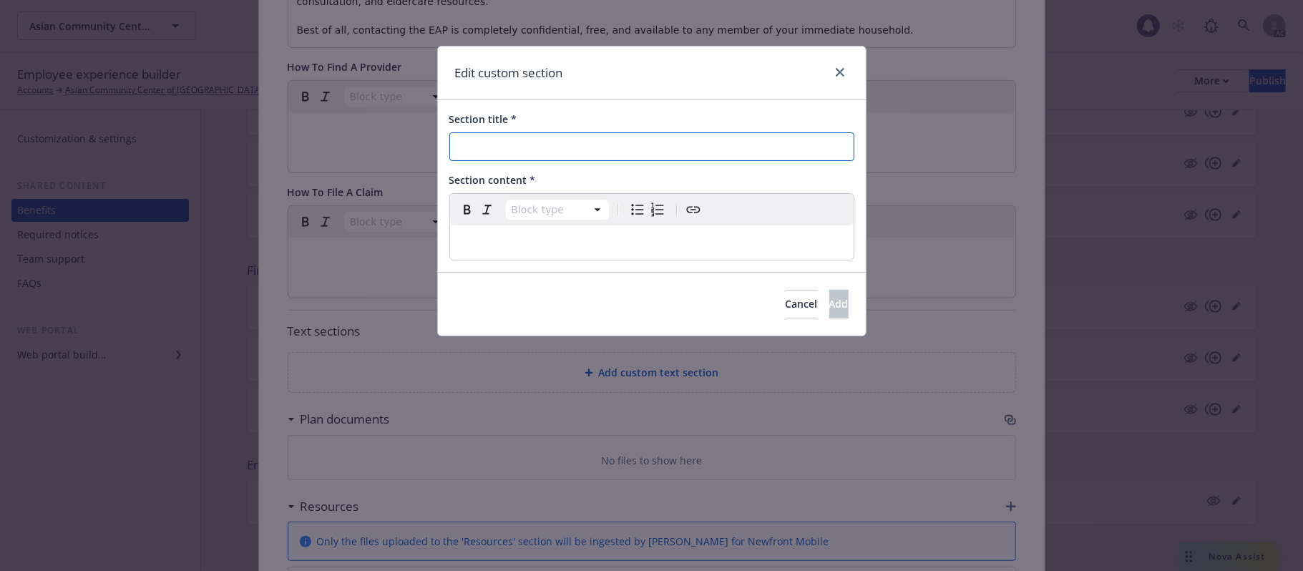
click at [510, 143] on input "Section title *" at bounding box center [652, 146] width 405 height 29
paste input "EAP Resource (No Cost)"
type input "EAP Resource (No Cost)"
click at [515, 248] on p "editable markdown" at bounding box center [652, 242] width 387 height 17
select select
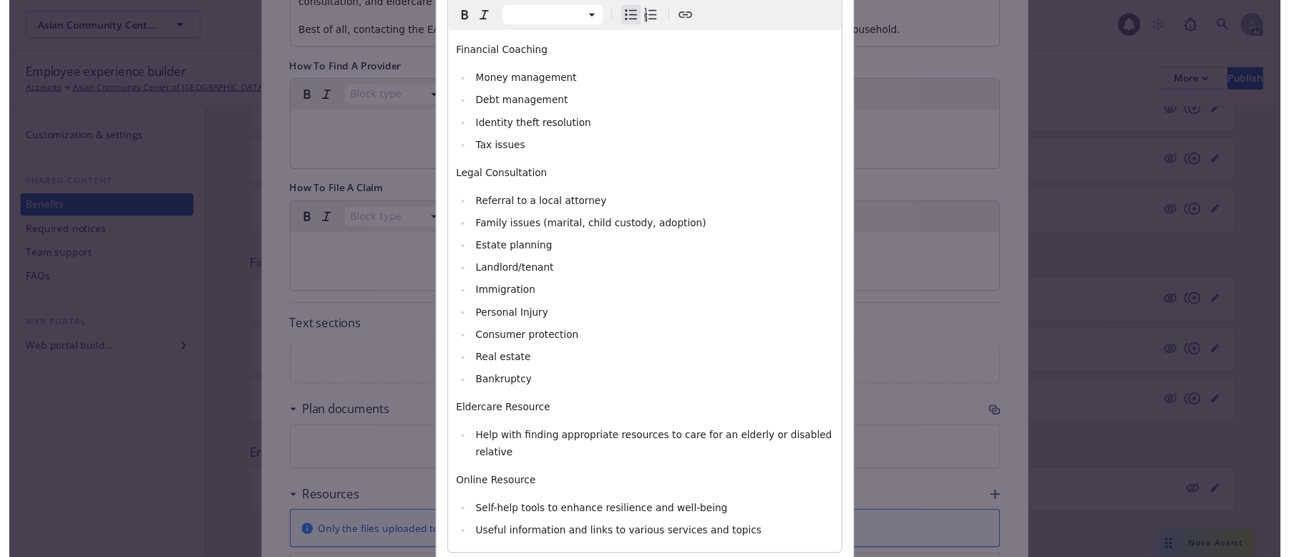
scroll to position [734, 0]
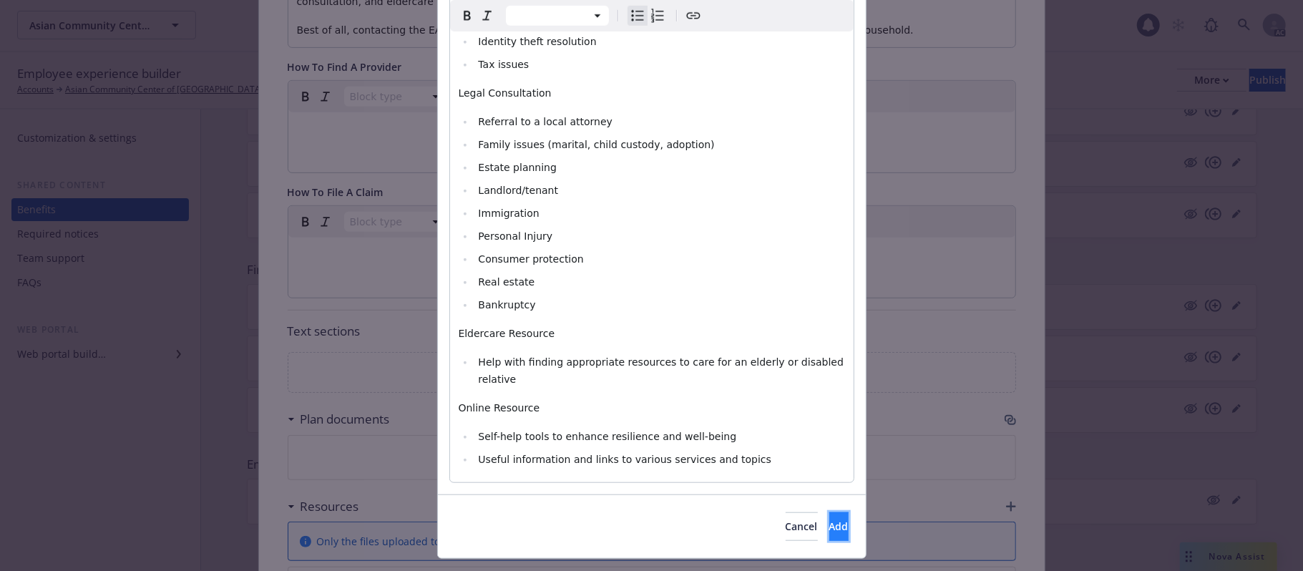
click at [830, 520] on span "Add" at bounding box center [839, 527] width 19 height 14
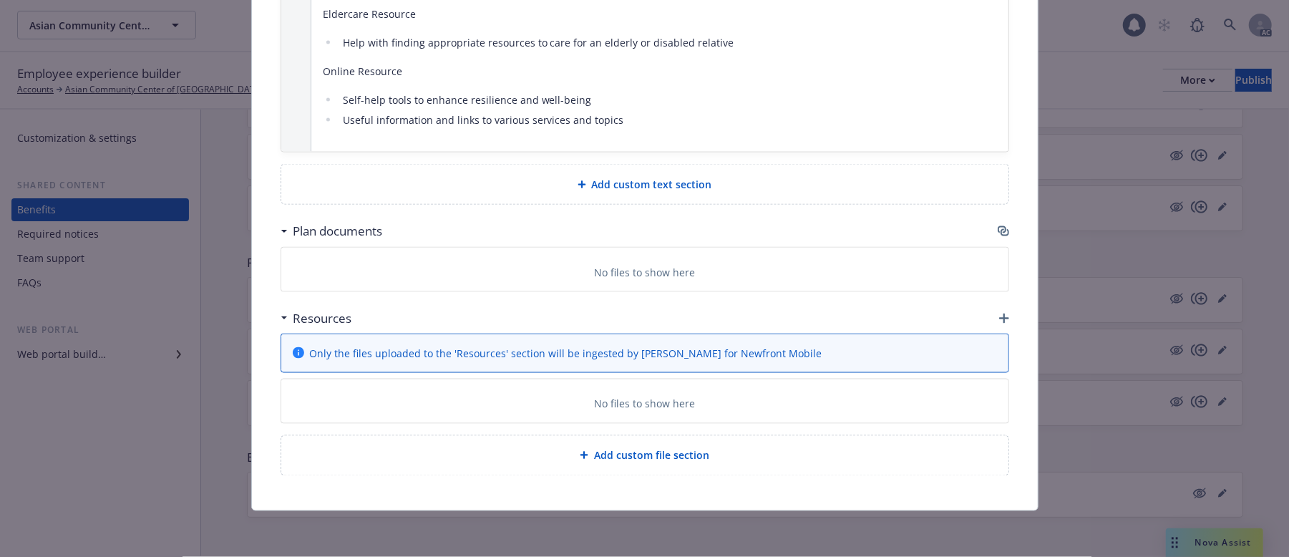
click at [656, 184] on span "Add custom text section" at bounding box center [652, 184] width 120 height 15
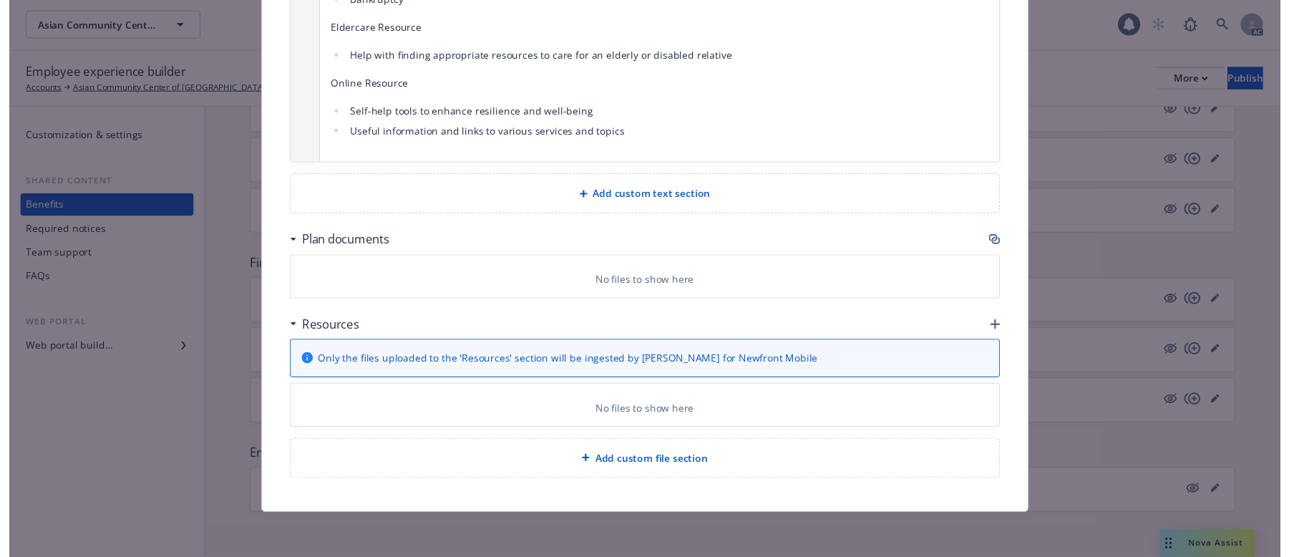
scroll to position [1521, 0]
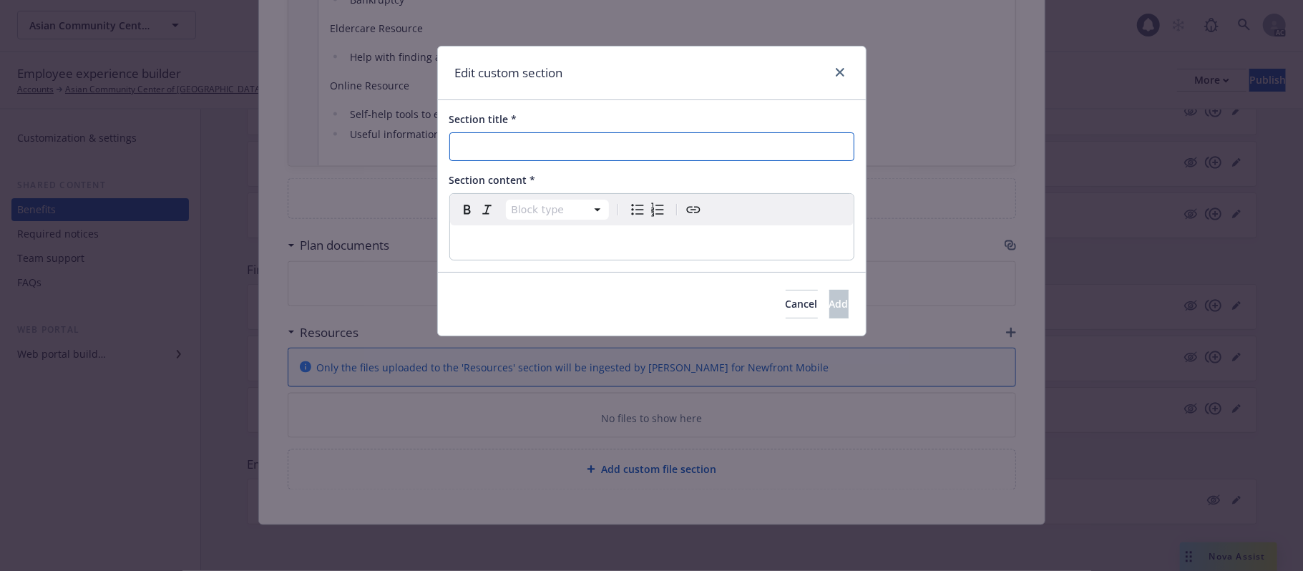
click at [561, 139] on input "Section title *" at bounding box center [652, 146] width 405 height 29
paste input "How To Get Started"
type input "How To Get Started"
click at [633, 238] on p "editable markdown" at bounding box center [652, 242] width 387 height 17
select select
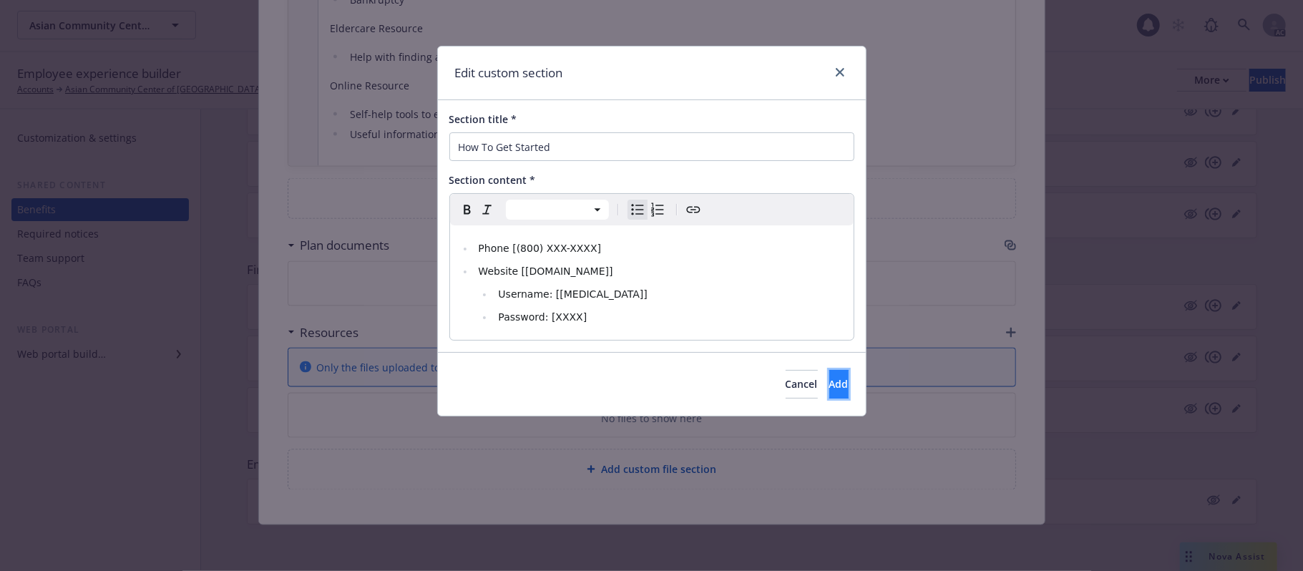
click at [830, 384] on button "Add" at bounding box center [839, 384] width 19 height 29
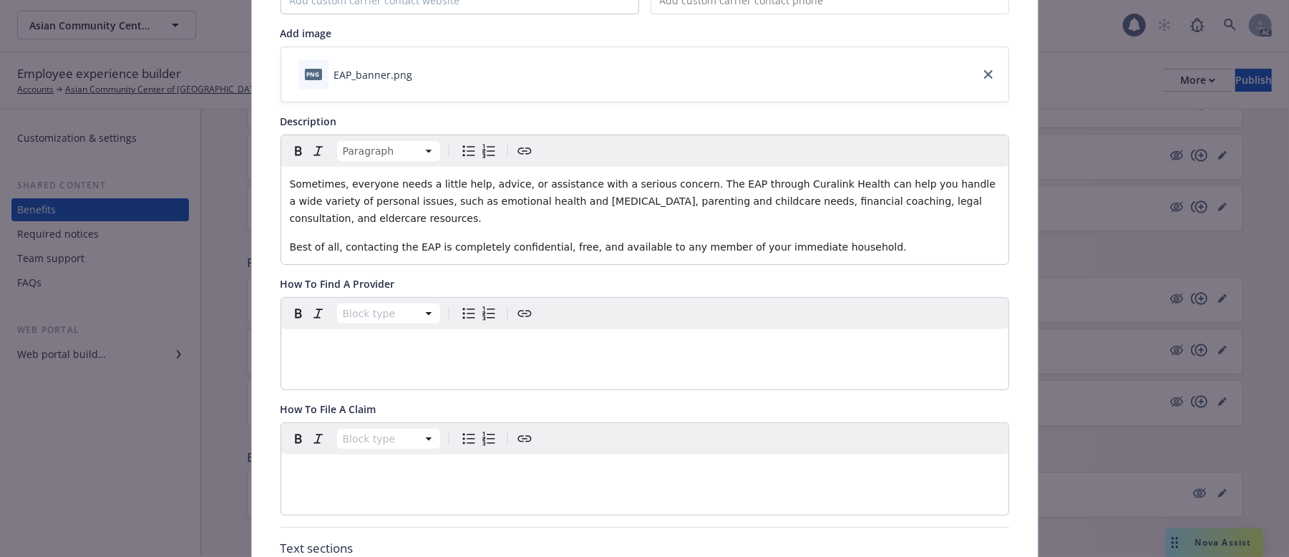
scroll to position [89, 0]
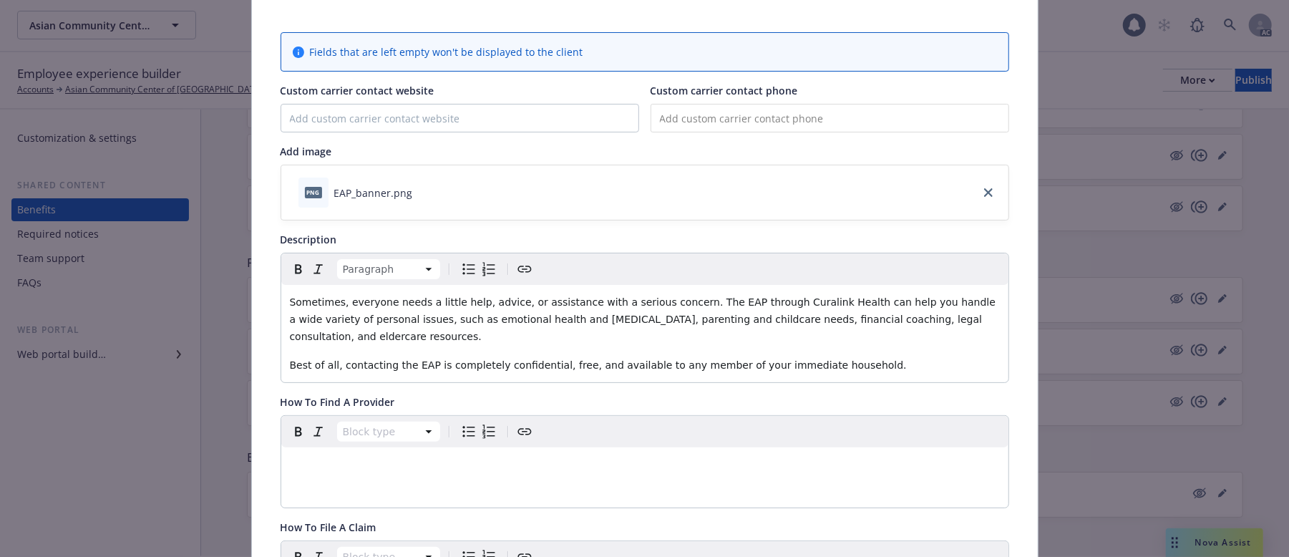
drag, startPoint x: 766, startPoint y: 305, endPoint x: 846, endPoint y: 272, distance: 86.7
click at [766, 305] on span "Sometimes, everyone needs a little help, advice, or assistance with a serious c…" at bounding box center [644, 319] width 709 height 46
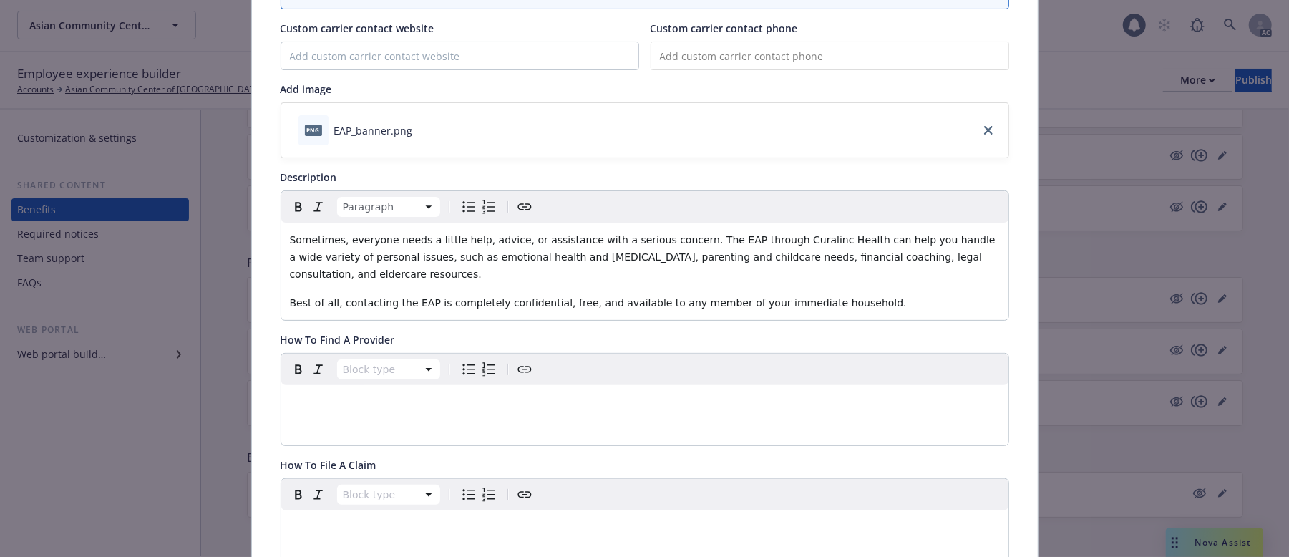
scroll to position [185, 0]
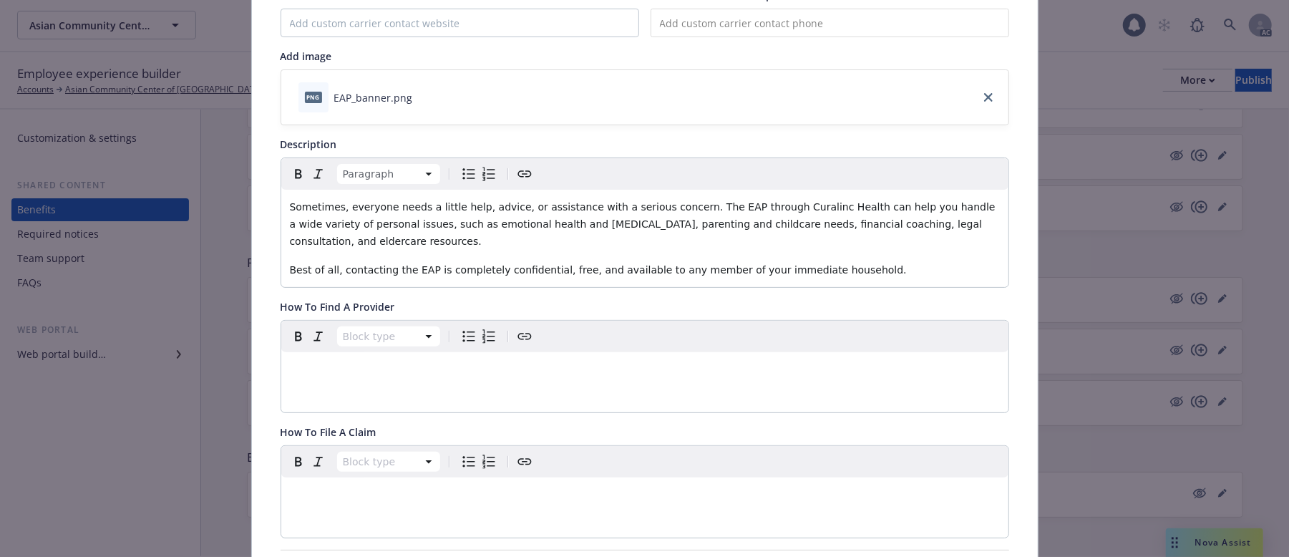
drag, startPoint x: 835, startPoint y: 265, endPoint x: 876, endPoint y: 267, distance: 41.6
click at [835, 265] on p "Best of all, contacting the EAP is completely confidential, free, and available…" at bounding box center [645, 269] width 710 height 17
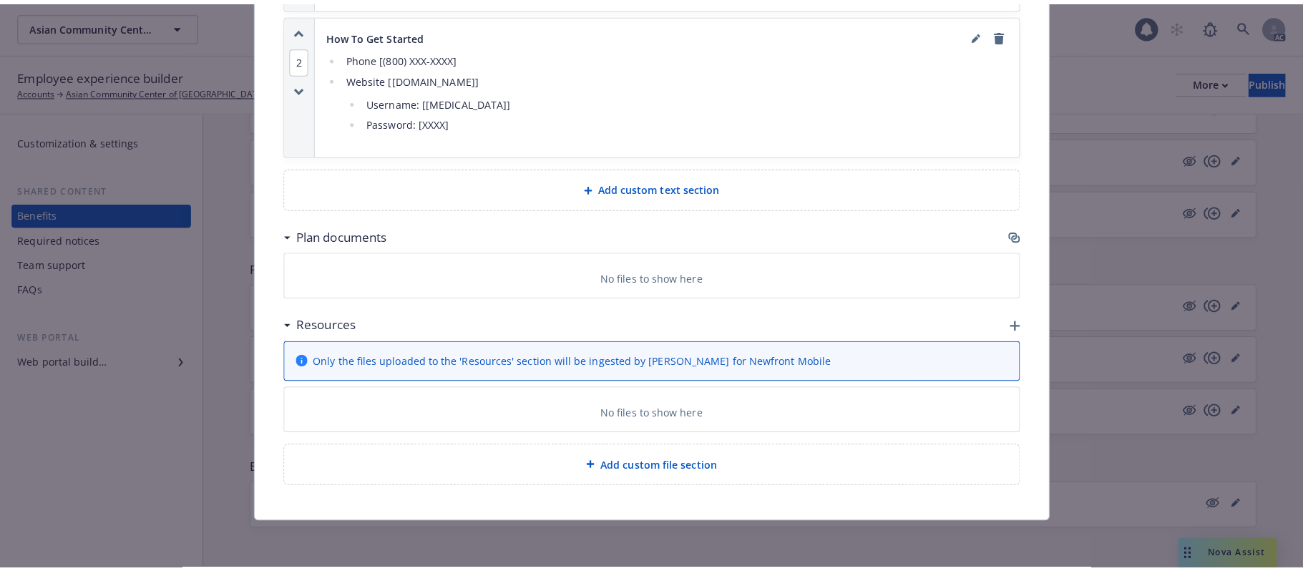
scroll to position [1681, 0]
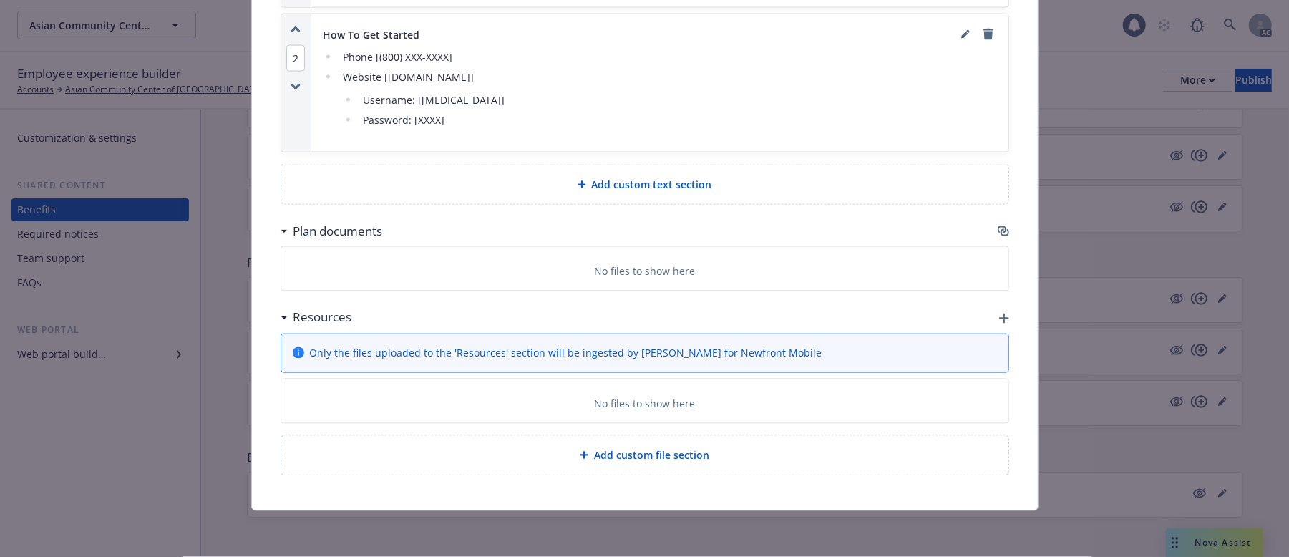
click at [998, 225] on icon "button" at bounding box center [1003, 230] width 11 height 11
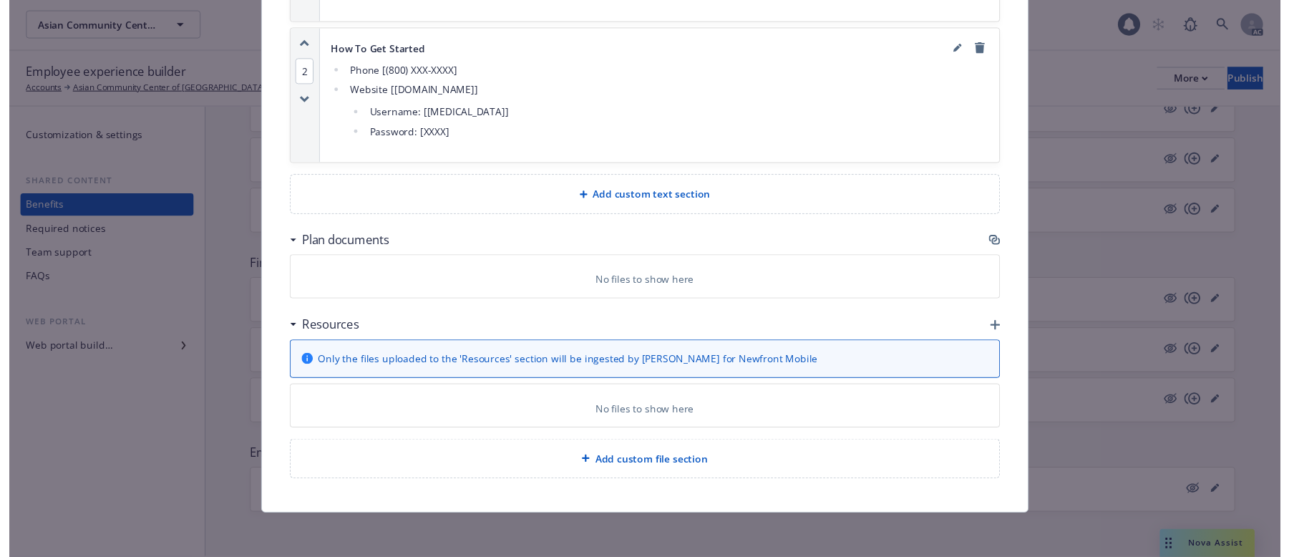
scroll to position [1666, 0]
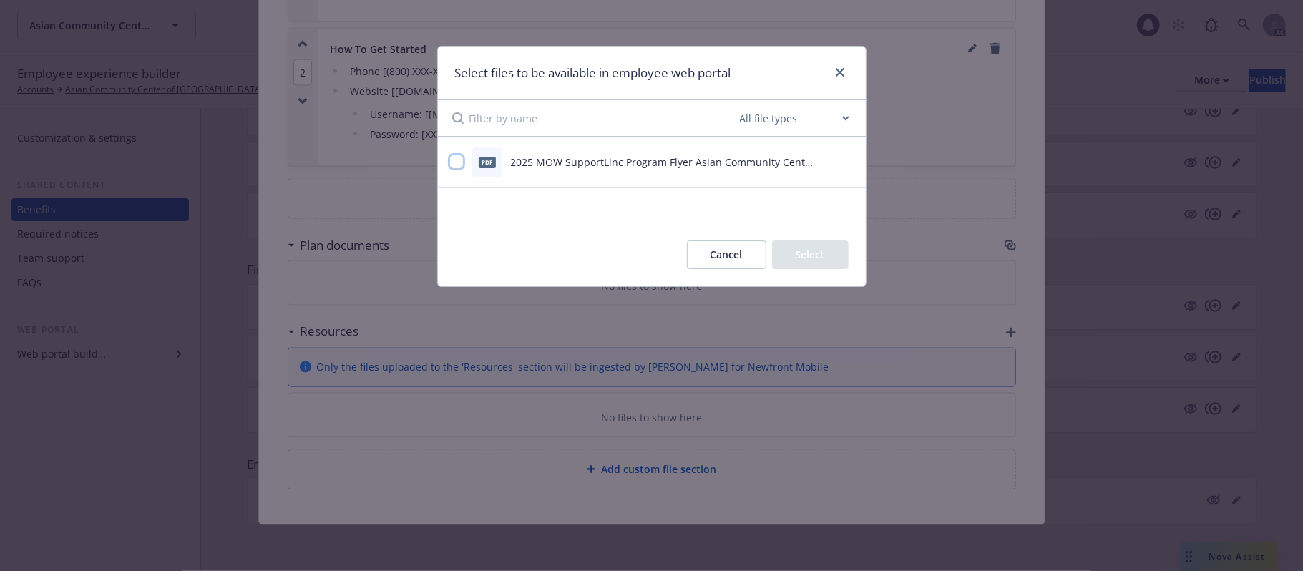
click at [459, 161] on input "checkbox" at bounding box center [457, 162] width 14 height 14
checkbox input "true"
click at [817, 259] on button "Select 1 file" at bounding box center [797, 255] width 103 height 29
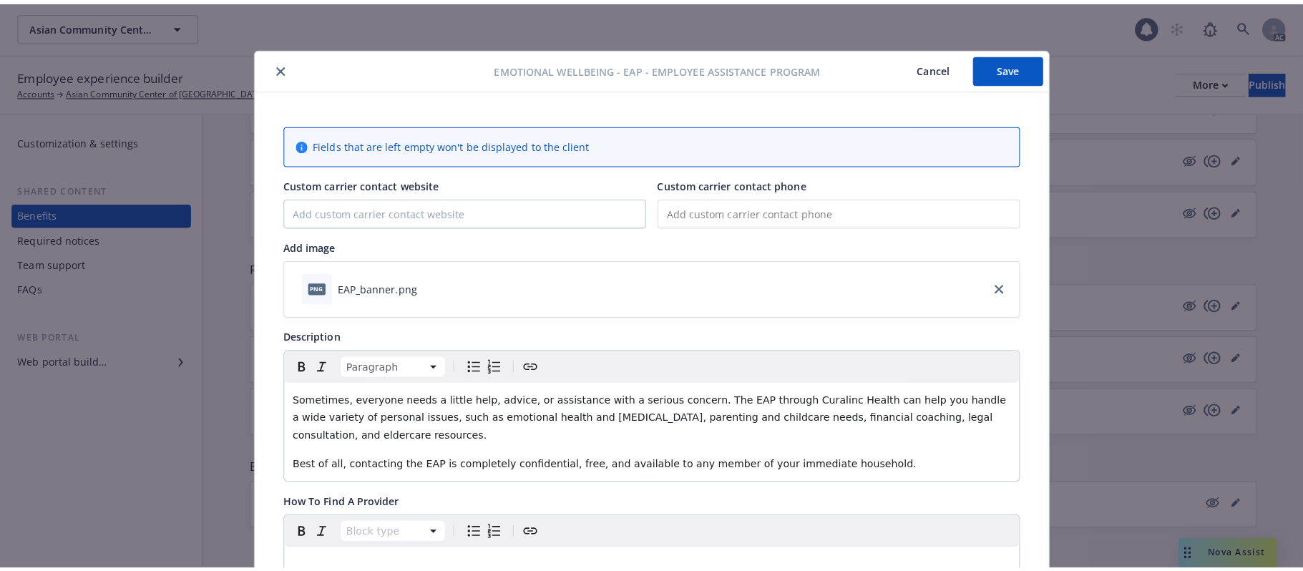
scroll to position [0, 0]
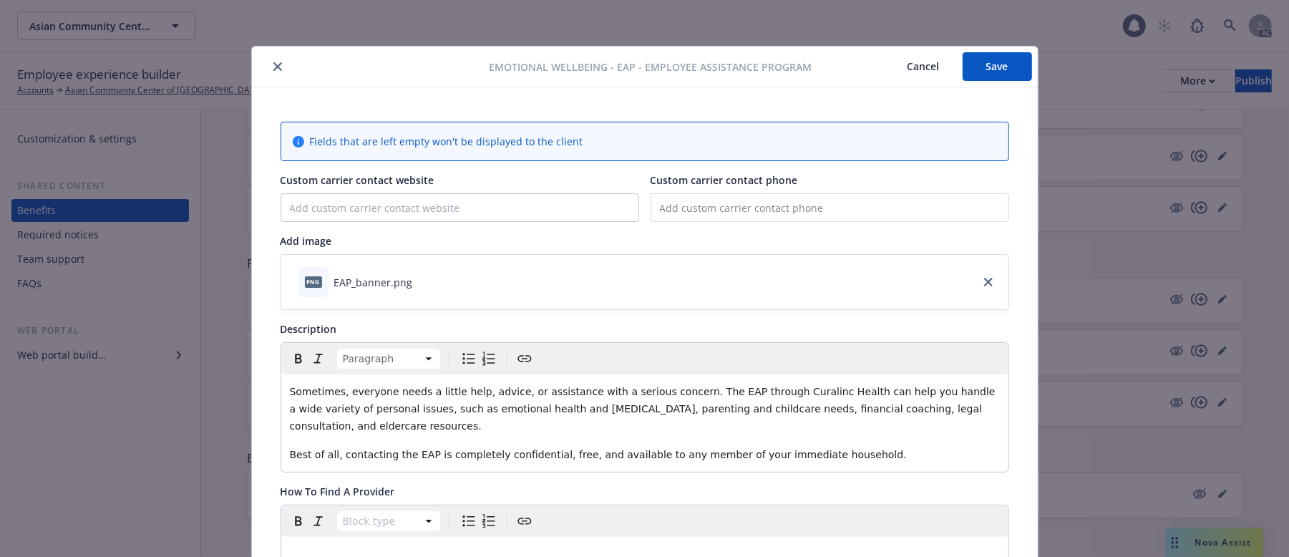
drag, startPoint x: 994, startPoint y: 60, endPoint x: 977, endPoint y: 67, distance: 17.7
click at [994, 60] on button "Save" at bounding box center [997, 66] width 69 height 29
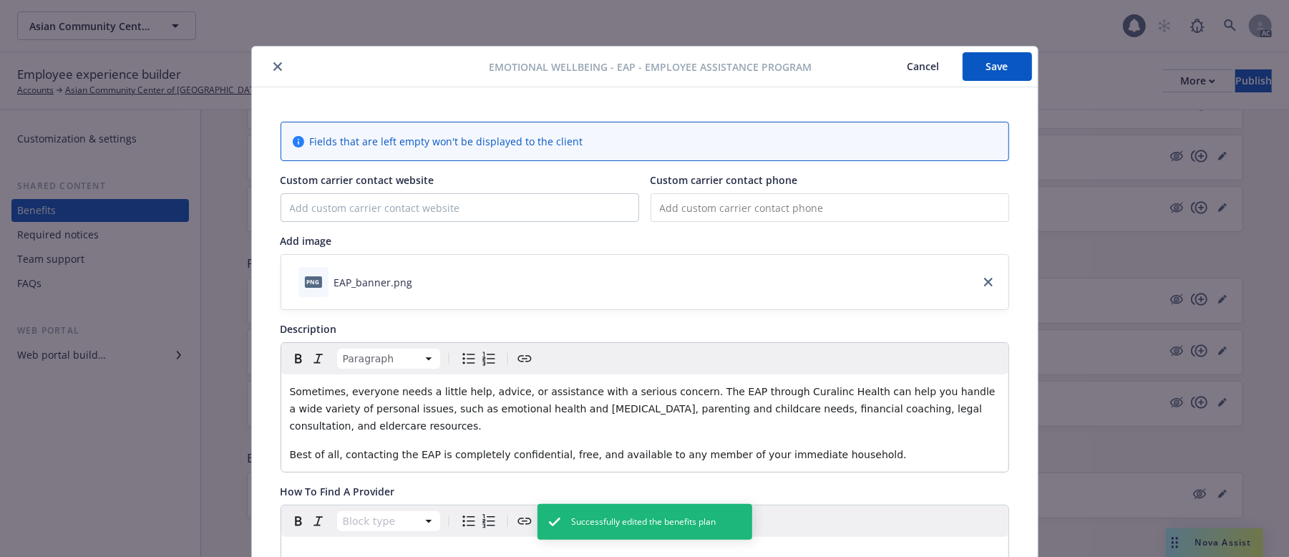
click at [899, 64] on button "Cancel" at bounding box center [924, 66] width 78 height 29
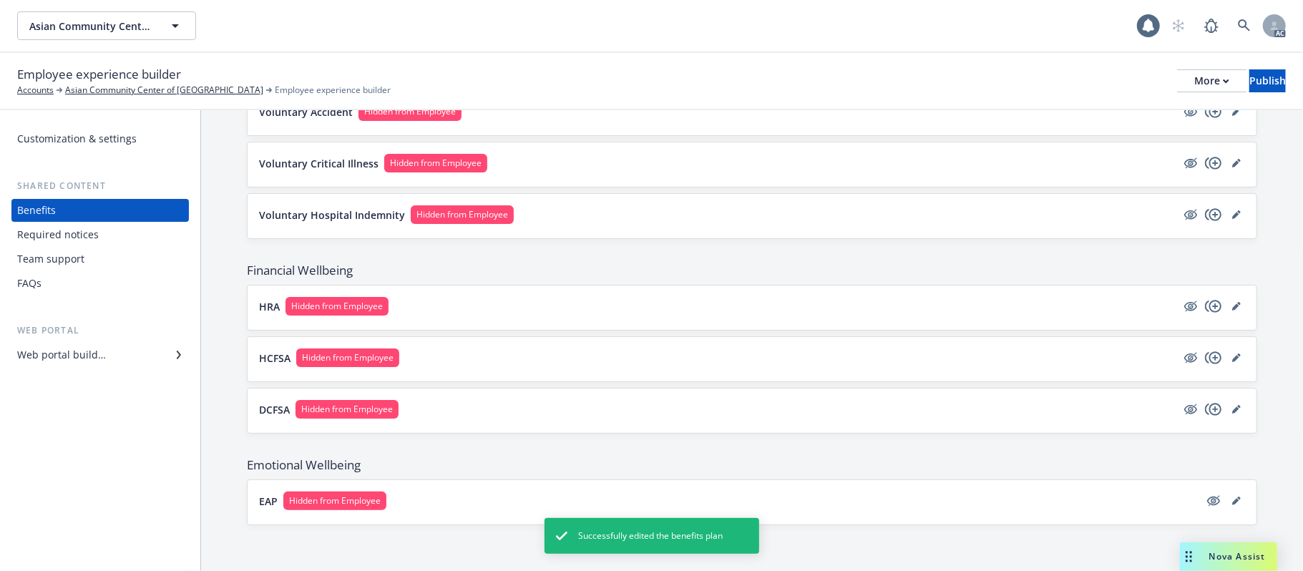
click at [791, 502] on button "EAP Hidden from Employee" at bounding box center [729, 501] width 941 height 19
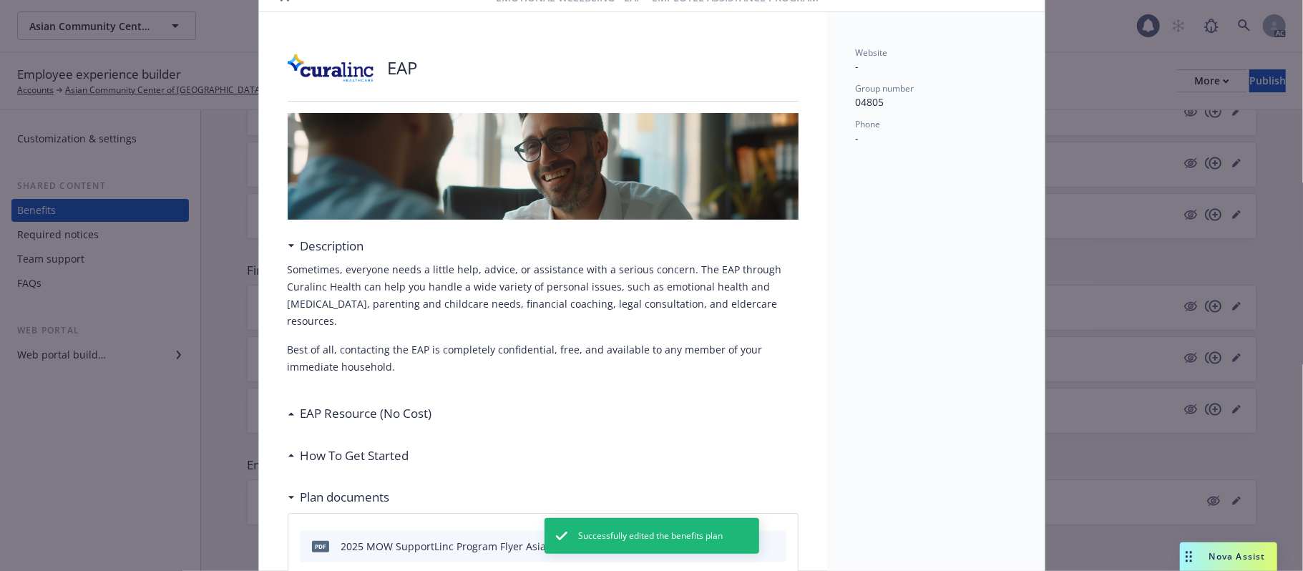
scroll to position [95, 0]
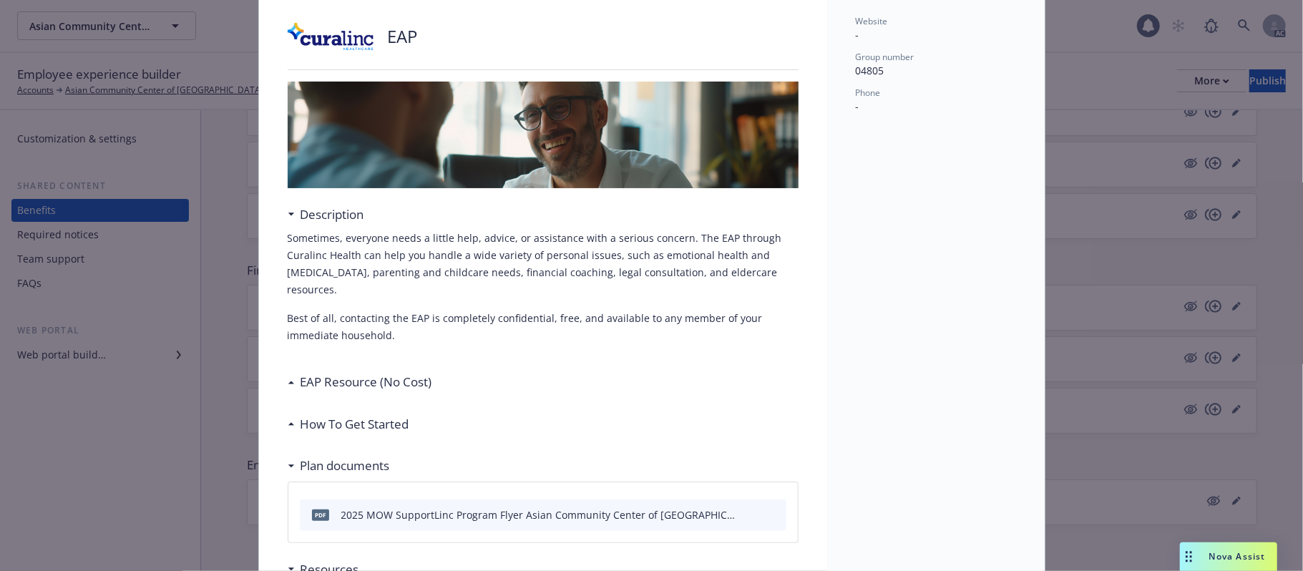
click at [485, 382] on div "EAP Resource (No Cost)" at bounding box center [543, 382] width 511 height 30
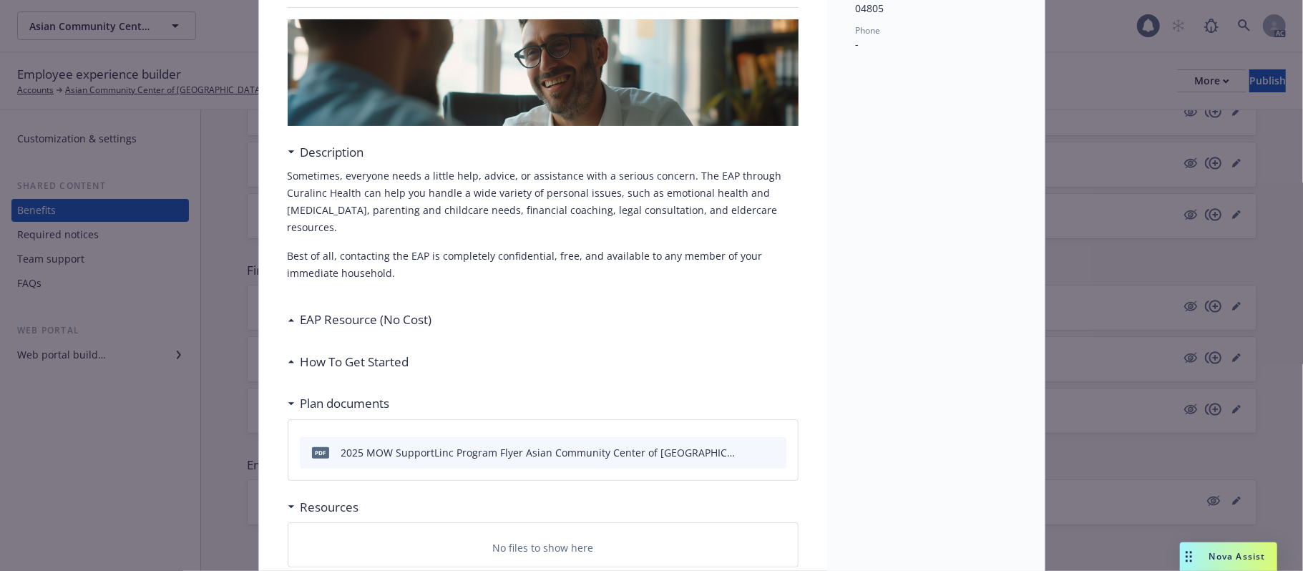
scroll to position [190, 0]
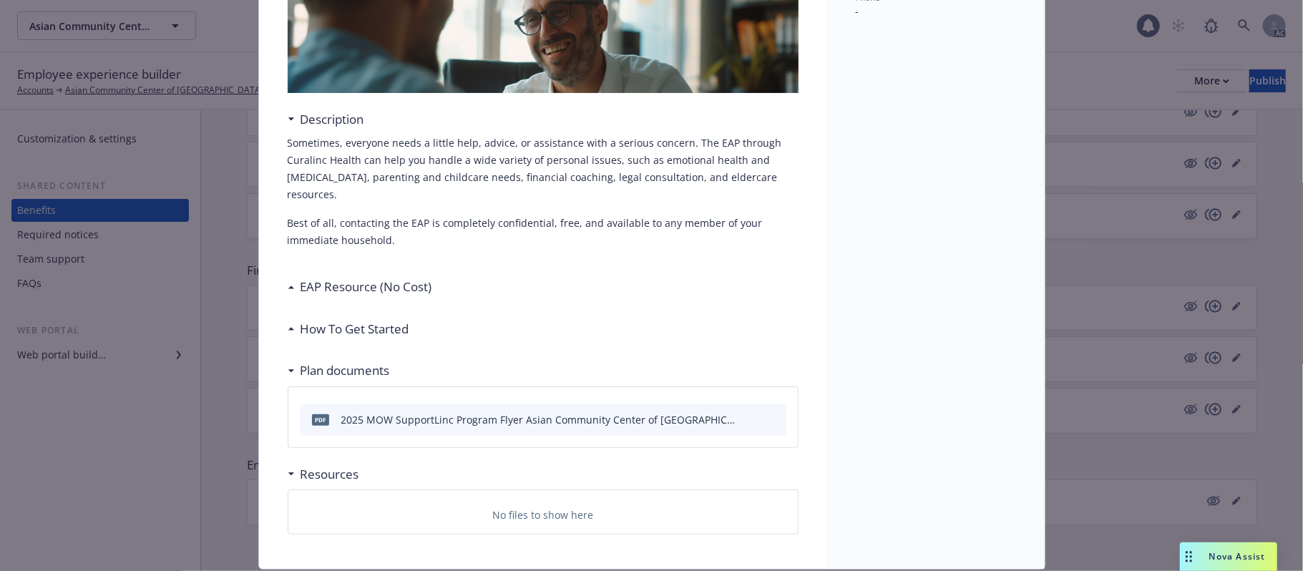
click at [372, 329] on h3 "How To Get Started" at bounding box center [355, 329] width 109 height 19
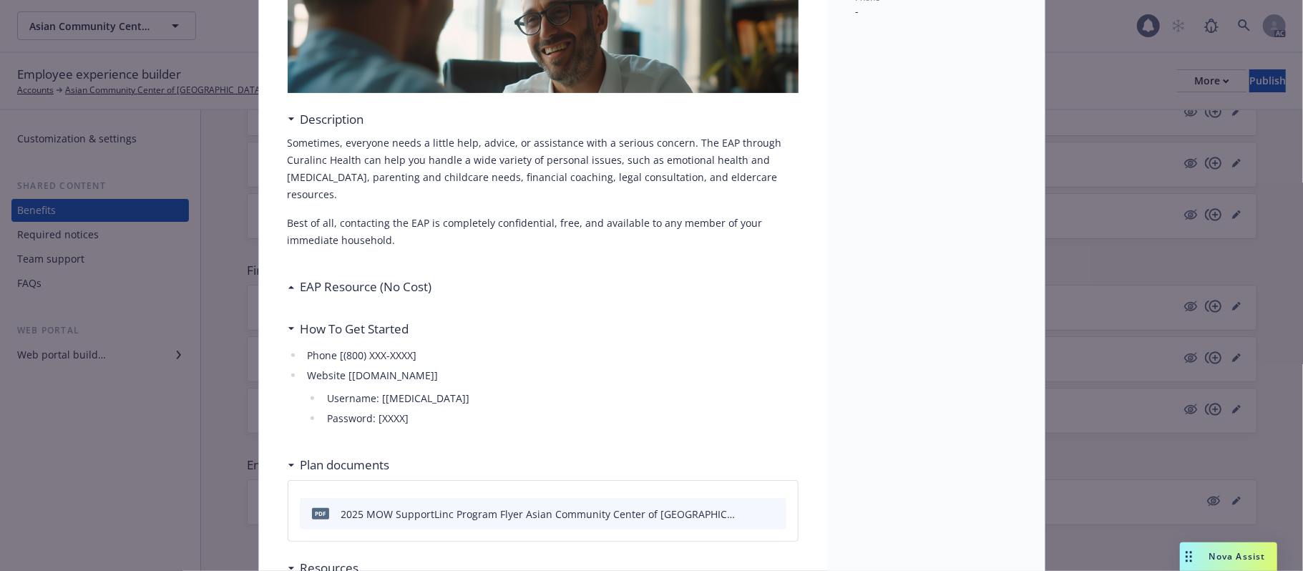
click at [373, 289] on h3 "EAP Resource (No Cost)" at bounding box center [367, 287] width 132 height 19
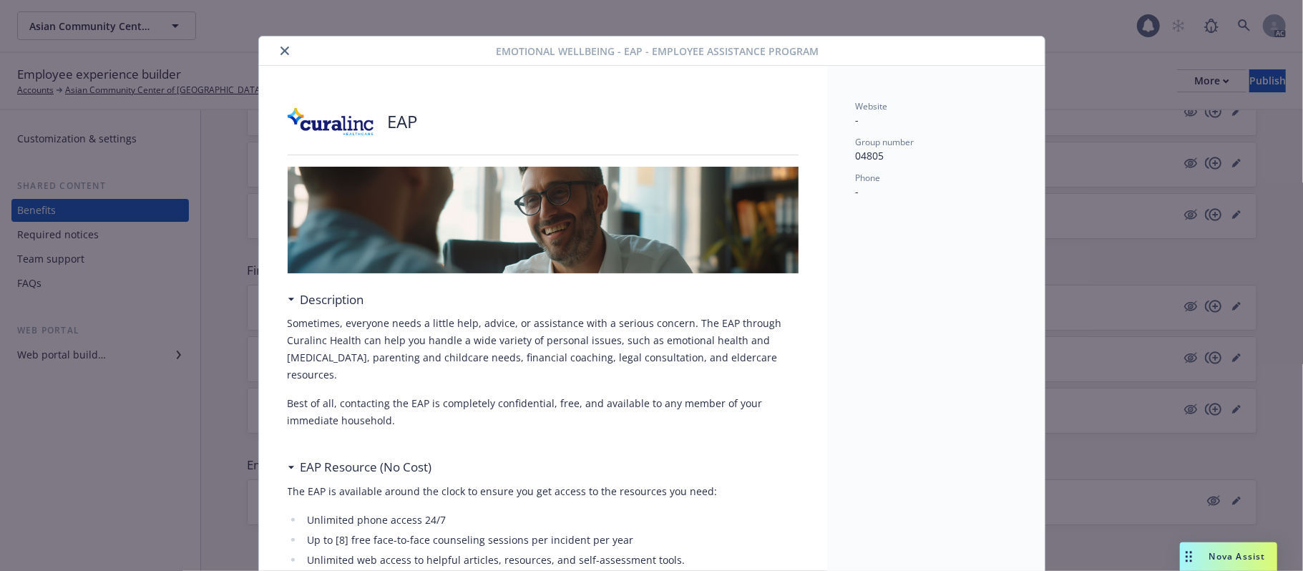
scroll to position [0, 0]
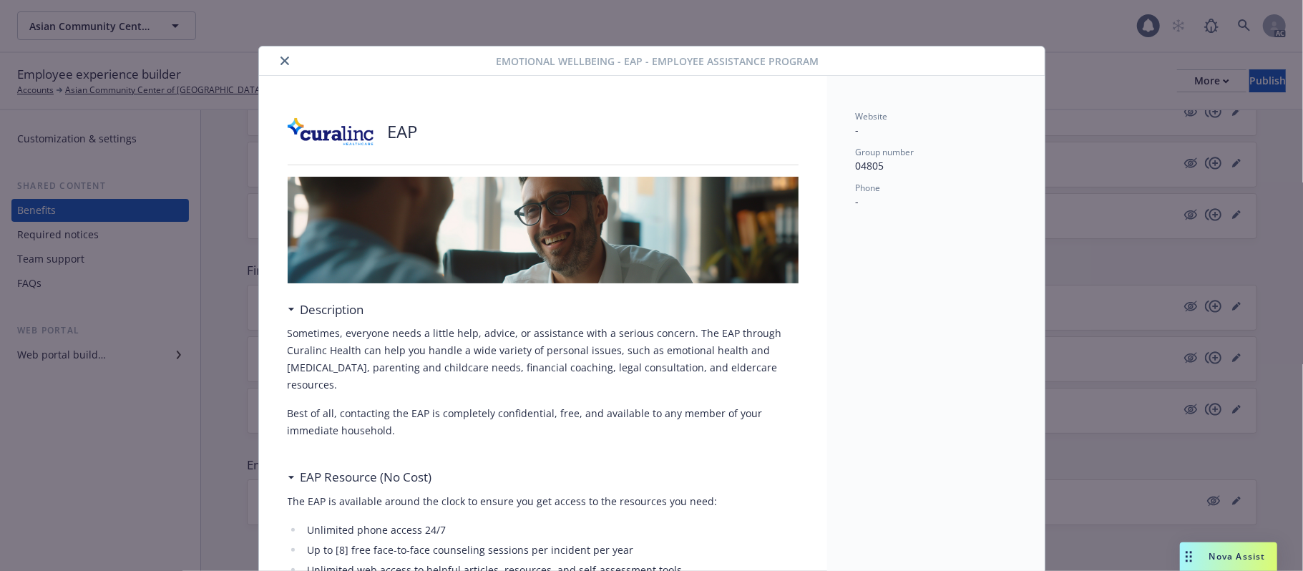
click at [281, 59] on icon "close" at bounding box center [285, 61] width 9 height 9
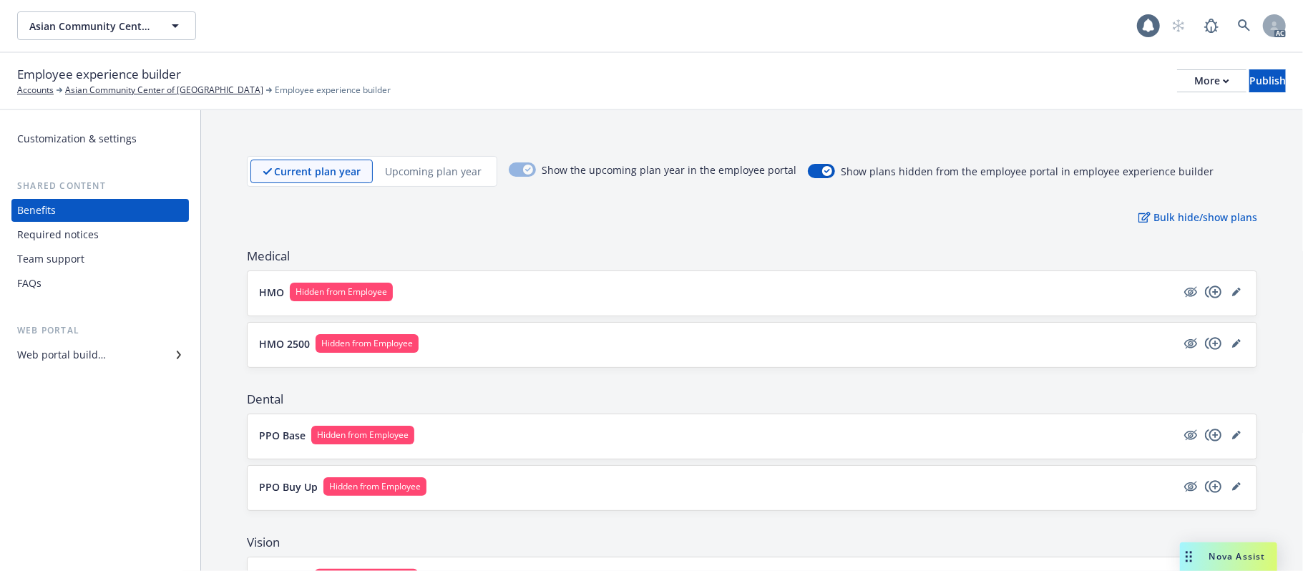
drag, startPoint x: 728, startPoint y: 225, endPoint x: 709, endPoint y: 227, distance: 19.4
click at [1195, 84] on div "More" at bounding box center [1212, 80] width 35 height 21
click at [87, 356] on div "Web portal builder" at bounding box center [61, 355] width 89 height 23
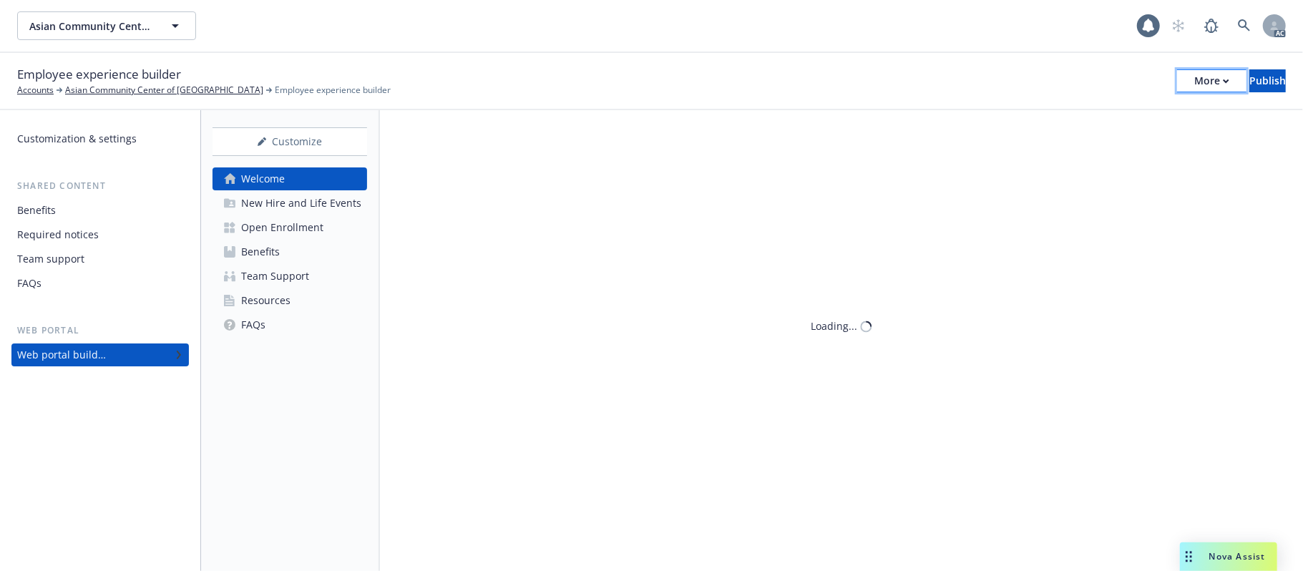
click at [1195, 76] on div "More" at bounding box center [1212, 80] width 35 height 21
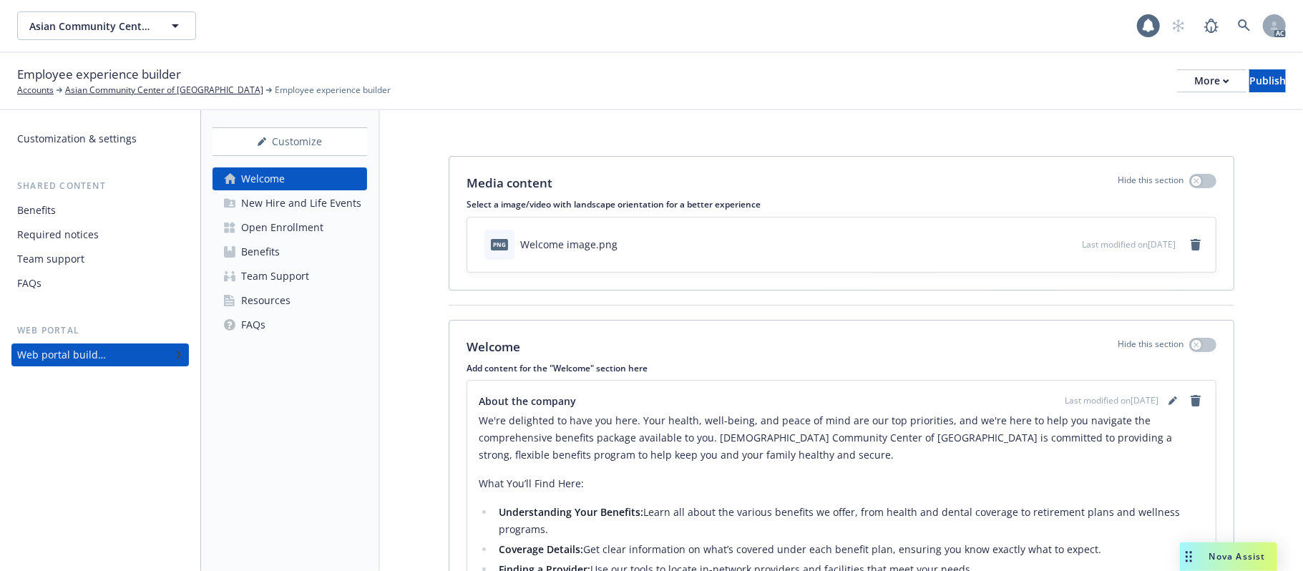
click at [750, 379] on div "Welcome Hide this section Add content for the "Welcome" section here About the …" at bounding box center [842, 533] width 785 height 424
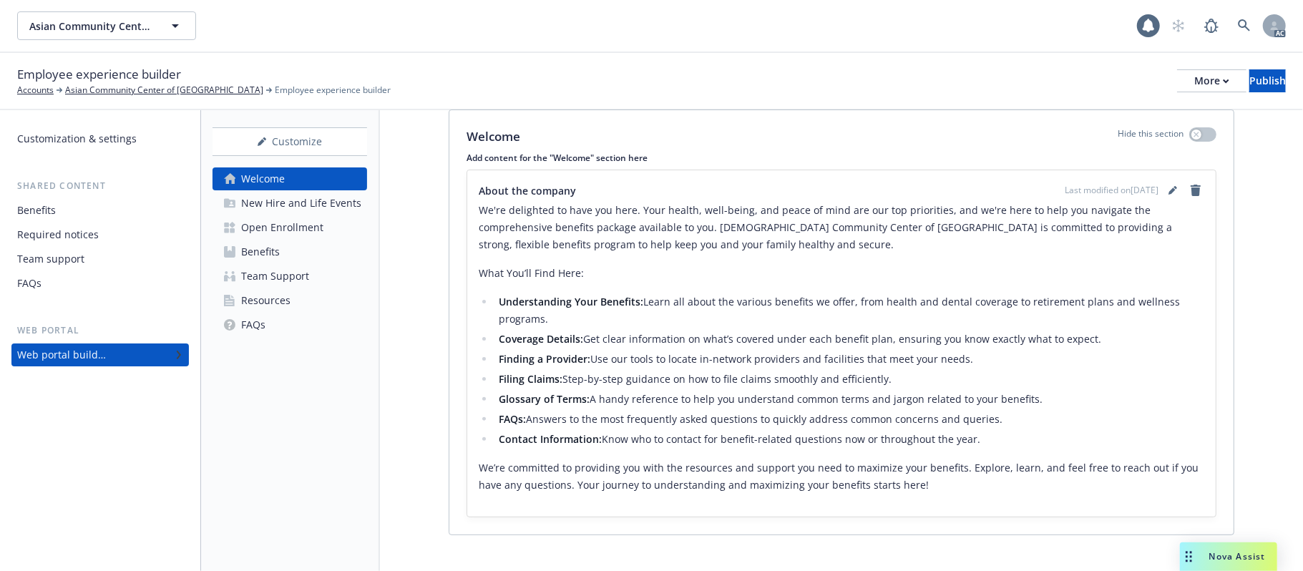
scroll to position [229, 0]
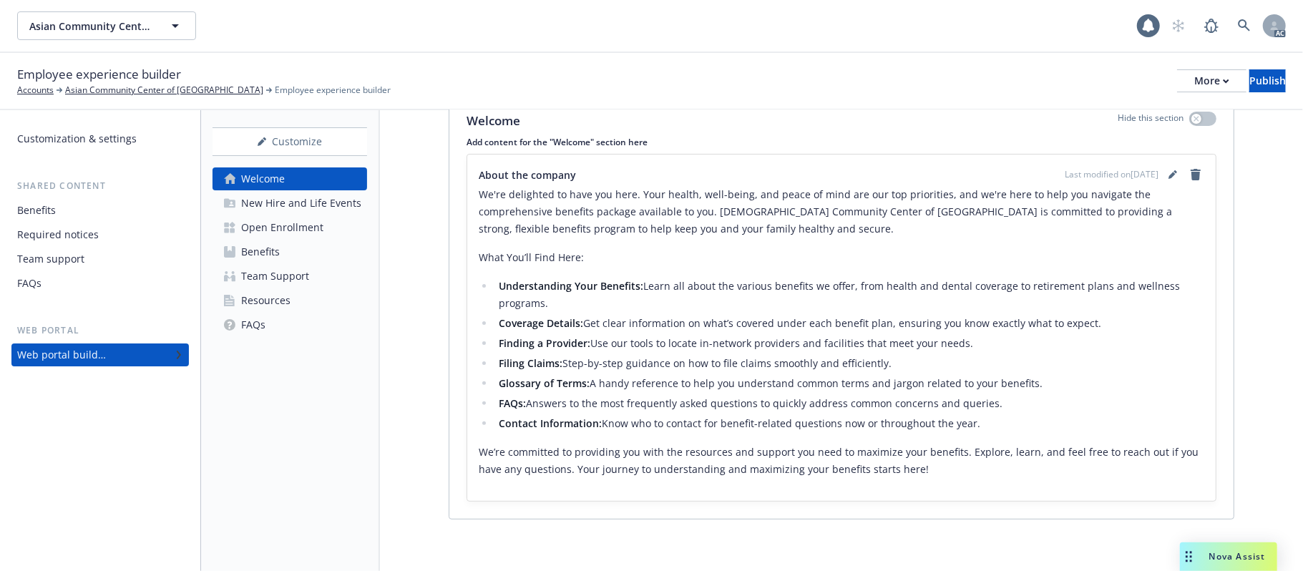
click at [261, 201] on div "New Hire and Life Events" at bounding box center [301, 203] width 120 height 23
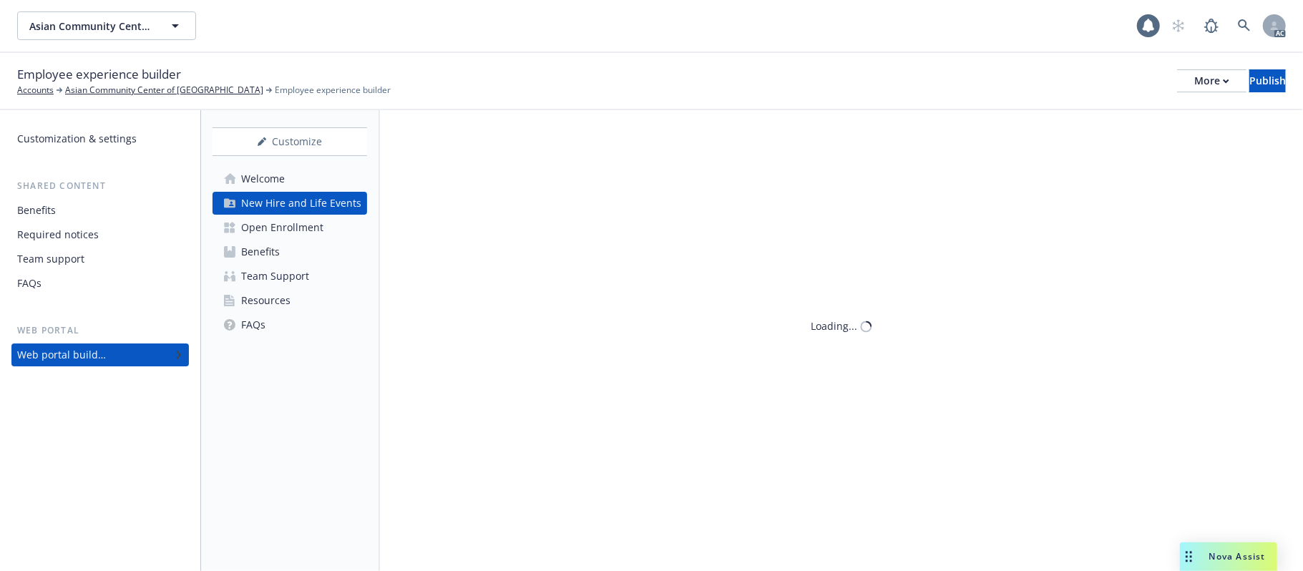
click at [84, 137] on div "Customization & settings" at bounding box center [77, 138] width 120 height 23
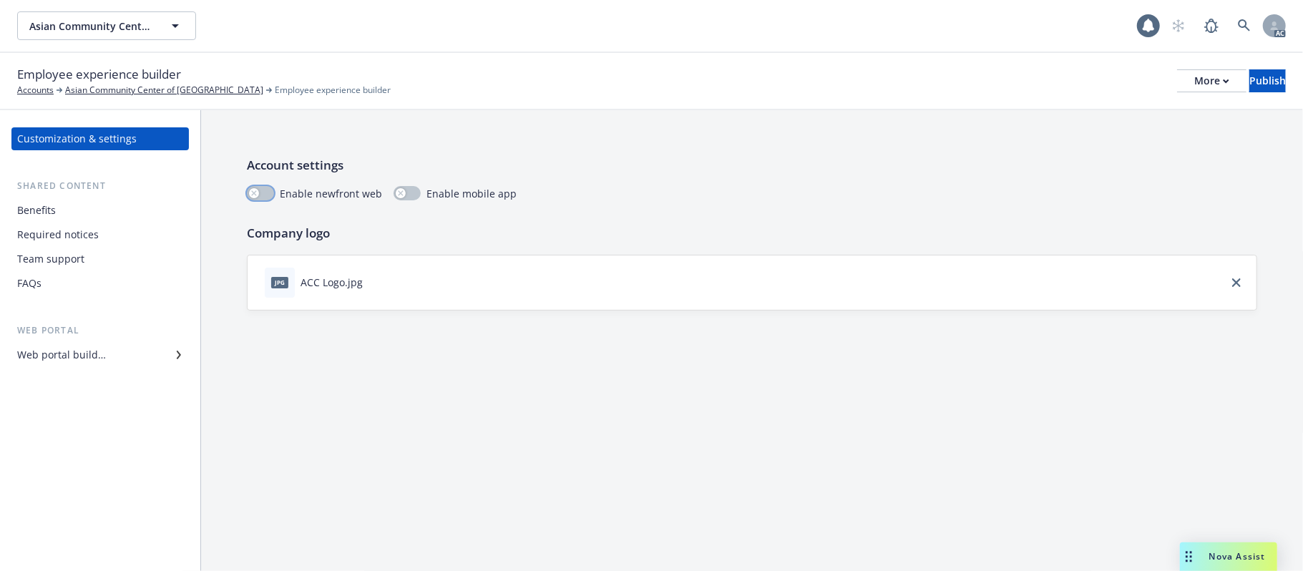
click at [261, 190] on button "button" at bounding box center [260, 193] width 27 height 14
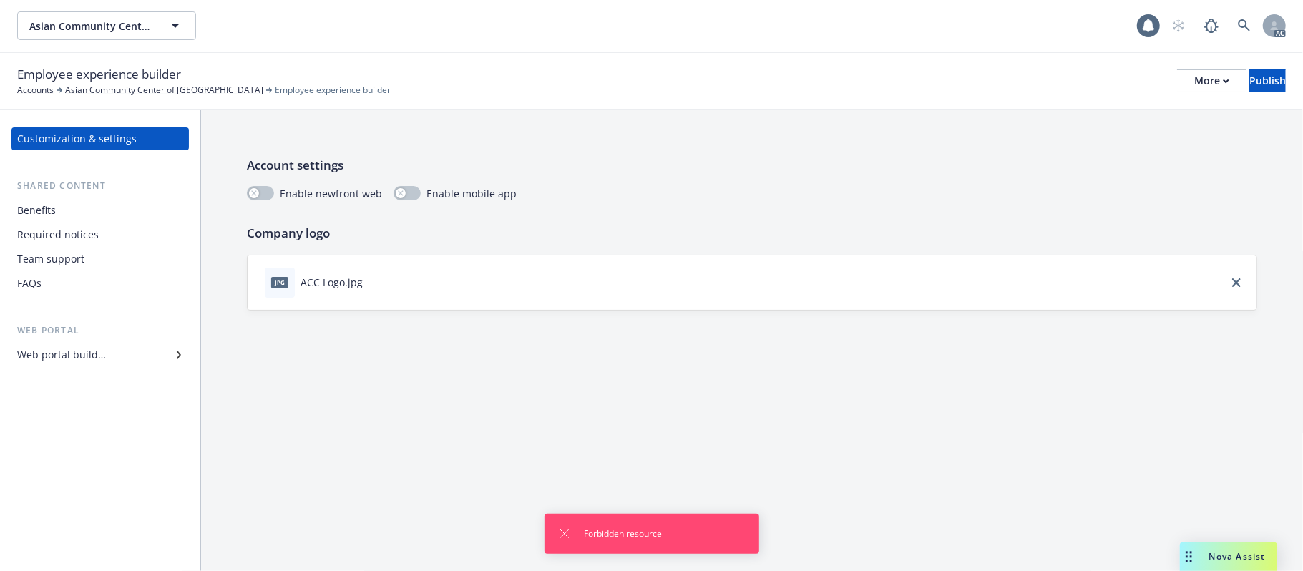
click at [1060, 388] on div "Account settings Enable newfront web Enable mobile app Company logo jpg ACC Log…" at bounding box center [752, 340] width 1102 height 461
click at [30, 210] on div "Benefits" at bounding box center [36, 210] width 39 height 23
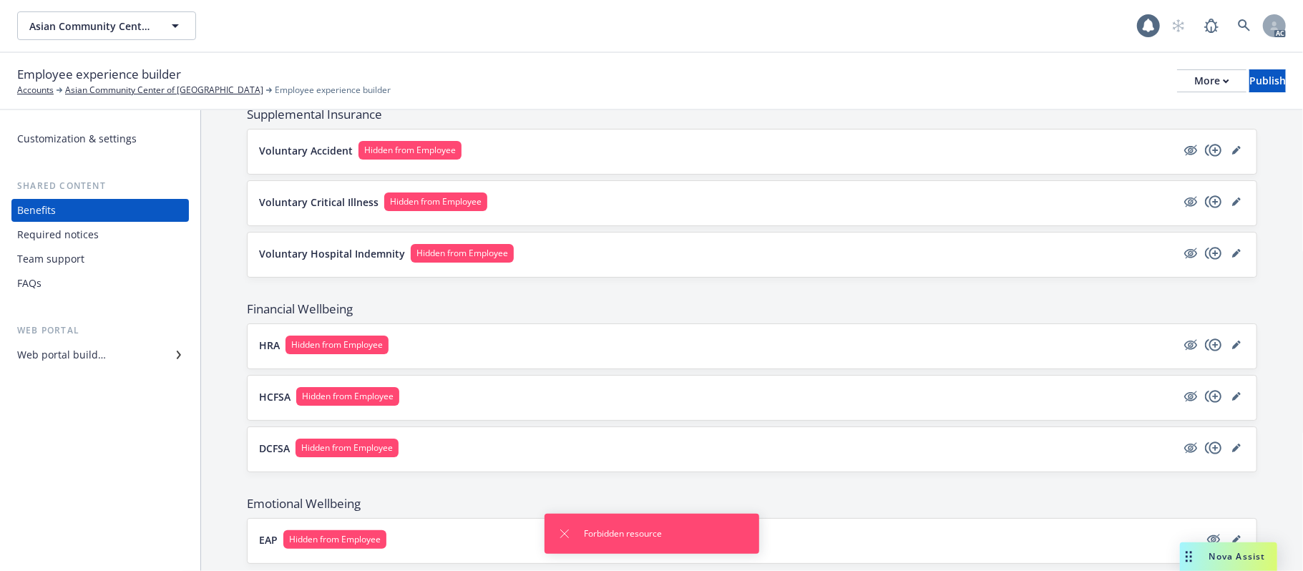
scroll to position [760, 0]
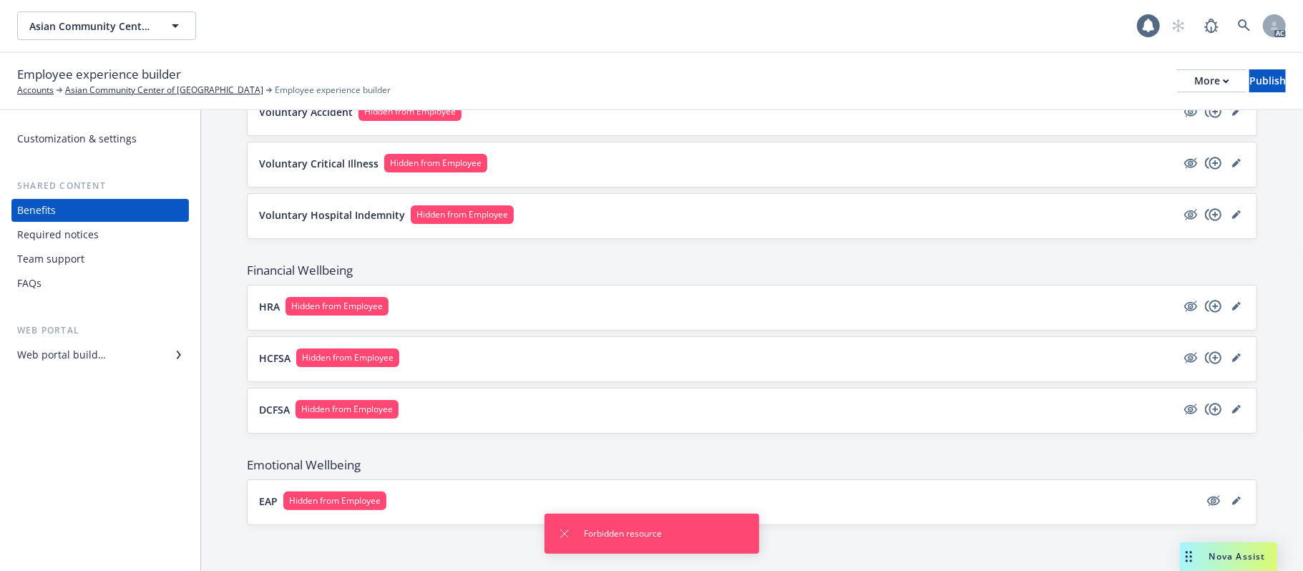
click at [69, 238] on div "Required notices" at bounding box center [58, 234] width 82 height 23
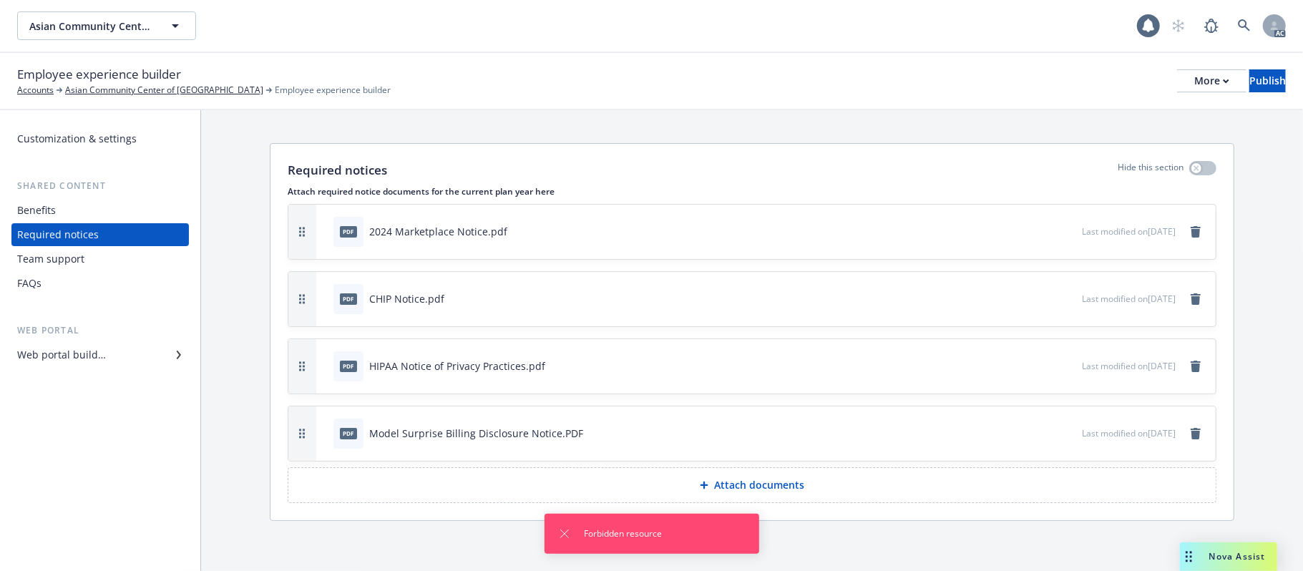
scroll to position [17, 0]
click at [47, 258] on div "Team support" at bounding box center [50, 259] width 67 height 23
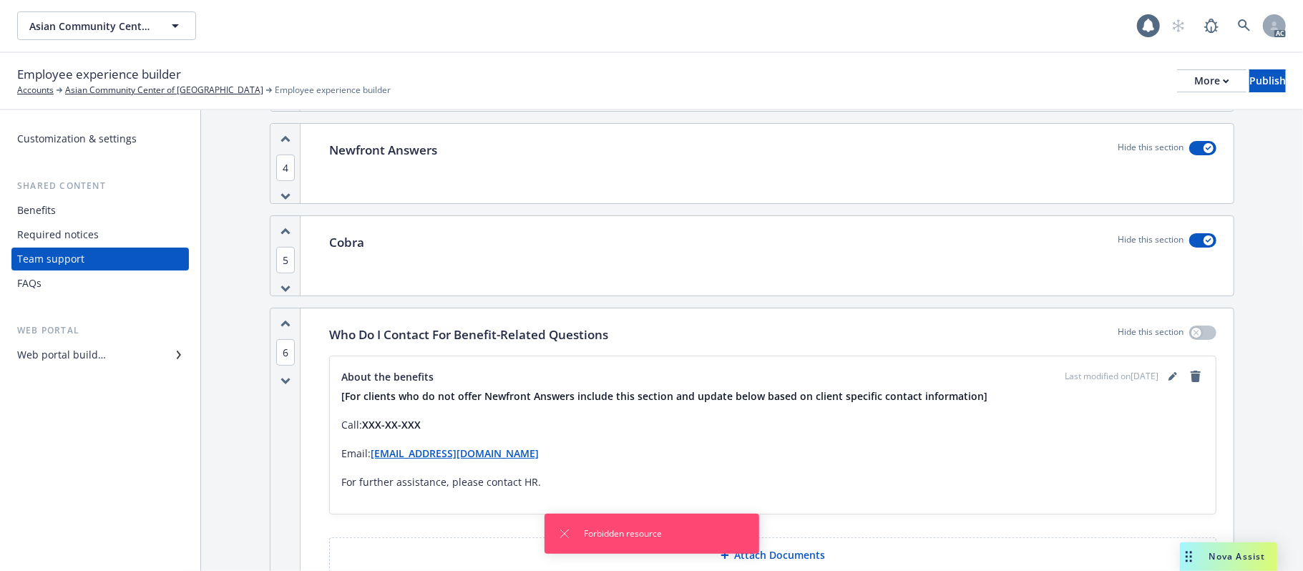
scroll to position [477, 0]
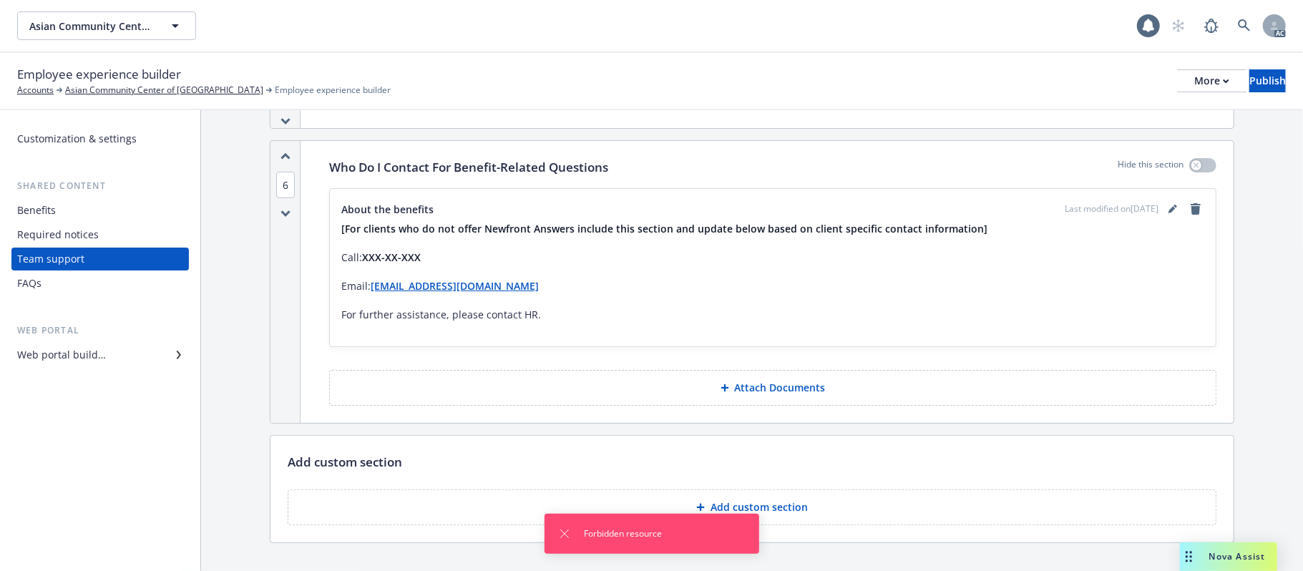
click at [44, 282] on div "FAQs" at bounding box center [100, 283] width 166 height 23
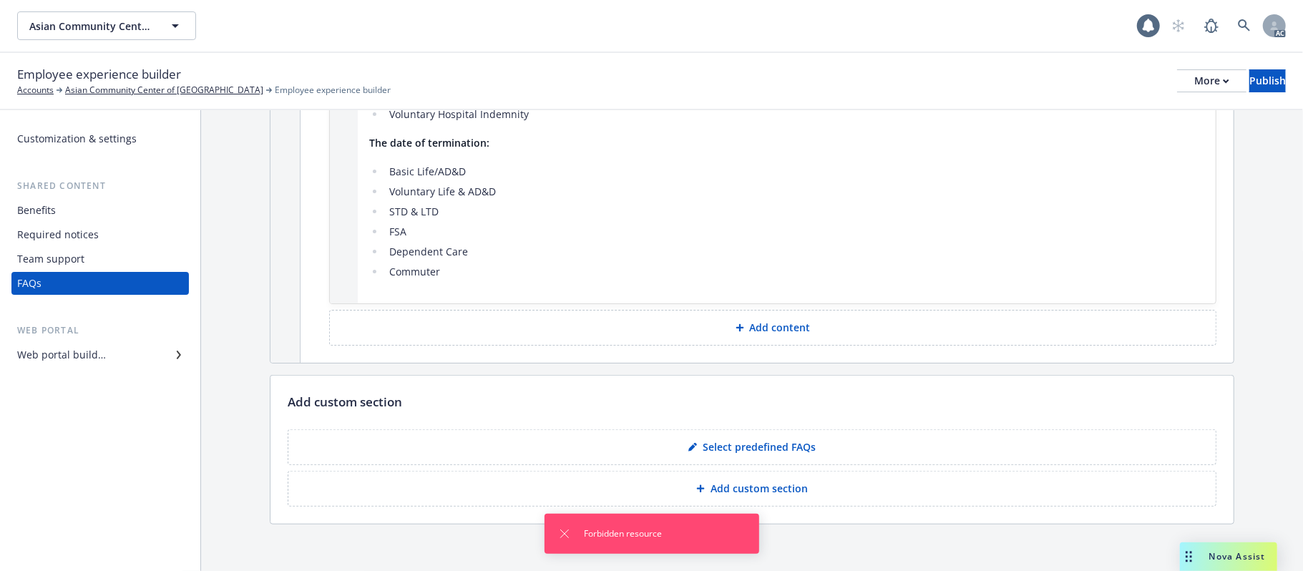
scroll to position [793, 0]
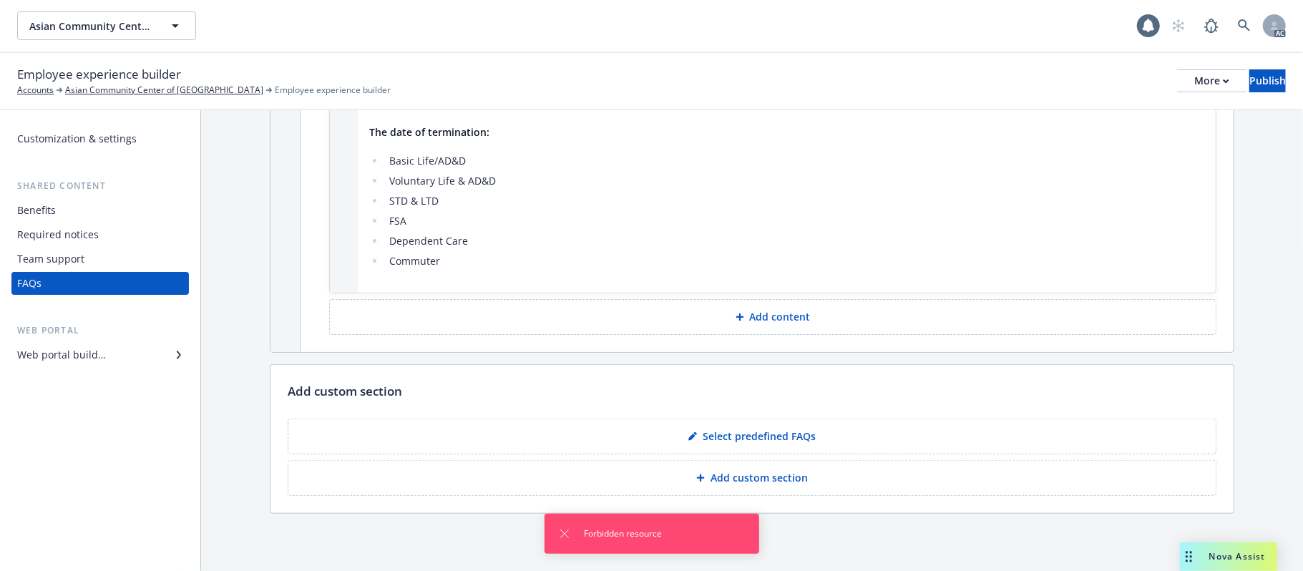
click at [63, 355] on div "Web portal builder" at bounding box center [61, 355] width 89 height 23
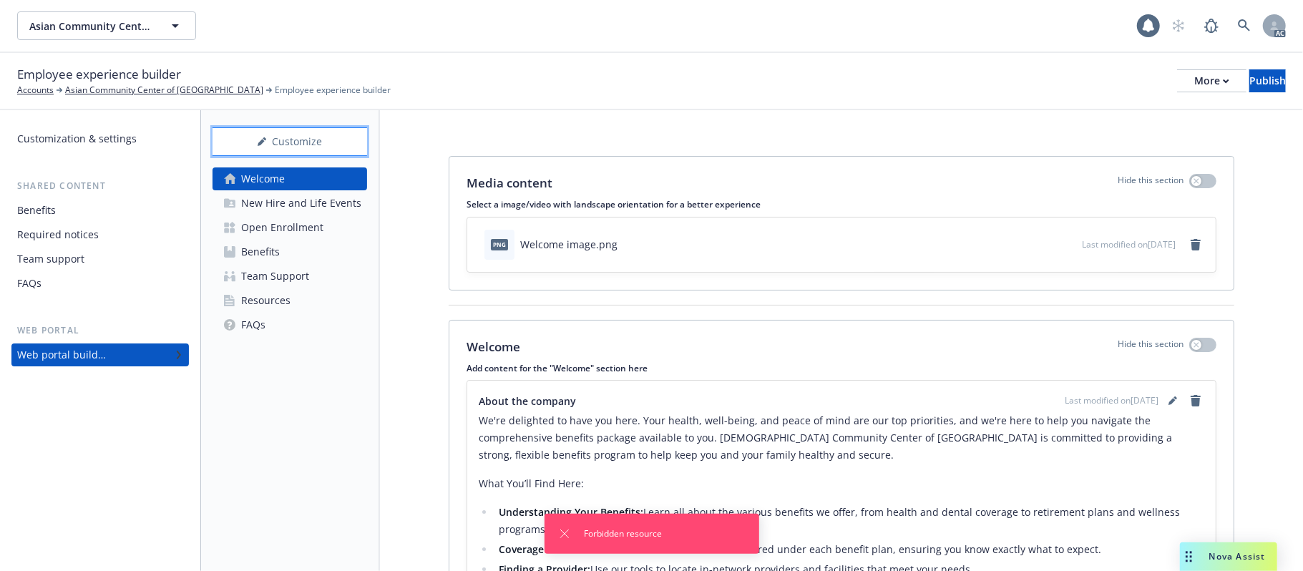
click at [322, 136] on div "Customize" at bounding box center [290, 141] width 155 height 27
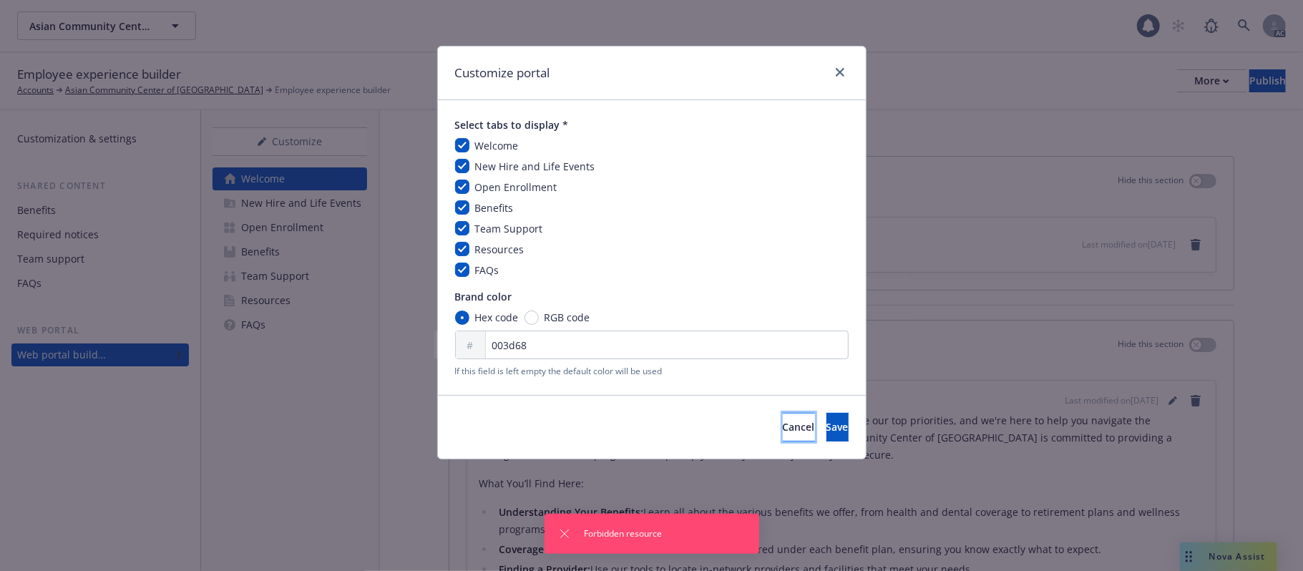
click at [783, 432] on button "Cancel" at bounding box center [799, 427] width 32 height 29
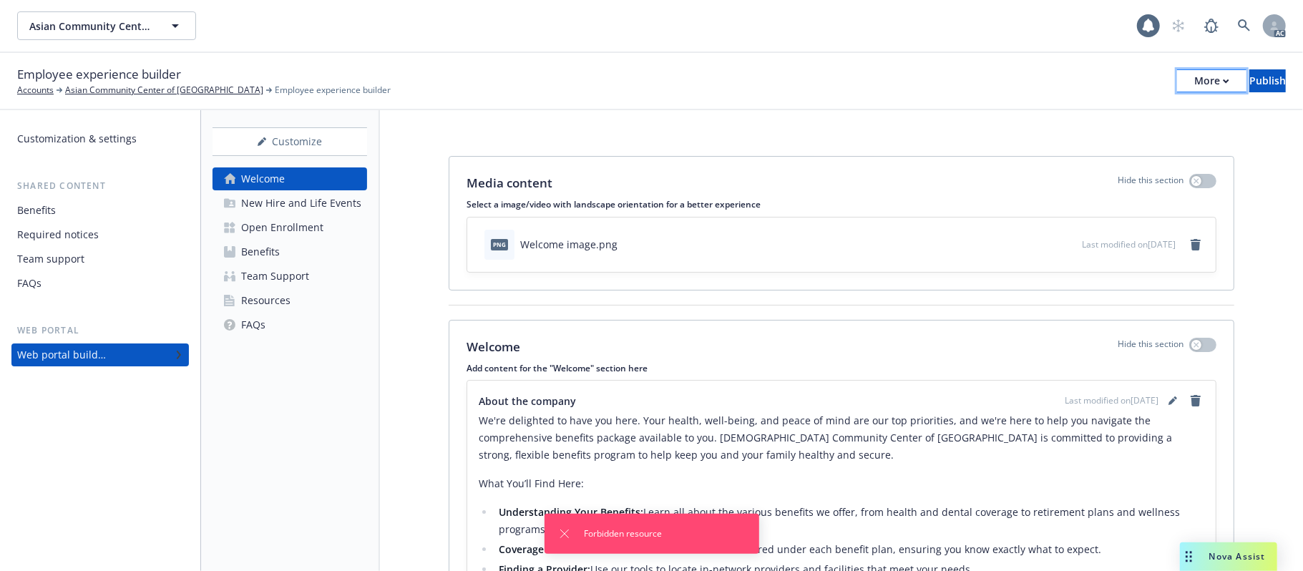
click at [1195, 79] on div "More" at bounding box center [1212, 80] width 35 height 21
click at [1075, 135] on div "Copy preview link Copy portal link Configure test user to preview app" at bounding box center [1094, 141] width 212 height 86
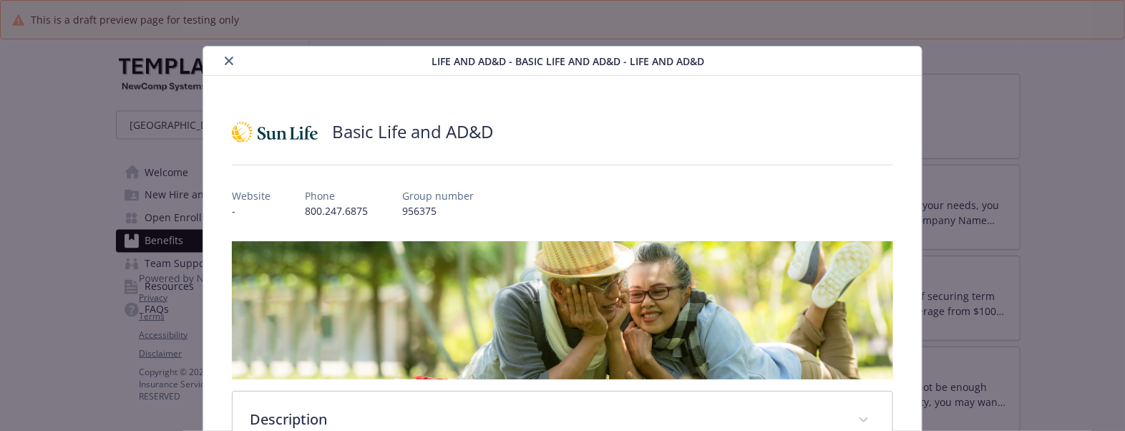
click at [227, 61] on icon "close" at bounding box center [229, 61] width 9 height 9
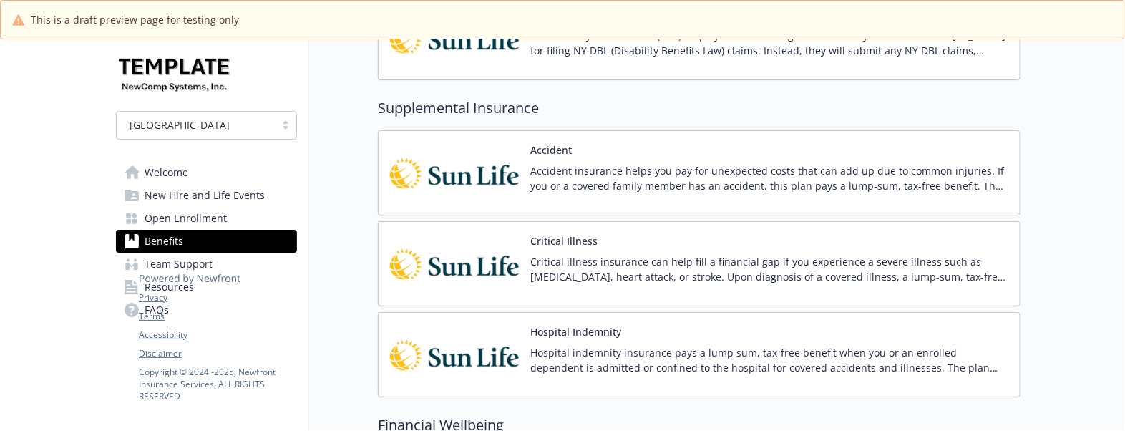
click at [736, 162] on div "Accident Accident insurance helps you pay for unexpected costs that can add up …" at bounding box center [769, 172] width 478 height 61
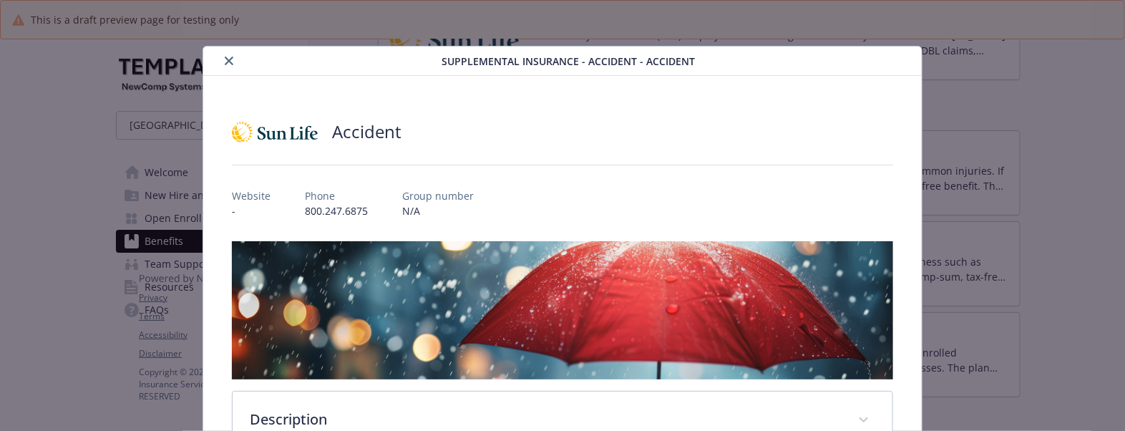
scroll to position [43, 0]
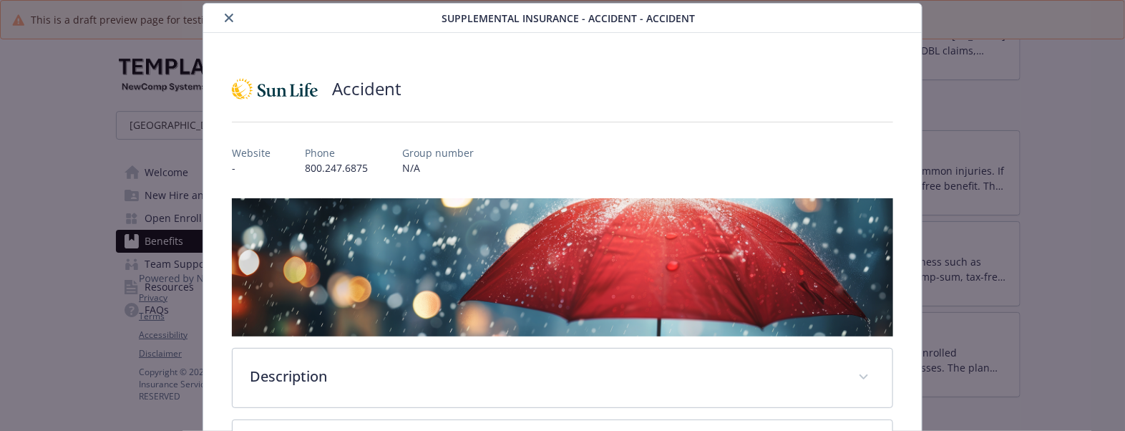
click at [229, 18] on icon "close" at bounding box center [229, 18] width 9 height 9
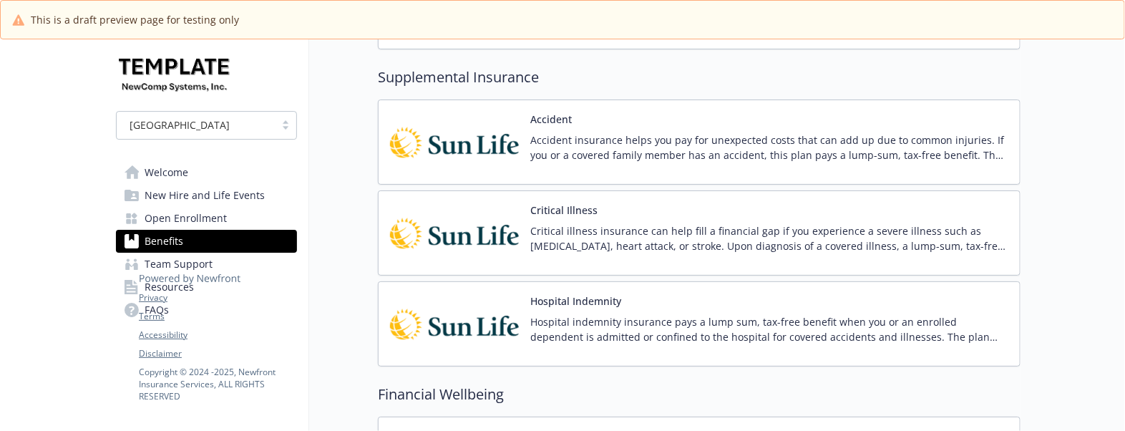
scroll to position [1879, 0]
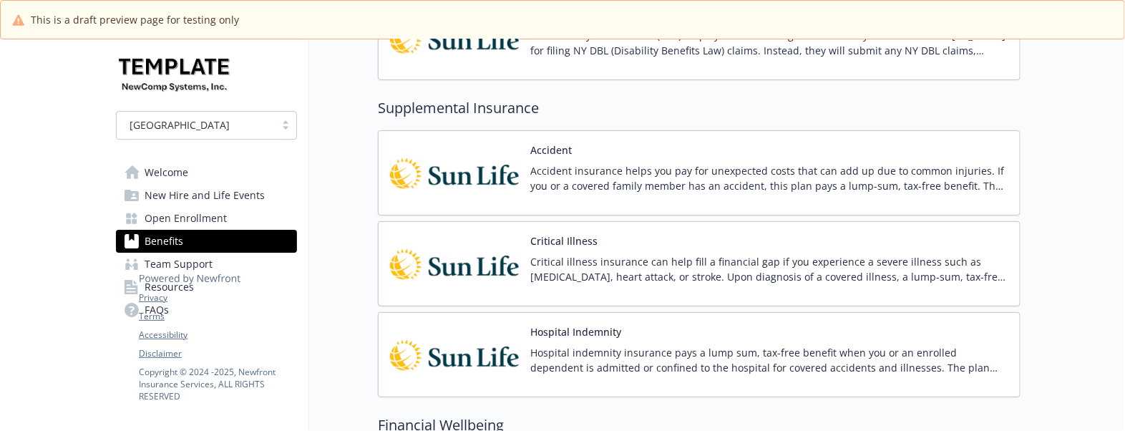
click at [718, 165] on div "Accident Accident insurance helps you pay for unexpected costs that can add up …" at bounding box center [769, 172] width 478 height 61
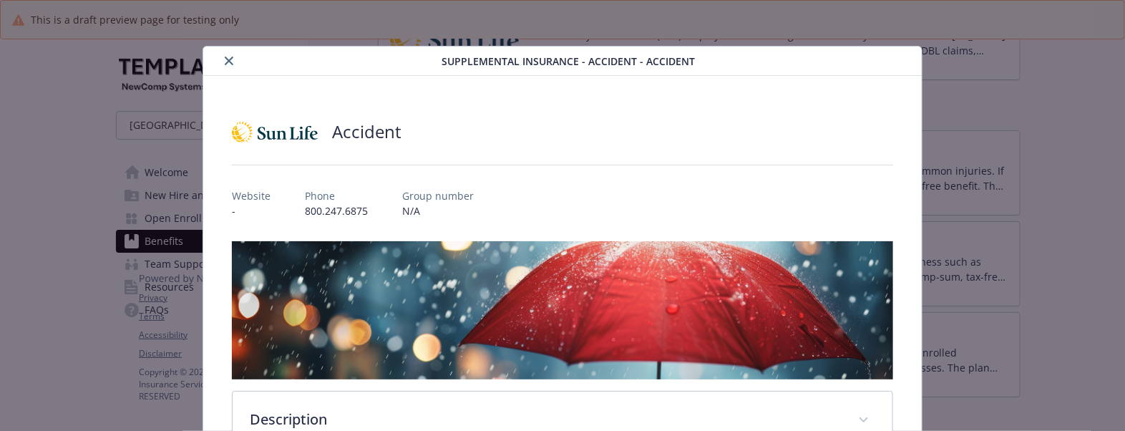
scroll to position [43, 0]
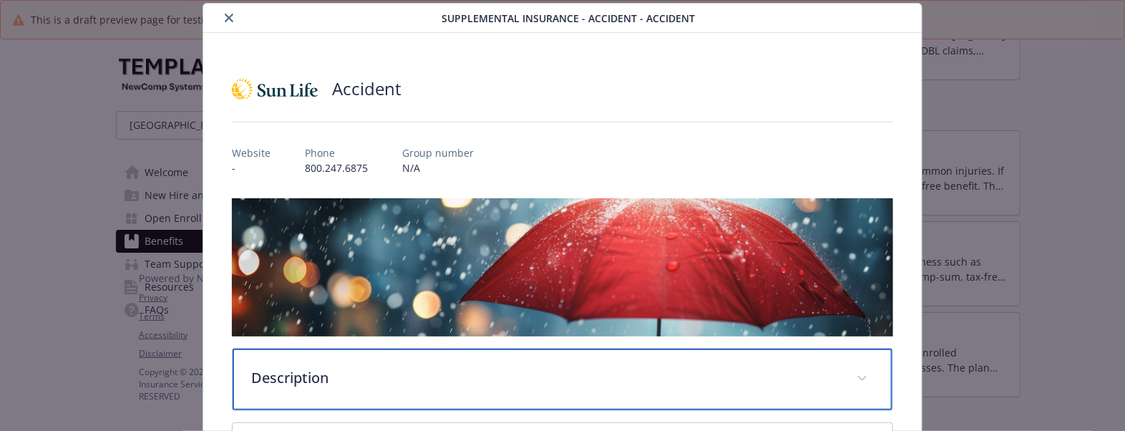
click at [304, 367] on p "Description" at bounding box center [545, 377] width 588 height 21
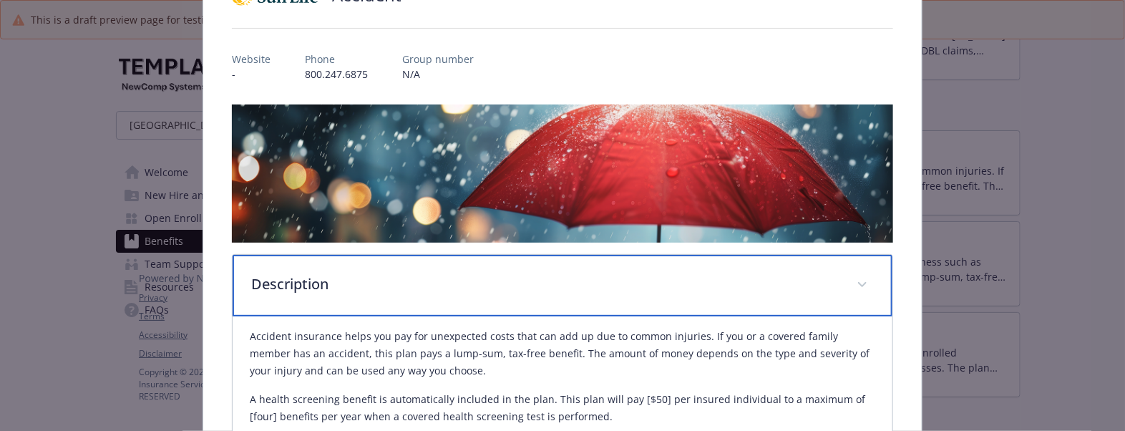
scroll to position [222, 0]
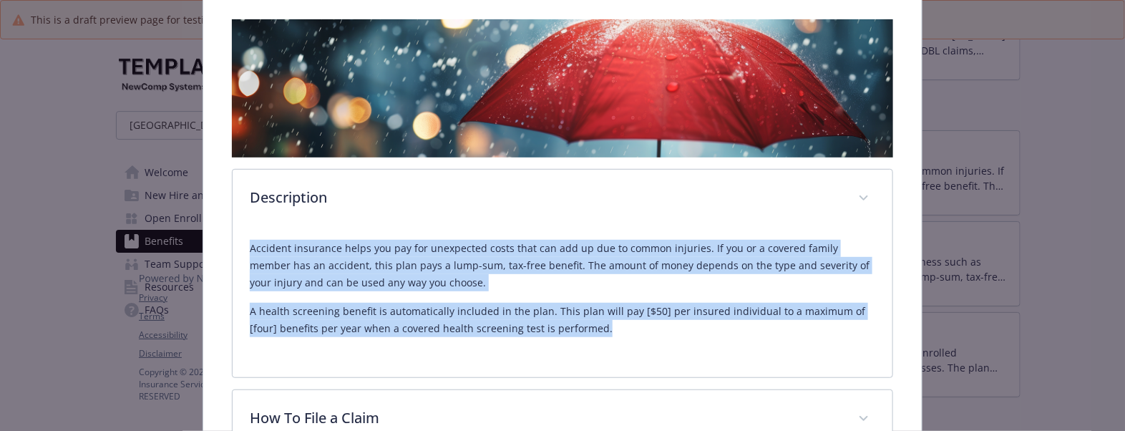
drag, startPoint x: 238, startPoint y: 248, endPoint x: 666, endPoint y: 346, distance: 439.8
click at [666, 346] on div "Accident insurance helps you pay for unexpected costs that can add up due to co…" at bounding box center [563, 302] width 660 height 149
copy div "Accident insurance helps you pay for unexpected costs that can add up due to co…"
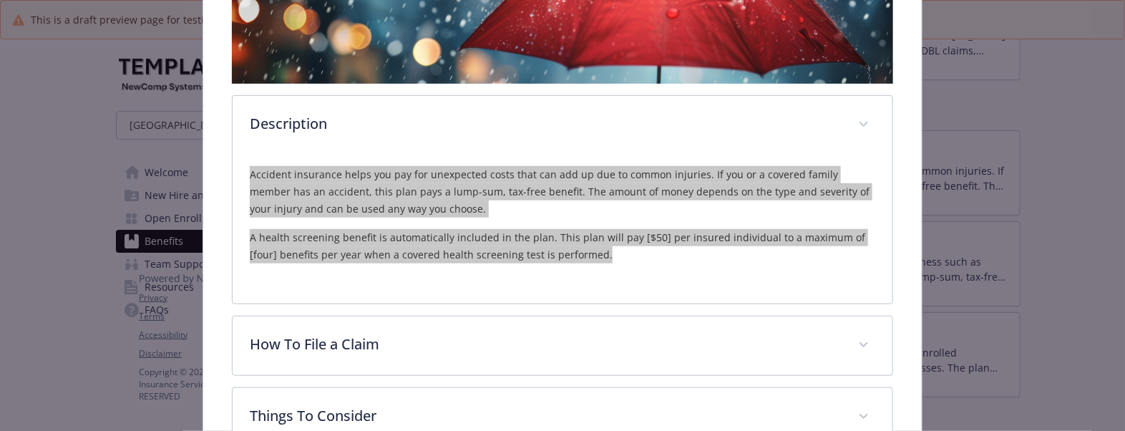
scroll to position [401, 0]
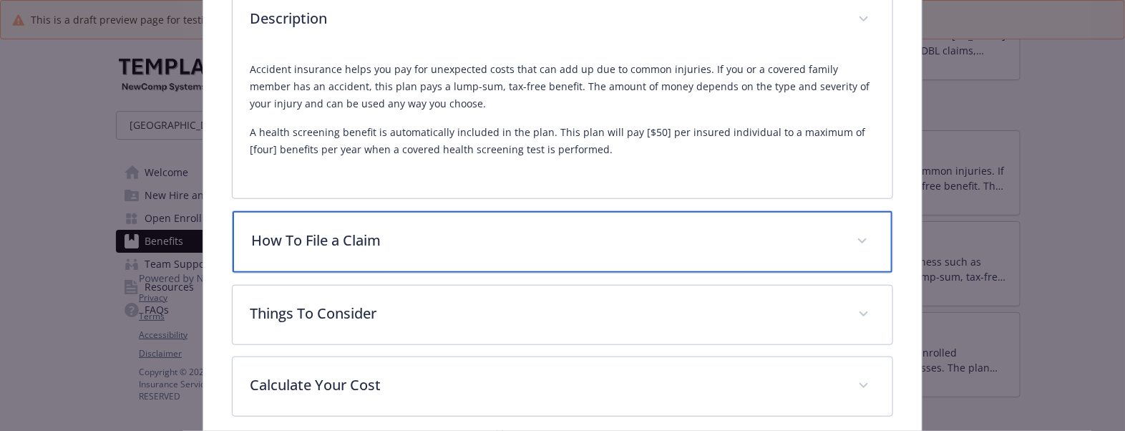
click at [445, 244] on p "How To File a Claim" at bounding box center [545, 240] width 588 height 21
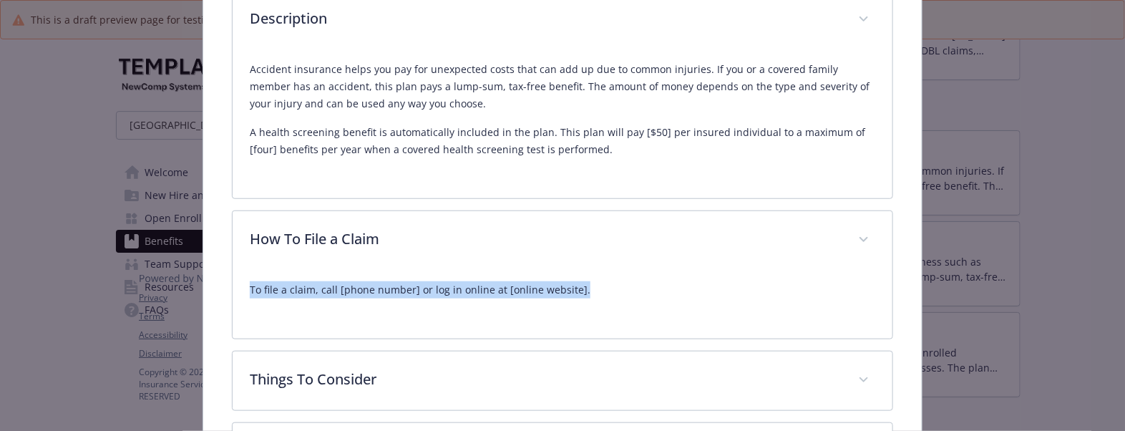
drag, startPoint x: 641, startPoint y: 291, endPoint x: 52, endPoint y: 283, distance: 588.4
click at [52, 283] on div "Supplemental Insurance - Accident - Accident Accident Website - Phone 800.247.6…" at bounding box center [562, 215] width 1125 height 431
copy p "To file a claim, call [phone number] or log in online at [online website]."
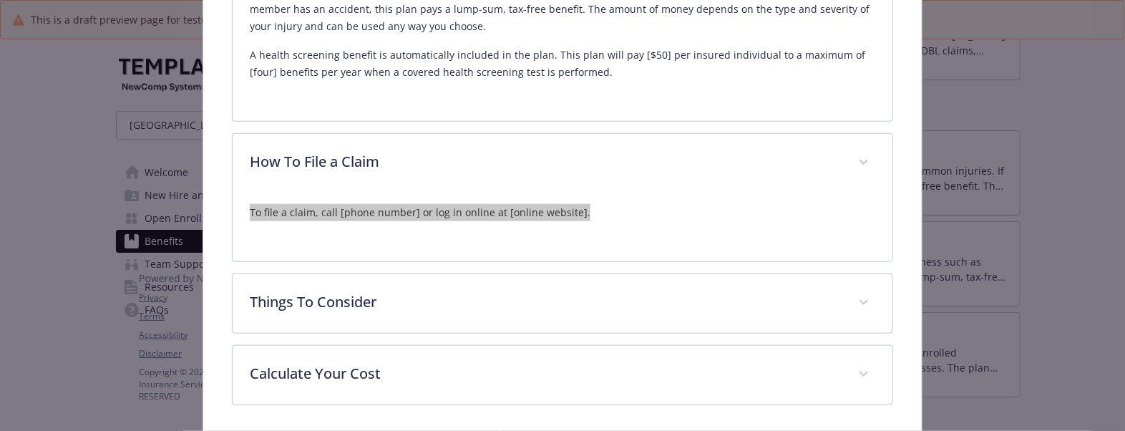
scroll to position [532, 0]
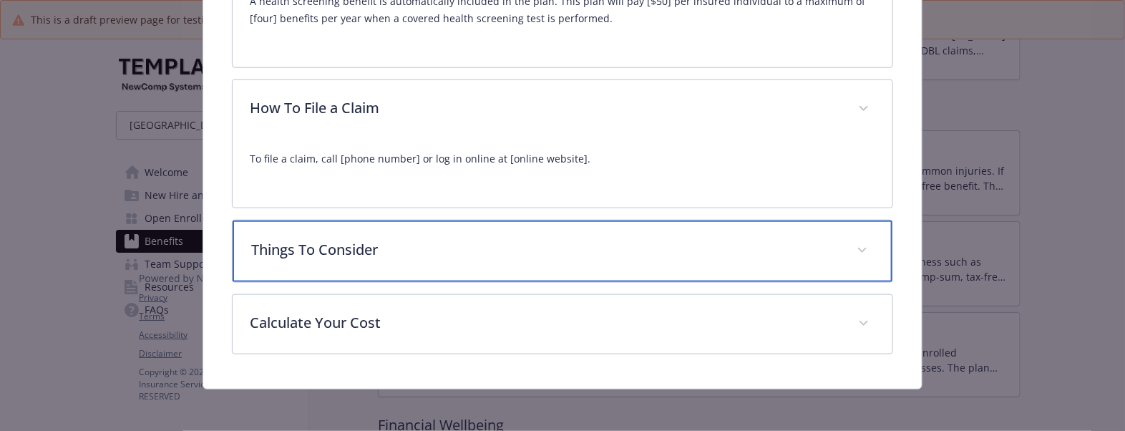
click at [422, 258] on div "Things To Consider" at bounding box center [563, 251] width 660 height 62
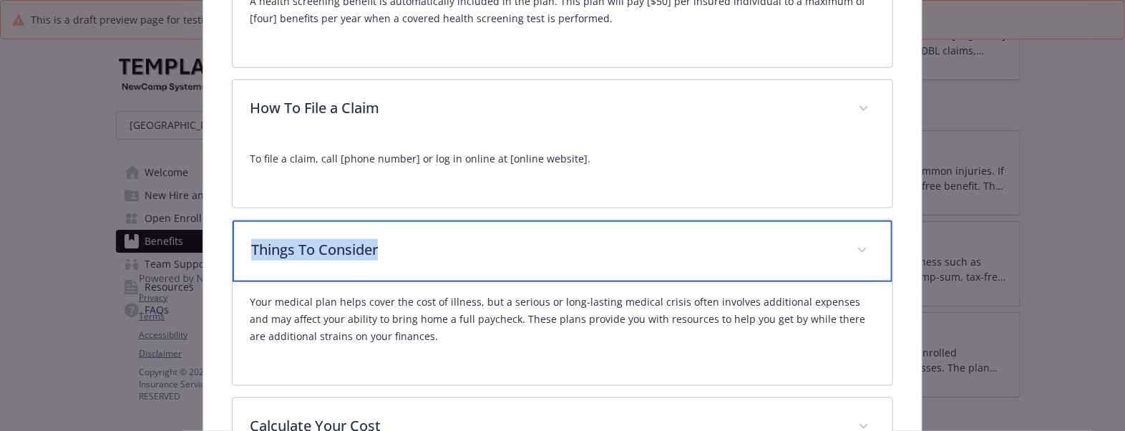
drag, startPoint x: 406, startPoint y: 254, endPoint x: 249, endPoint y: 256, distance: 156.8
click at [251, 256] on p "Things To Consider" at bounding box center [545, 249] width 588 height 21
copy p "Things To Consider"
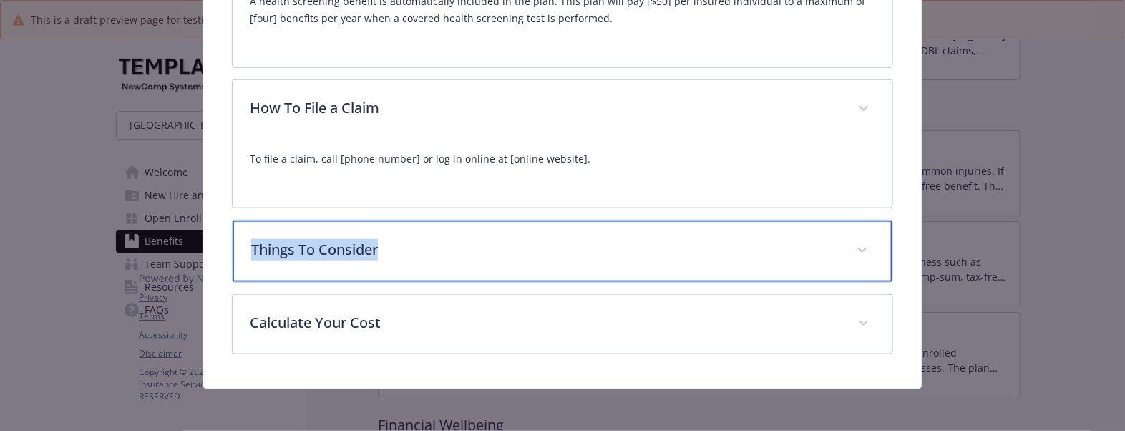
click at [546, 239] on p "Things To Consider" at bounding box center [545, 249] width 588 height 21
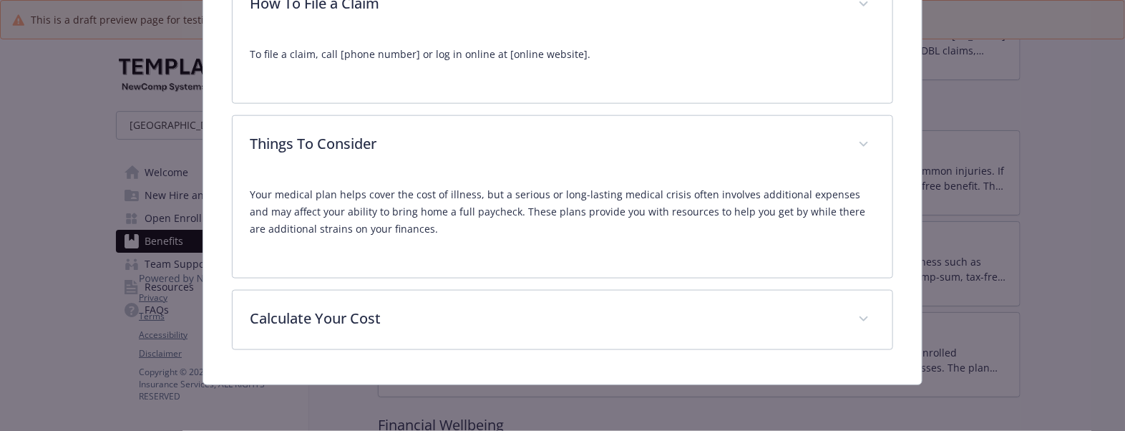
scroll to position [635, 0]
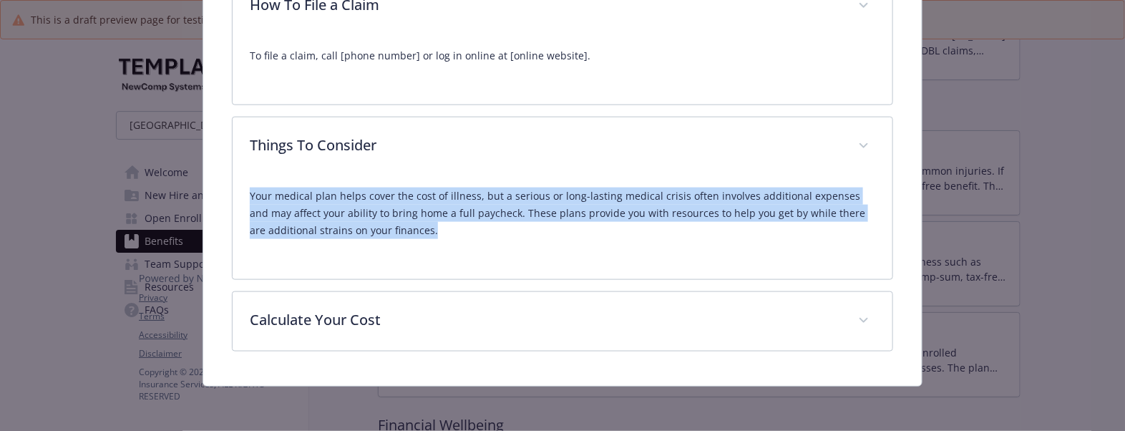
drag, startPoint x: 438, startPoint y: 243, endPoint x: 227, endPoint y: 194, distance: 216.9
copy p "Your medical plan helps cover the cost of illness, but a serious or long-lastin…"
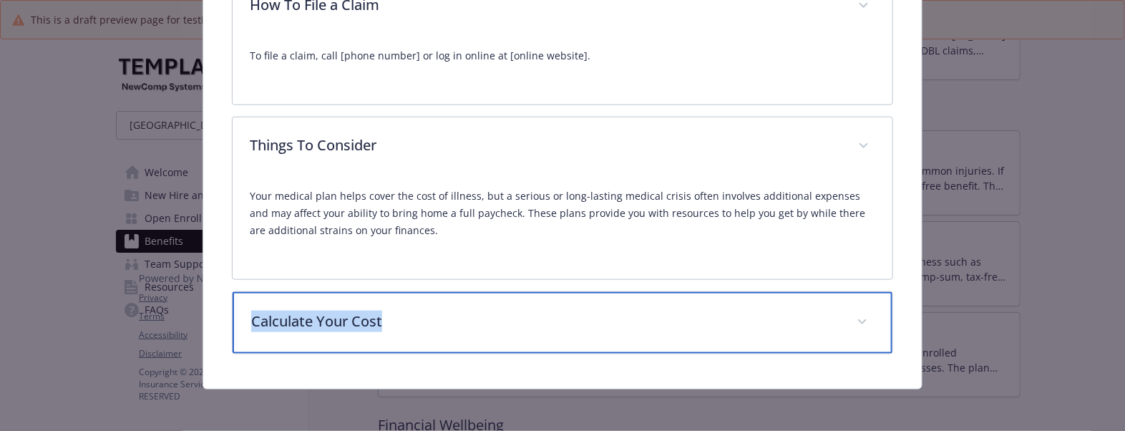
drag, startPoint x: 489, startPoint y: 310, endPoint x: 213, endPoint y: 321, distance: 276.5
copy p "Calculate Your Cost"
click at [434, 319] on p "Calculate Your Cost" at bounding box center [545, 321] width 588 height 21
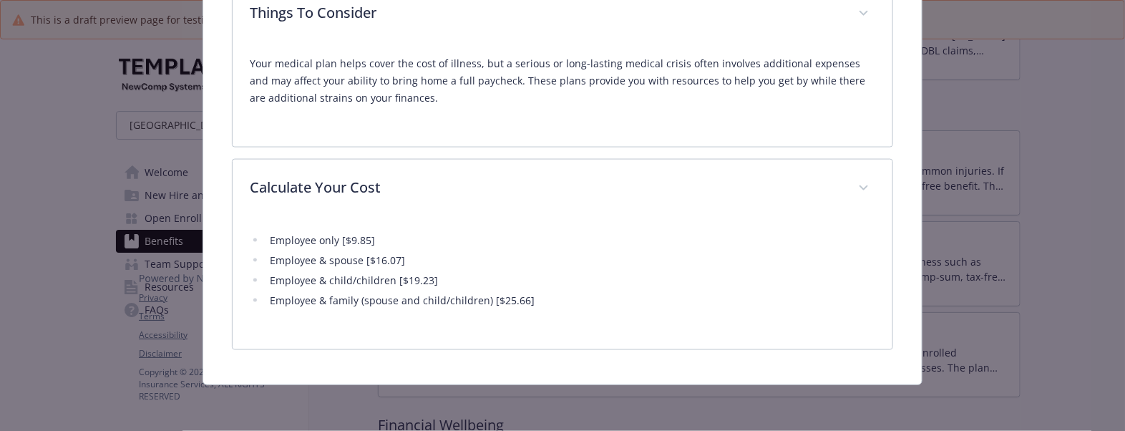
scroll to position [767, 0]
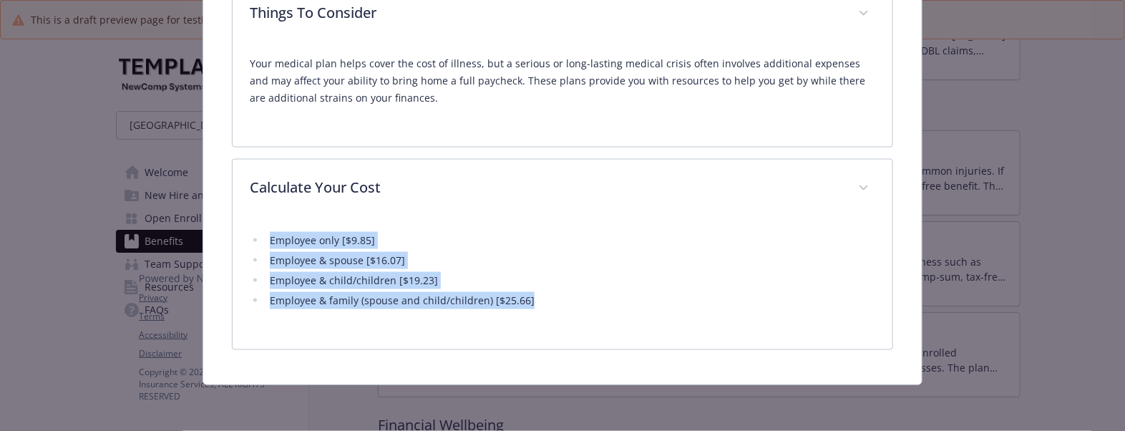
drag, startPoint x: 542, startPoint y: 306, endPoint x: 127, endPoint y: 220, distance: 423.1
copy ul "Employee only [$9.85] Employee & spouse [$16.07] Employee & child/children [$19…"
click at [548, 242] on li "Employee only [$9.85]" at bounding box center [571, 240] width 610 height 17
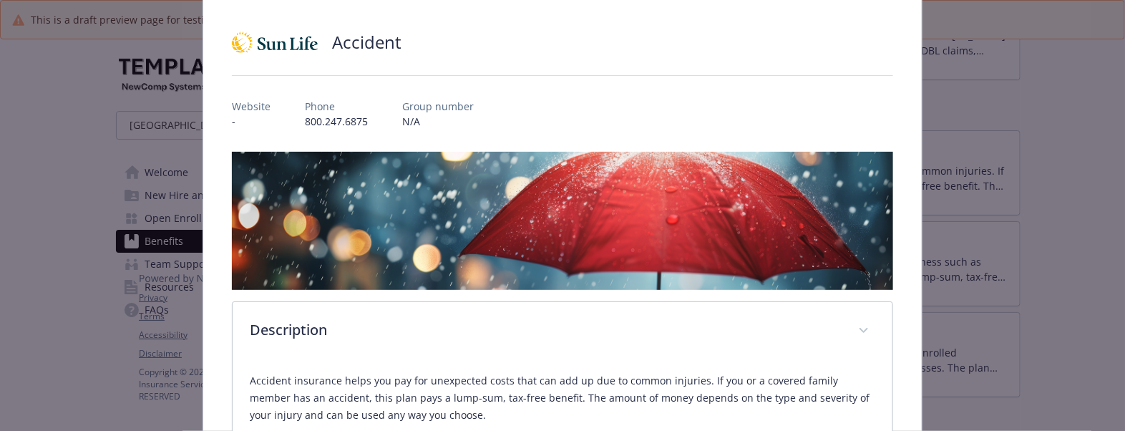
scroll to position [0, 0]
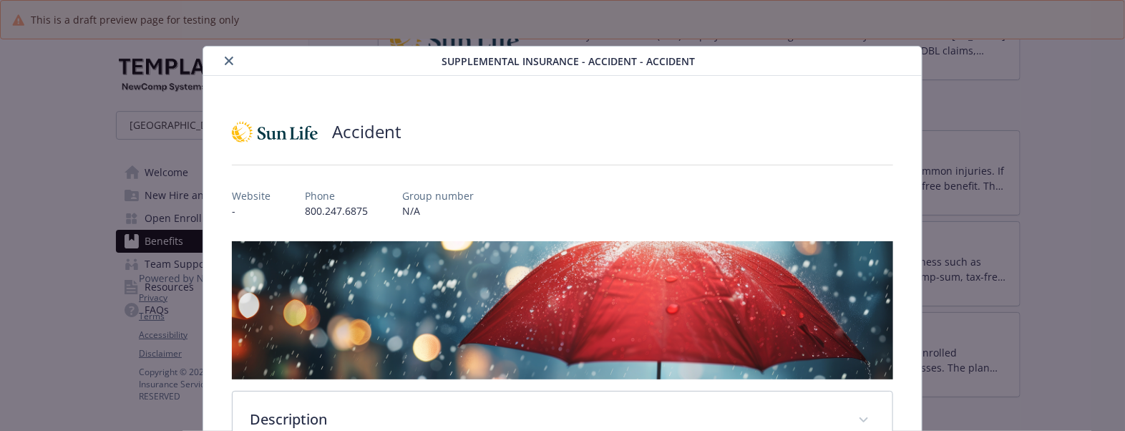
click at [226, 62] on icon "close" at bounding box center [229, 61] width 9 height 9
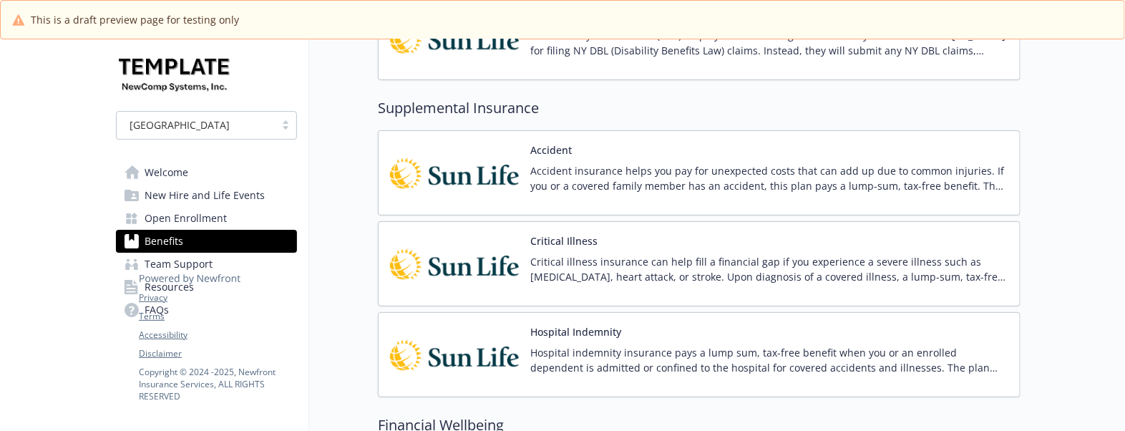
click at [718, 251] on div "Critical Illness Critical illness insurance can help fill a financial gap if yo…" at bounding box center [769, 263] width 478 height 61
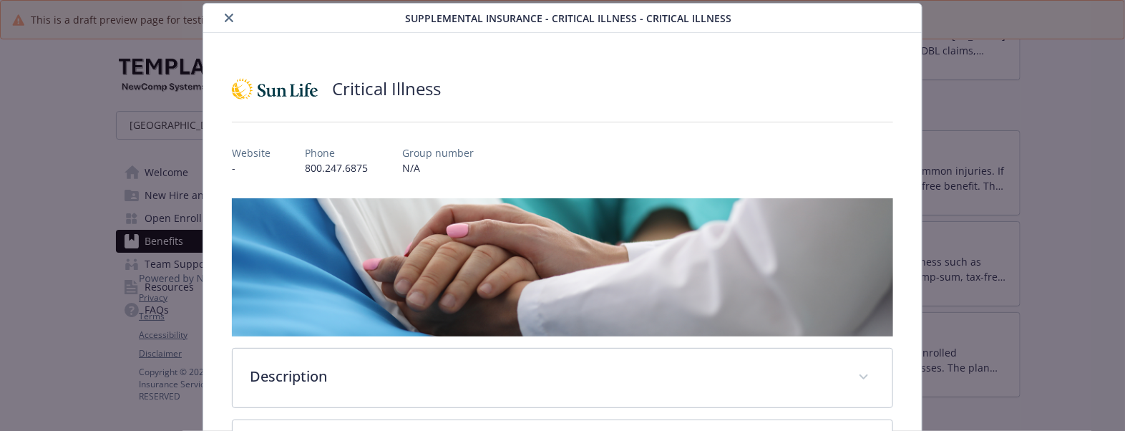
scroll to position [132, 0]
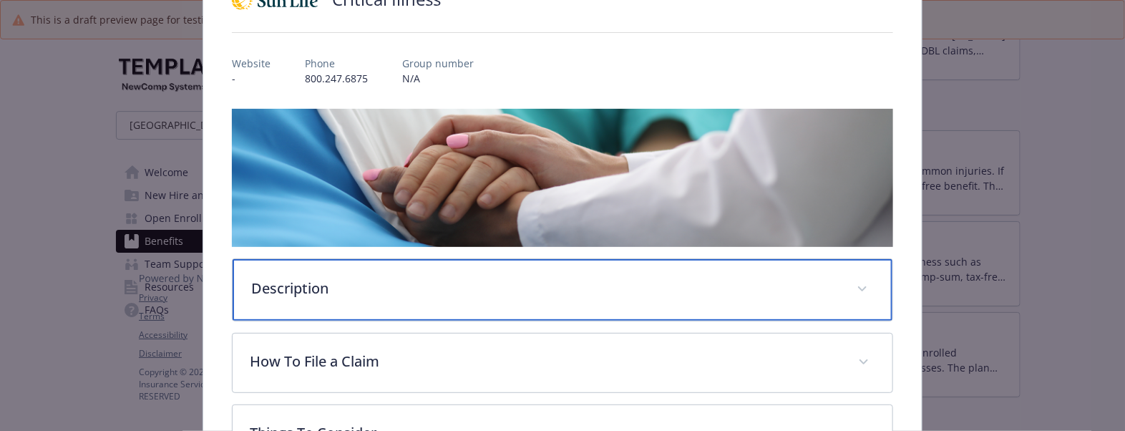
click at [328, 296] on p "Description" at bounding box center [545, 288] width 588 height 21
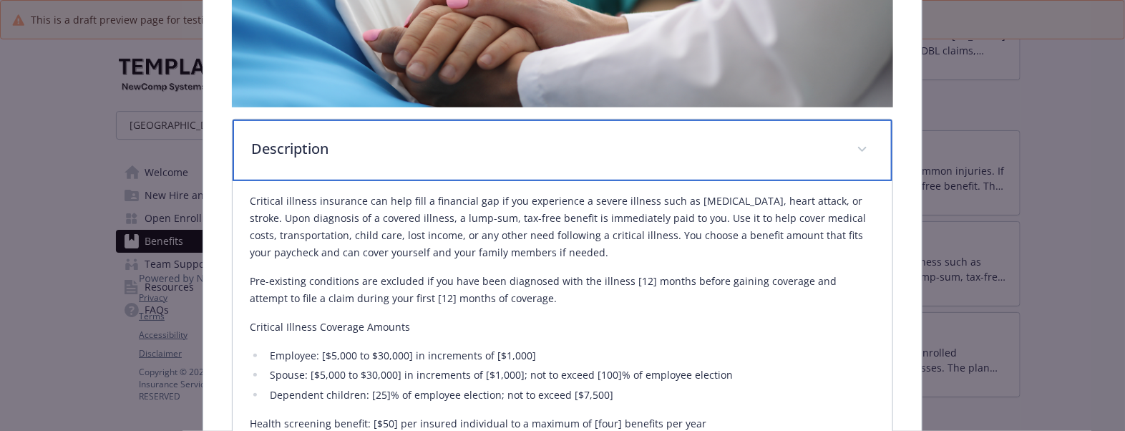
scroll to position [311, 0]
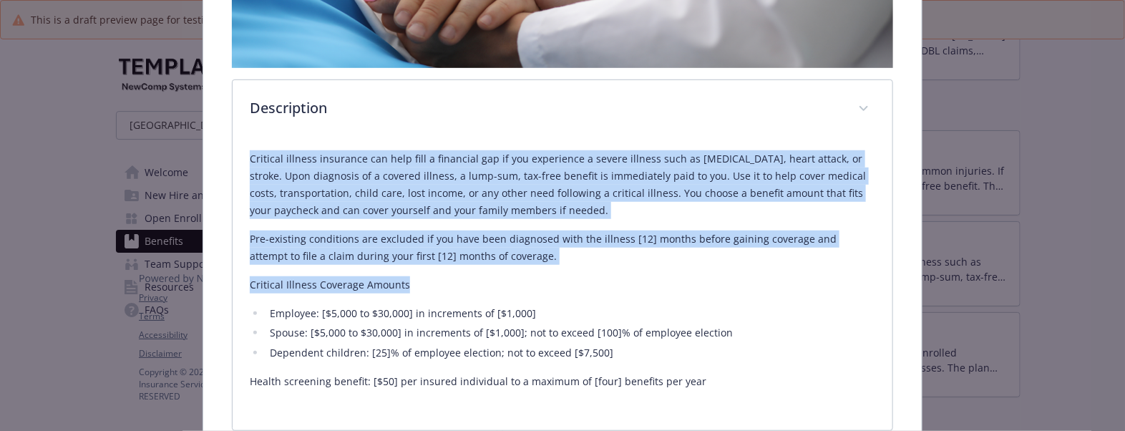
drag, startPoint x: 247, startPoint y: 160, endPoint x: 505, endPoint y: 288, distance: 288.4
click at [505, 288] on div "Critical illness insurance can help fill a financial gap if you experience a se…" at bounding box center [563, 270] width 626 height 241
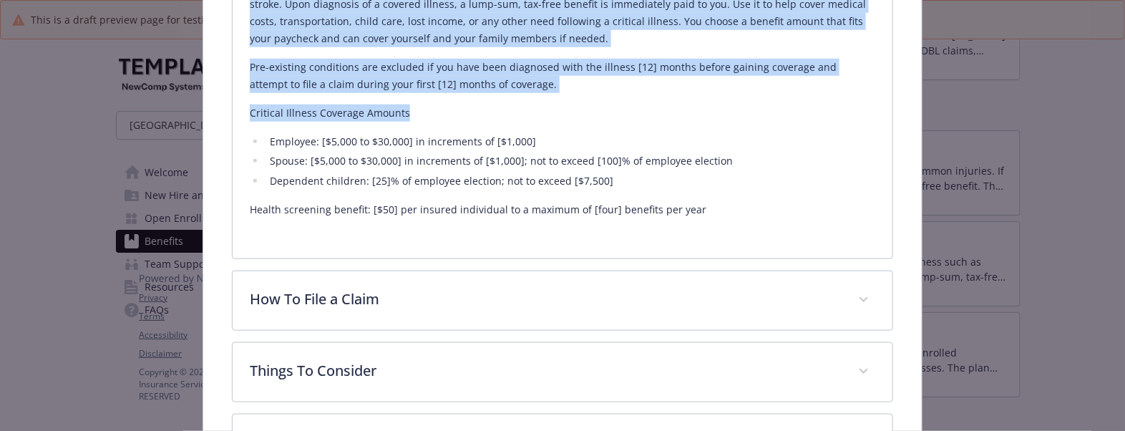
scroll to position [490, 0]
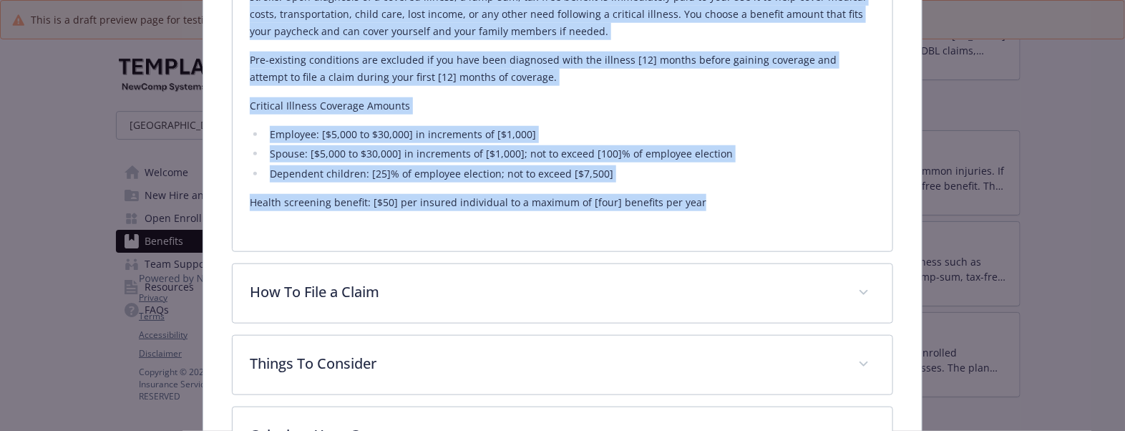
click at [710, 186] on div "Critical illness insurance can help fill a financial gap if you experience a se…" at bounding box center [563, 91] width 626 height 241
copy div "Critical illness insurance can help fill a financial gap if you experience a se…"
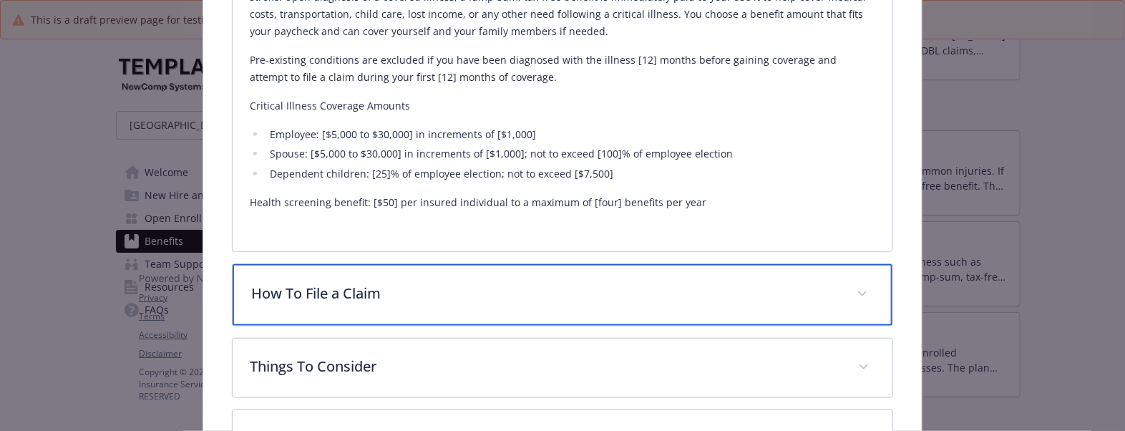
click at [471, 286] on p "How To File a Claim" at bounding box center [545, 293] width 588 height 21
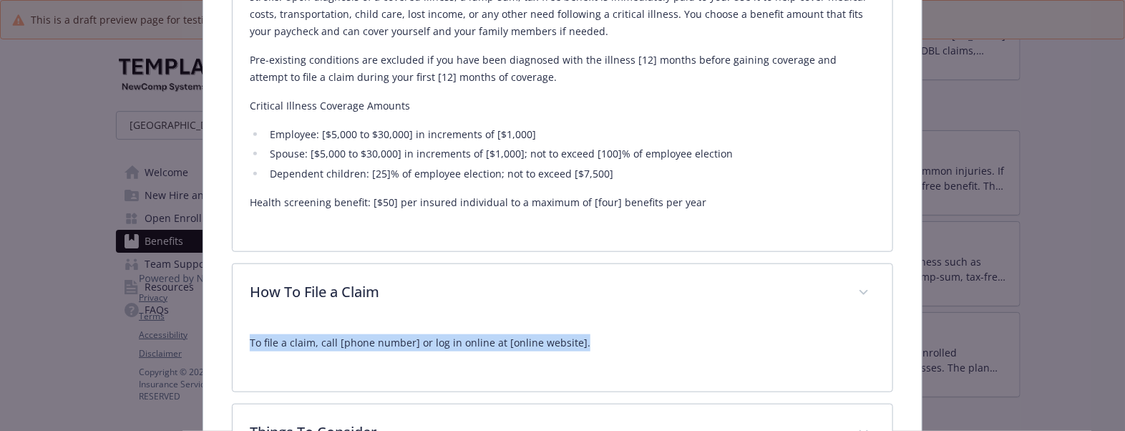
drag, startPoint x: 241, startPoint y: 345, endPoint x: 649, endPoint y: 345, distance: 408.0
click at [649, 345] on div "To file a claim, call [phone number] or log in online at [online website]." at bounding box center [563, 357] width 660 height 69
copy p "To file a claim, call [phone number] or log in online at [online website]."
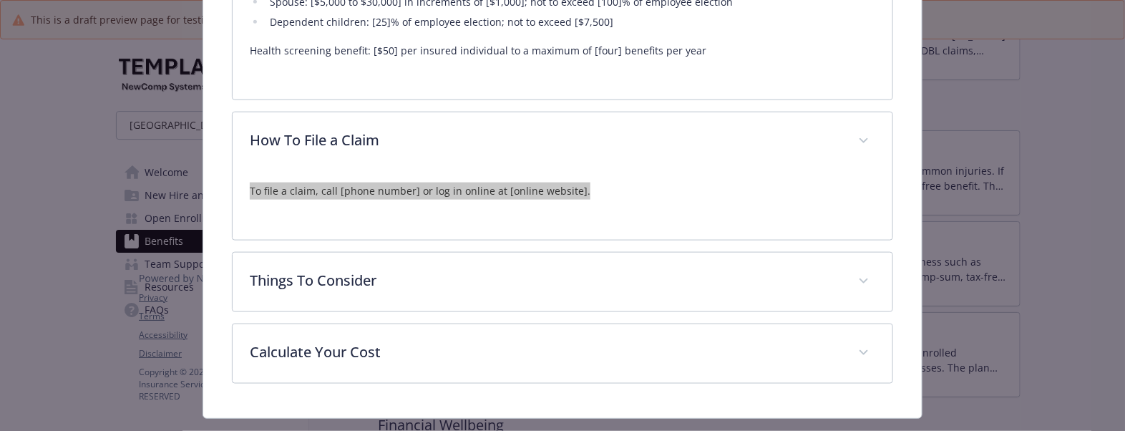
scroll to position [675, 0]
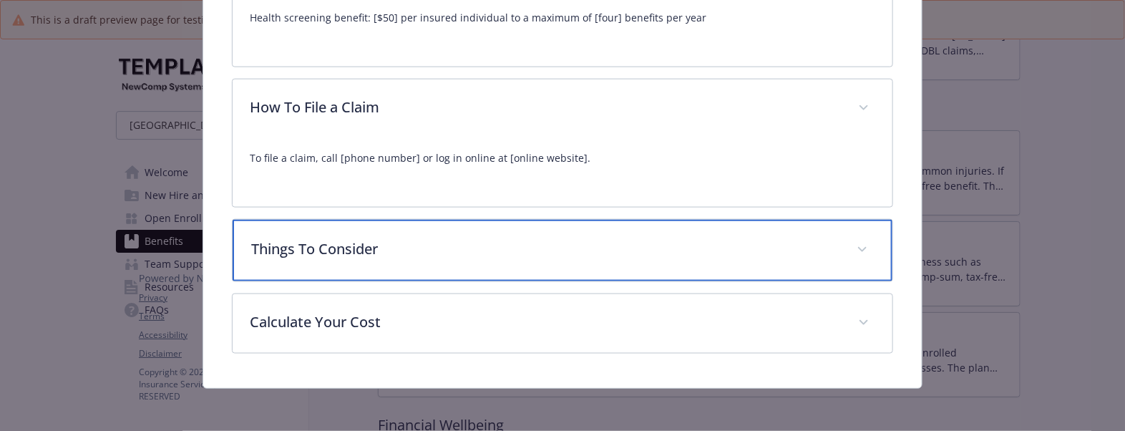
click at [447, 260] on div "Things To Consider" at bounding box center [563, 251] width 660 height 62
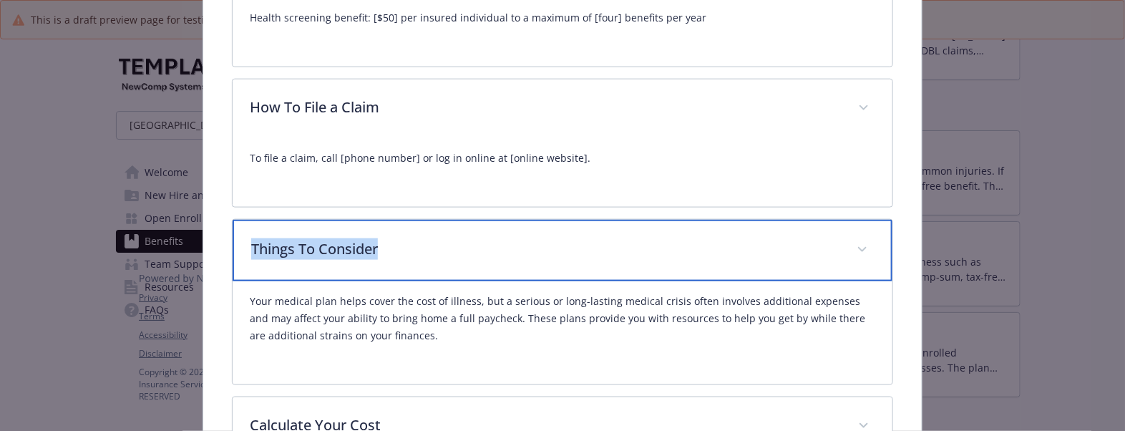
drag, startPoint x: 408, startPoint y: 251, endPoint x: 246, endPoint y: 247, distance: 162.5
click at [246, 247] on div "Things To Consider" at bounding box center [563, 251] width 660 height 62
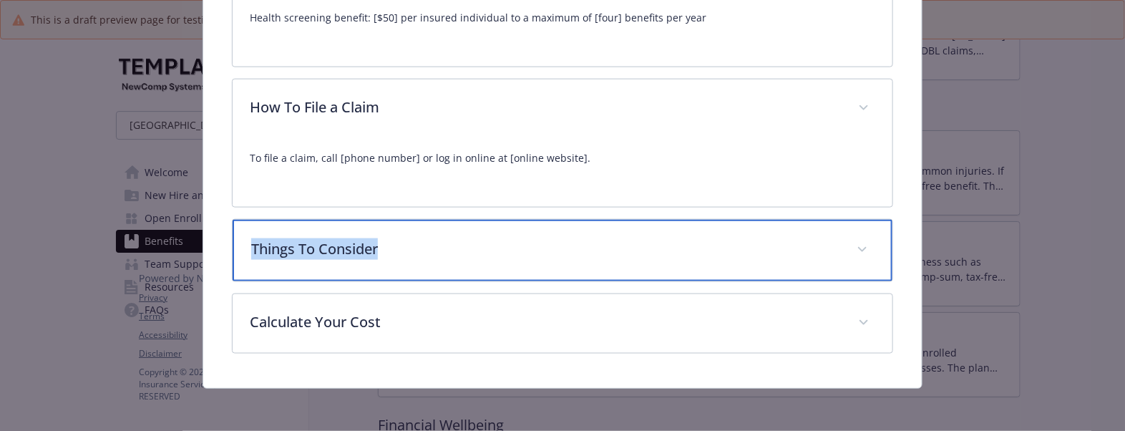
copy p "Things To Consider"
click at [478, 248] on p "Things To Consider" at bounding box center [545, 248] width 588 height 21
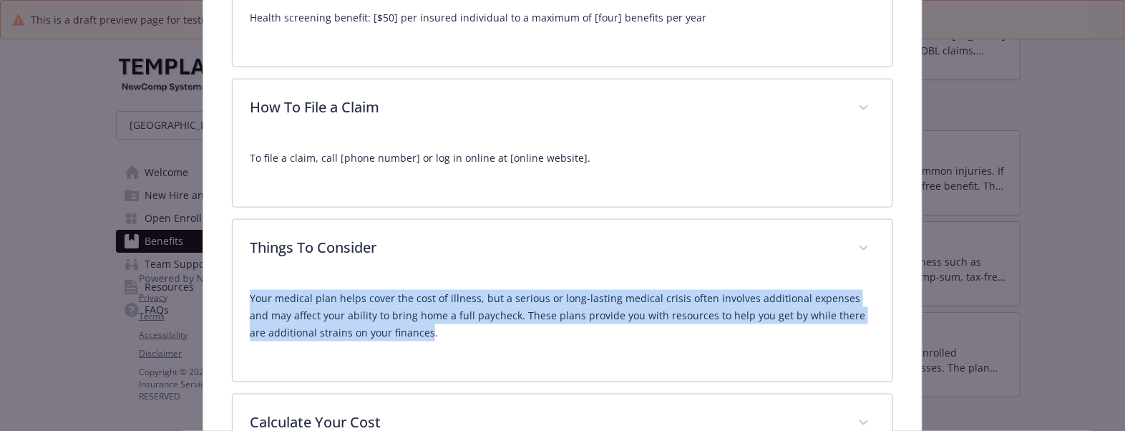
drag, startPoint x: 242, startPoint y: 301, endPoint x: 409, endPoint y: 341, distance: 171.7
click at [409, 341] on div "Your medical plan helps cover the cost of illness, but a serious or long-lastin…" at bounding box center [563, 329] width 660 height 103
copy p "Your medical plan helps cover the cost of illness, but a serious or long-lastin…"
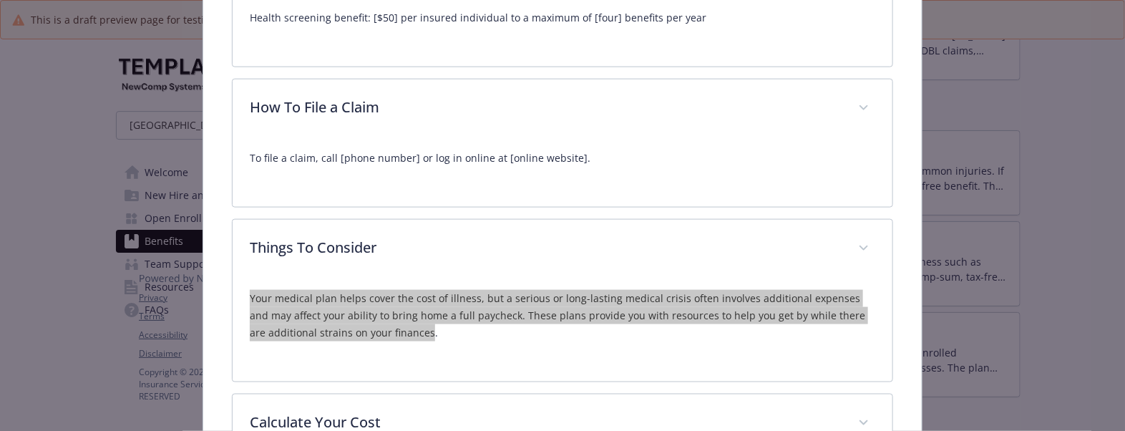
scroll to position [764, 0]
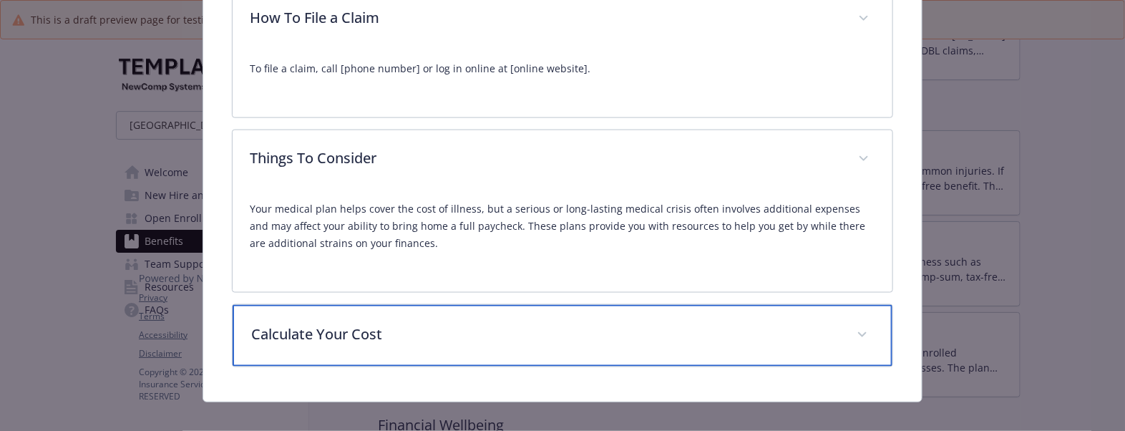
click at [395, 329] on p "Calculate Your Cost" at bounding box center [545, 334] width 588 height 21
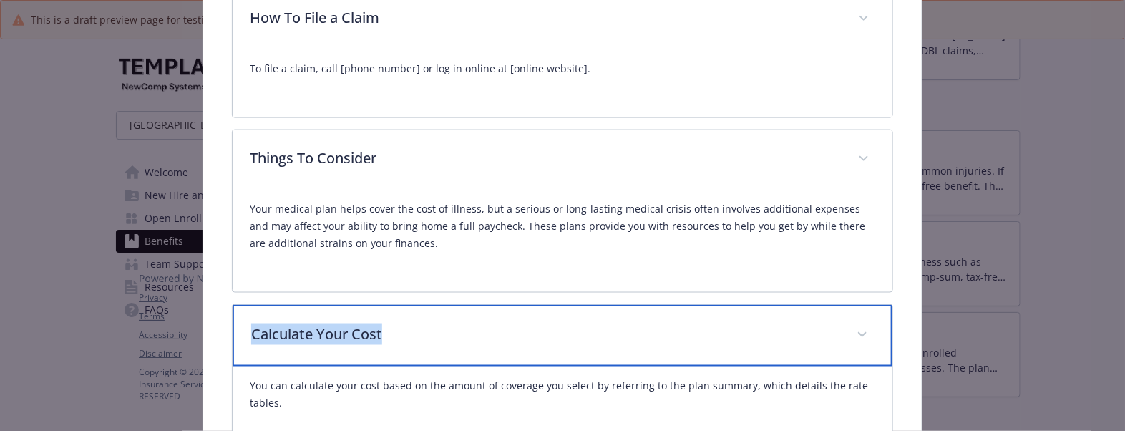
drag, startPoint x: 426, startPoint y: 335, endPoint x: 238, endPoint y: 339, distance: 187.6
click at [238, 339] on div "Calculate Your Cost" at bounding box center [563, 336] width 660 height 62
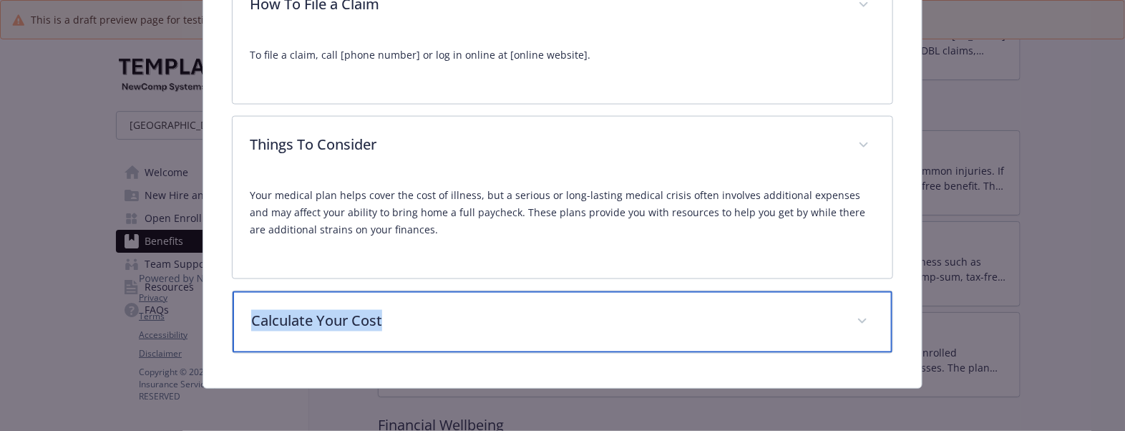
click at [451, 310] on p "Calculate Your Cost" at bounding box center [545, 320] width 588 height 21
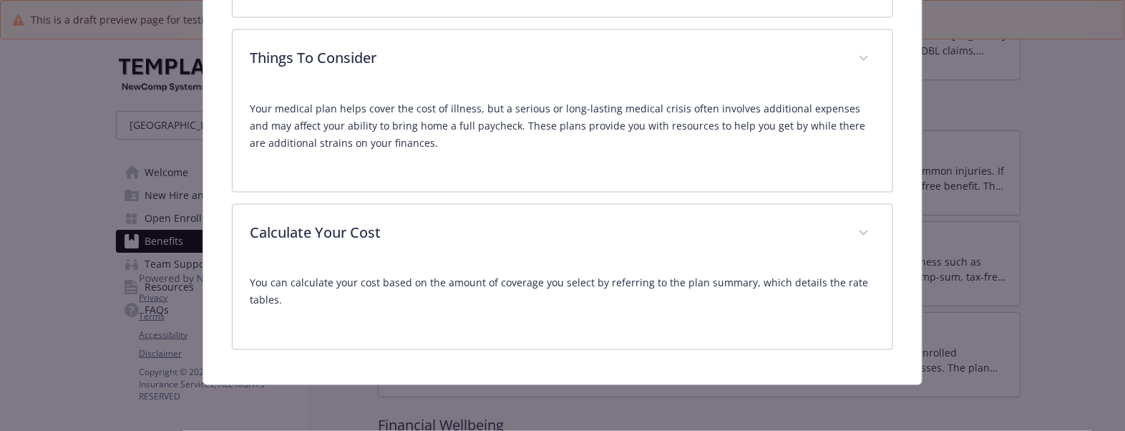
scroll to position [864, 0]
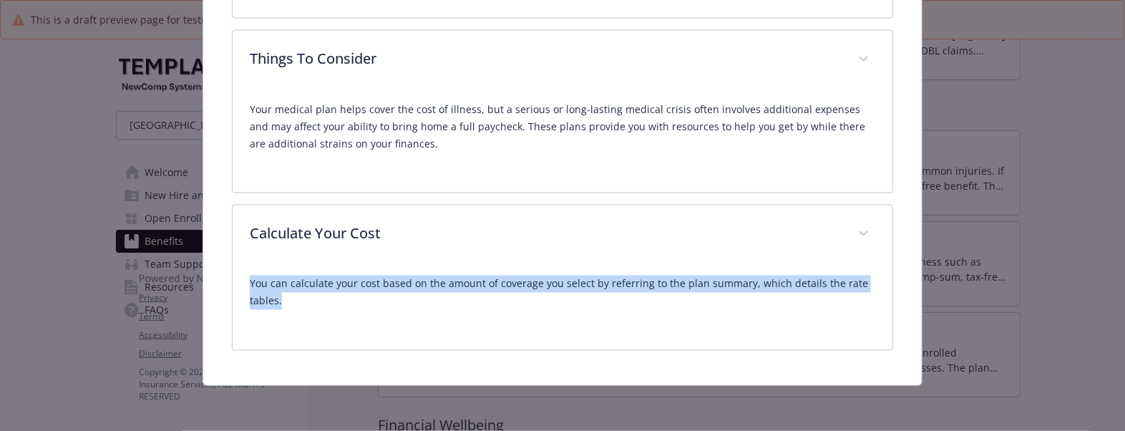
drag, startPoint x: 288, startPoint y: 306, endPoint x: 208, endPoint y: 285, distance: 83.0
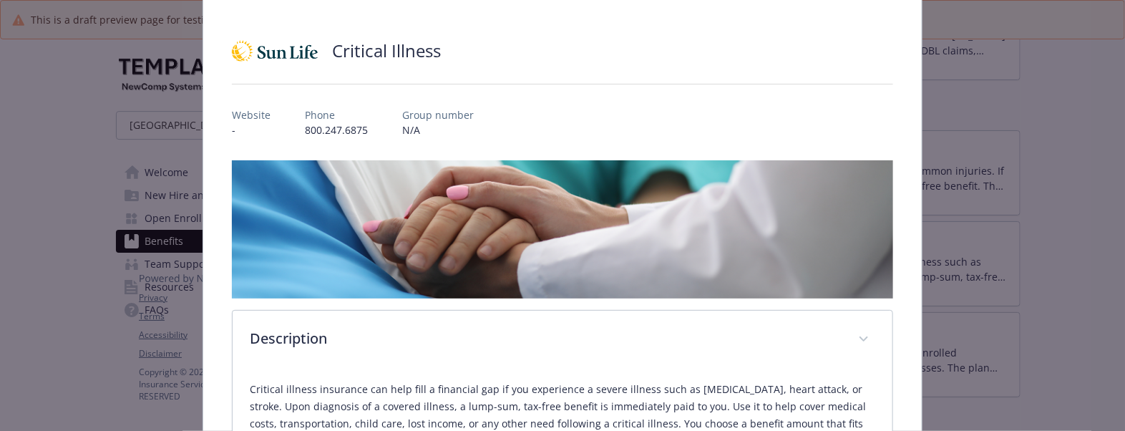
scroll to position [0, 0]
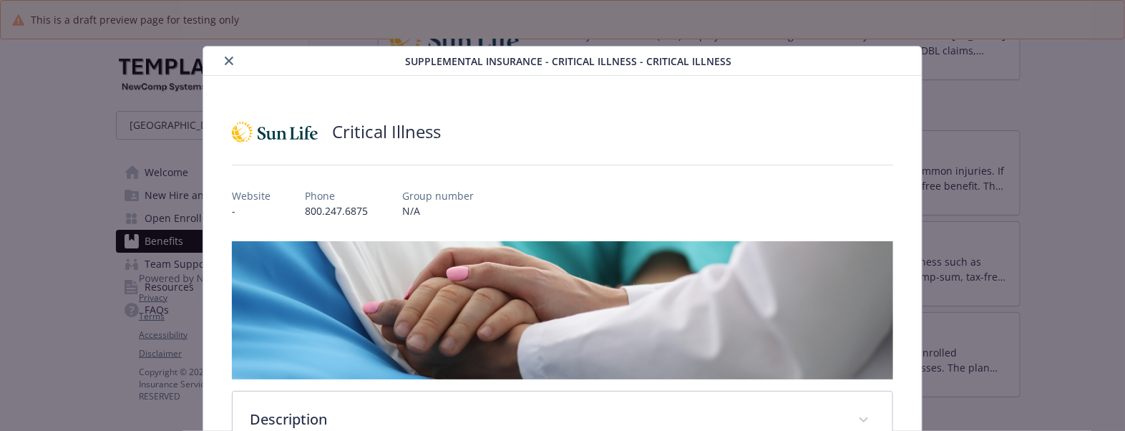
click at [225, 62] on icon "close" at bounding box center [229, 61] width 9 height 9
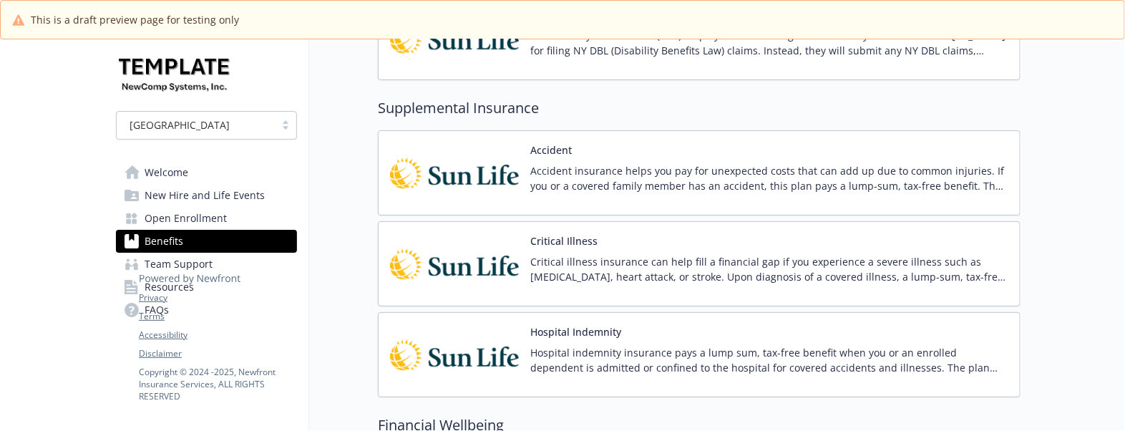
click at [905, 340] on div "Hospital Indemnity Hospital indemnity insurance pays a lump sum, tax-free benef…" at bounding box center [769, 354] width 478 height 61
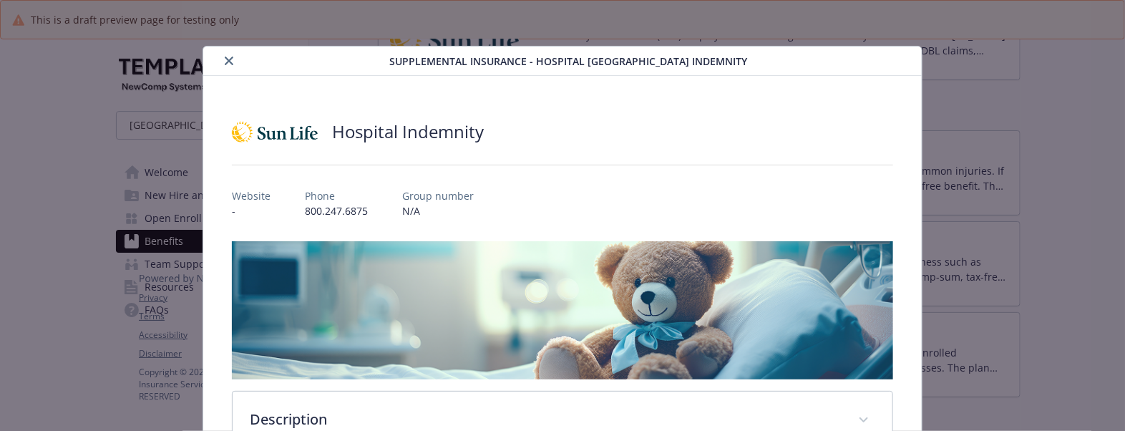
scroll to position [43, 0]
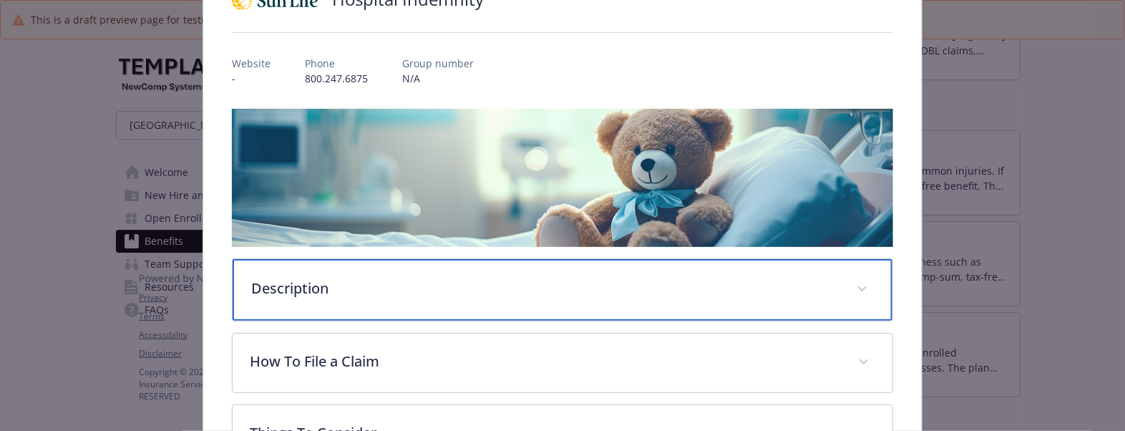
click at [315, 286] on p "Description" at bounding box center [545, 288] width 588 height 21
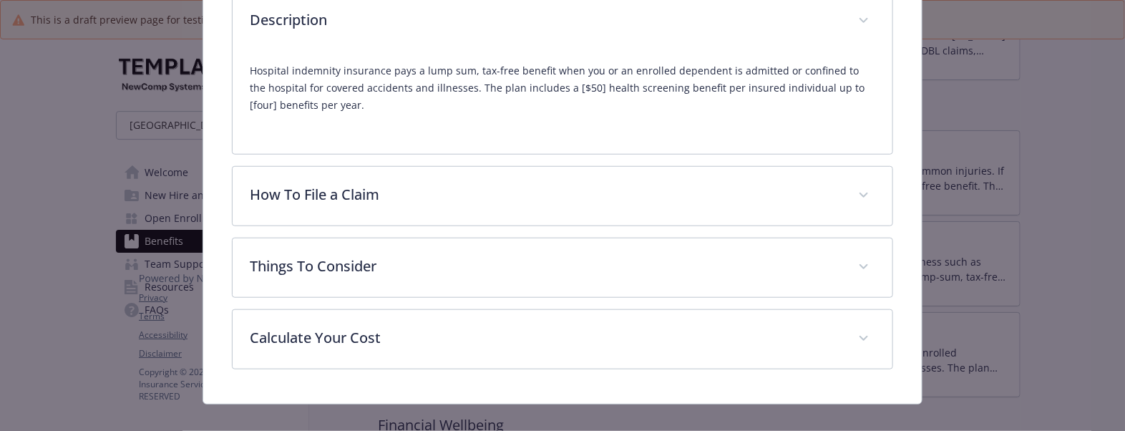
scroll to position [399, 0]
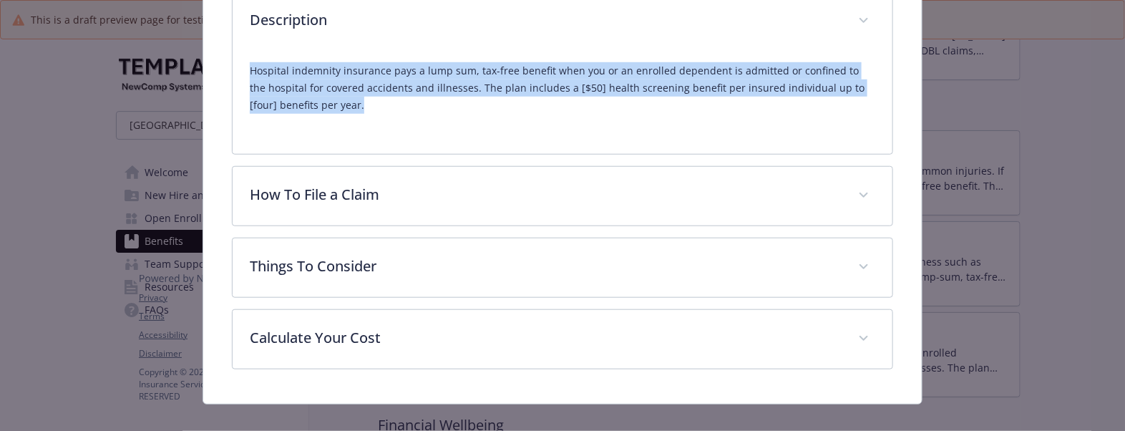
drag, startPoint x: 337, startPoint y: 111, endPoint x: 213, endPoint y: 72, distance: 130.6
click at [213, 72] on div "Hospital Indemnity Website - Phone 800.247.6875 Group number N/A Description Ho…" at bounding box center [562, 39] width 719 height 727
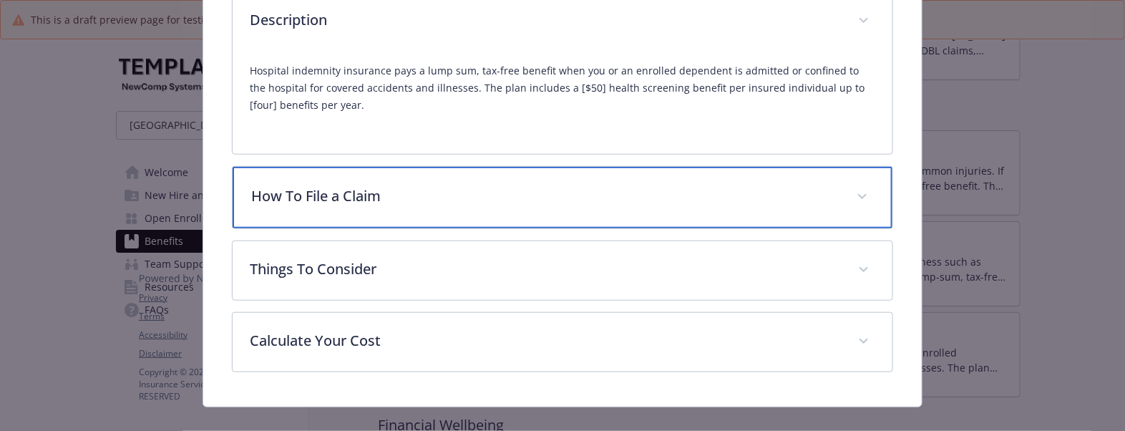
click at [426, 190] on p "How To File a Claim" at bounding box center [545, 195] width 588 height 21
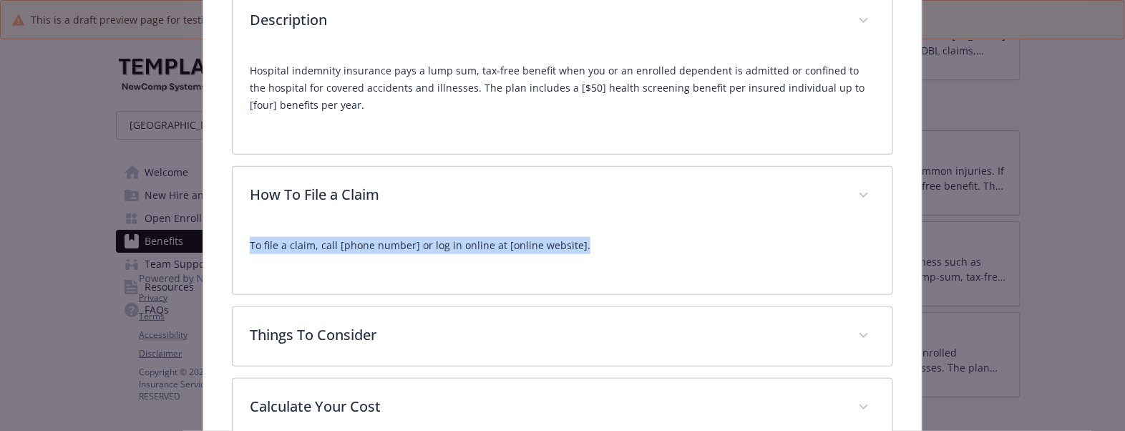
drag, startPoint x: 236, startPoint y: 242, endPoint x: 614, endPoint y: 238, distance: 378.0
click at [614, 238] on div "To file a claim, call [phone number] or log in online at [online website]." at bounding box center [563, 259] width 660 height 69
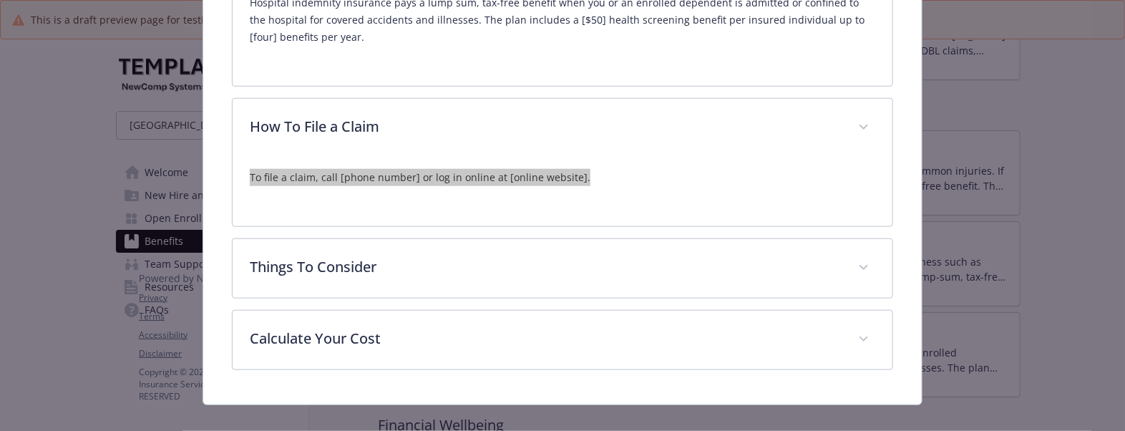
scroll to position [487, 0]
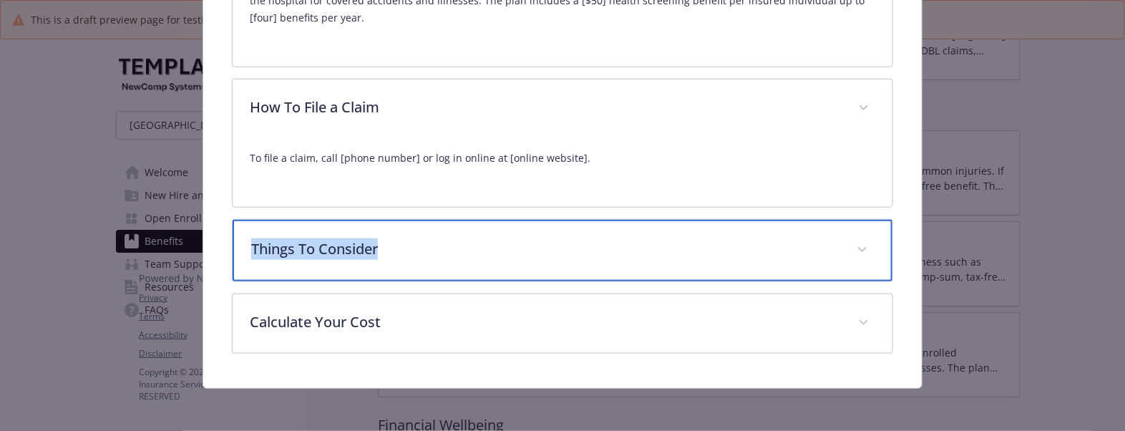
drag, startPoint x: 407, startPoint y: 252, endPoint x: 245, endPoint y: 256, distance: 161.8
click at [245, 256] on div "Things To Consider" at bounding box center [563, 251] width 660 height 62
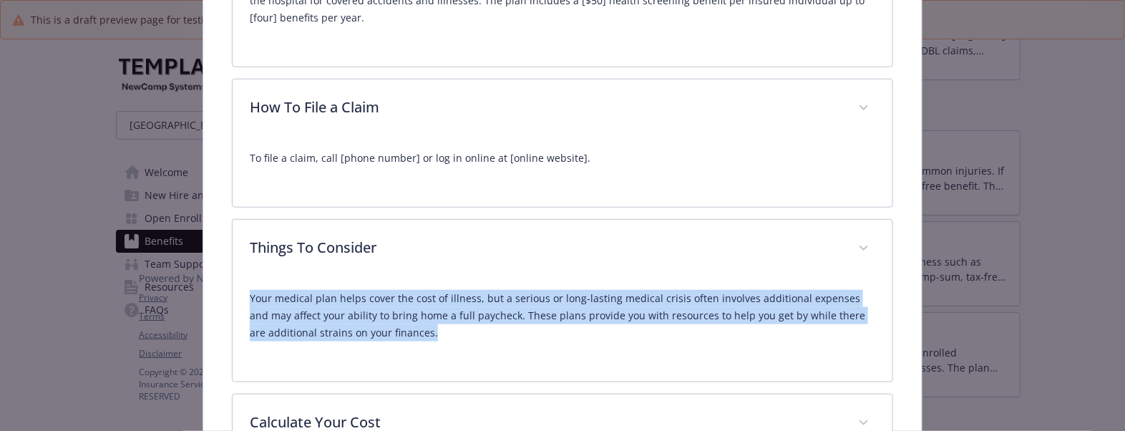
drag, startPoint x: 235, startPoint y: 297, endPoint x: 469, endPoint y: 333, distance: 236.8
click at [469, 333] on div "Your medical plan helps cover the cost of illness, but a serious or long-lastin…" at bounding box center [563, 329] width 660 height 103
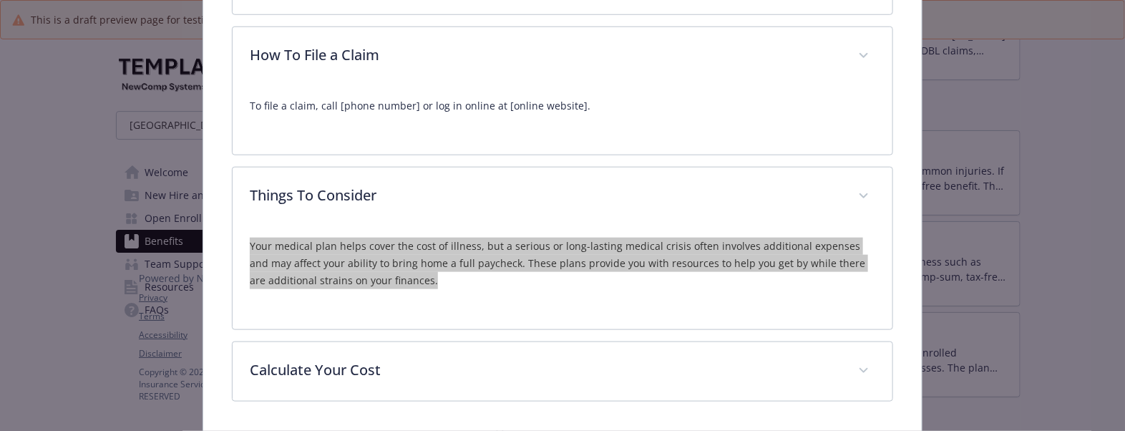
scroll to position [589, 0]
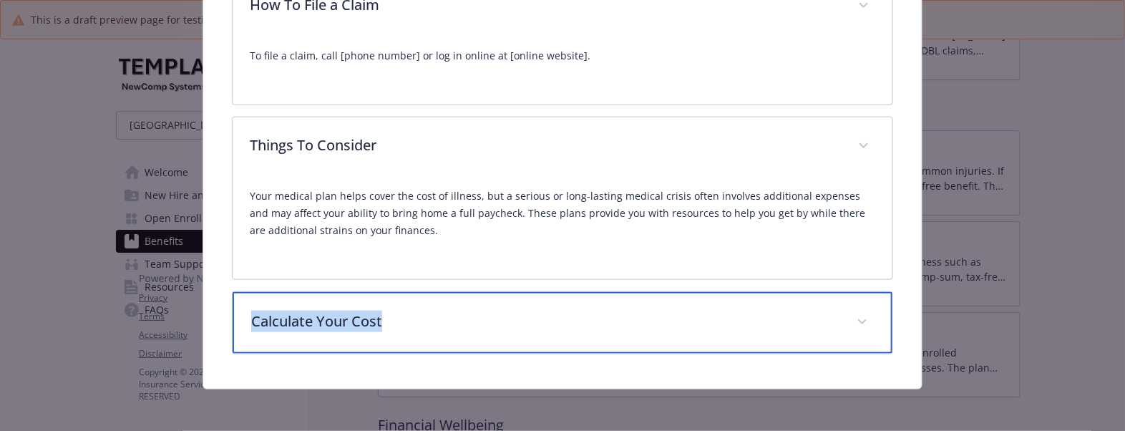
drag, startPoint x: 419, startPoint y: 316, endPoint x: 236, endPoint y: 338, distance: 183.8
click at [236, 338] on div "Calculate Your Cost" at bounding box center [563, 323] width 660 height 62
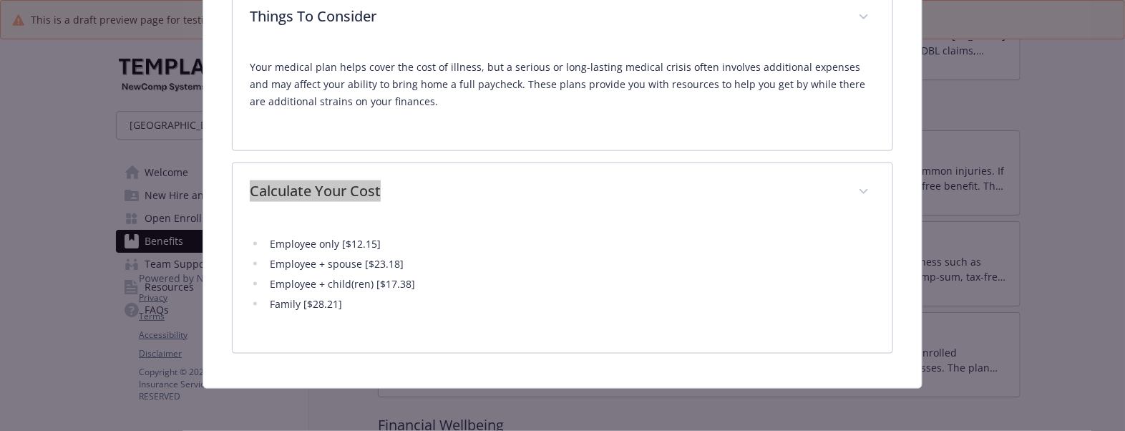
scroll to position [721, 0]
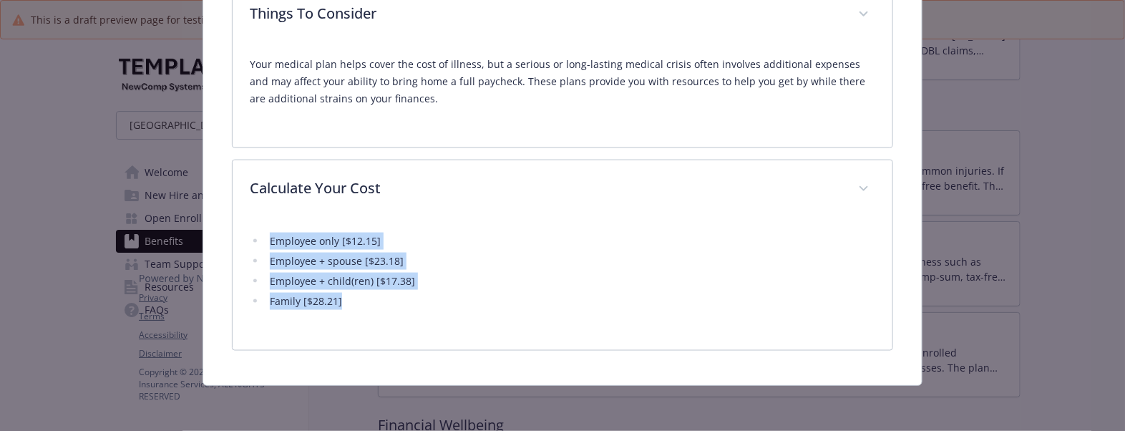
drag, startPoint x: 374, startPoint y: 309, endPoint x: 233, endPoint y: 231, distance: 161.2
click at [233, 231] on div "Employee only [$12.15] Employee + spouse [$23.18] Employee + child(ren) [$17.38…" at bounding box center [563, 285] width 660 height 132
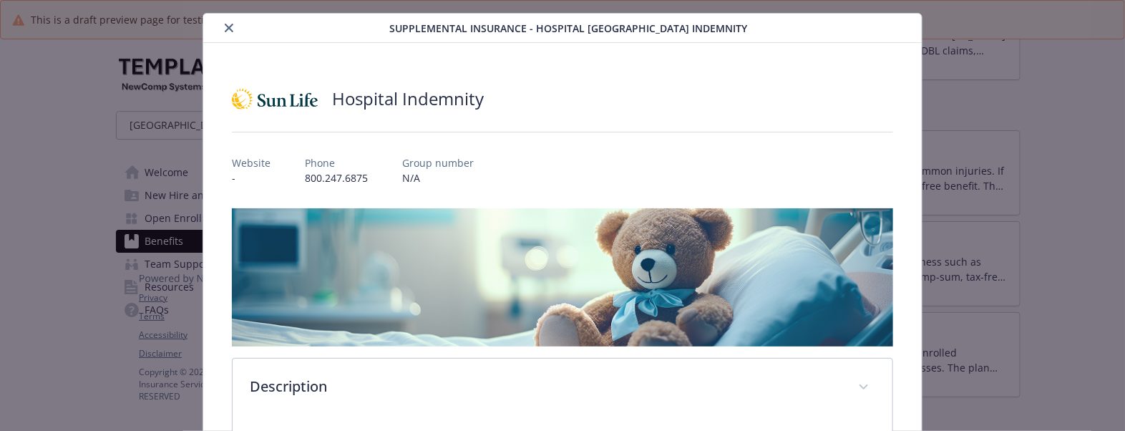
scroll to position [0, 0]
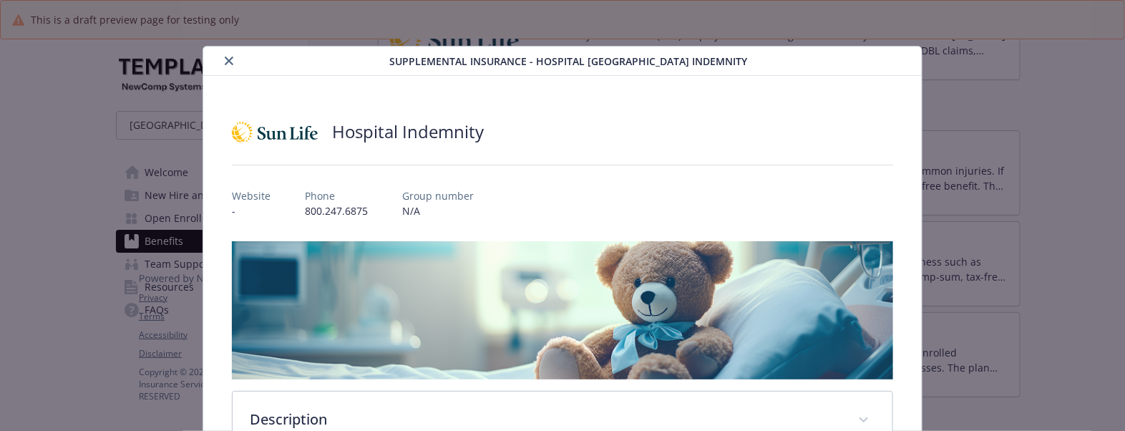
click at [228, 59] on icon "close" at bounding box center [229, 61] width 9 height 9
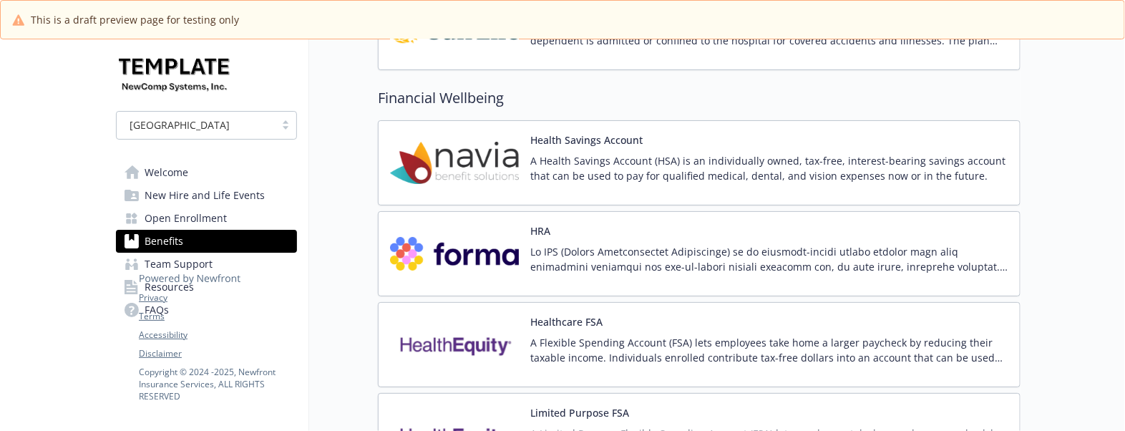
scroll to position [2237, 0]
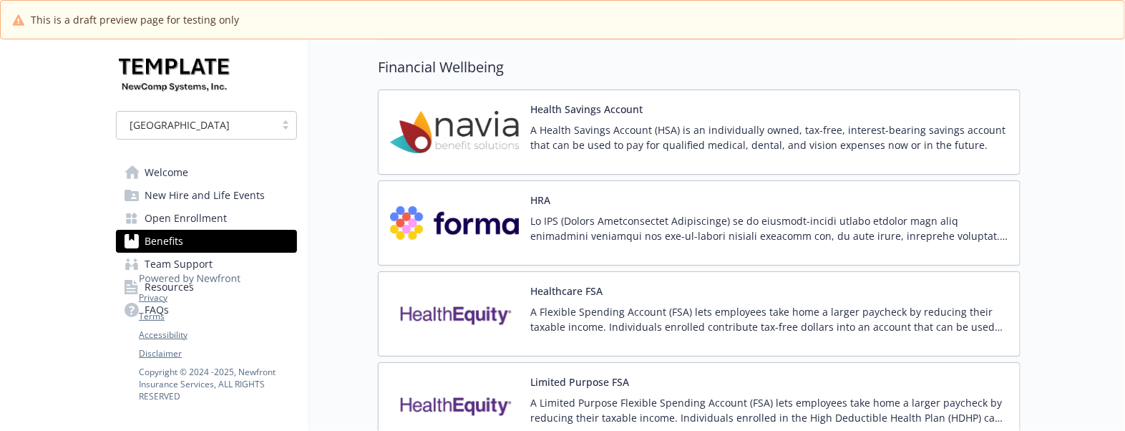
click at [742, 205] on div "HRA" at bounding box center [769, 223] width 478 height 61
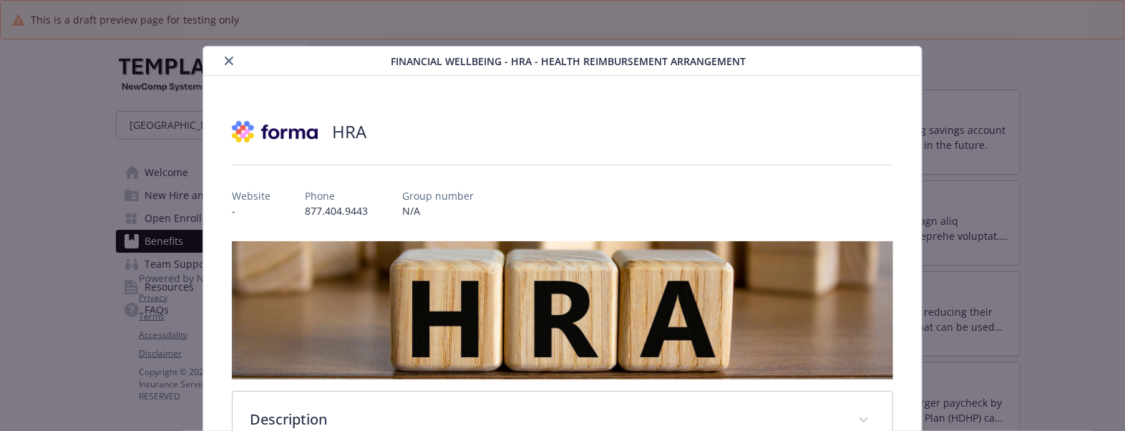
scroll to position [43, 0]
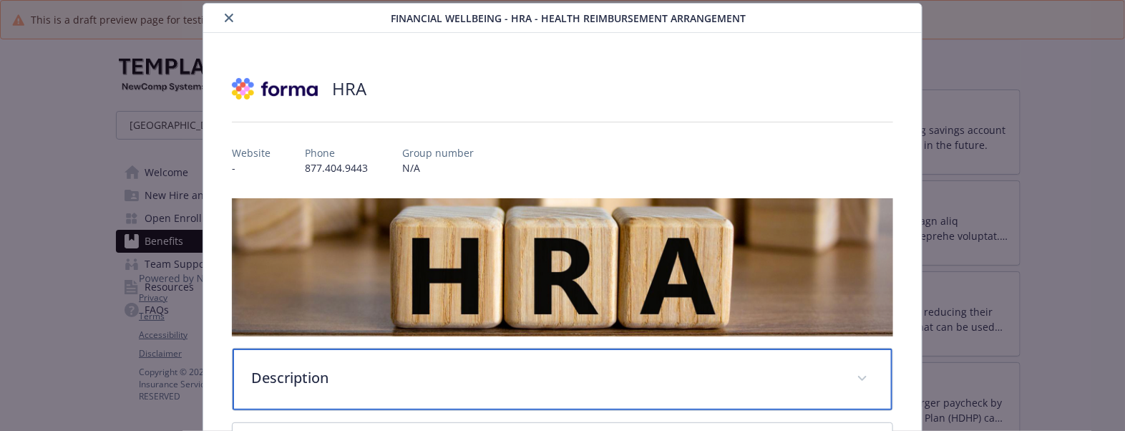
drag, startPoint x: 276, startPoint y: 392, endPoint x: 320, endPoint y: 374, distance: 47.6
click at [276, 392] on div "Description" at bounding box center [563, 380] width 660 height 62
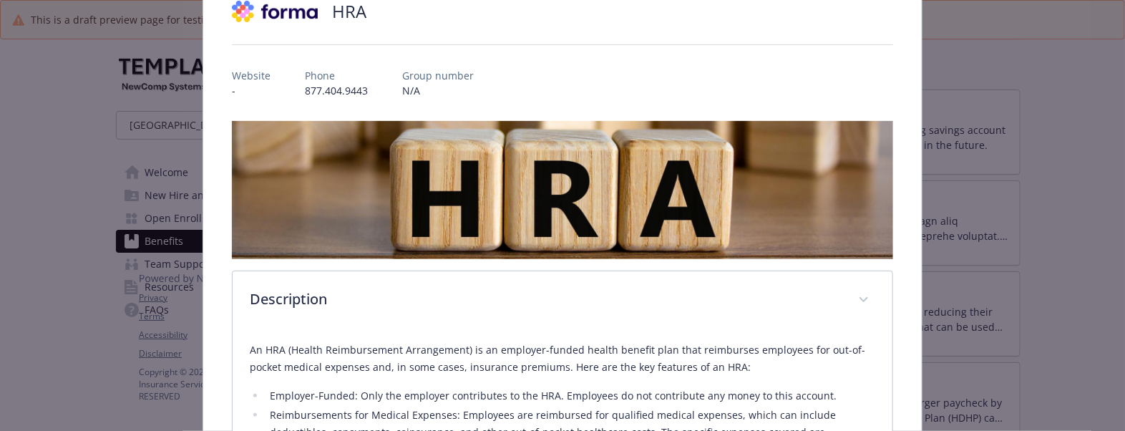
scroll to position [222, 0]
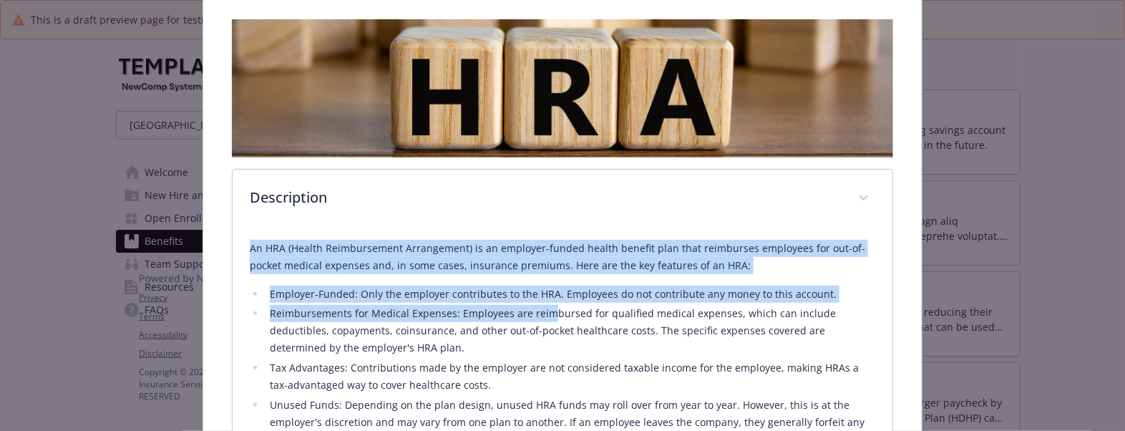
drag, startPoint x: 241, startPoint y: 246, endPoint x: 543, endPoint y: 306, distance: 308.0
click at [543, 306] on div "An HRA (Health Reimbursement Arrangement) is an employer-funded health benefit …" at bounding box center [563, 421] width 660 height 387
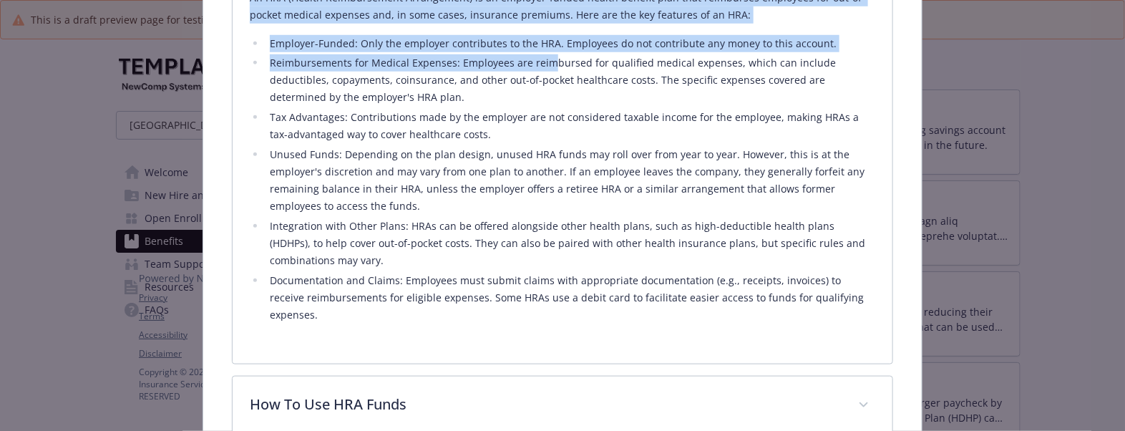
scroll to position [580, 0]
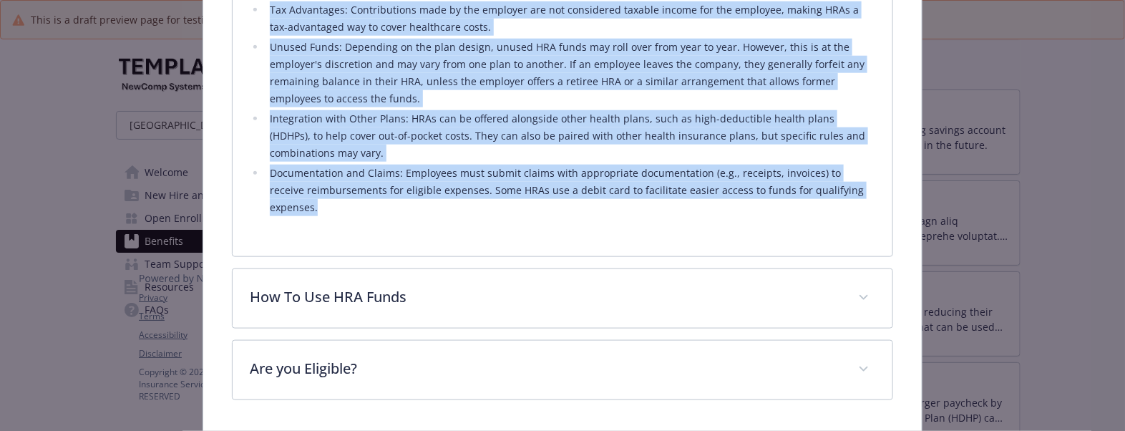
click at [866, 191] on div "An HRA (Health Reimbursement Arrangement) is an employer-funded health benefit …" at bounding box center [563, 63] width 660 height 387
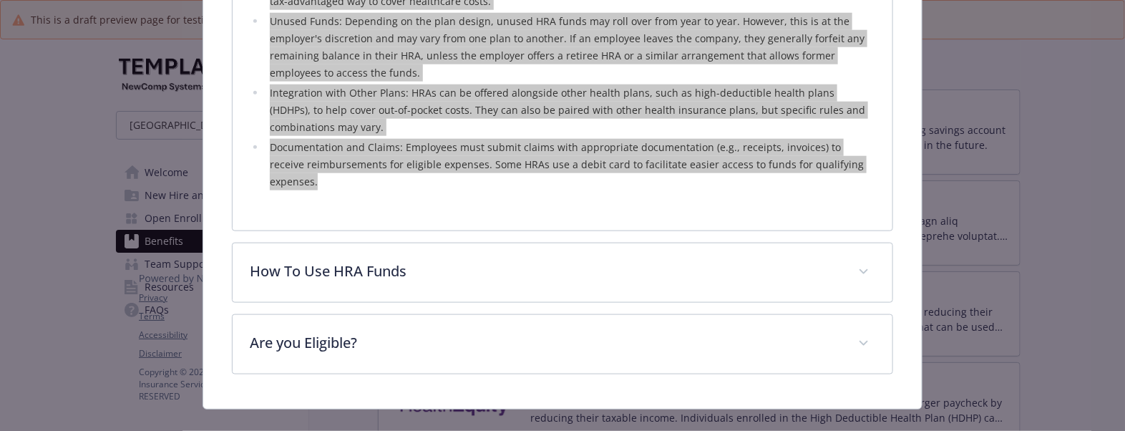
scroll to position [613, 0]
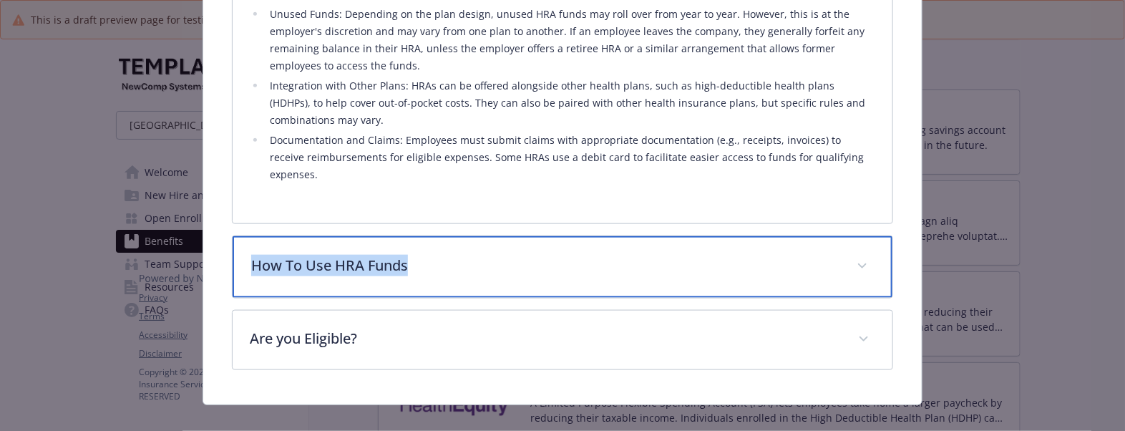
drag, startPoint x: 427, startPoint y: 247, endPoint x: 241, endPoint y: 246, distance: 186.1
click at [241, 246] on div "How To Use HRA Funds" at bounding box center [563, 267] width 660 height 62
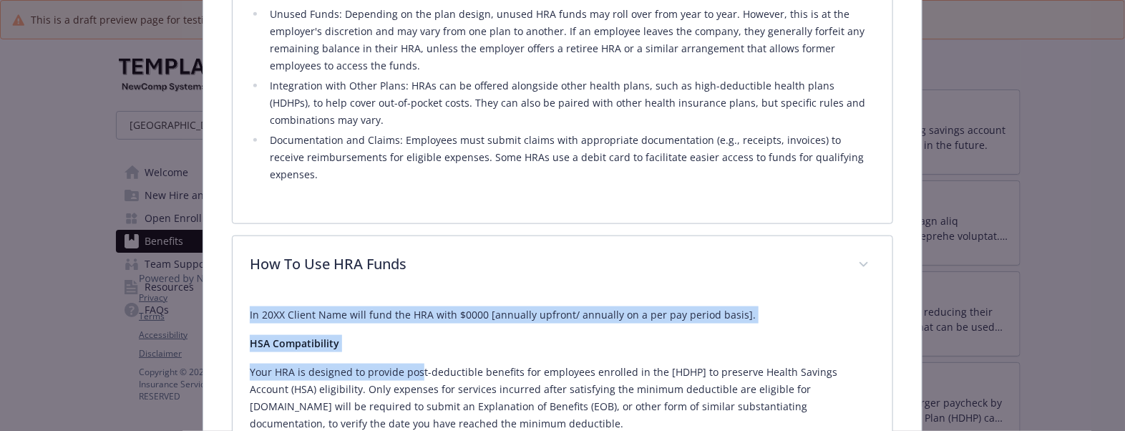
drag, startPoint x: 241, startPoint y: 294, endPoint x: 437, endPoint y: 341, distance: 201.6
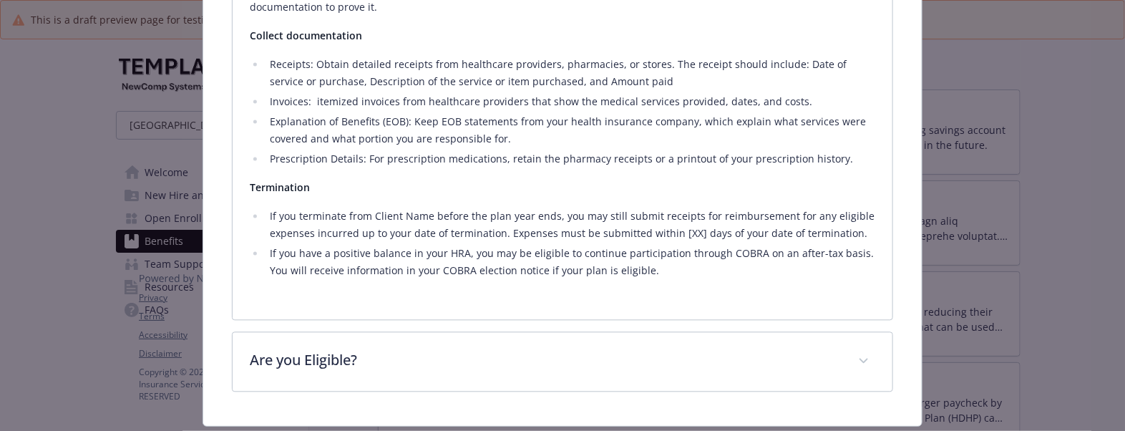
scroll to position [1174, 0]
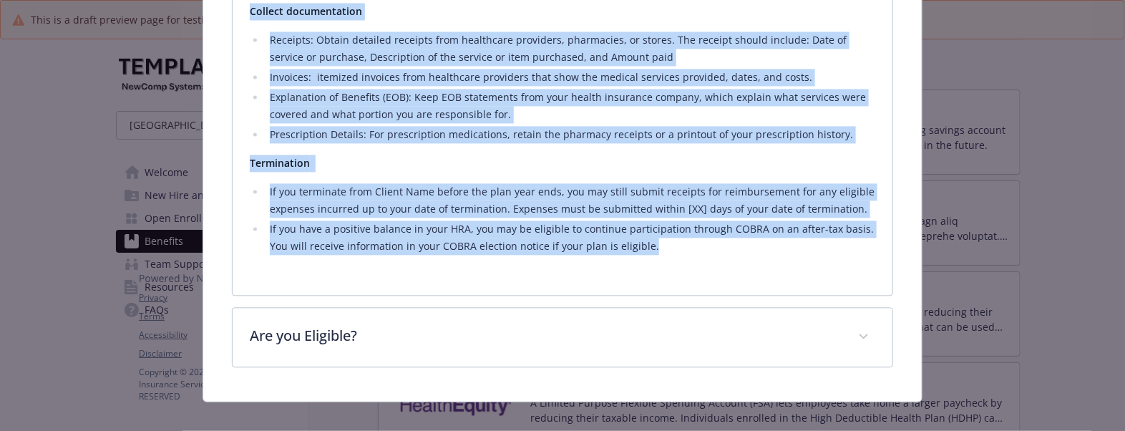
click at [704, 230] on li "If you have a positive balance in your HRA, you may be eligible to continue par…" at bounding box center [571, 237] width 610 height 34
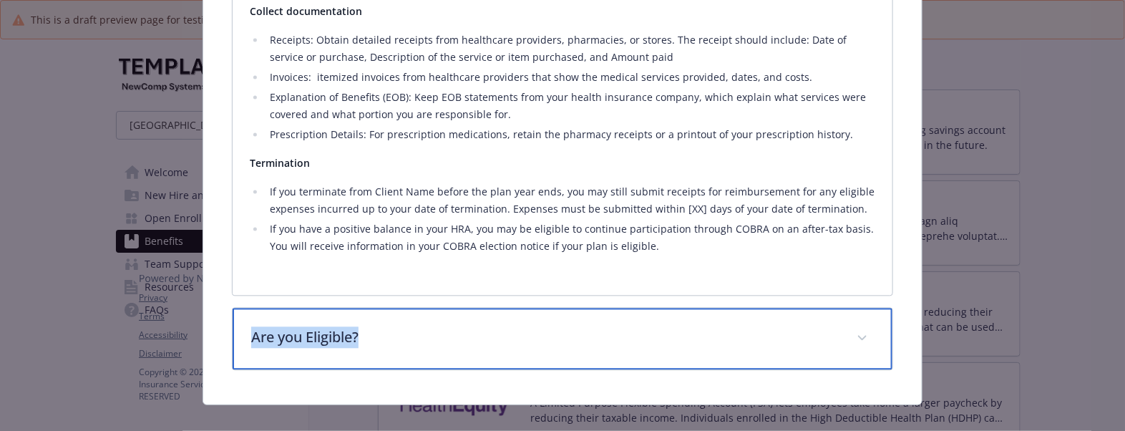
drag, startPoint x: 380, startPoint y: 319, endPoint x: 247, endPoint y: 319, distance: 133.1
click at [247, 319] on div "Are you Eligible?" at bounding box center [563, 339] width 660 height 62
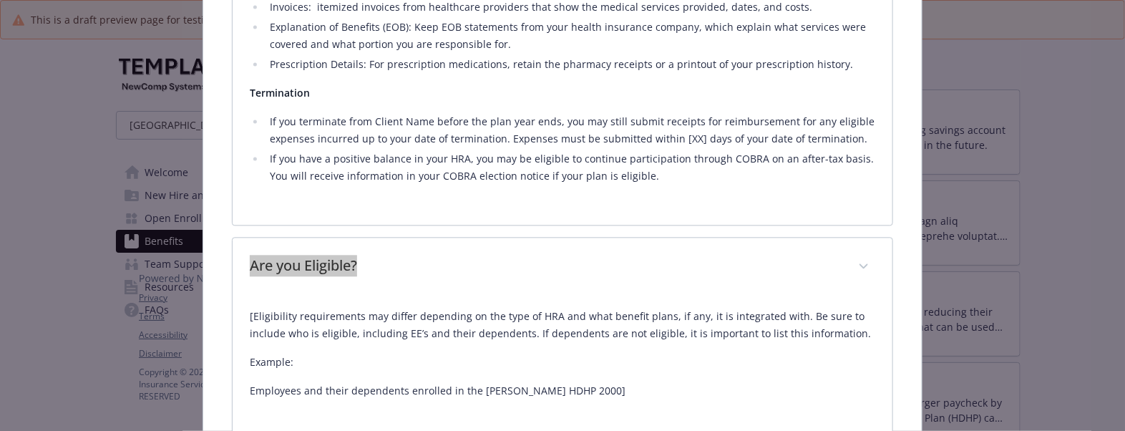
scroll to position [1317, 0]
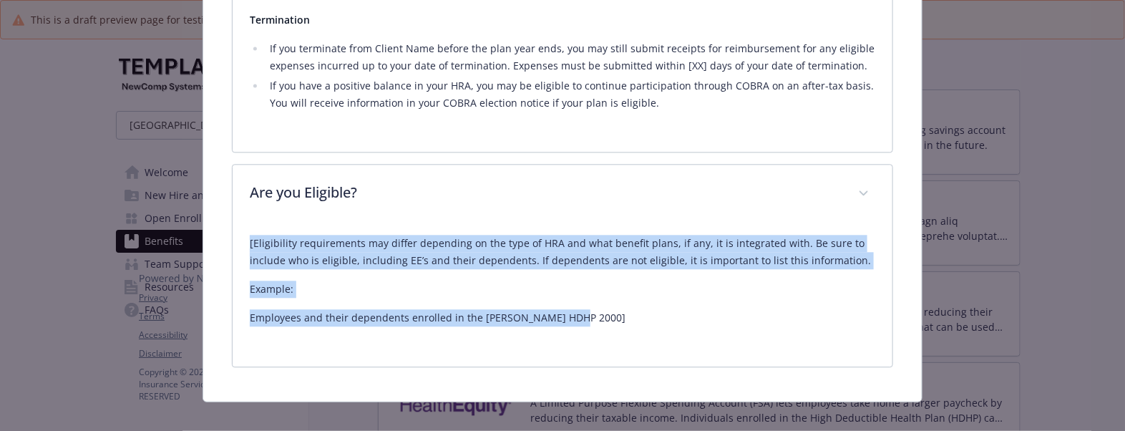
drag, startPoint x: 243, startPoint y: 224, endPoint x: 652, endPoint y: 308, distance: 417.2
click at [652, 308] on div "[Eligibility requirements may differ depending on the type of HRA and what bene…" at bounding box center [563, 294] width 660 height 143
click at [694, 309] on p "Employees and their dependents enrolled in the [PERSON_NAME] HDHP 2000]" at bounding box center [563, 317] width 626 height 17
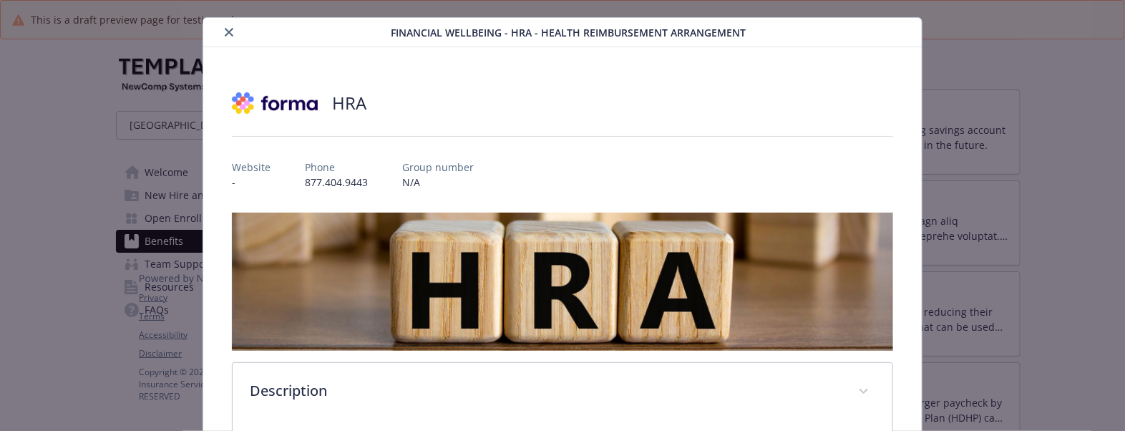
scroll to position [0, 0]
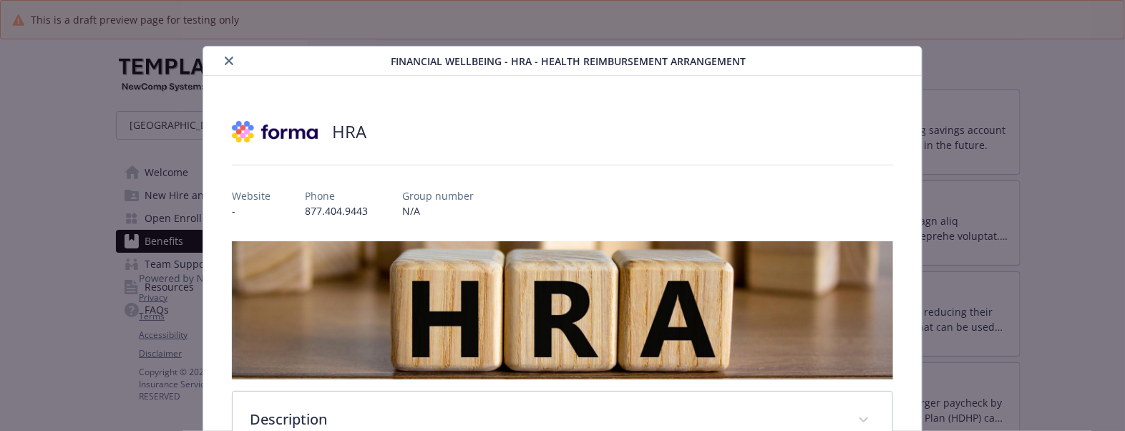
click at [225, 59] on icon "close" at bounding box center [229, 61] width 9 height 9
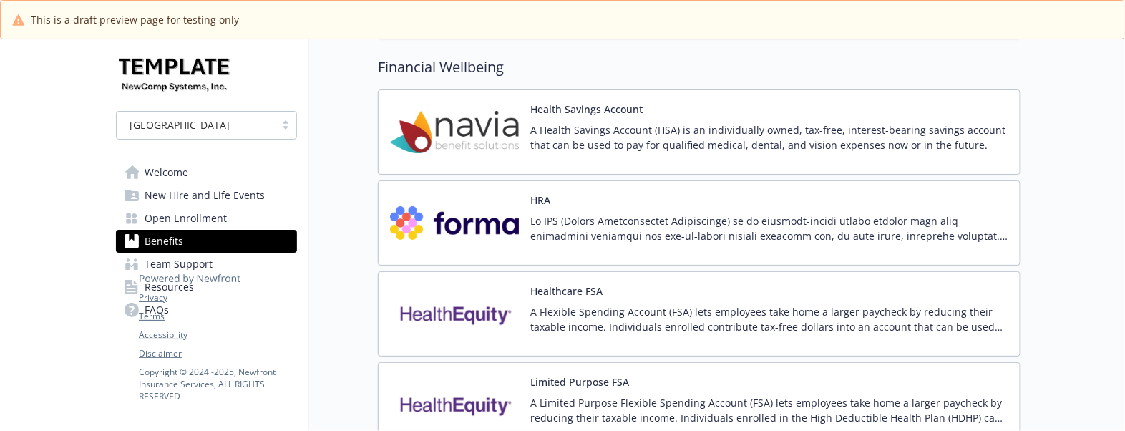
click at [727, 297] on div "Healthcare FSA A Flexible Spending Account (FSA) lets employees take home a lar…" at bounding box center [769, 313] width 478 height 61
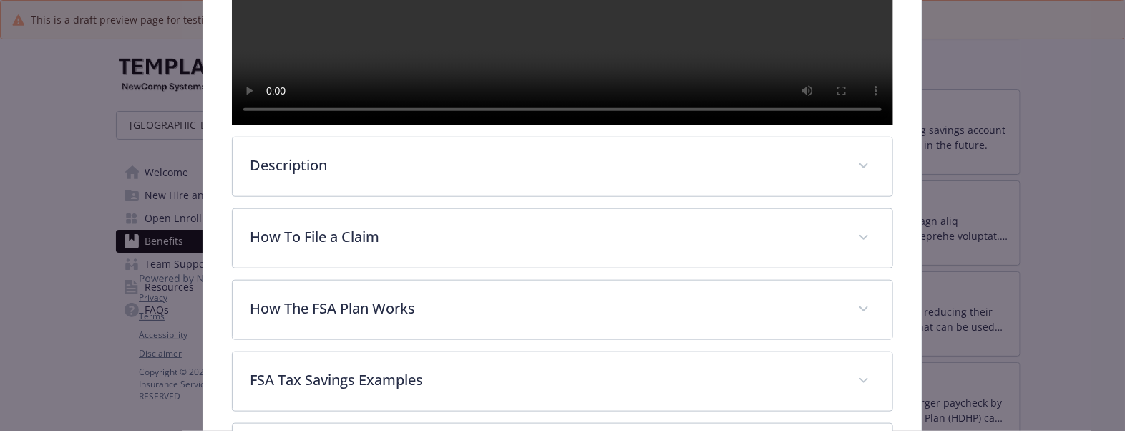
scroll to position [580, 0]
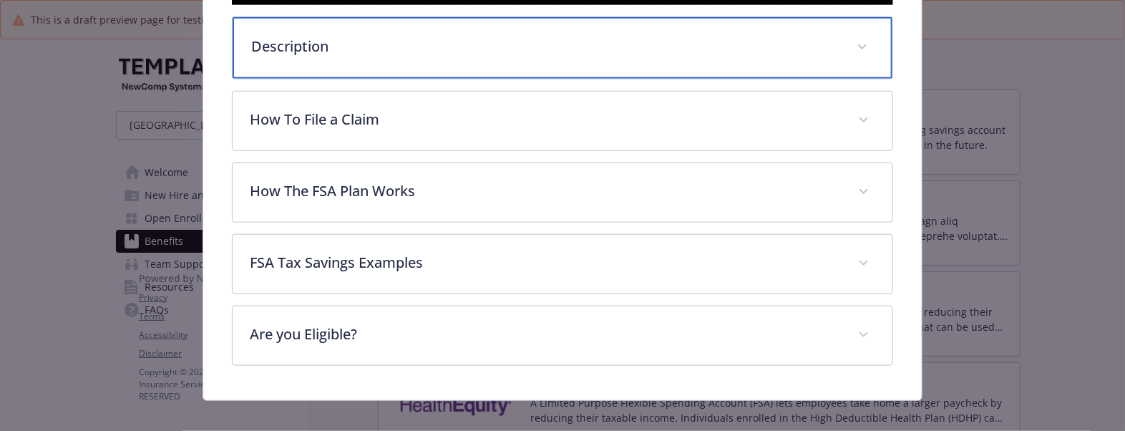
click at [354, 57] on p "Description" at bounding box center [545, 46] width 588 height 21
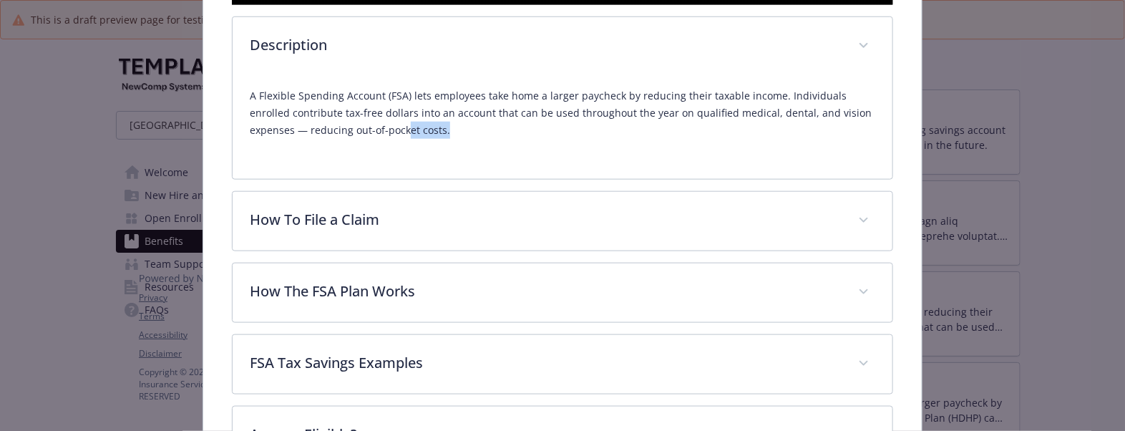
drag, startPoint x: 478, startPoint y: 161, endPoint x: 404, endPoint y: 170, distance: 74.3
click at [404, 139] on p "A Flexible Spending Account (FSA) lets employees take home a larger paycheck by…" at bounding box center [563, 113] width 626 height 52
click at [491, 162] on div "A Flexible Spending Account (FSA) lets employees take home a larger paycheck by…" at bounding box center [563, 119] width 626 height 86
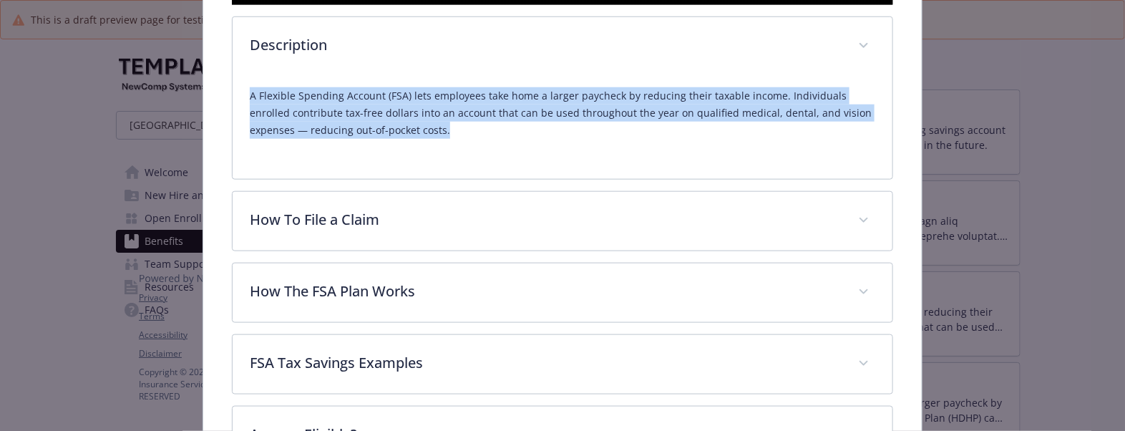
drag, startPoint x: 487, startPoint y: 176, endPoint x: 200, endPoint y: 115, distance: 293.4
click at [203, 115] on div "Healthcare FSA Website https://participant.wageworks.com/ Phone 866.346.5800 Gr…" at bounding box center [562, 4] width 719 height 991
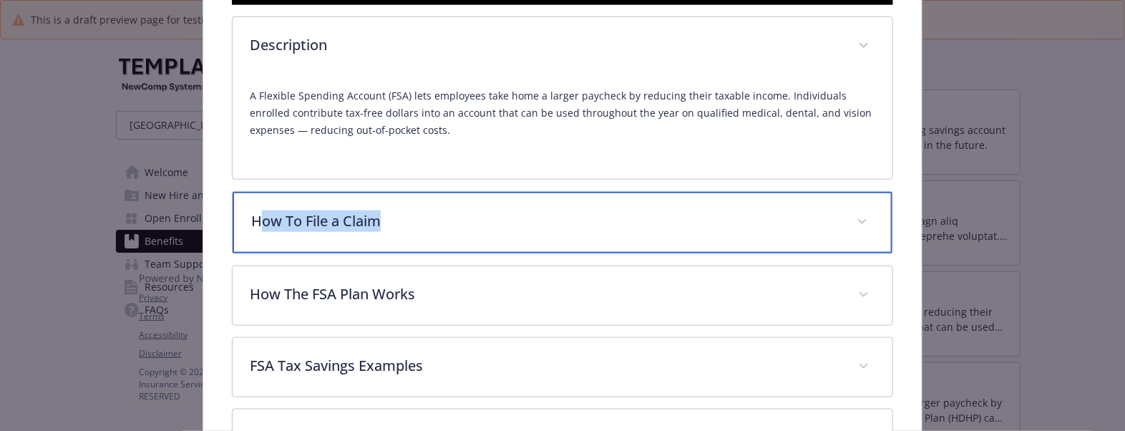
drag, startPoint x: 415, startPoint y: 256, endPoint x: 261, endPoint y: 252, distance: 154.0
click at [261, 232] on p "How To File a Claim" at bounding box center [545, 220] width 588 height 21
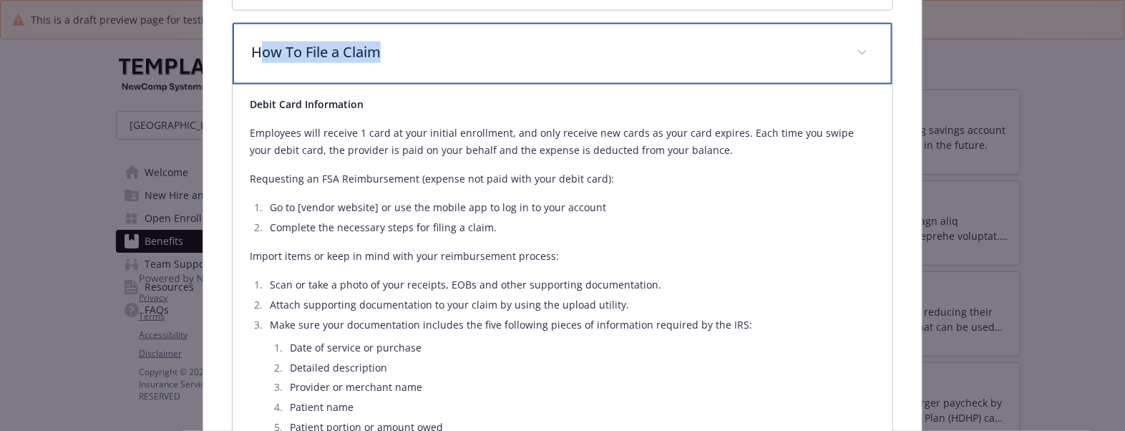
scroll to position [759, 0]
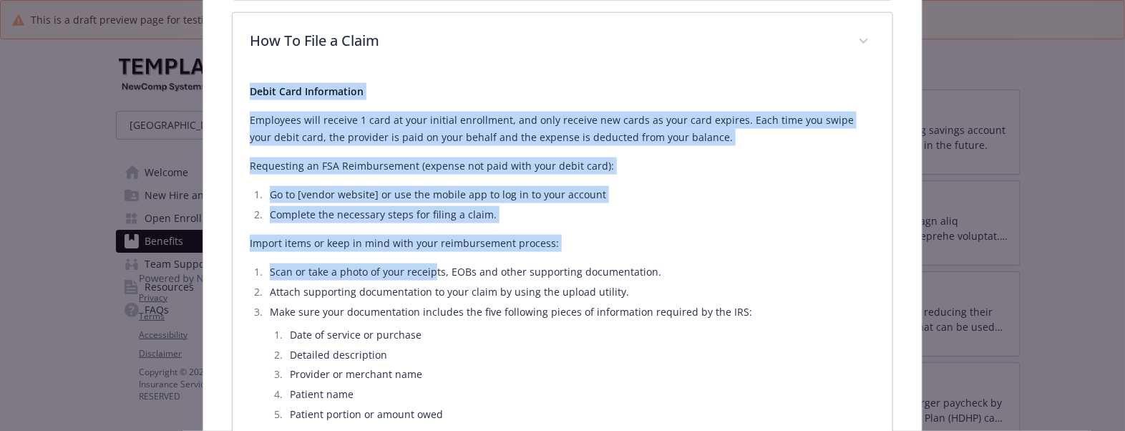
drag, startPoint x: 245, startPoint y: 132, endPoint x: 477, endPoint y: 324, distance: 301.1
click at [477, 324] on div "Debit Card Information Employees will receive 1 card at your initial enrollment…" at bounding box center [563, 268] width 660 height 392
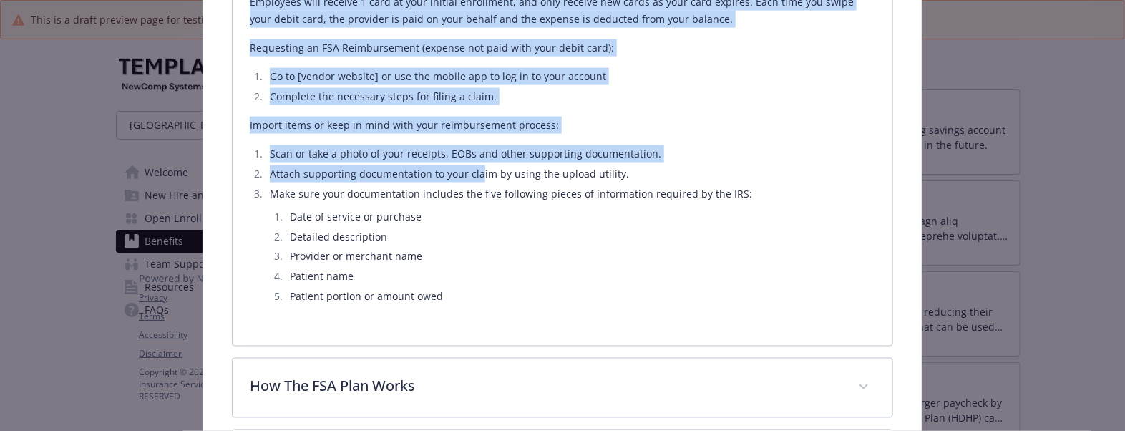
scroll to position [1027, 0]
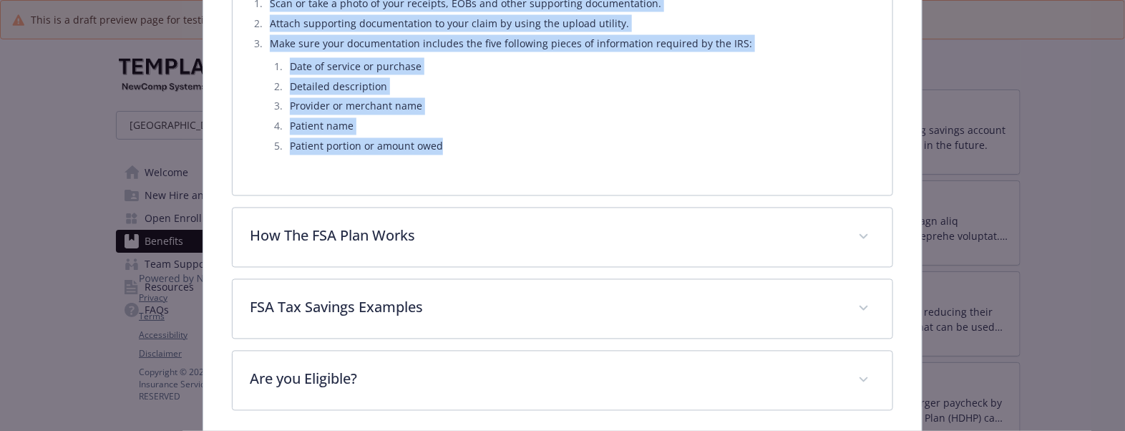
click at [476, 155] on ol "Date of service or purchase Detailed description Provider or merchant name Pati…" at bounding box center [573, 106] width 606 height 97
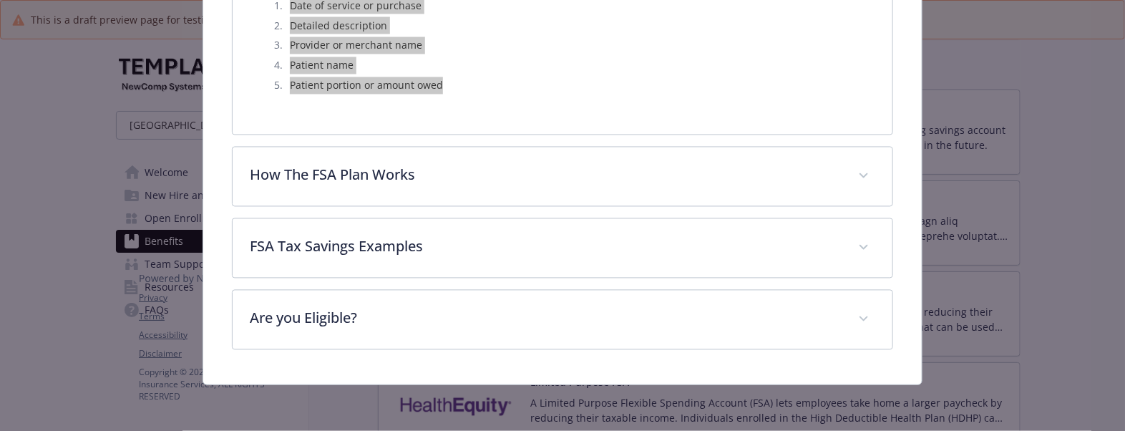
scroll to position [1126, 0]
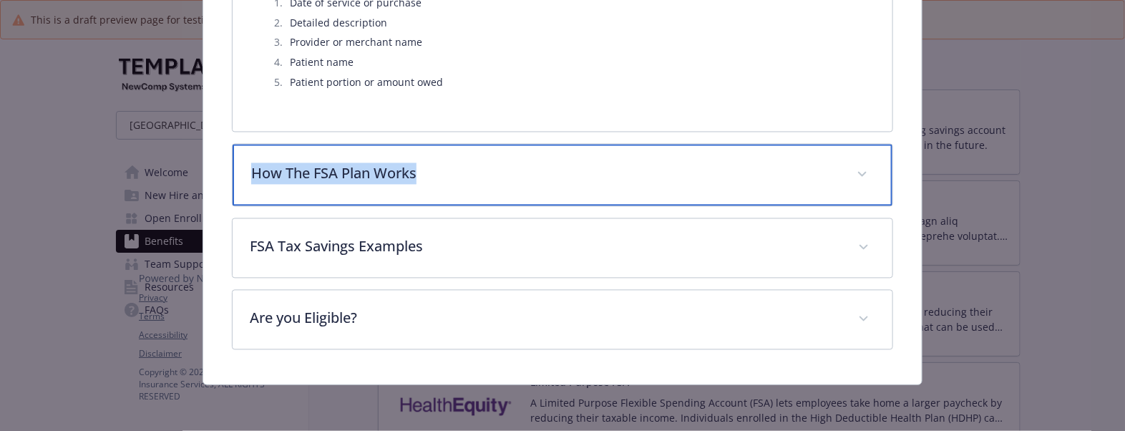
drag, startPoint x: 463, startPoint y: 178, endPoint x: 252, endPoint y: 179, distance: 211.2
click at [252, 179] on p "How The FSA Plan Works" at bounding box center [545, 173] width 588 height 21
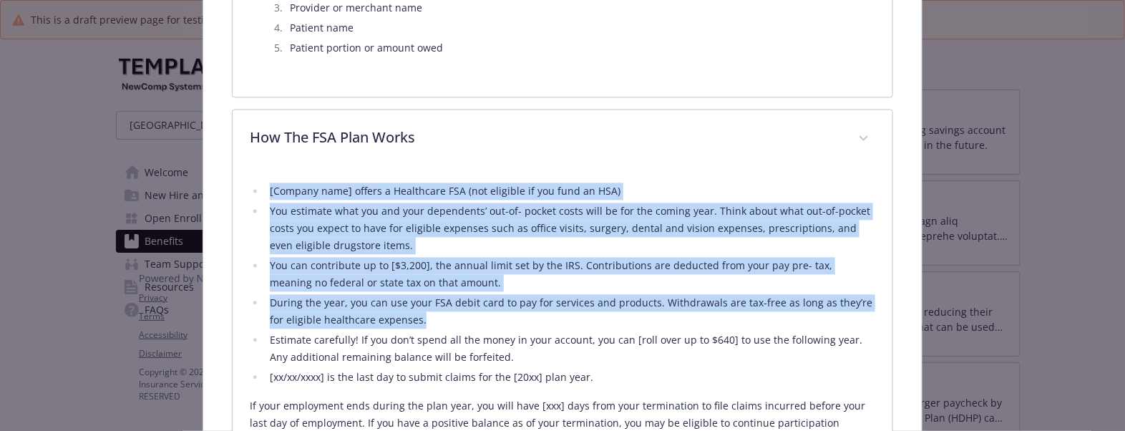
drag, startPoint x: 238, startPoint y: 226, endPoint x: 505, endPoint y: 359, distance: 298.7
click at [503, 364] on div "[Company name] offers a Healthcare FSA (not eligible if you fund an HSA) You es…" at bounding box center [563, 328] width 660 height 321
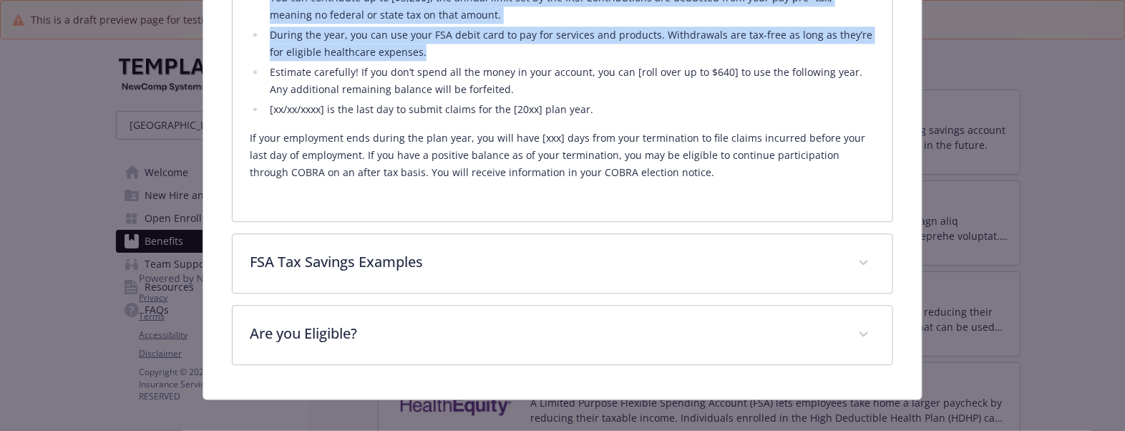
scroll to position [1394, 0]
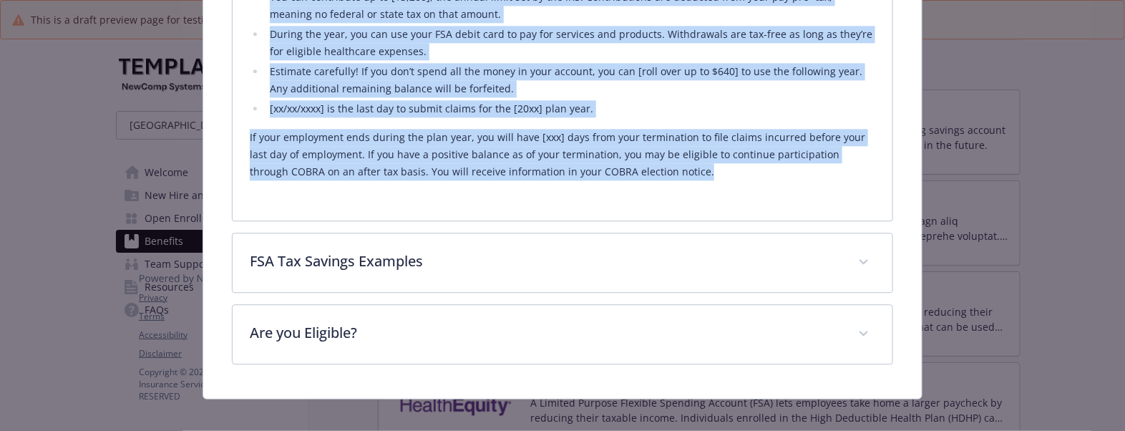
click at [714, 180] on p "If your employment ends during the plan year, you will have [xxx] days from you…" at bounding box center [563, 155] width 626 height 52
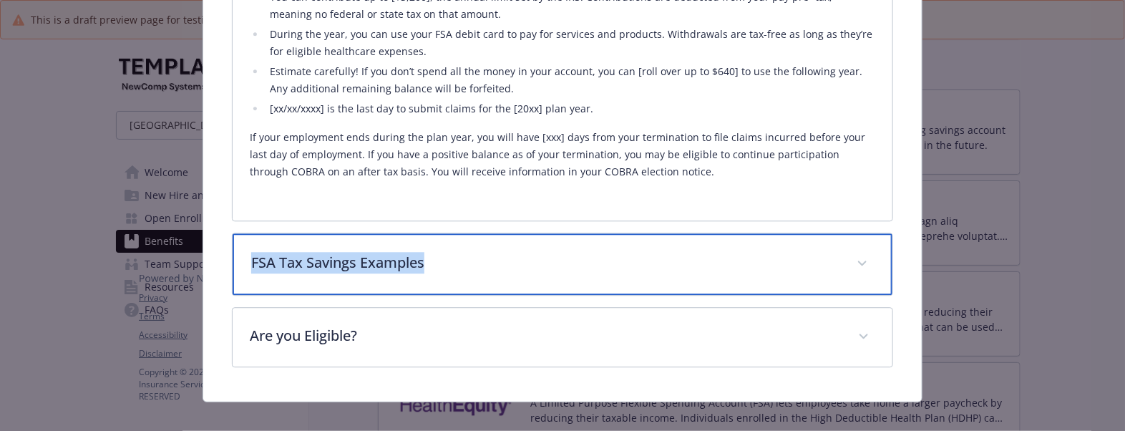
drag, startPoint x: 482, startPoint y: 291, endPoint x: 195, endPoint y: 288, distance: 286.3
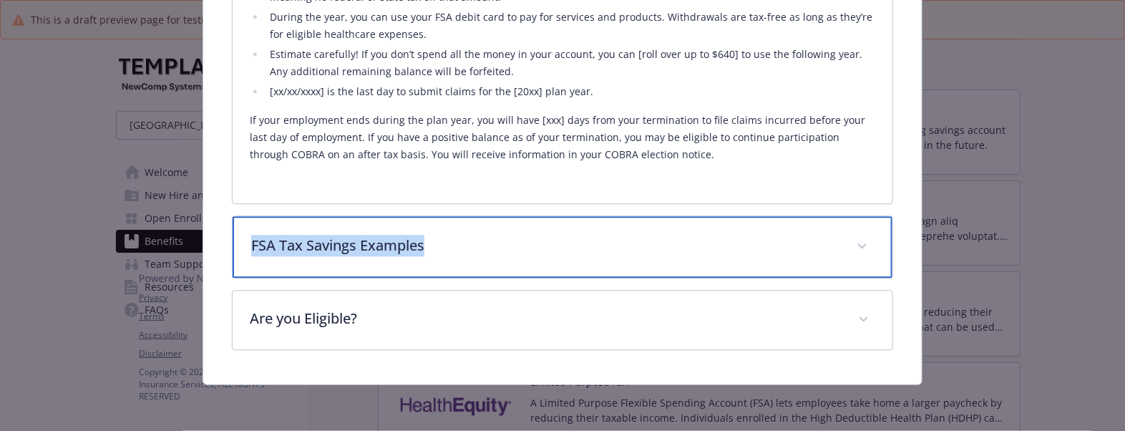
click at [506, 244] on p "FSA Tax Savings Examples" at bounding box center [545, 245] width 588 height 21
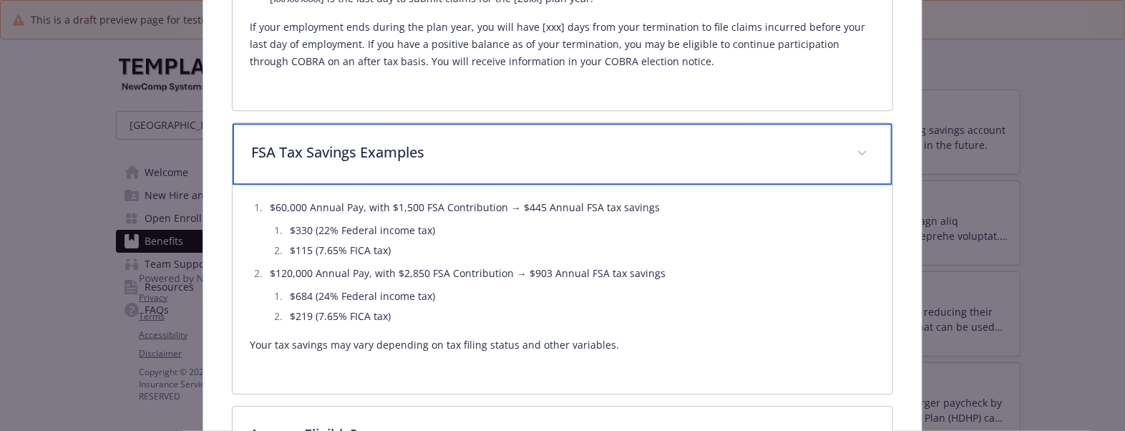
scroll to position [1536, 0]
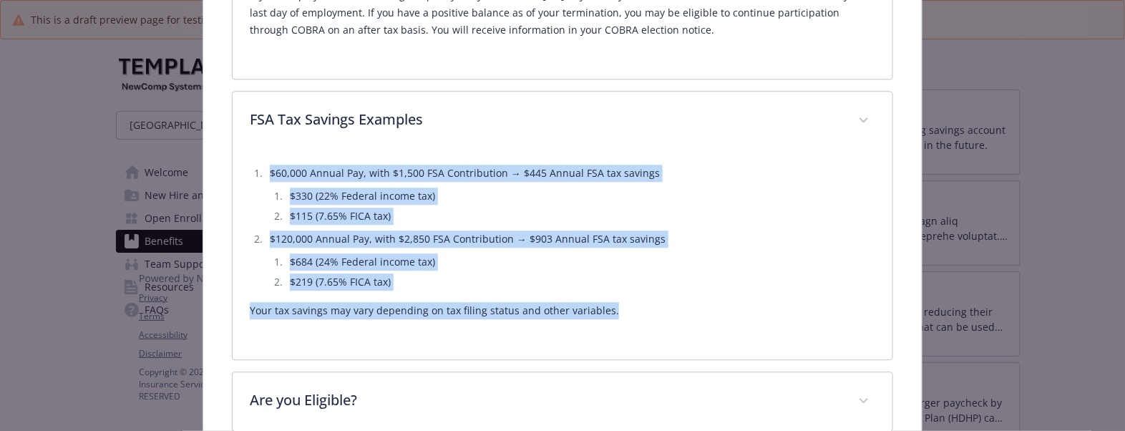
drag, startPoint x: 253, startPoint y: 213, endPoint x: 655, endPoint y: 361, distance: 428.9
click at [655, 342] on div "$60,000 Annual Pay, with $1,500 FSA Contribution → $445 Annual FSA tax savings …" at bounding box center [563, 246] width 626 height 192
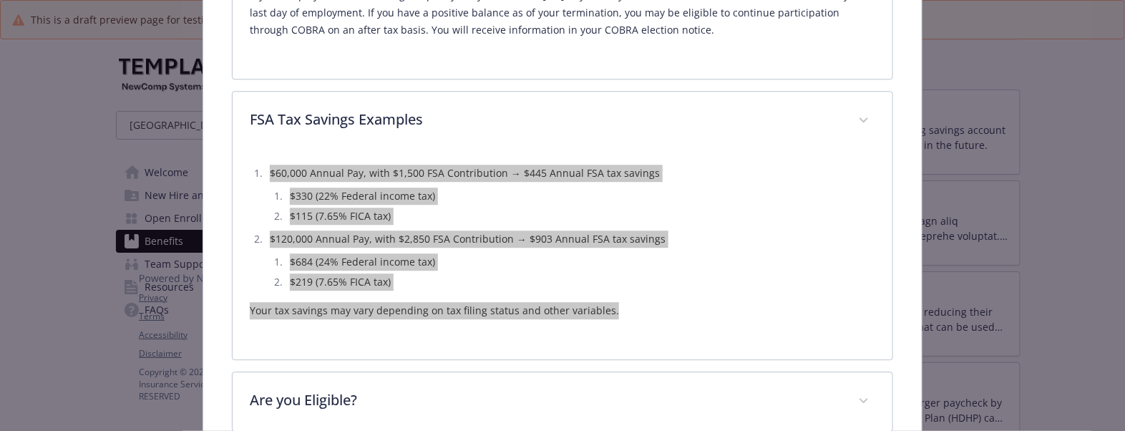
scroll to position [1656, 0]
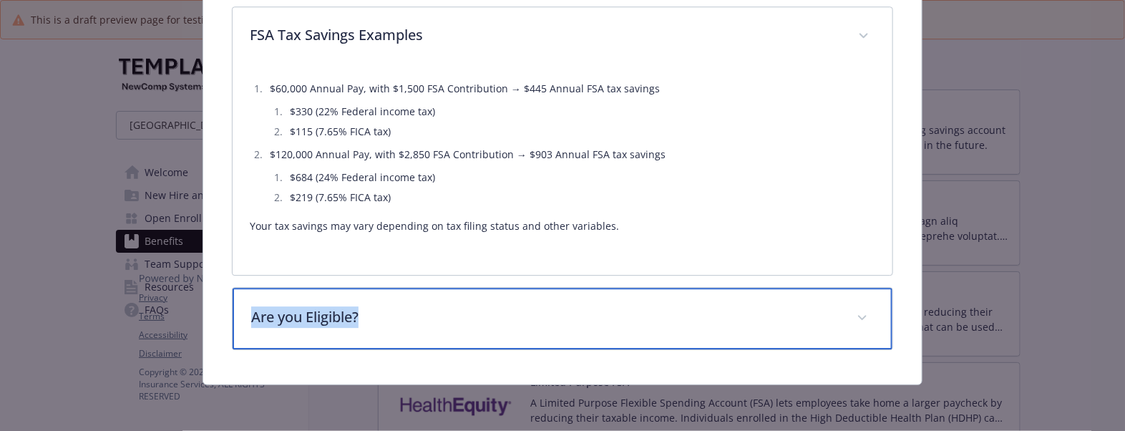
drag, startPoint x: 395, startPoint y: 323, endPoint x: 216, endPoint y: 317, distance: 179.0
click at [442, 301] on div "Are you Eligible?" at bounding box center [563, 319] width 660 height 62
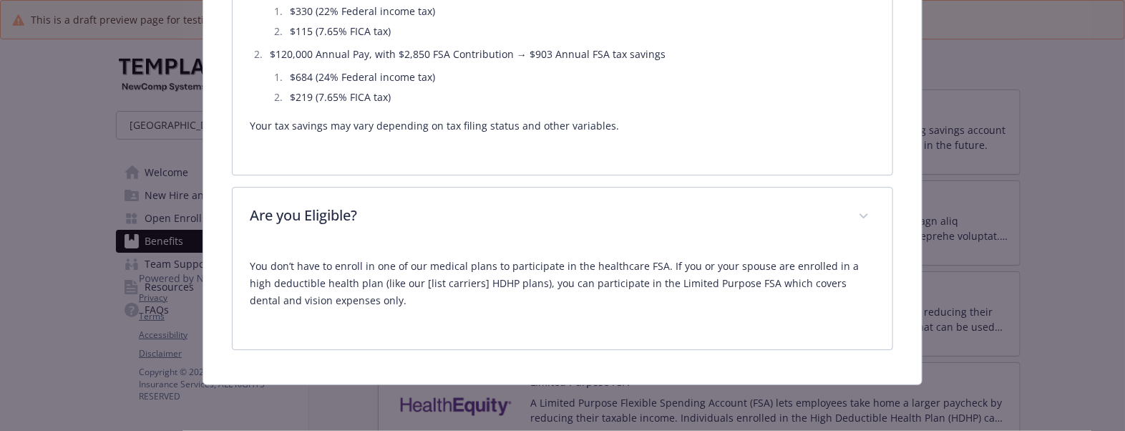
scroll to position [1759, 0]
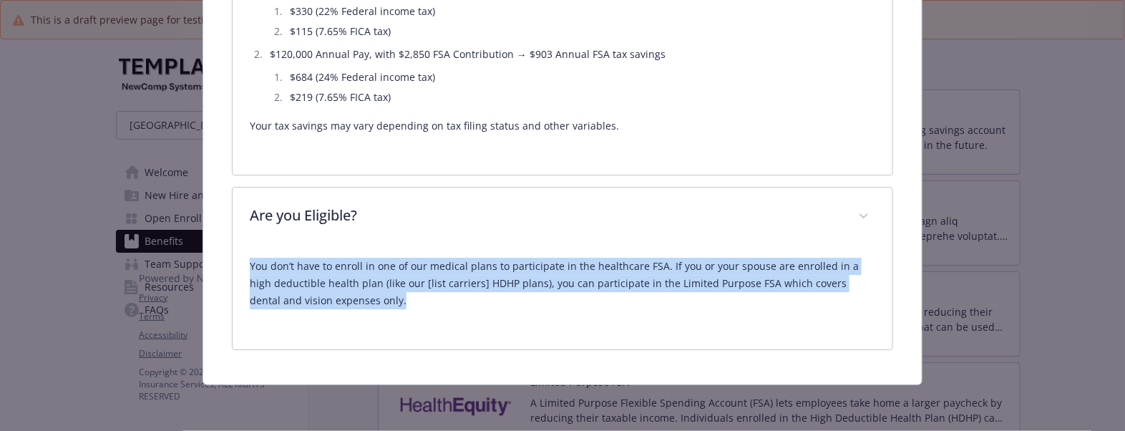
drag, startPoint x: 341, startPoint y: 301, endPoint x: 243, endPoint y: 274, distance: 101.8
click at [243, 274] on div "You don’t have to enroll in one of our medical plans to participate in the heal…" at bounding box center [563, 297] width 660 height 103
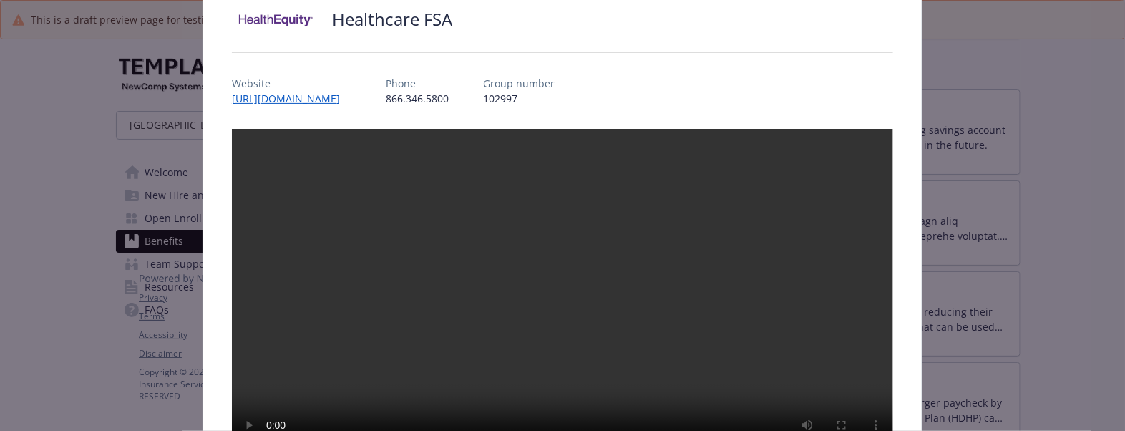
scroll to position [0, 0]
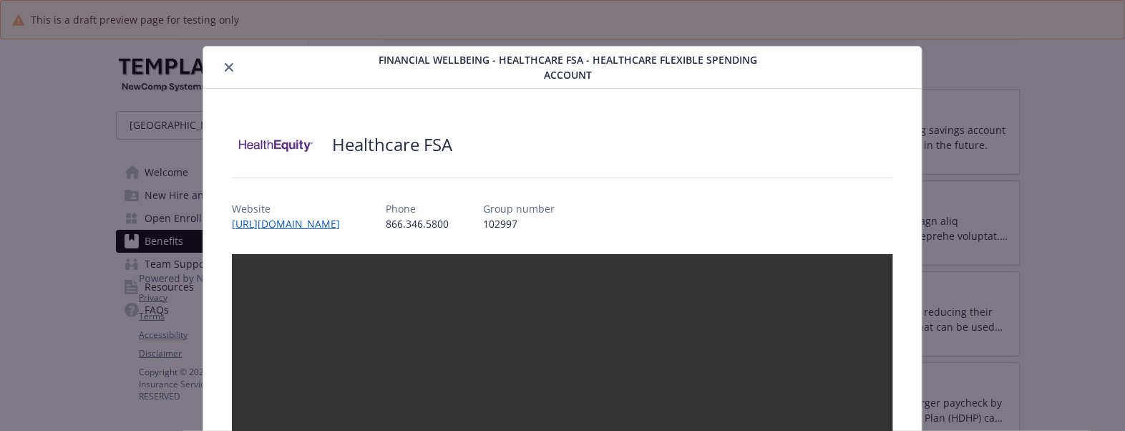
click at [223, 62] on button "close" at bounding box center [228, 67] width 17 height 17
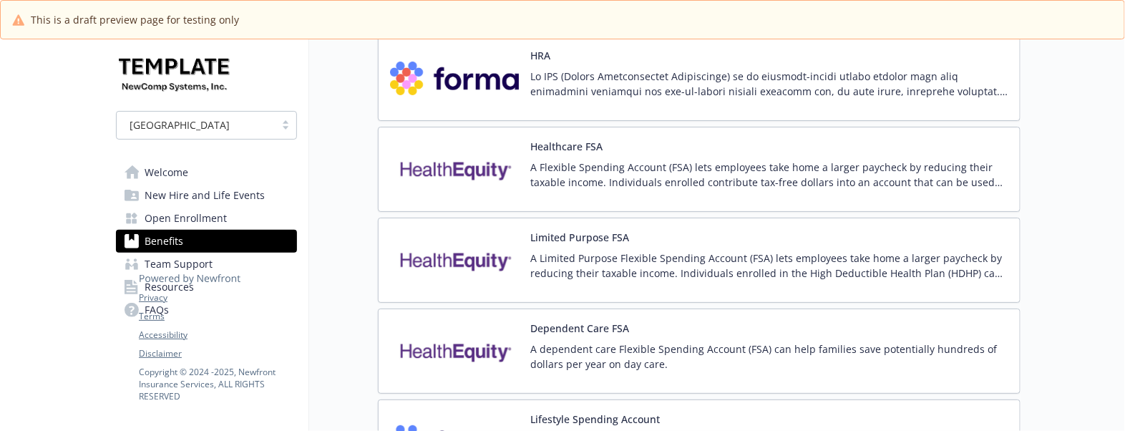
scroll to position [2416, 0]
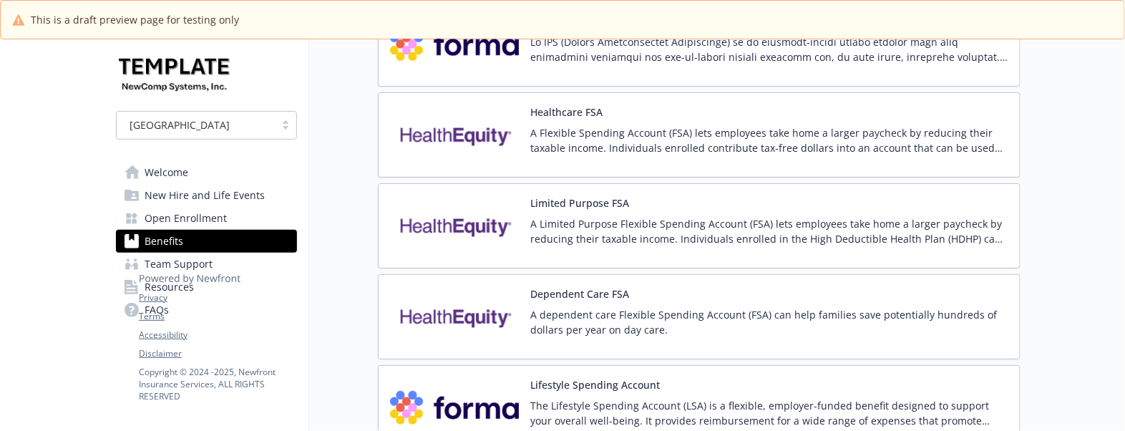
click at [745, 316] on p "A dependent care Flexible Spending Account (FSA) can help families save potenti…" at bounding box center [769, 322] width 478 height 30
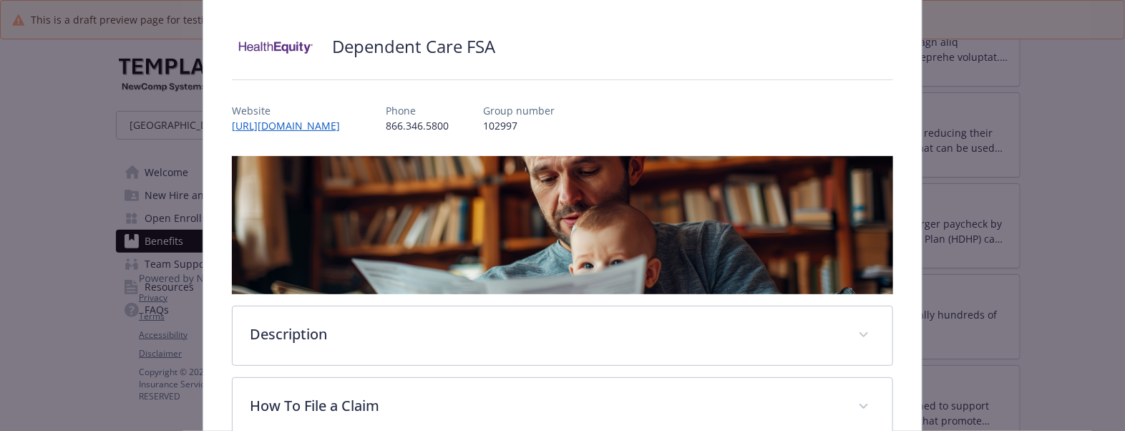
scroll to position [268, 0]
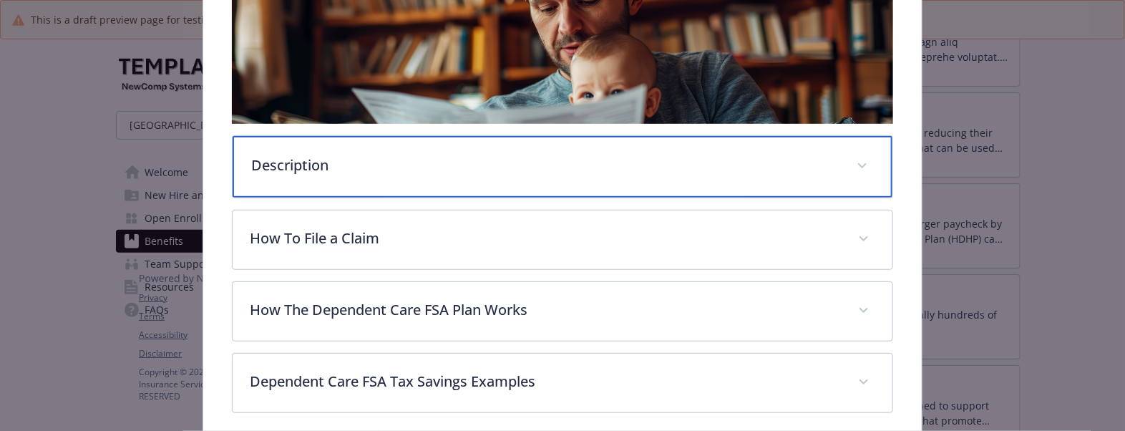
drag, startPoint x: 484, startPoint y: 156, endPoint x: 524, endPoint y: 150, distance: 40.5
click at [484, 156] on p "Description" at bounding box center [545, 165] width 588 height 21
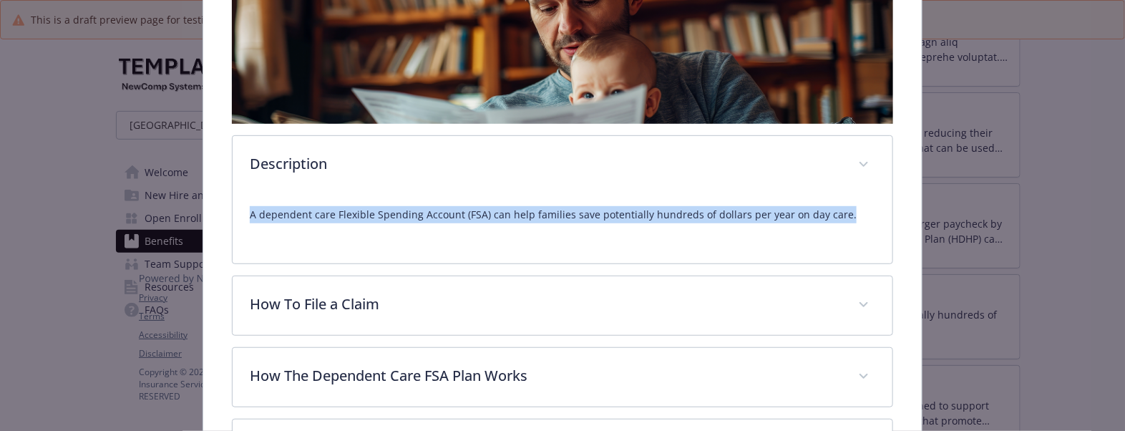
drag, startPoint x: 238, startPoint y: 211, endPoint x: 884, endPoint y: 209, distance: 645.6
click at [884, 209] on div "Dependent Care FSA Website https://participant.wageworks.com/ Phone 866.346.580…" at bounding box center [562, 166] width 719 height 693
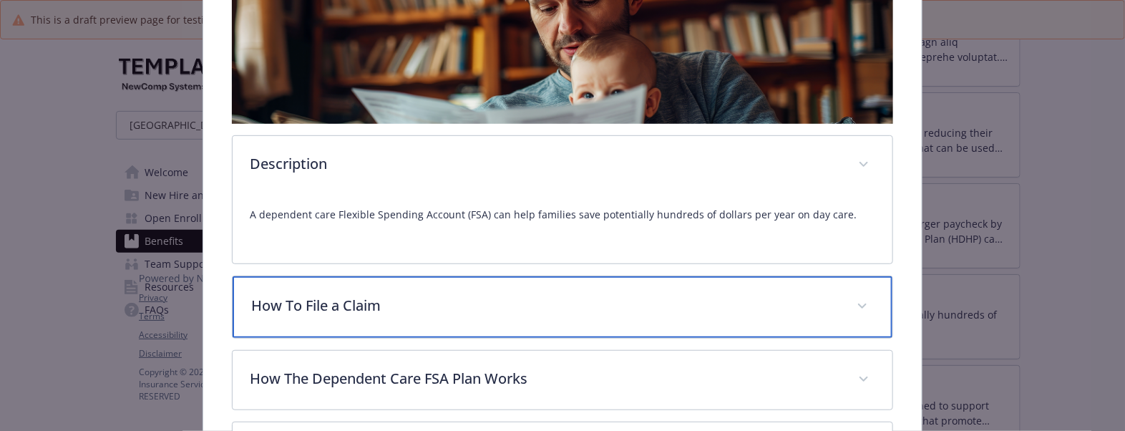
click at [427, 297] on p "How To File a Claim" at bounding box center [545, 305] width 588 height 21
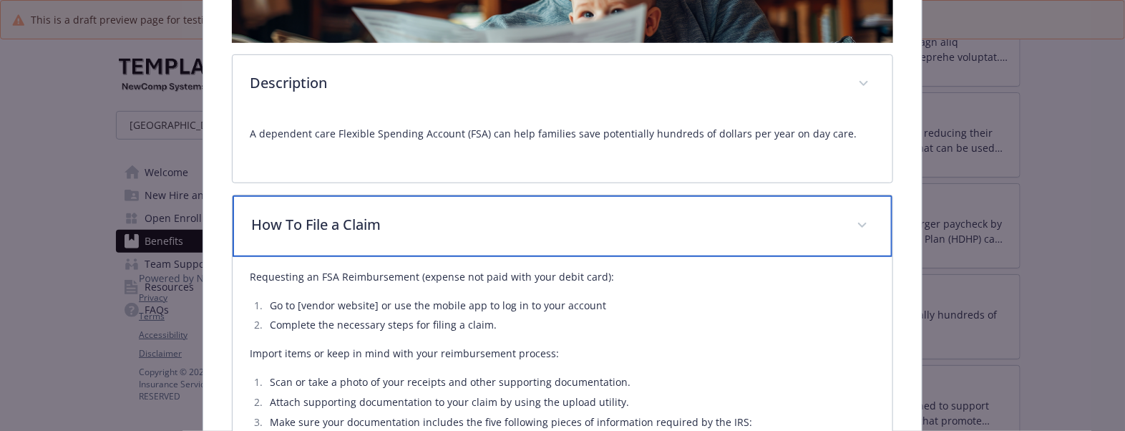
scroll to position [447, 0]
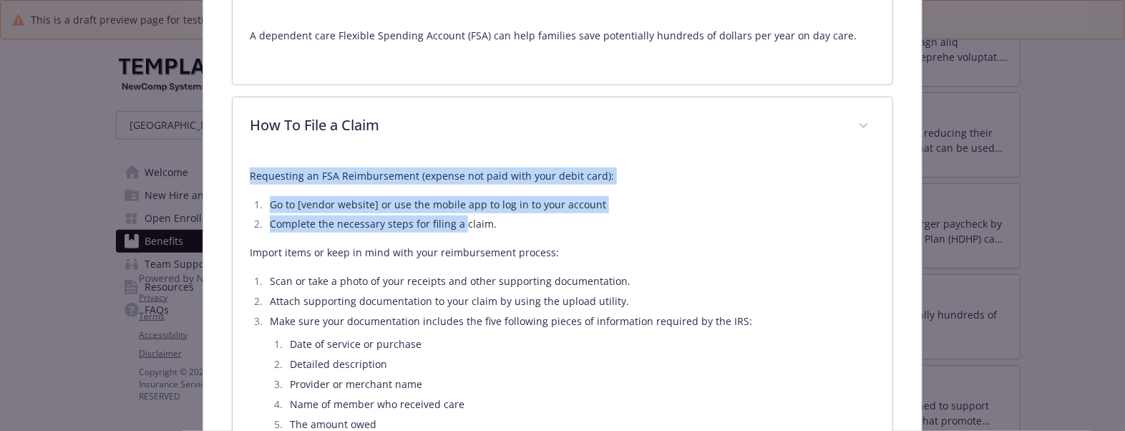
drag, startPoint x: 240, startPoint y: 173, endPoint x: 537, endPoint y: 253, distance: 307.5
click at [530, 247] on div "Requesting an FSA Reimbursement (expense not paid with your debit card): Go to …" at bounding box center [563, 315] width 660 height 318
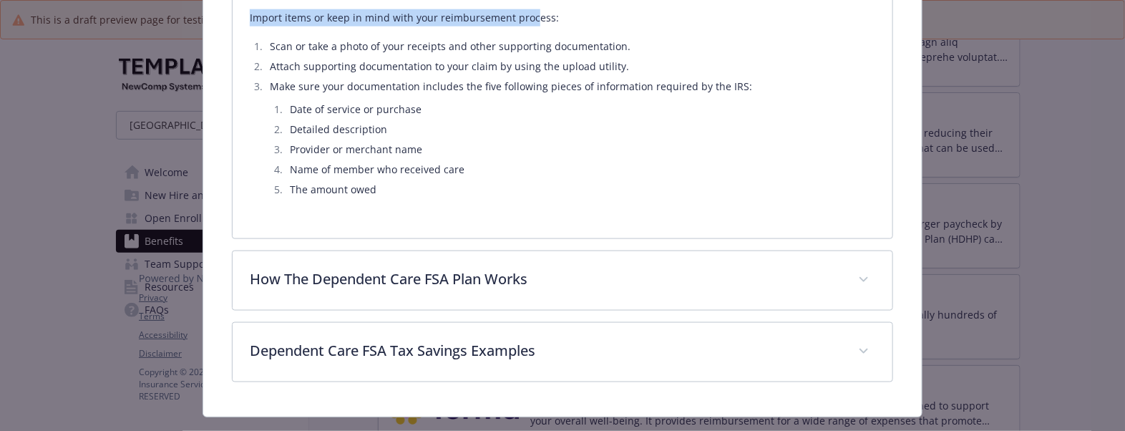
scroll to position [714, 0]
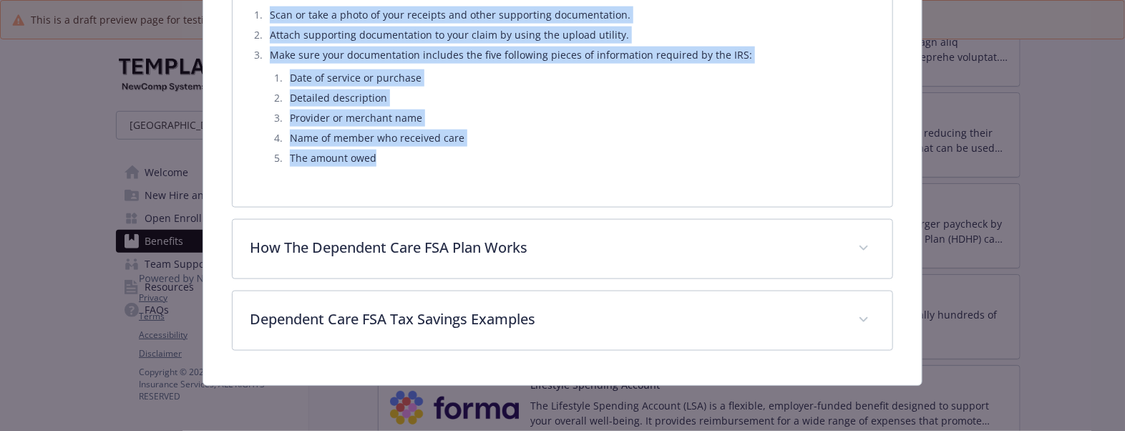
click at [417, 169] on div "Requesting an FSA Reimbursement (expense not paid with your debit card): Go to …" at bounding box center [563, 40] width 626 height 301
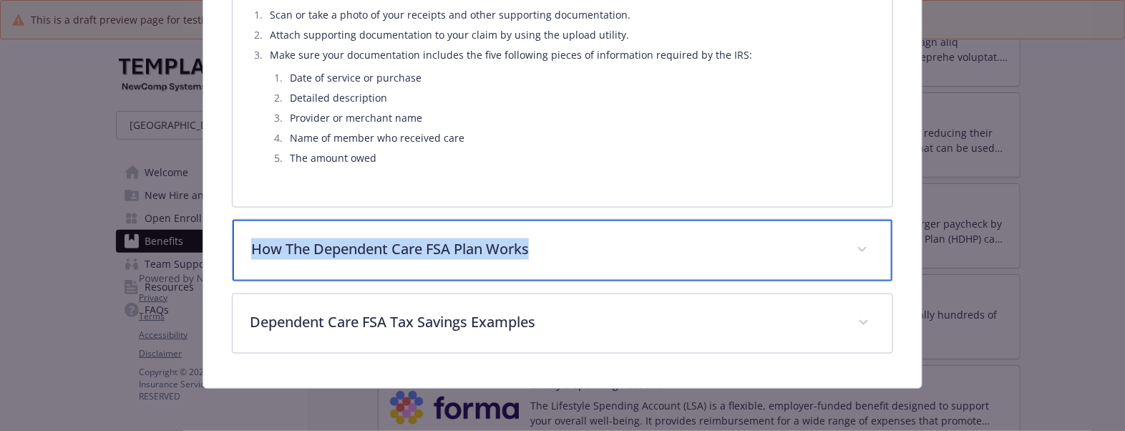
drag, startPoint x: 573, startPoint y: 248, endPoint x: 233, endPoint y: 248, distance: 339.3
click at [233, 248] on div "How The Dependent Care FSA Plan Works" at bounding box center [563, 251] width 660 height 62
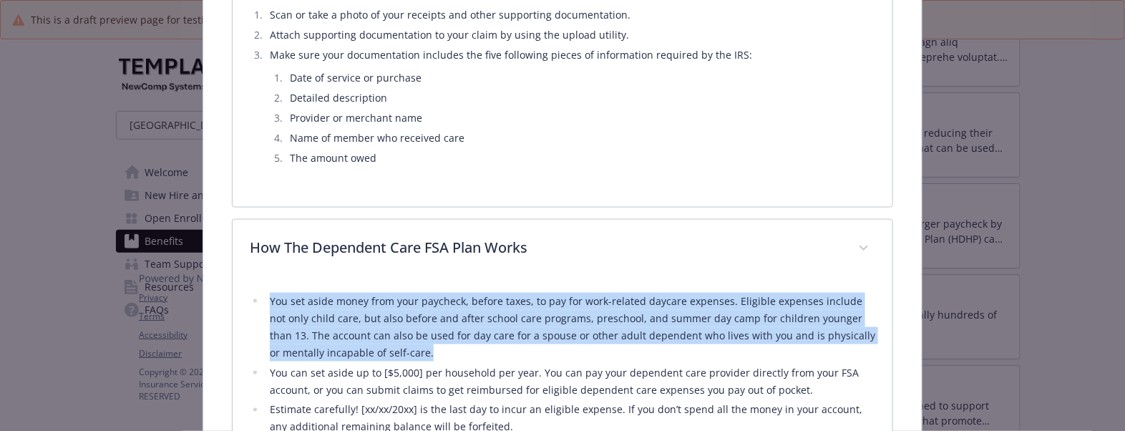
drag, startPoint x: 261, startPoint y: 298, endPoint x: 442, endPoint y: 354, distance: 189.5
click at [439, 356] on ul "You set aside money from your paycheck, before taxes, to pay for work-related d…" at bounding box center [563, 374] width 626 height 163
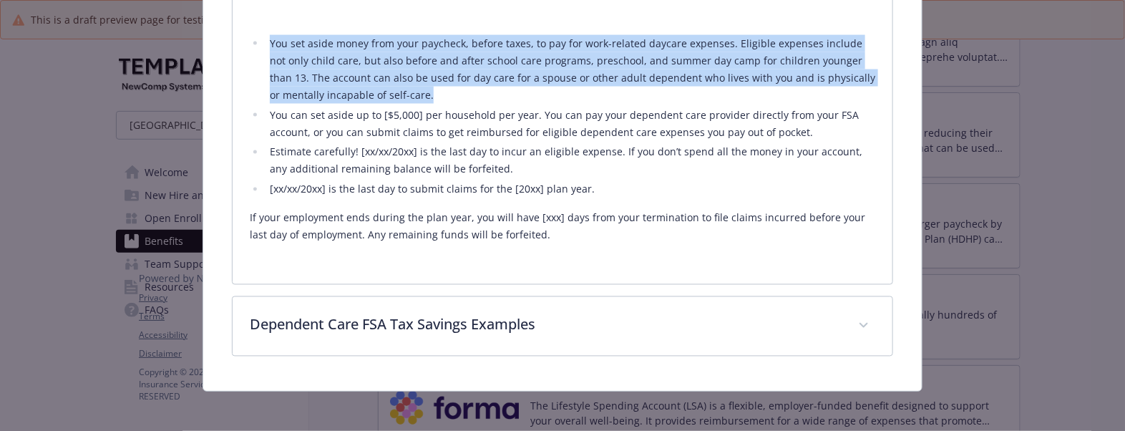
scroll to position [978, 0]
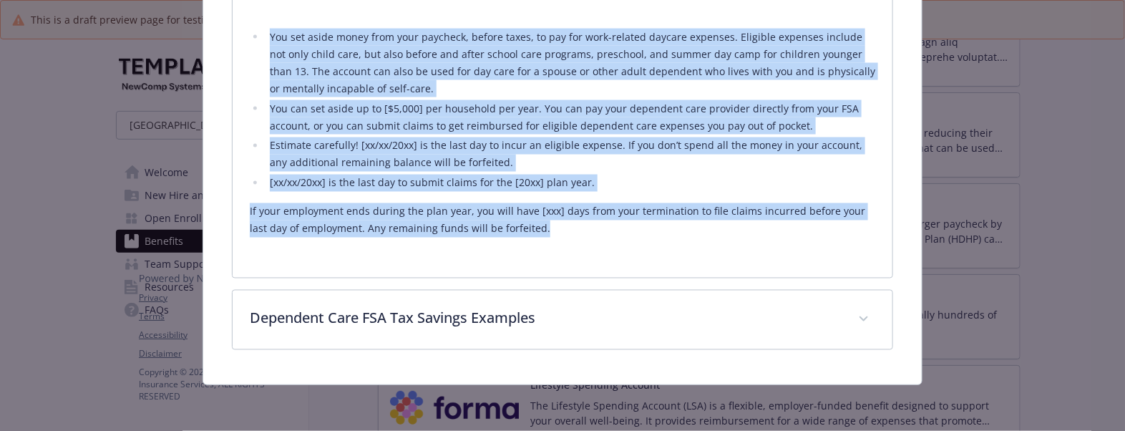
click at [553, 230] on p "If your employment ends during the plan year, you will have [xxx] days from you…" at bounding box center [563, 220] width 626 height 34
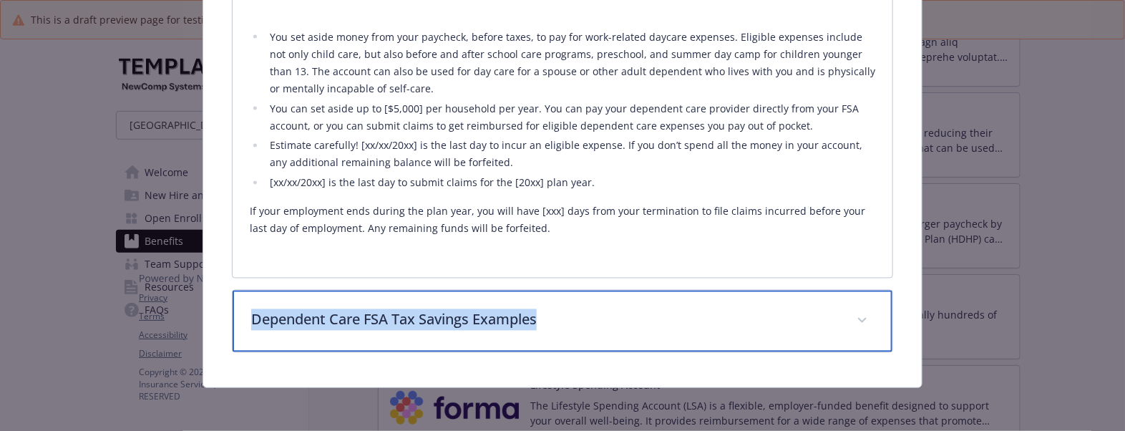
drag, startPoint x: 603, startPoint y: 322, endPoint x: 216, endPoint y: 317, distance: 387.3
click at [574, 310] on p "Dependent Care FSA Tax Savings Examples" at bounding box center [545, 319] width 588 height 21
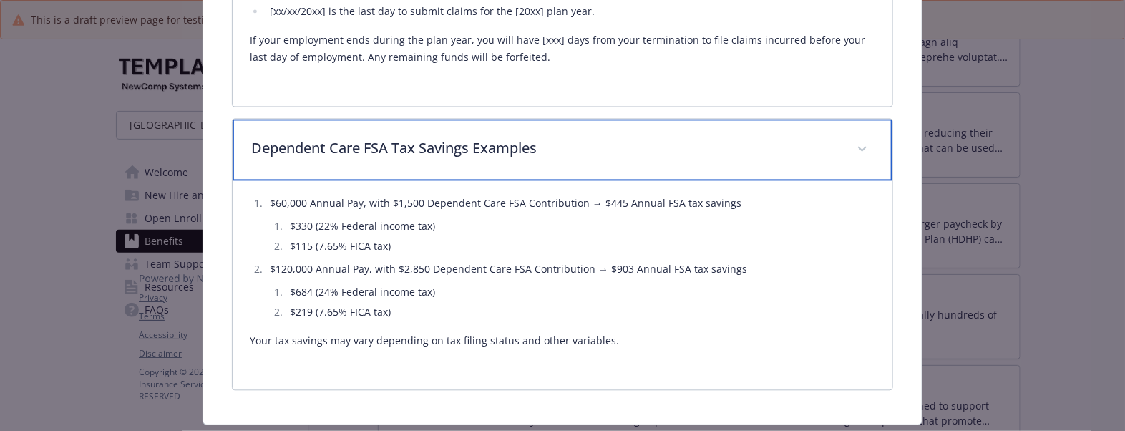
scroll to position [1157, 0]
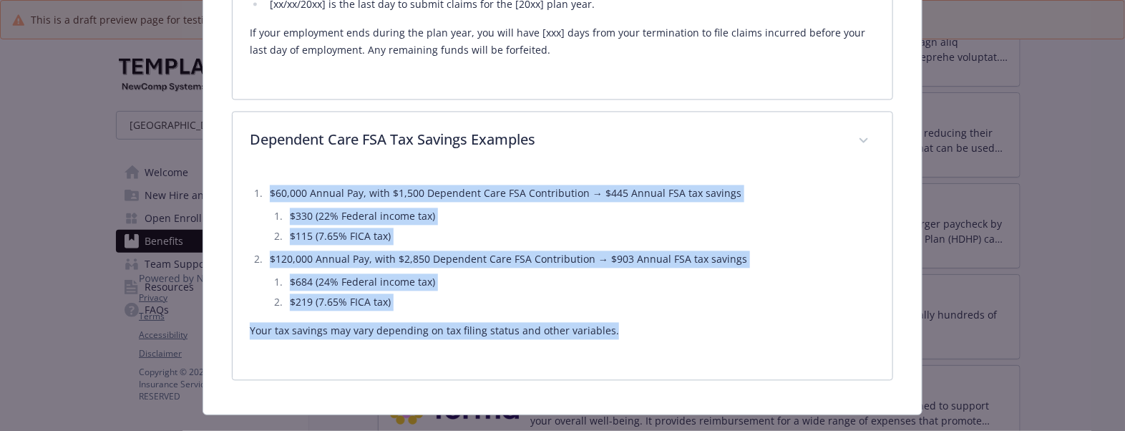
drag, startPoint x: 248, startPoint y: 184, endPoint x: 638, endPoint y: 336, distance: 419.5
click at [638, 336] on div "$60,000 Annual Pay, with $1,500 Dependent Care FSA Contribution → $445 Annual F…" at bounding box center [563, 266] width 626 height 192
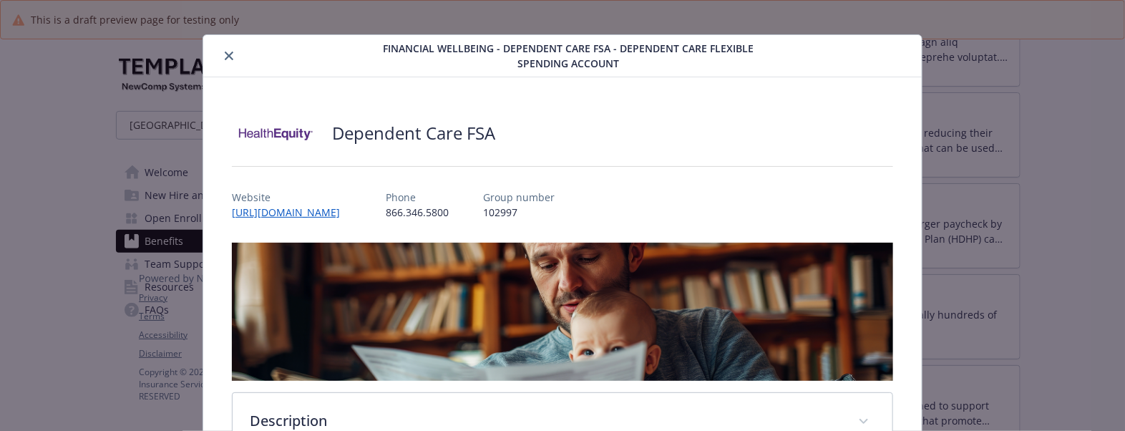
scroll to position [0, 0]
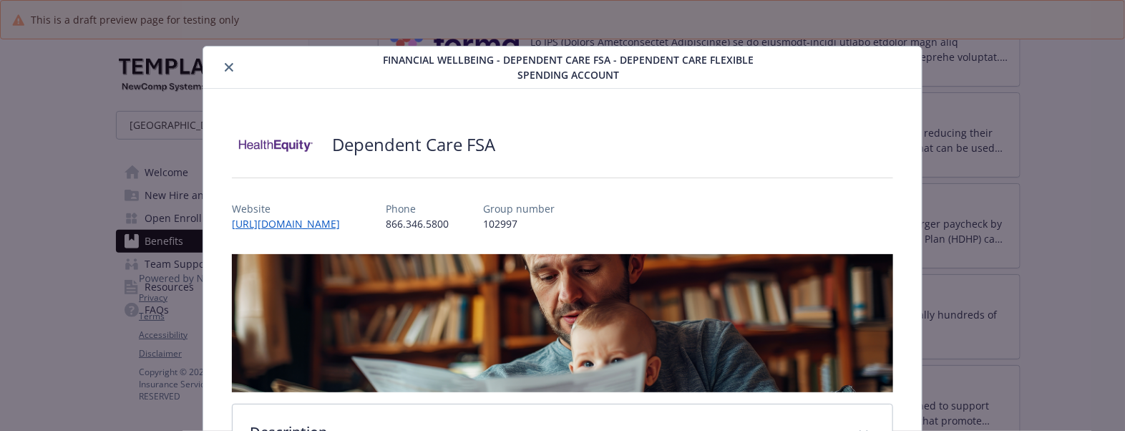
click at [229, 65] on icon "close" at bounding box center [229, 67] width 9 height 9
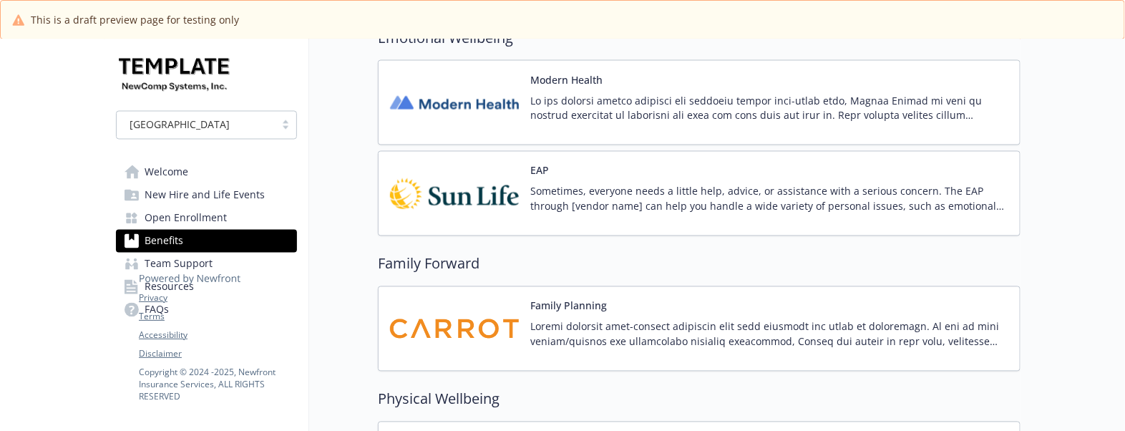
click at [646, 214] on p "Sometimes, everyone needs a little help, advice, or assistance with a serious c…" at bounding box center [769, 199] width 478 height 30
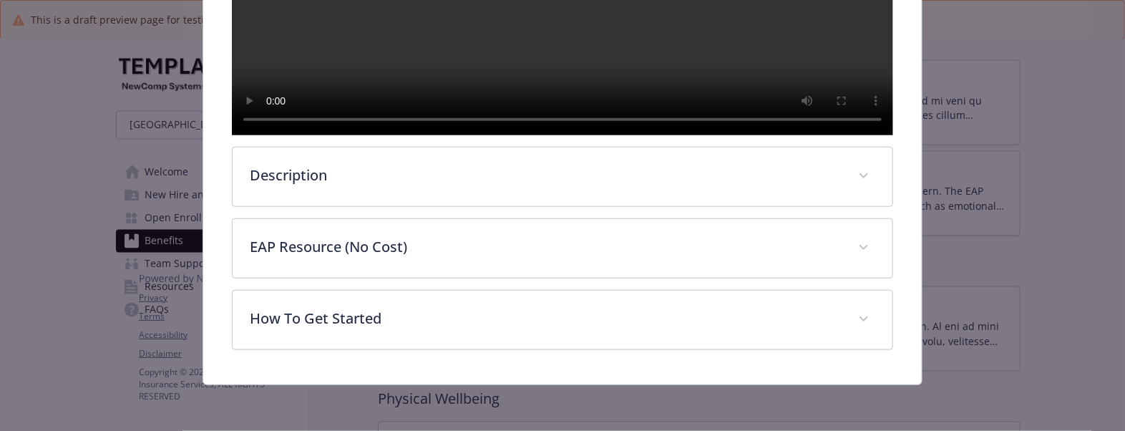
scroll to position [474, 0]
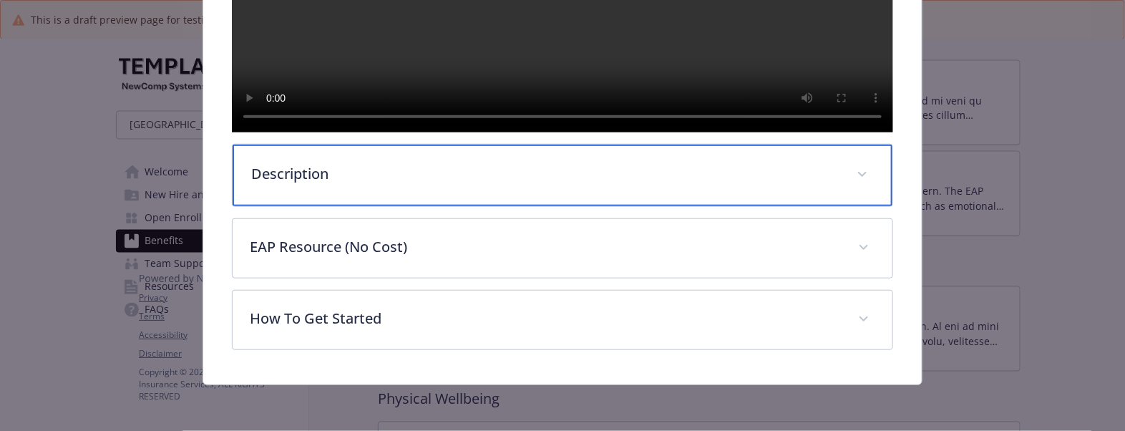
click at [347, 174] on p "Description" at bounding box center [545, 173] width 588 height 21
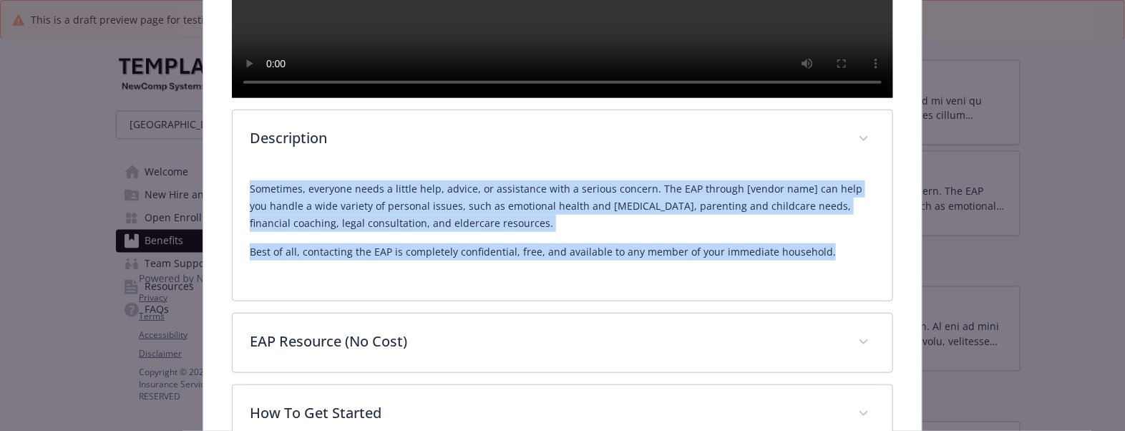
drag, startPoint x: 233, startPoint y: 223, endPoint x: 830, endPoint y: 287, distance: 600.4
click at [830, 287] on div "Sometimes, everyone needs a little help, advice, or assistance with a serious c…" at bounding box center [563, 235] width 660 height 132
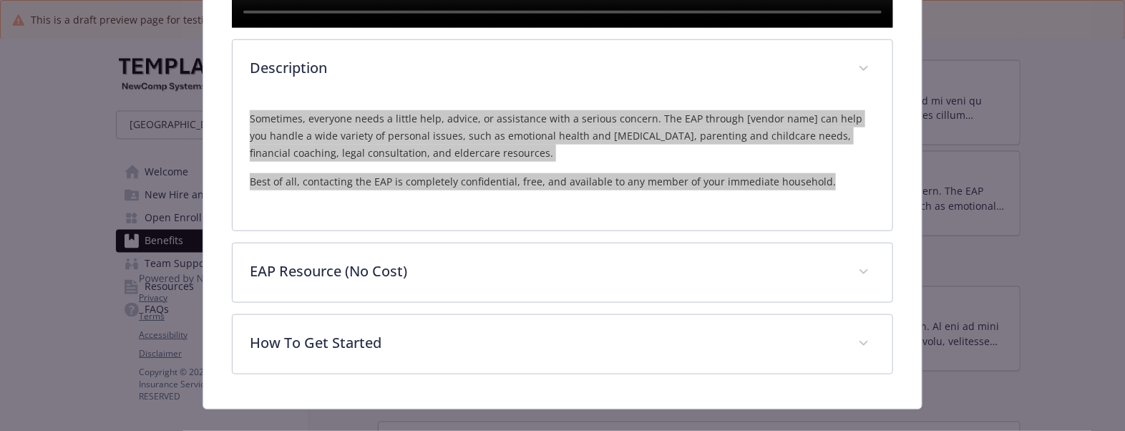
scroll to position [563, 0]
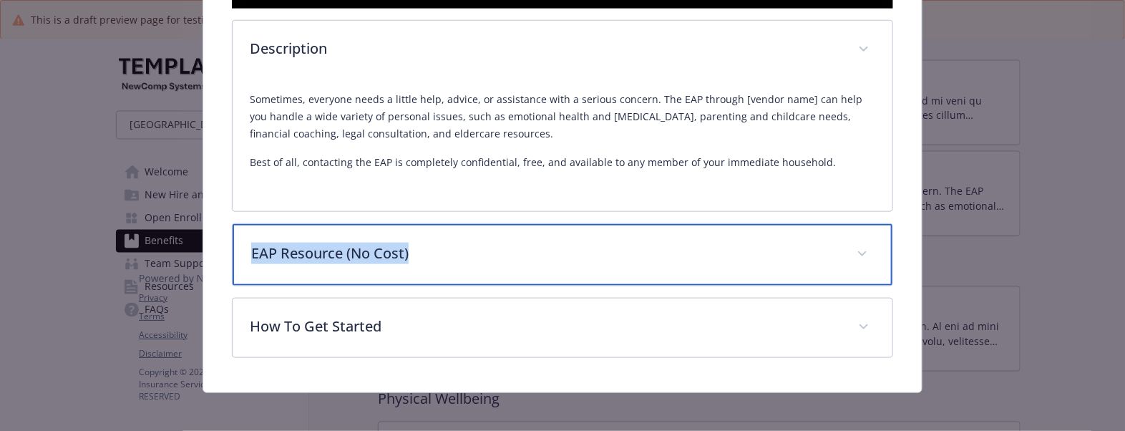
drag, startPoint x: 432, startPoint y: 287, endPoint x: 229, endPoint y: 291, distance: 202.6
click at [232, 286] on div "EAP Resource (No Cost) The EAP is available around the clock to ensure you get …" at bounding box center [562, 254] width 661 height 63
click at [452, 264] on p "EAP Resource (No Cost)" at bounding box center [545, 253] width 588 height 21
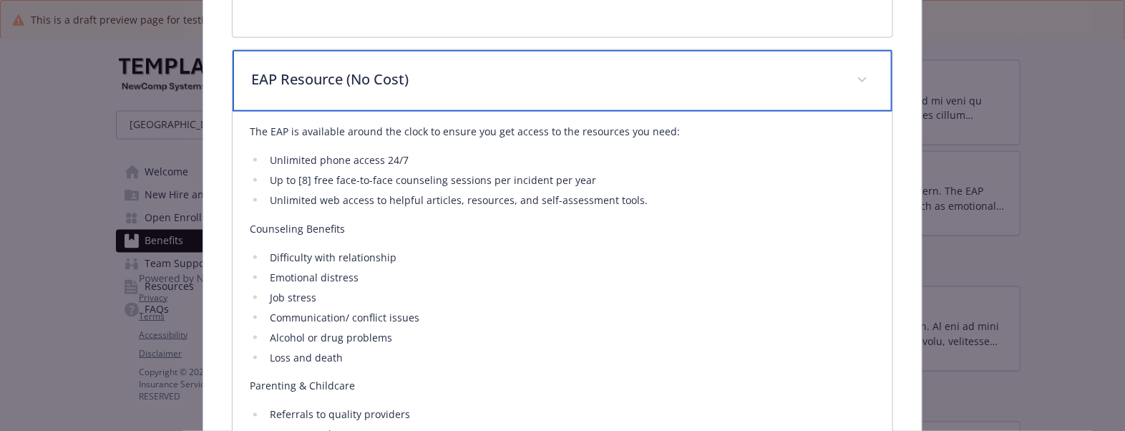
scroll to position [742, 0]
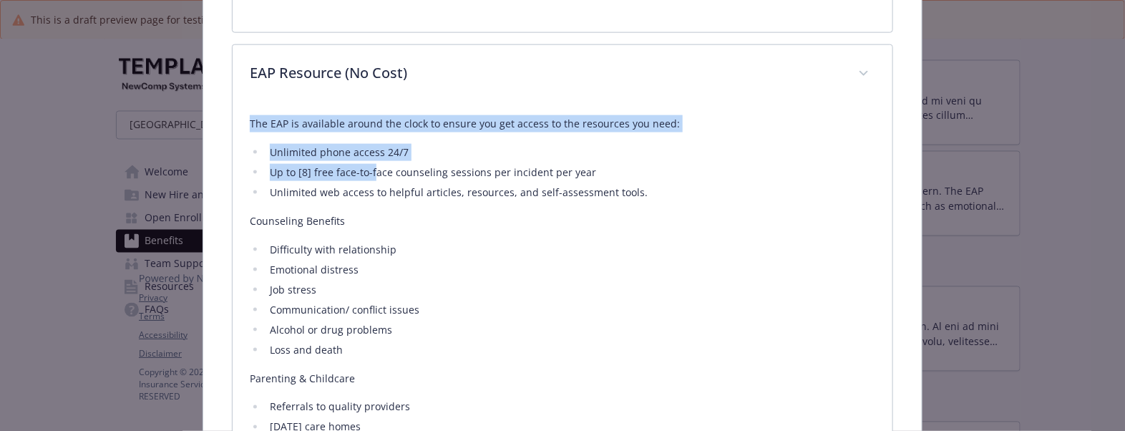
drag, startPoint x: 243, startPoint y: 165, endPoint x: 392, endPoint y: 217, distance: 157.8
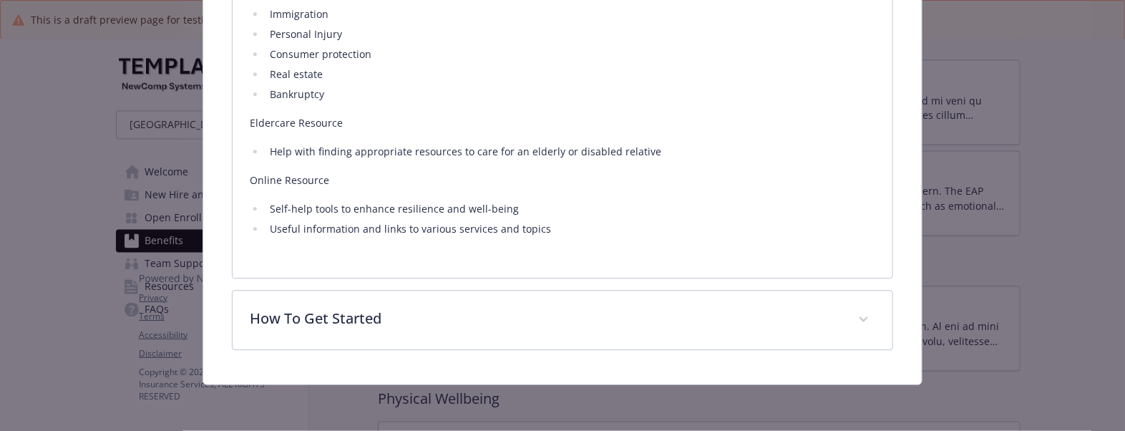
scroll to position [1507, 0]
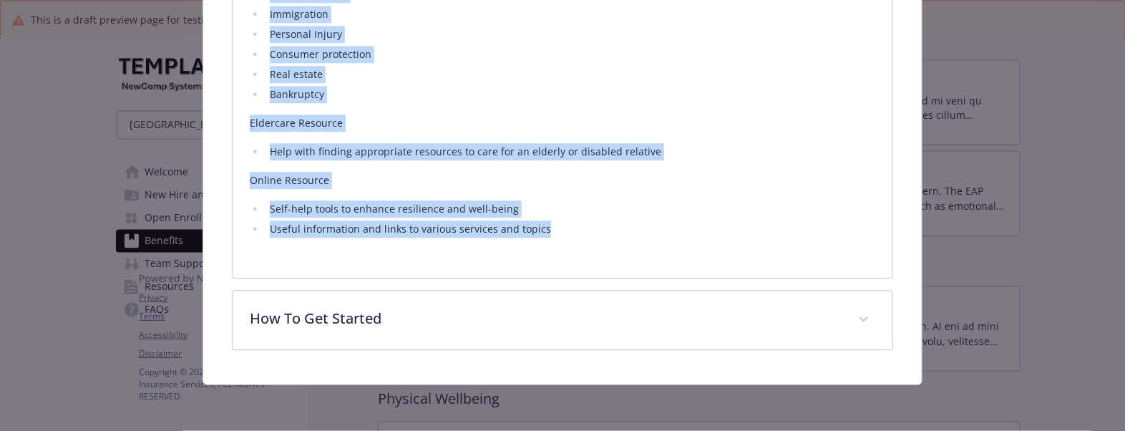
click at [581, 229] on li "Useful information and links to various services and topics" at bounding box center [571, 228] width 610 height 17
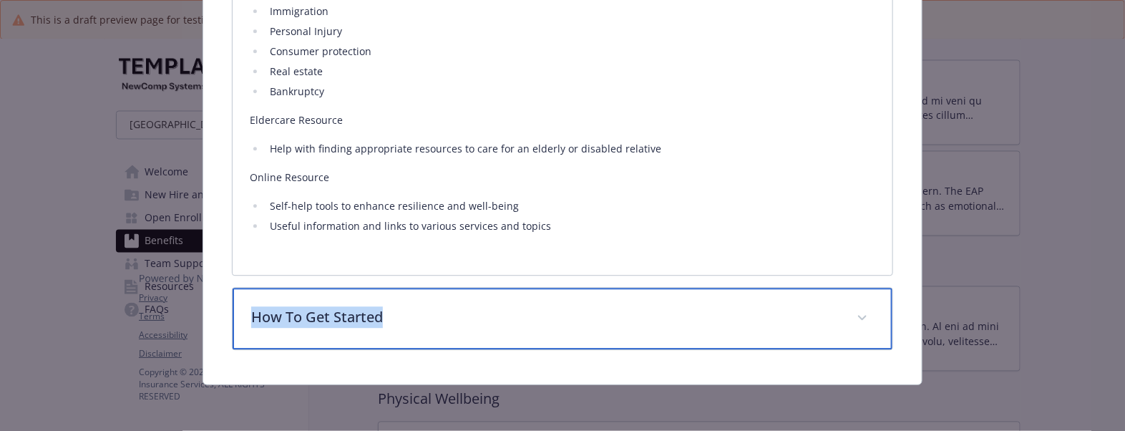
drag, startPoint x: 424, startPoint y: 315, endPoint x: 248, endPoint y: 324, distance: 175.6
click at [251, 324] on p "How To Get Started" at bounding box center [545, 316] width 588 height 21
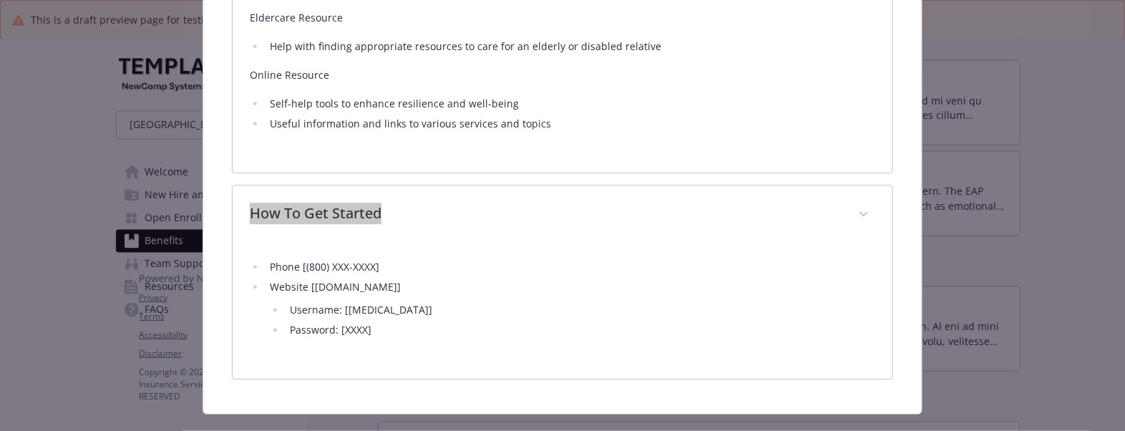
scroll to position [1641, 0]
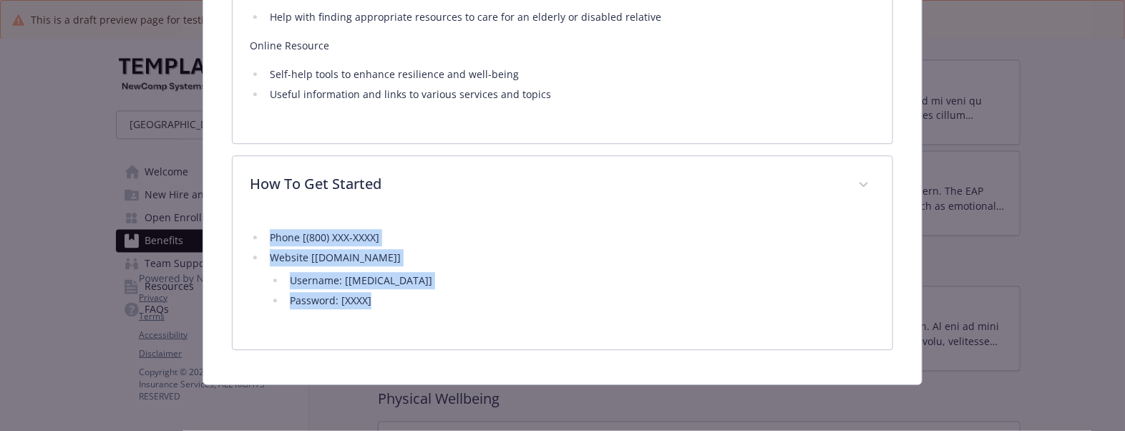
drag, startPoint x: 248, startPoint y: 234, endPoint x: 373, endPoint y: 309, distance: 145.7
click at [373, 309] on ul "Phone [(800) XXX-XXXX] Website [XXXXXX.com] Username: [XXXXX] Password: [XXXX]" at bounding box center [563, 269] width 626 height 80
click at [447, 219] on div "Phone [(800) XXX-XXXX] Website [XXXXXX.com] Username: [XXXXX] Password: [XXXX]" at bounding box center [563, 273] width 626 height 117
